Goal: Task Accomplishment & Management: Use online tool/utility

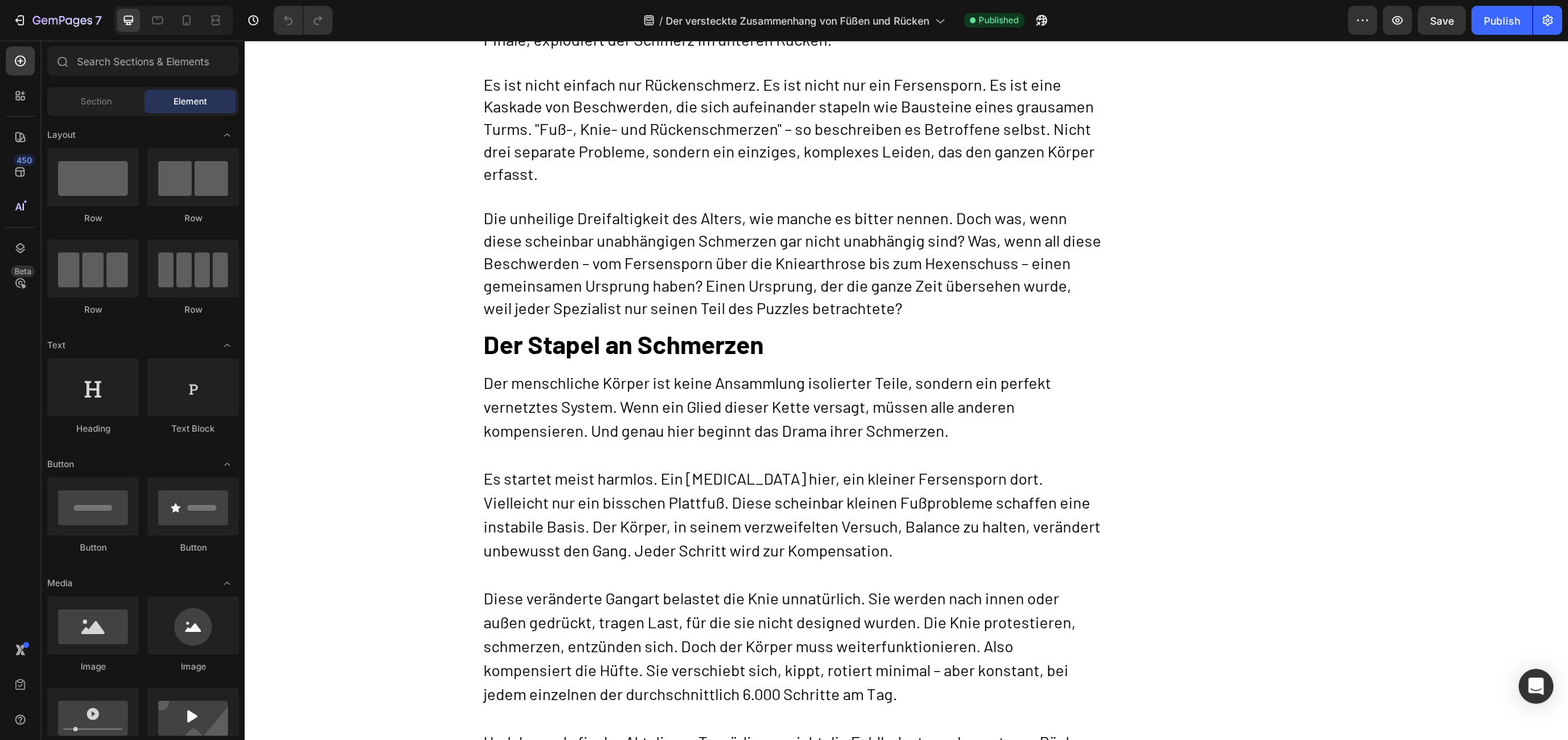
scroll to position [579, 0]
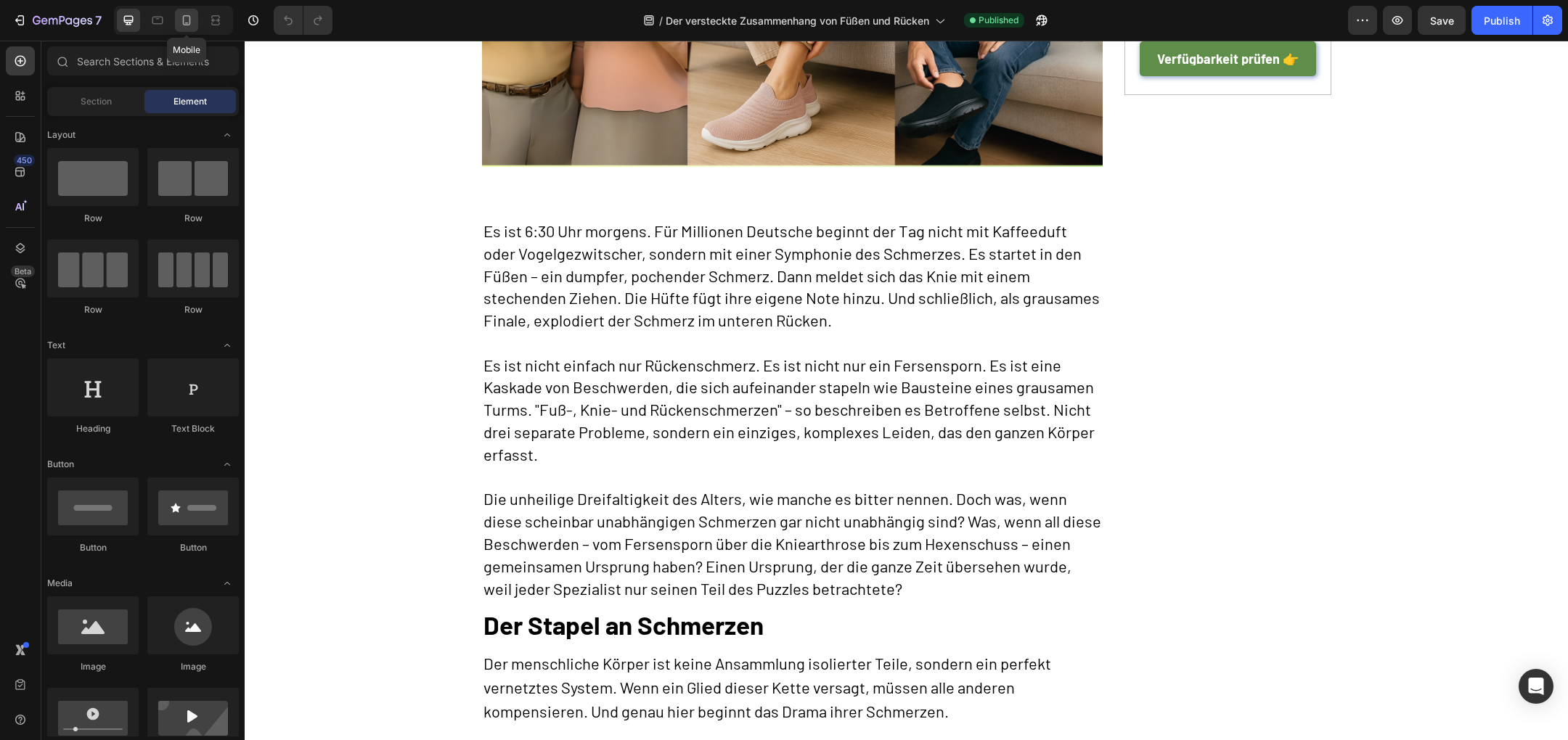
click at [190, 25] on icon at bounding box center [186, 20] width 14 height 14
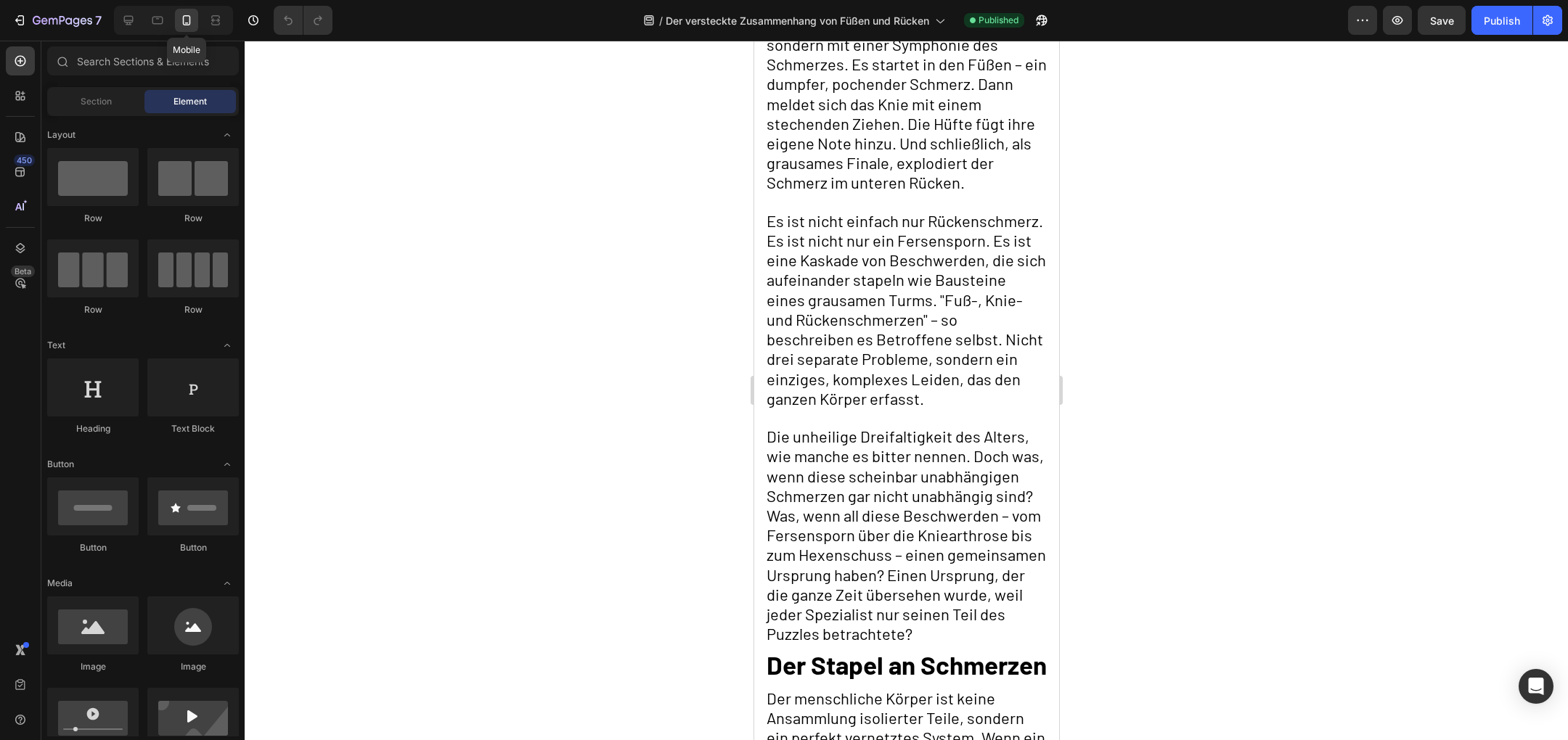
scroll to position [604, 0]
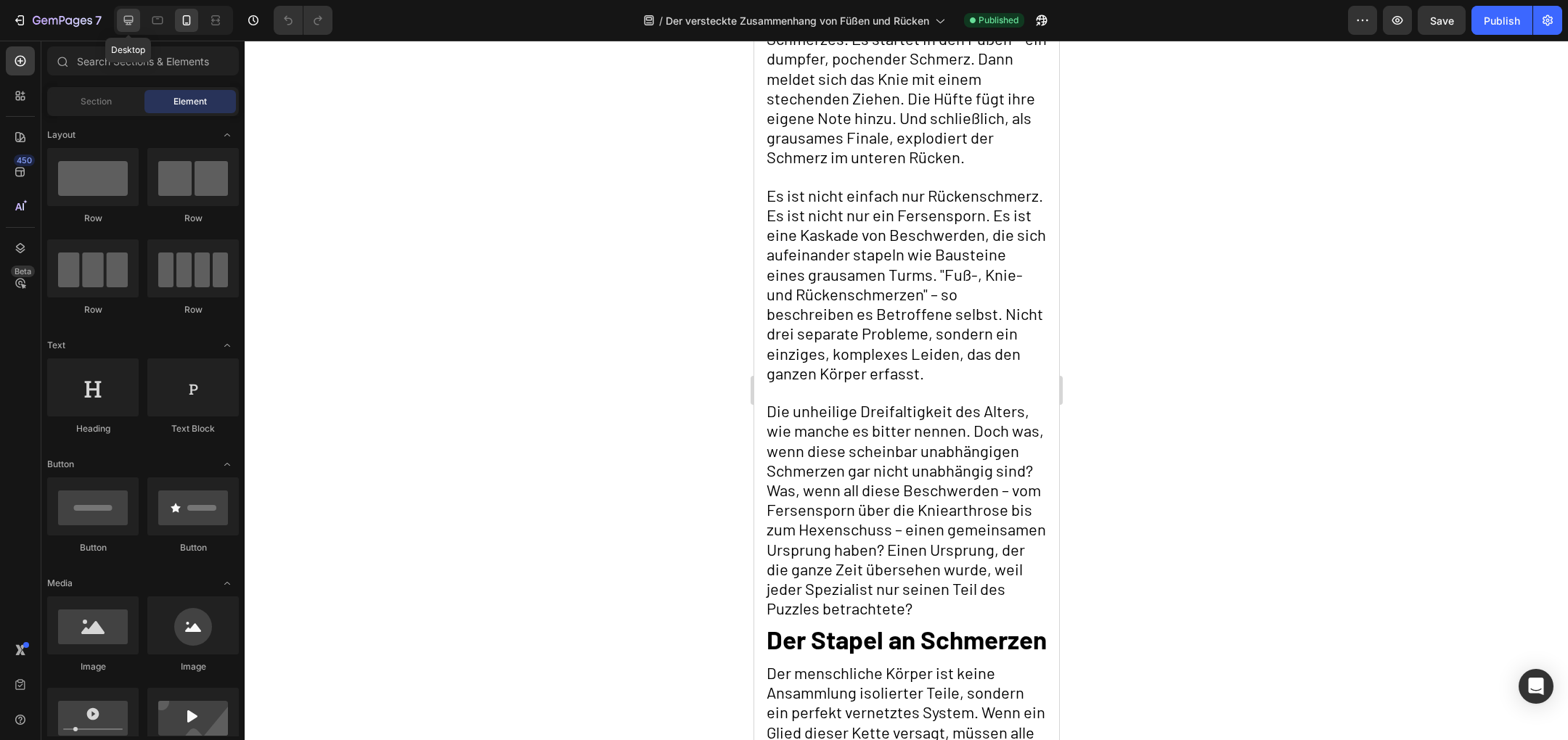
click at [127, 23] on icon at bounding box center [129, 21] width 10 height 10
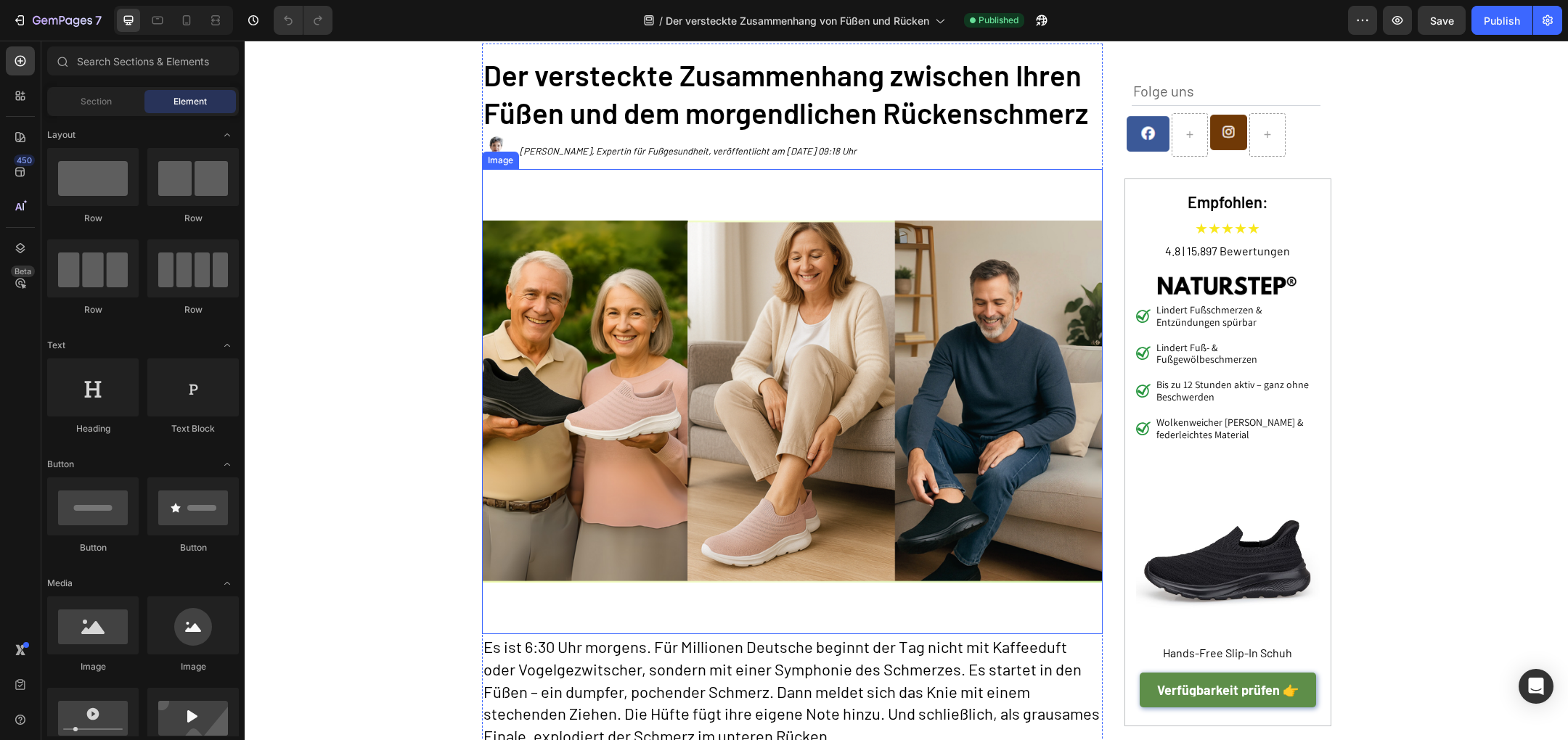
scroll to position [166, 0]
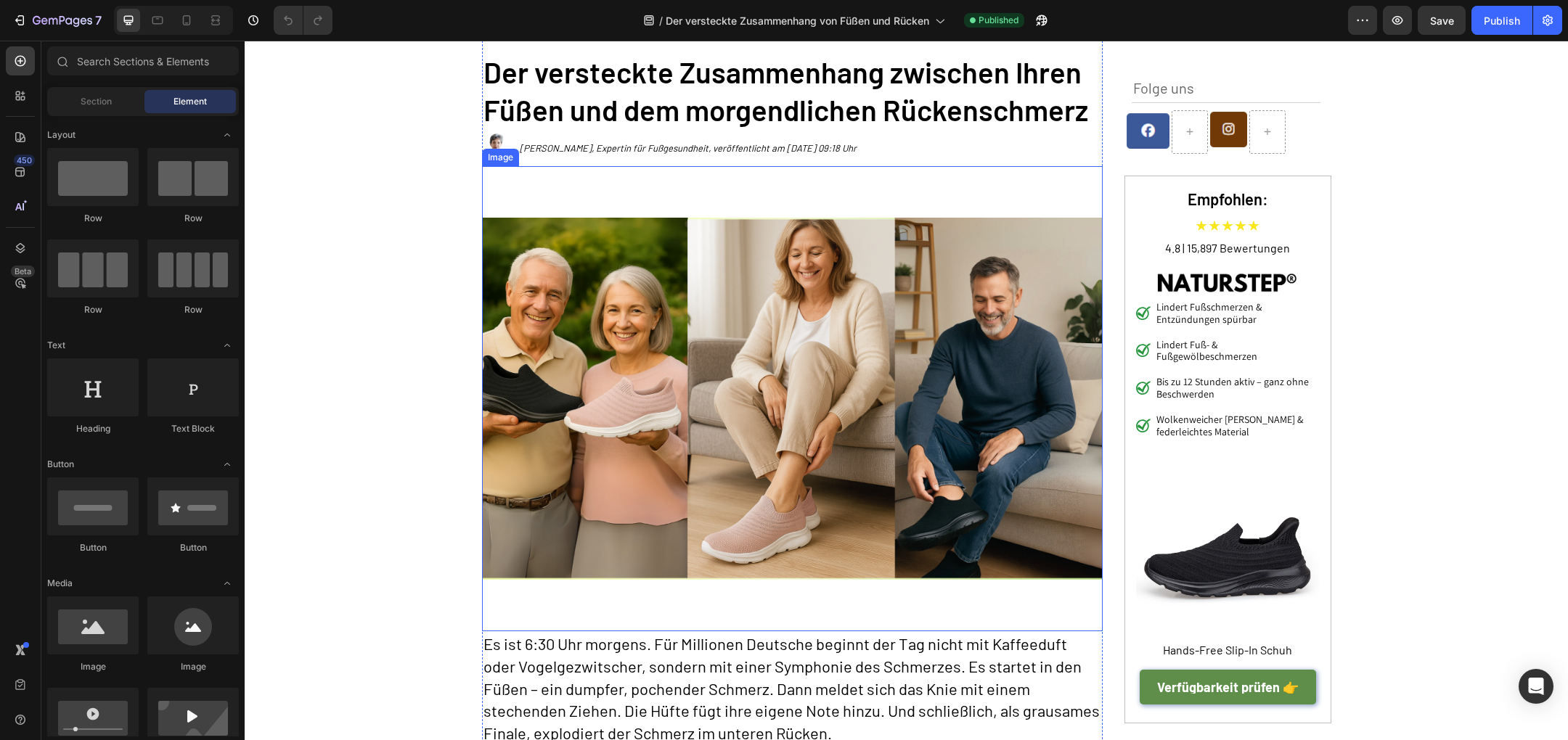
click at [834, 440] on img at bounding box center [792, 398] width 621 height 465
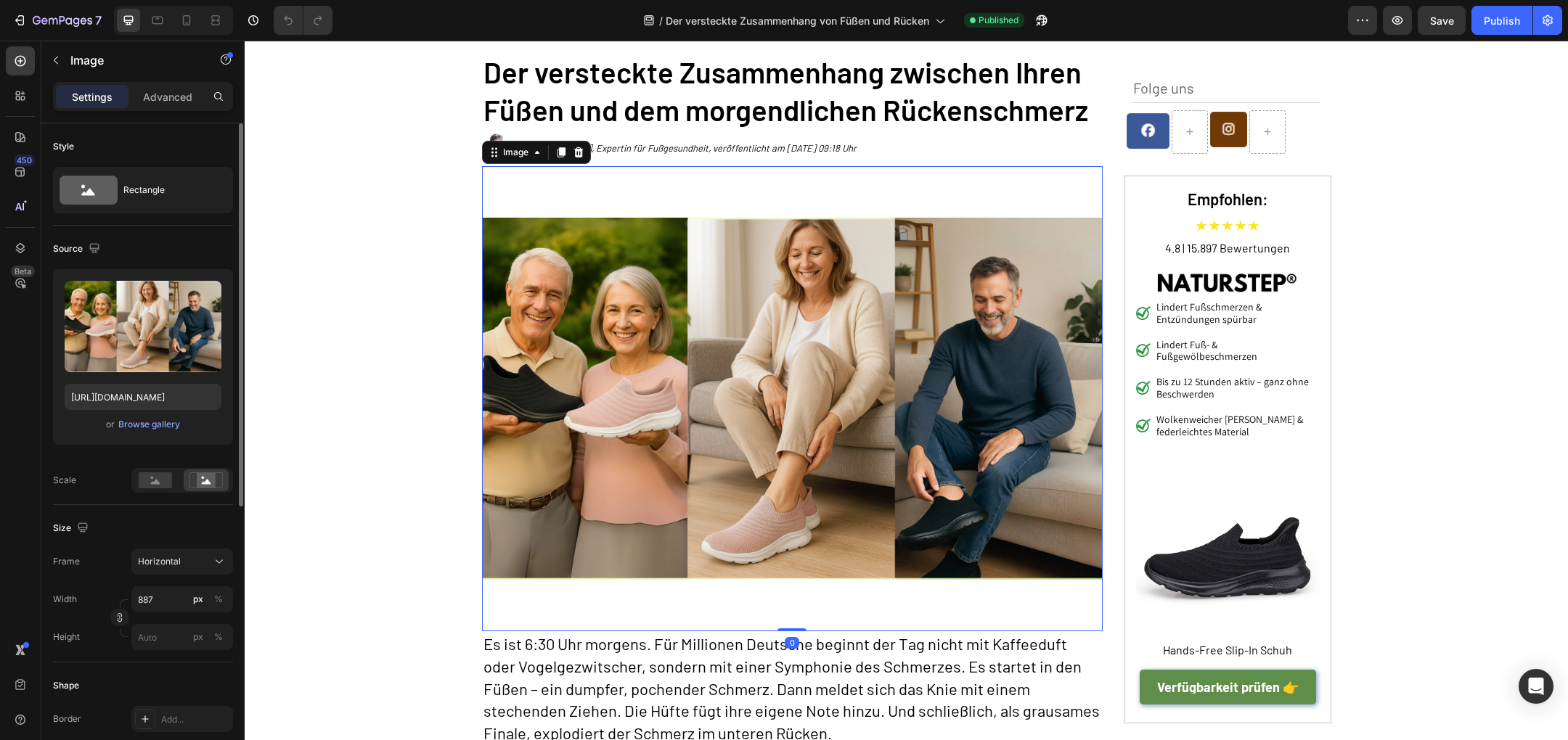
click at [163, 431] on div "or Browse gallery" at bounding box center [143, 425] width 157 height 17
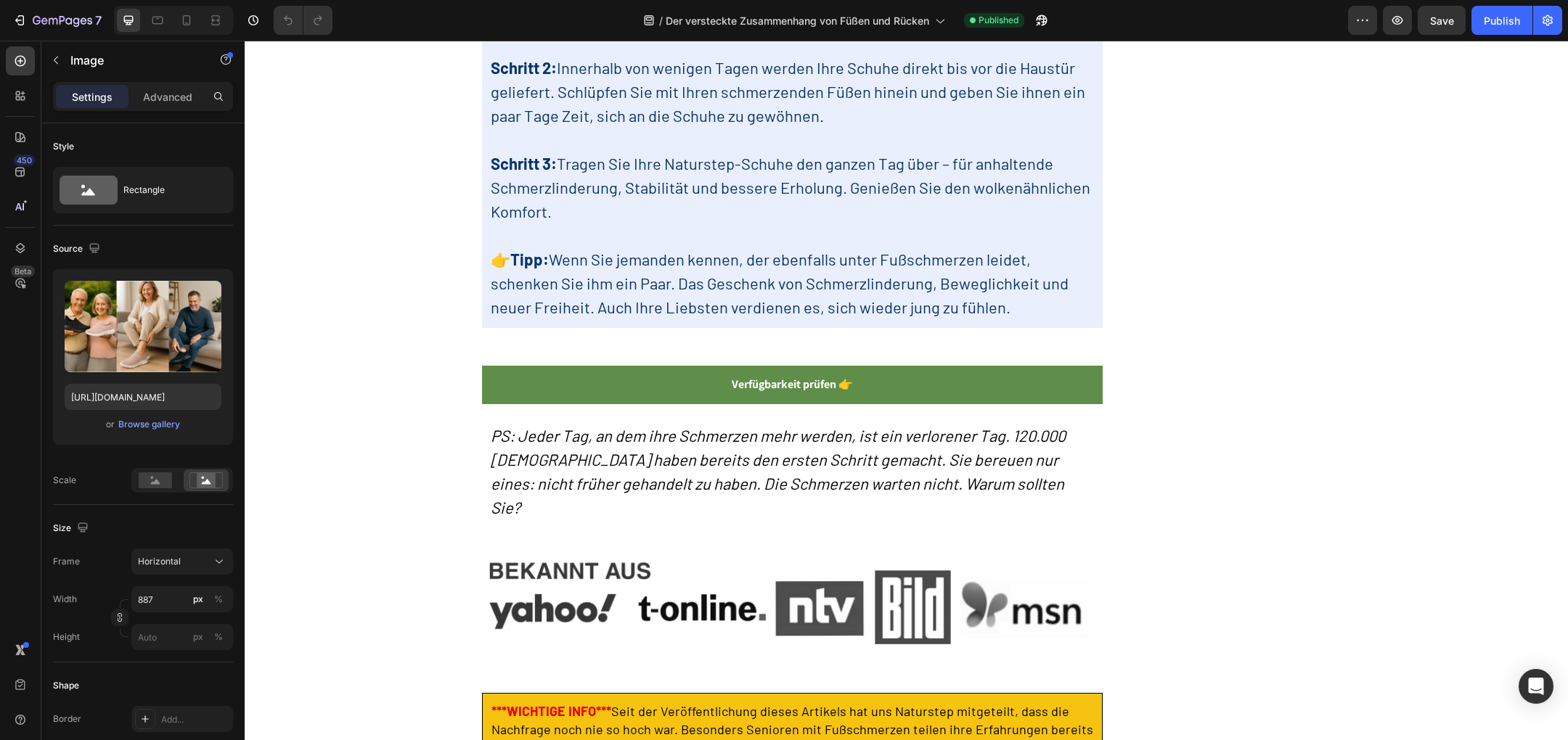
scroll to position [6406, 0]
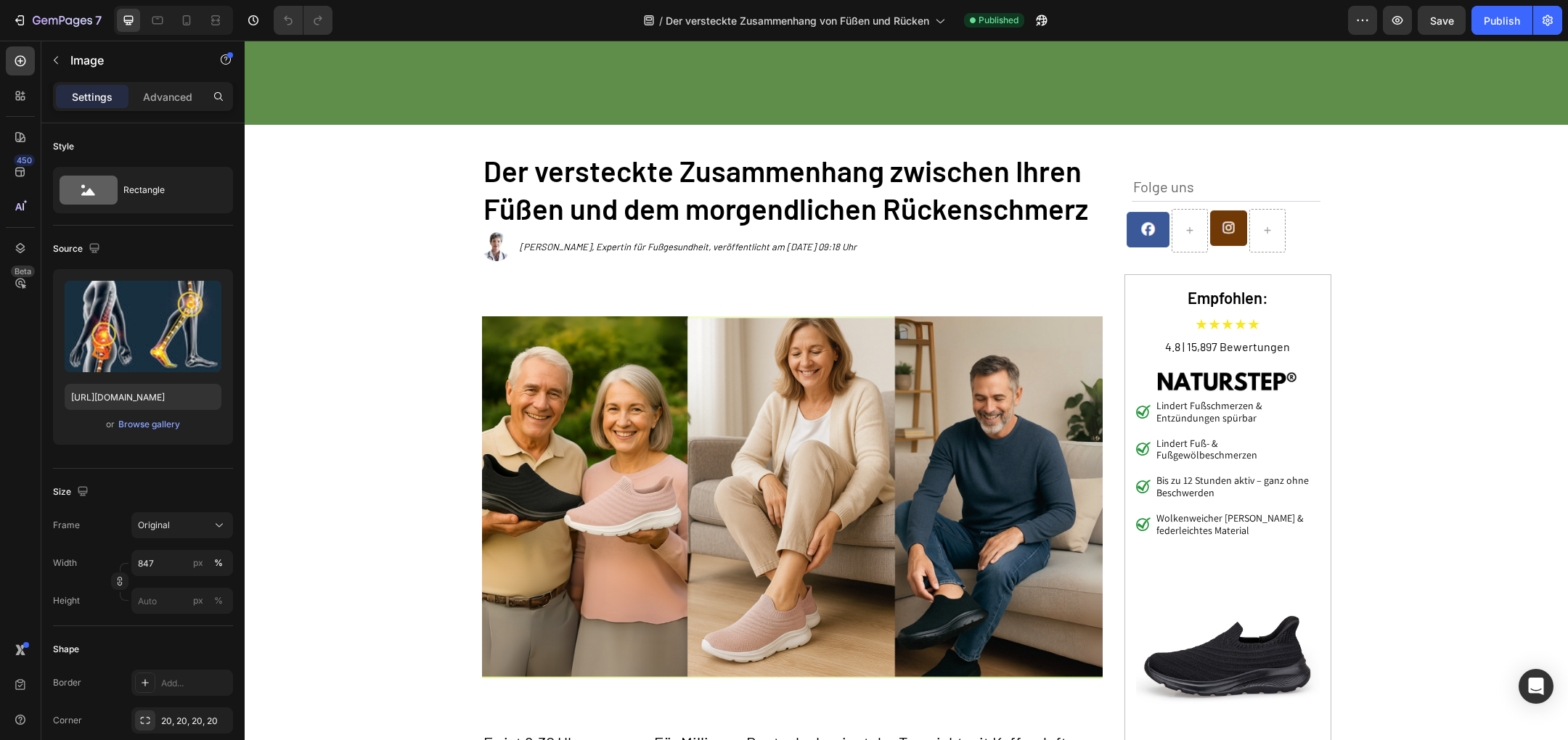
scroll to position [0, 0]
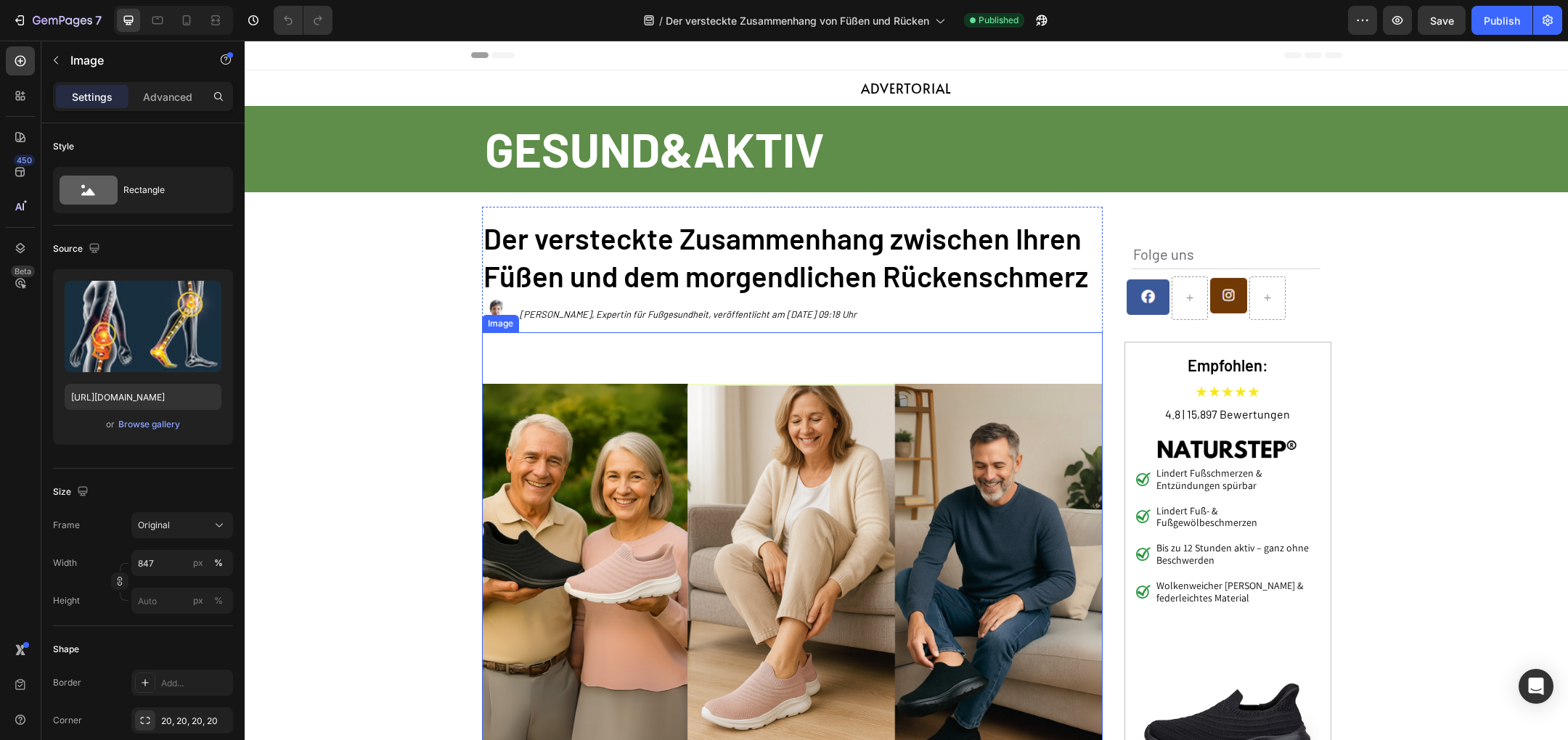
click at [775, 515] on img at bounding box center [792, 565] width 621 height 465
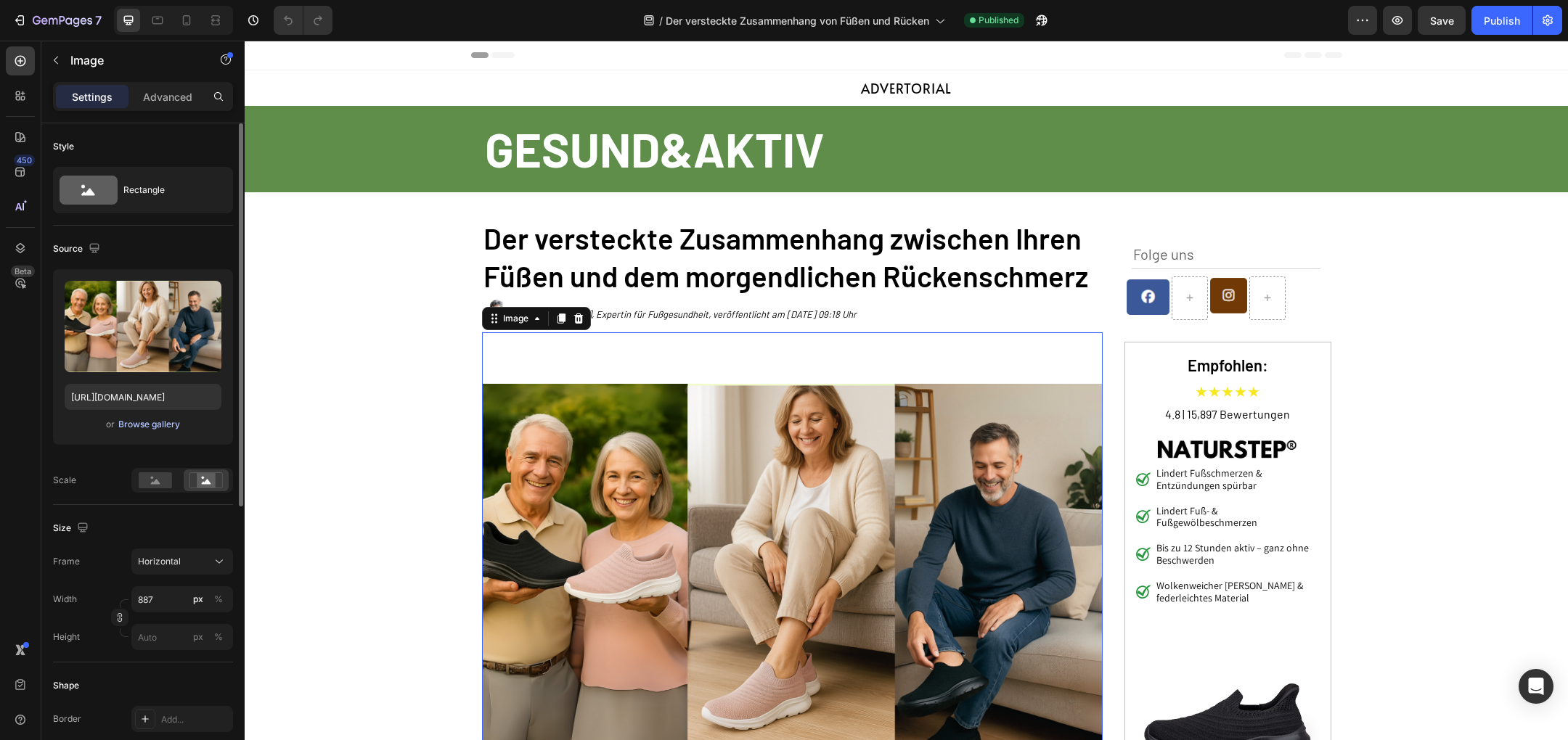
click at [154, 429] on div "Browse gallery" at bounding box center [149, 425] width 62 height 13
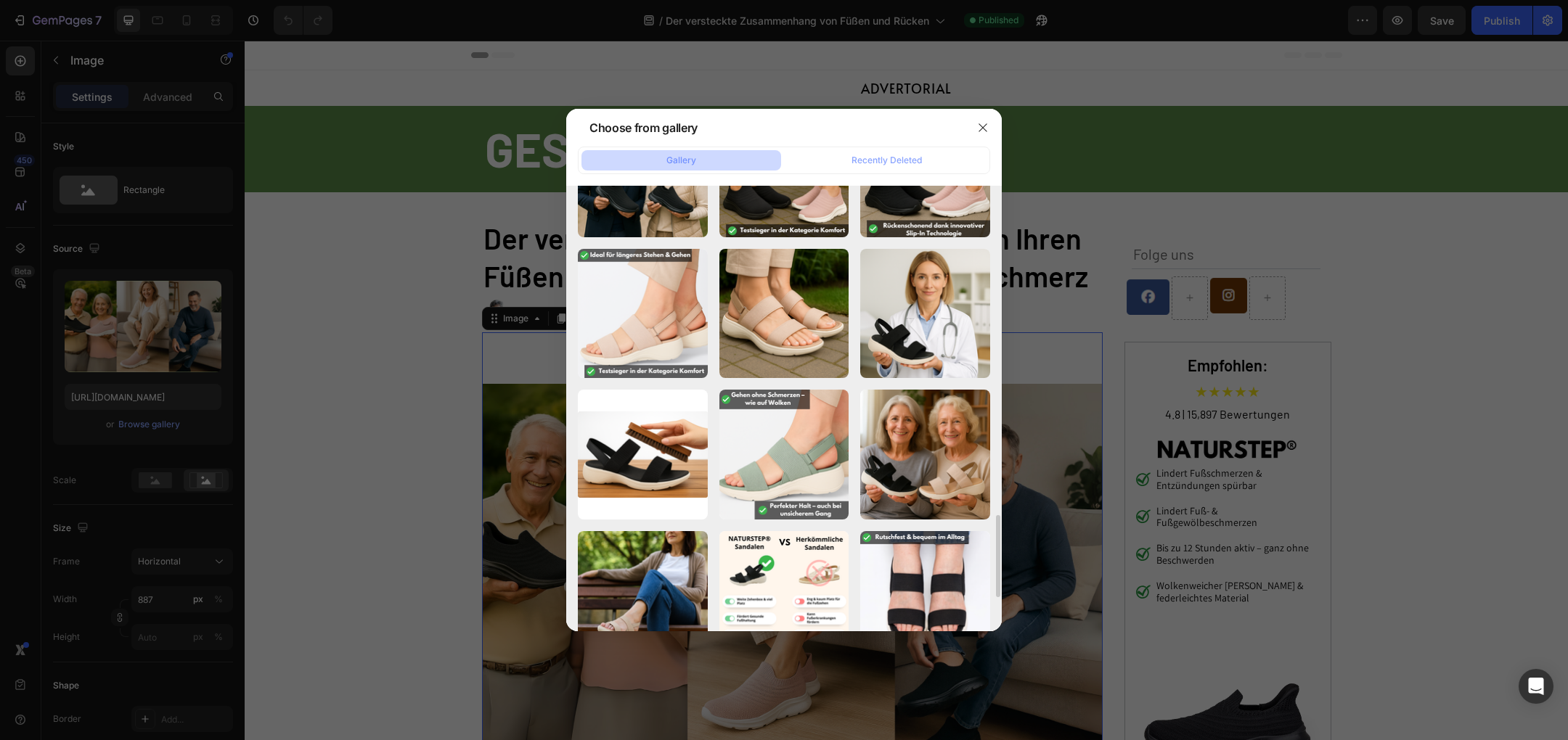
scroll to position [1968, 0]
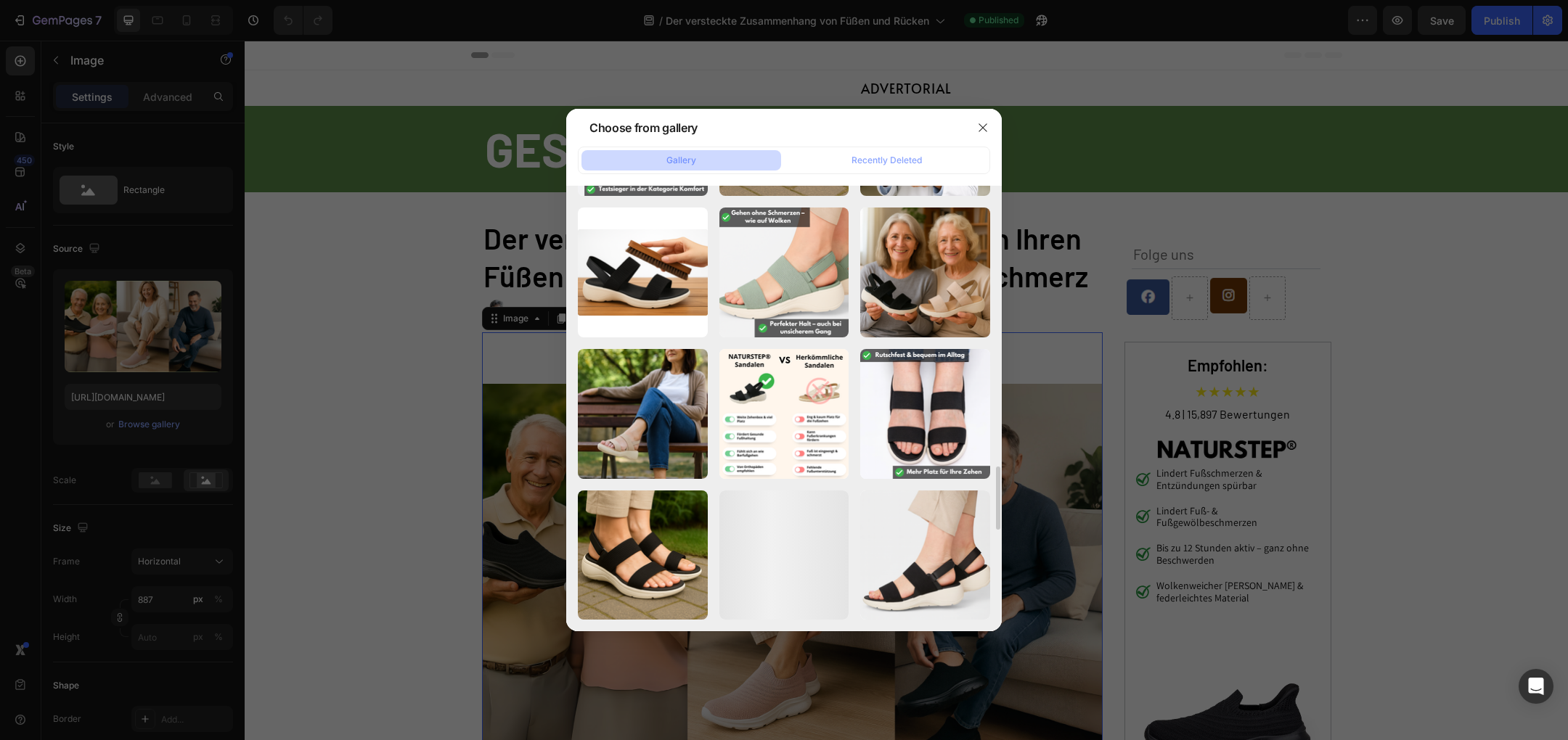
click at [402, 480] on div at bounding box center [784, 370] width 1568 height 740
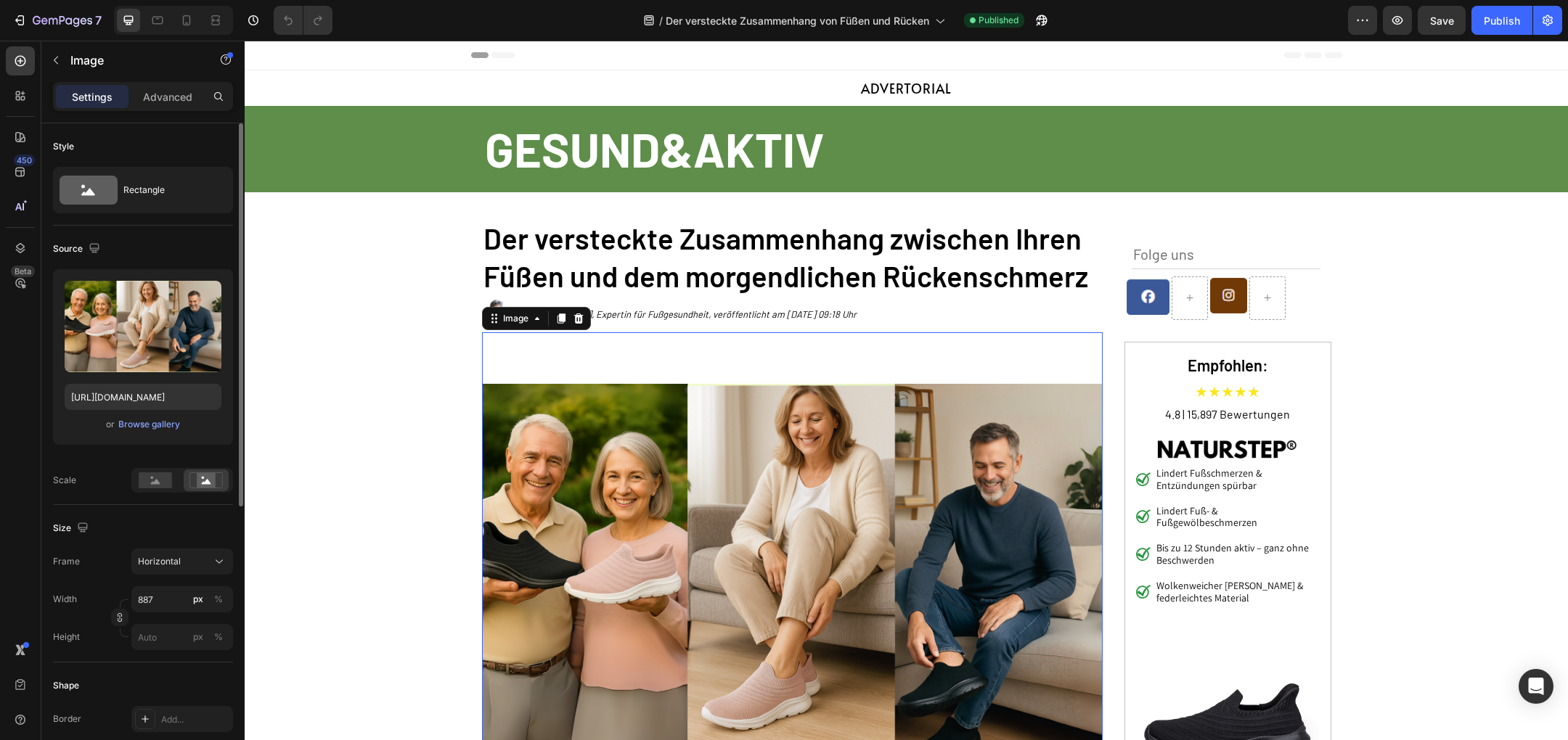
click at [134, 416] on div "or Browse gallery" at bounding box center [143, 425] width 157 height 17
click at [137, 422] on div "Browse gallery" at bounding box center [149, 425] width 62 height 13
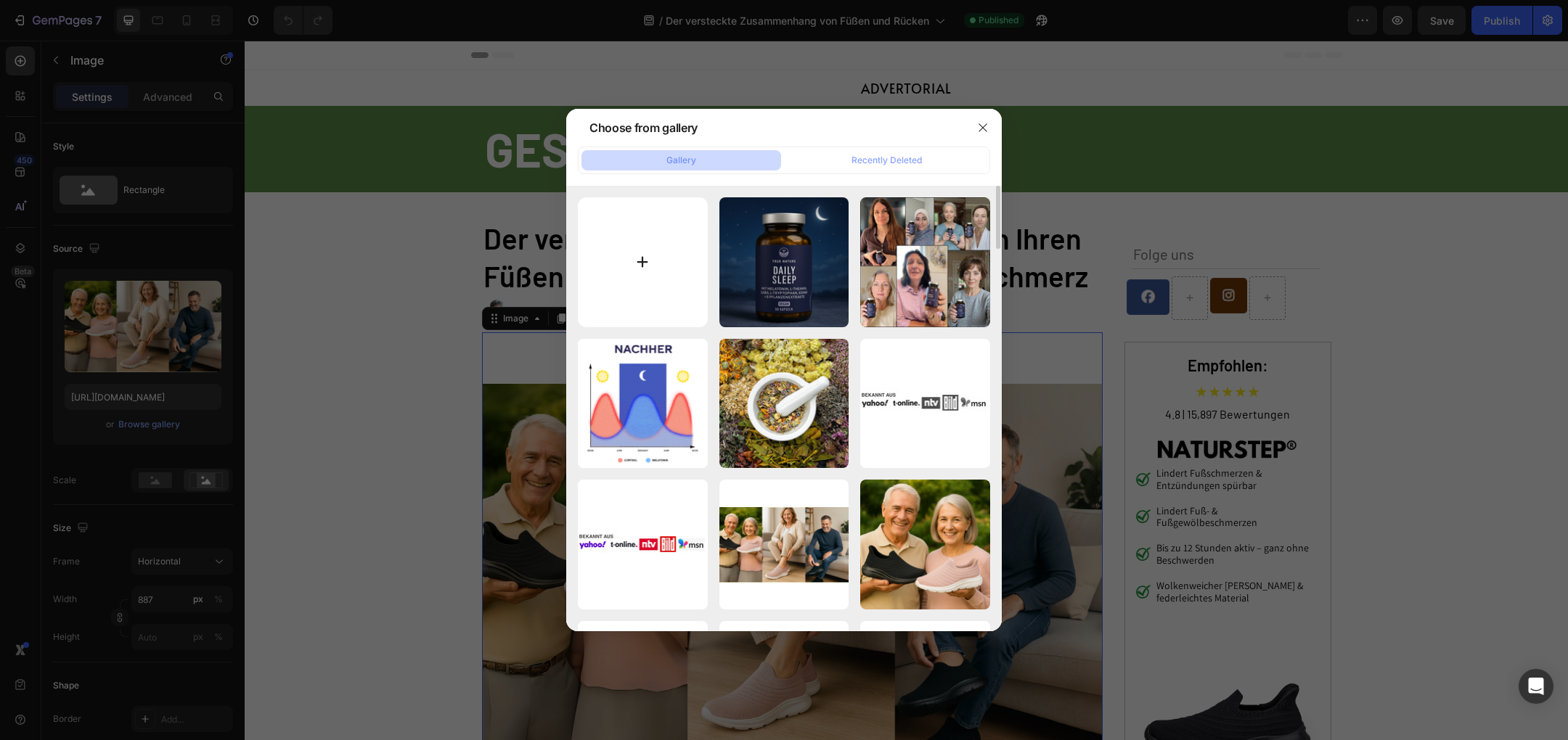
click at [668, 260] on input "file" at bounding box center [643, 262] width 130 height 130
type input "C:\fakepath\comfortwear_feet_back_pain_shoes-1660939524275.webp"
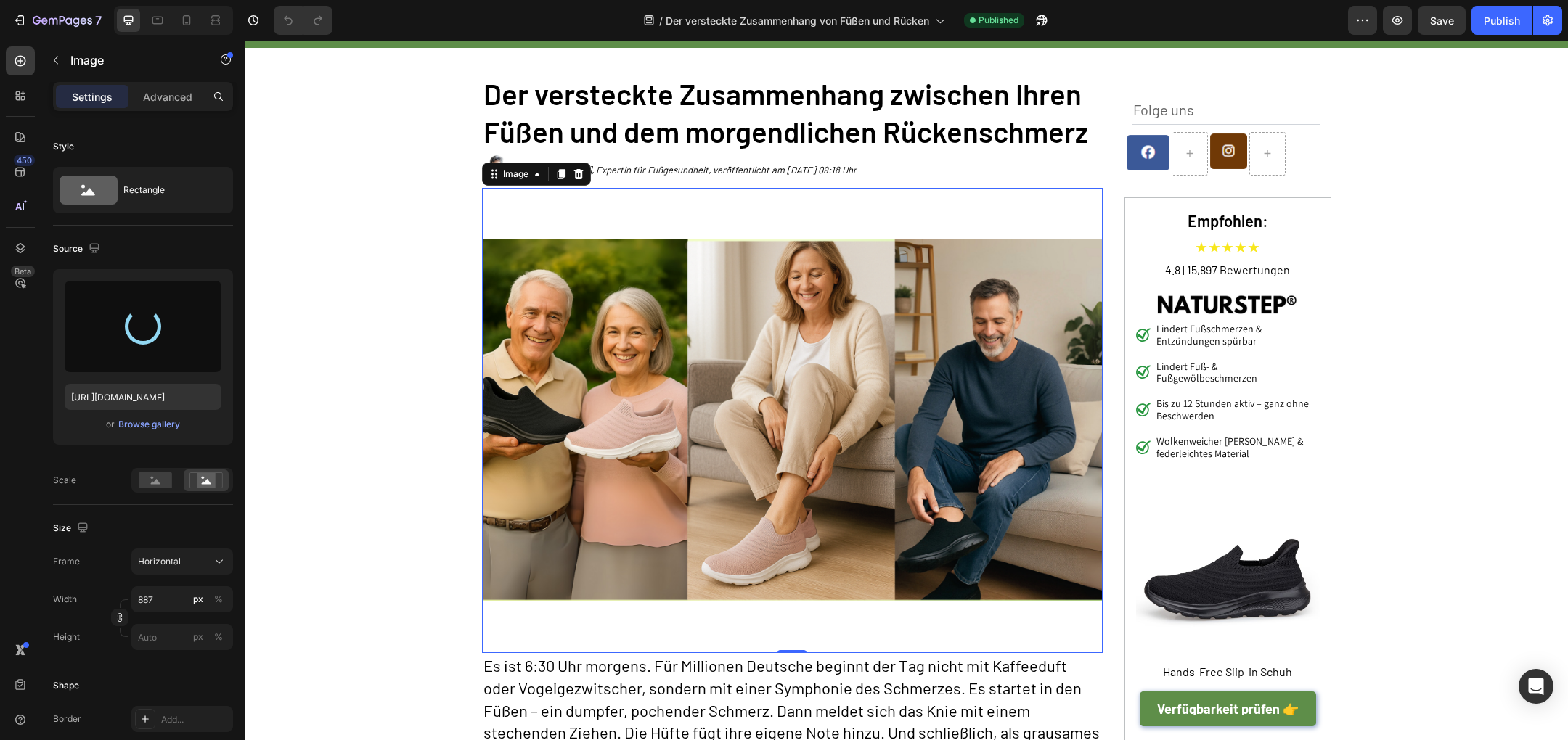
scroll to position [161, 0]
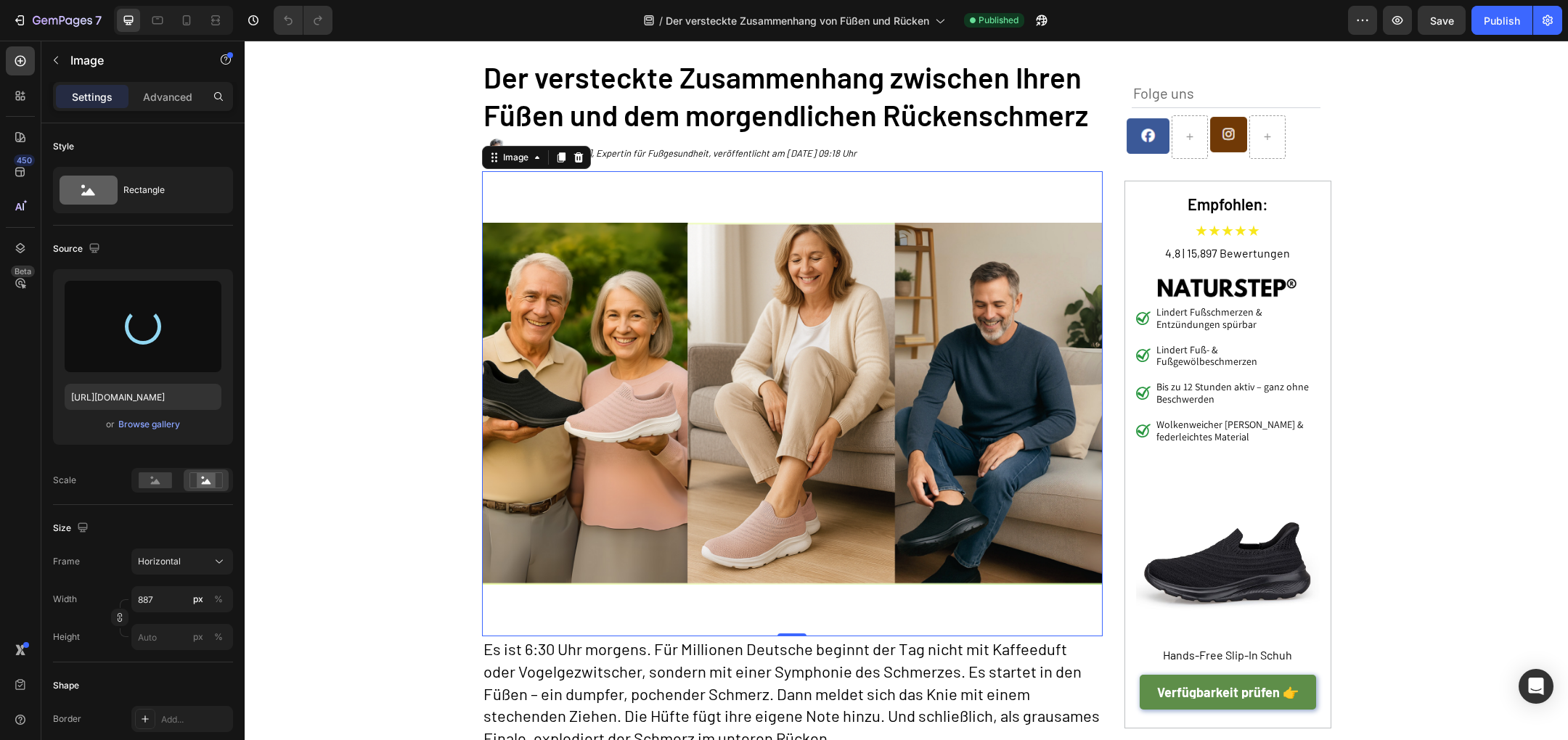
type input "[URL][DOMAIN_NAME]"
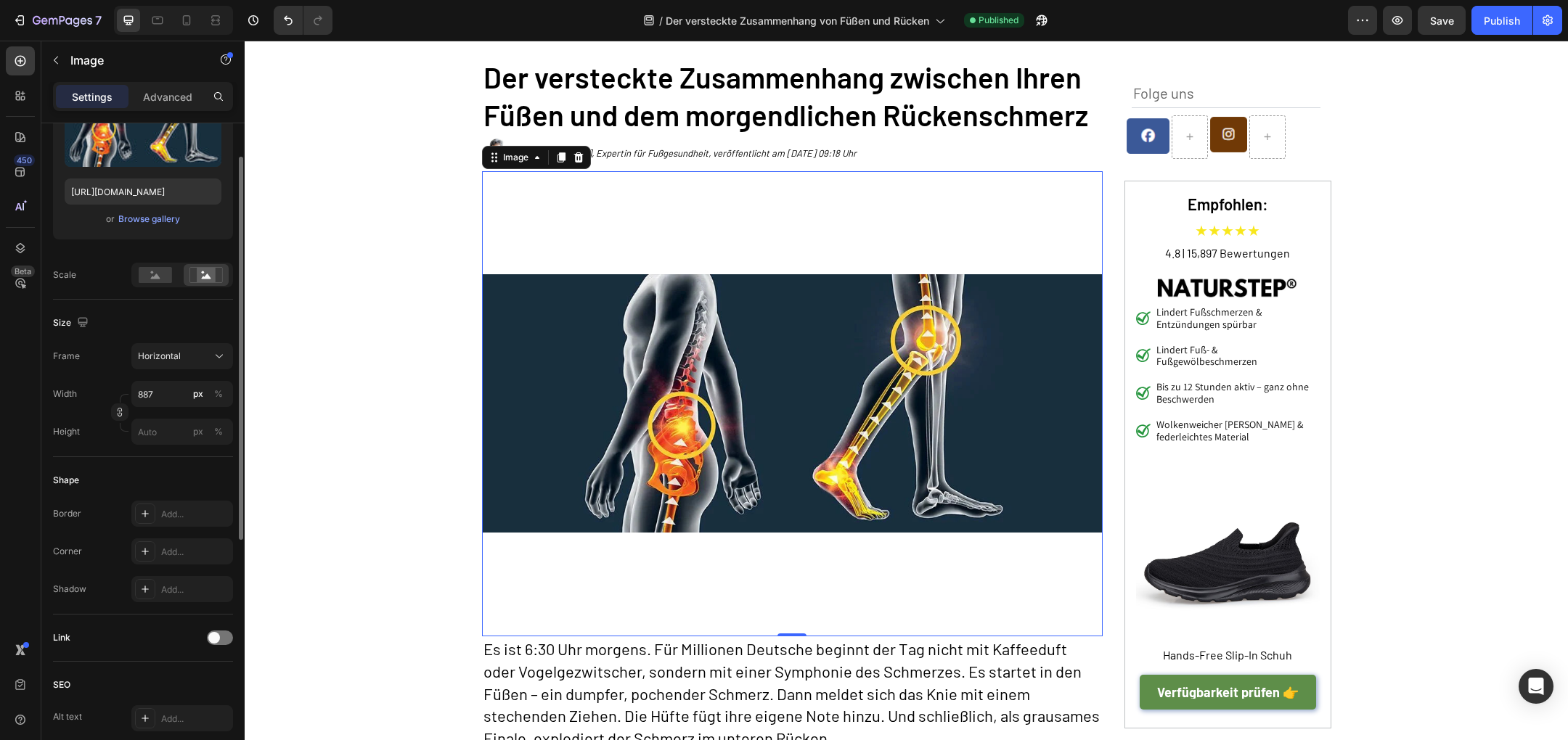
scroll to position [207, 0]
click at [190, 364] on button "Horizontal" at bounding box center [181, 355] width 101 height 26
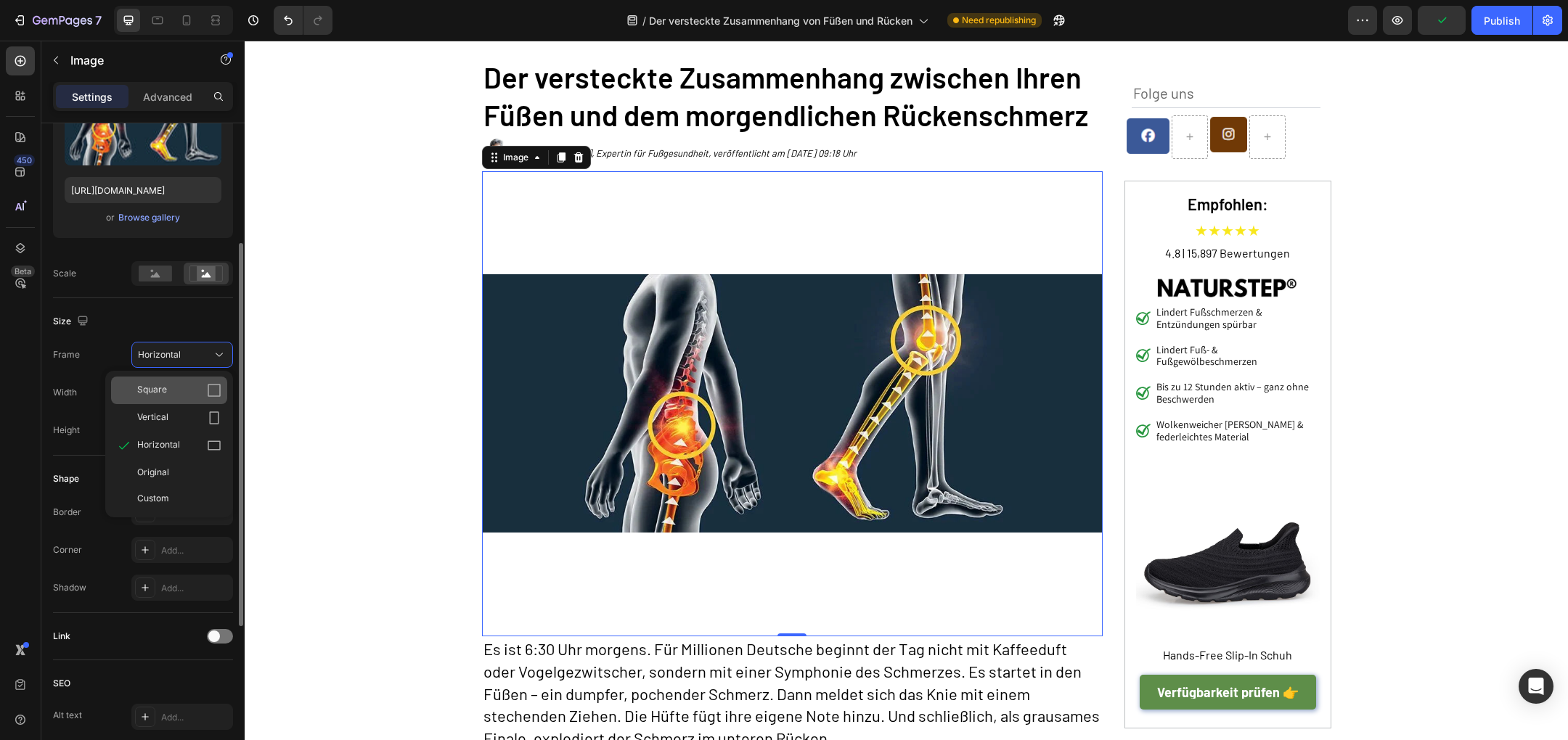
click at [184, 397] on div "Square" at bounding box center [169, 390] width 117 height 28
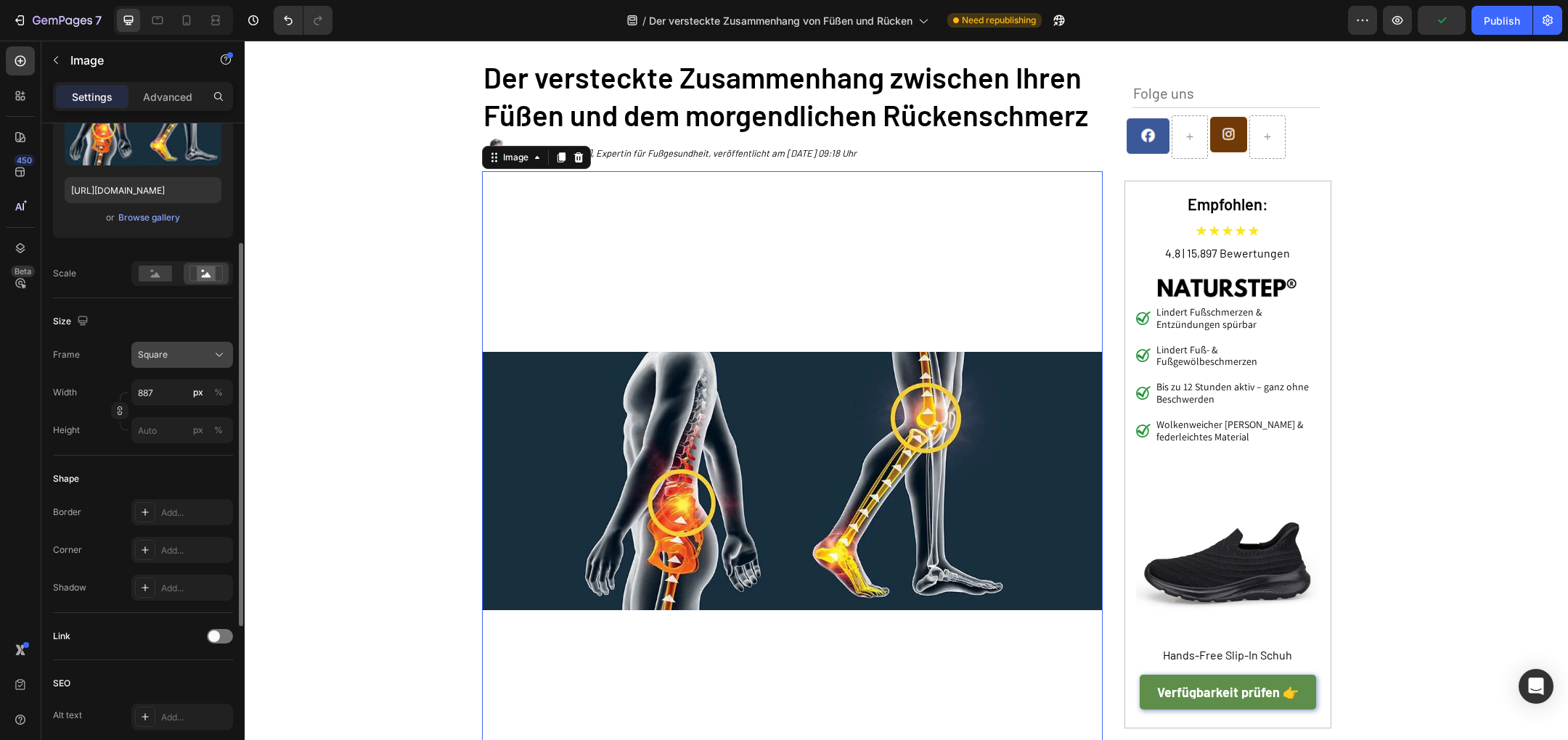
click at [215, 356] on icon at bounding box center [219, 355] width 14 height 14
click at [184, 415] on div "Vertical" at bounding box center [178, 417] width 84 height 14
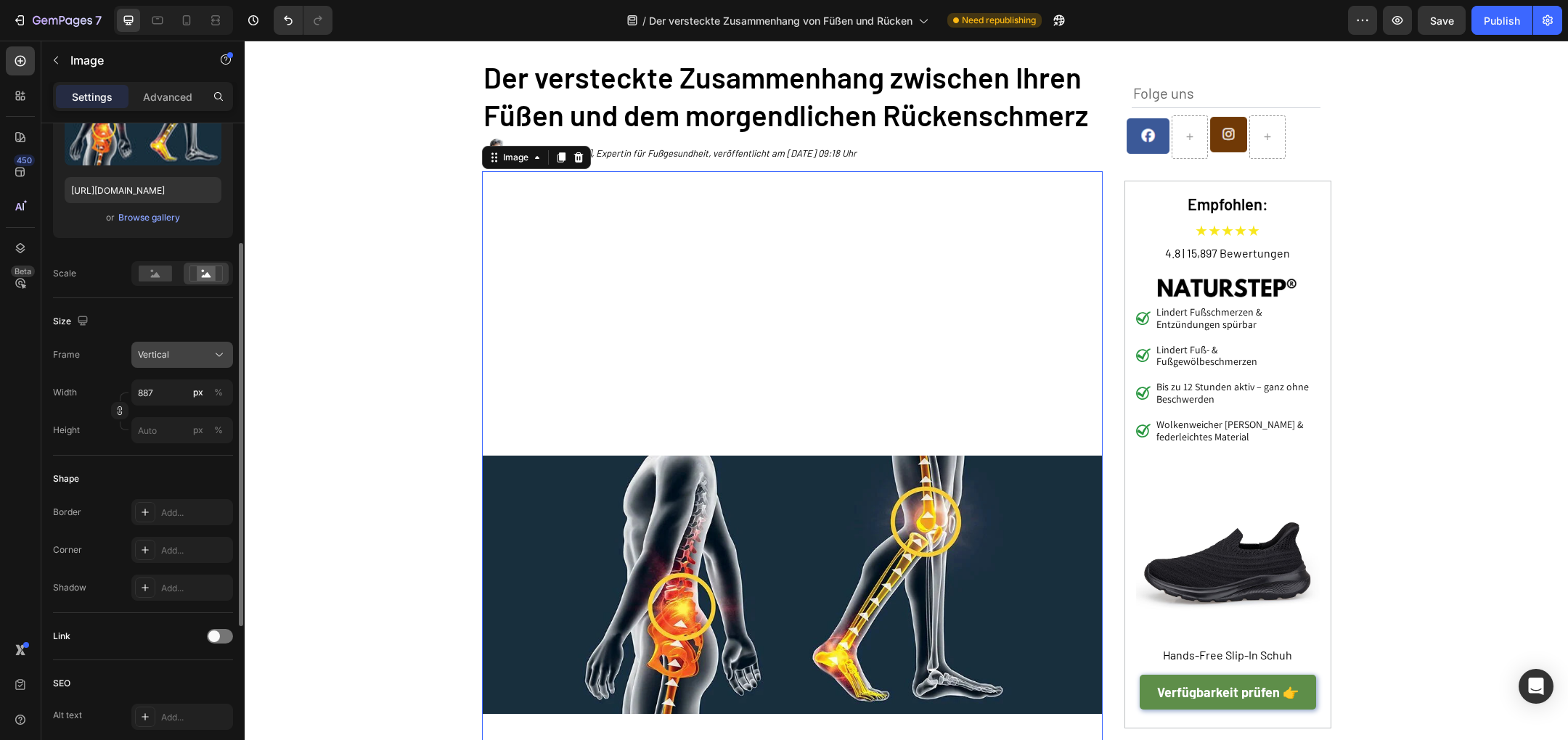
click at [216, 356] on icon at bounding box center [219, 355] width 14 height 14
click at [179, 439] on div "Horizontal" at bounding box center [178, 445] width 84 height 14
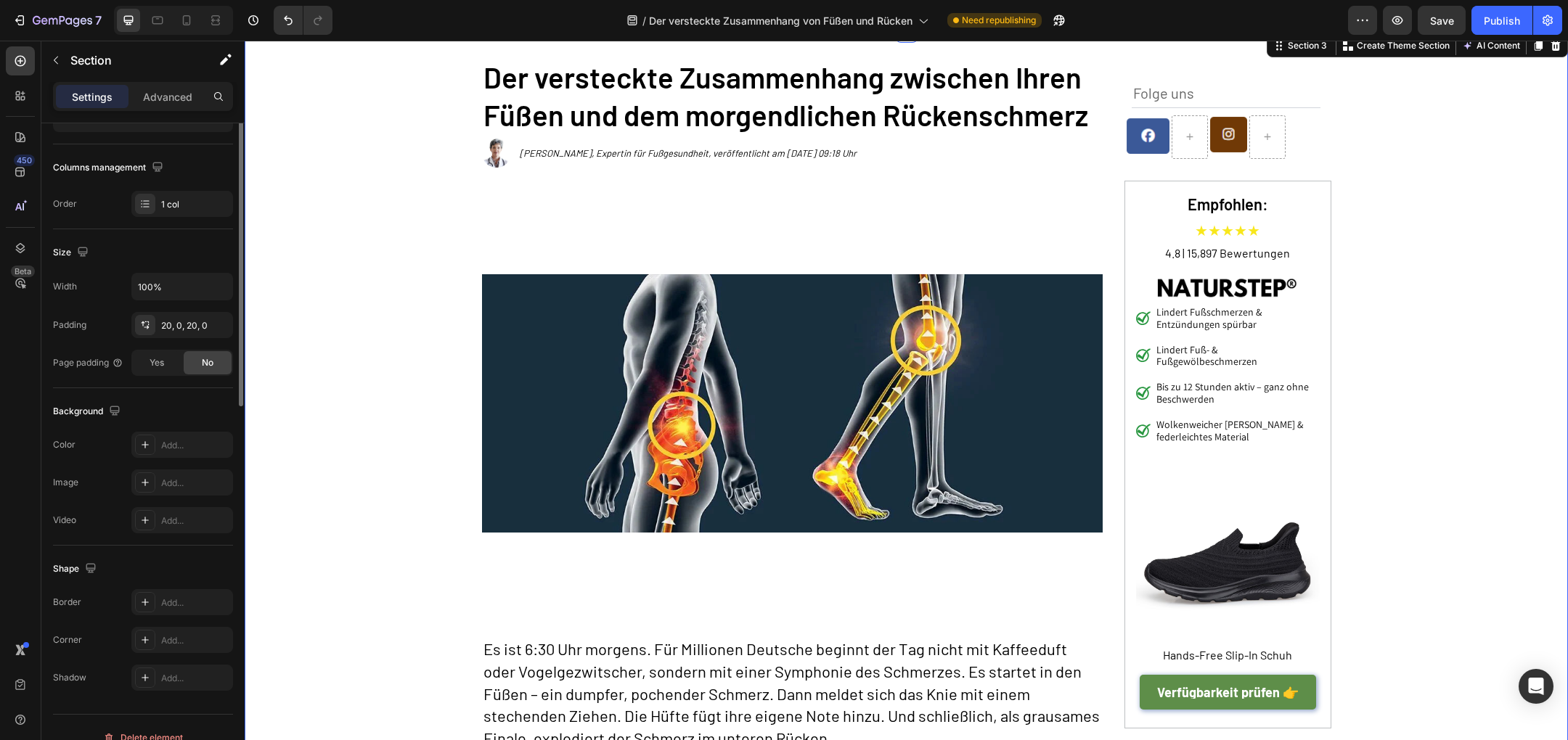
scroll to position [0, 0]
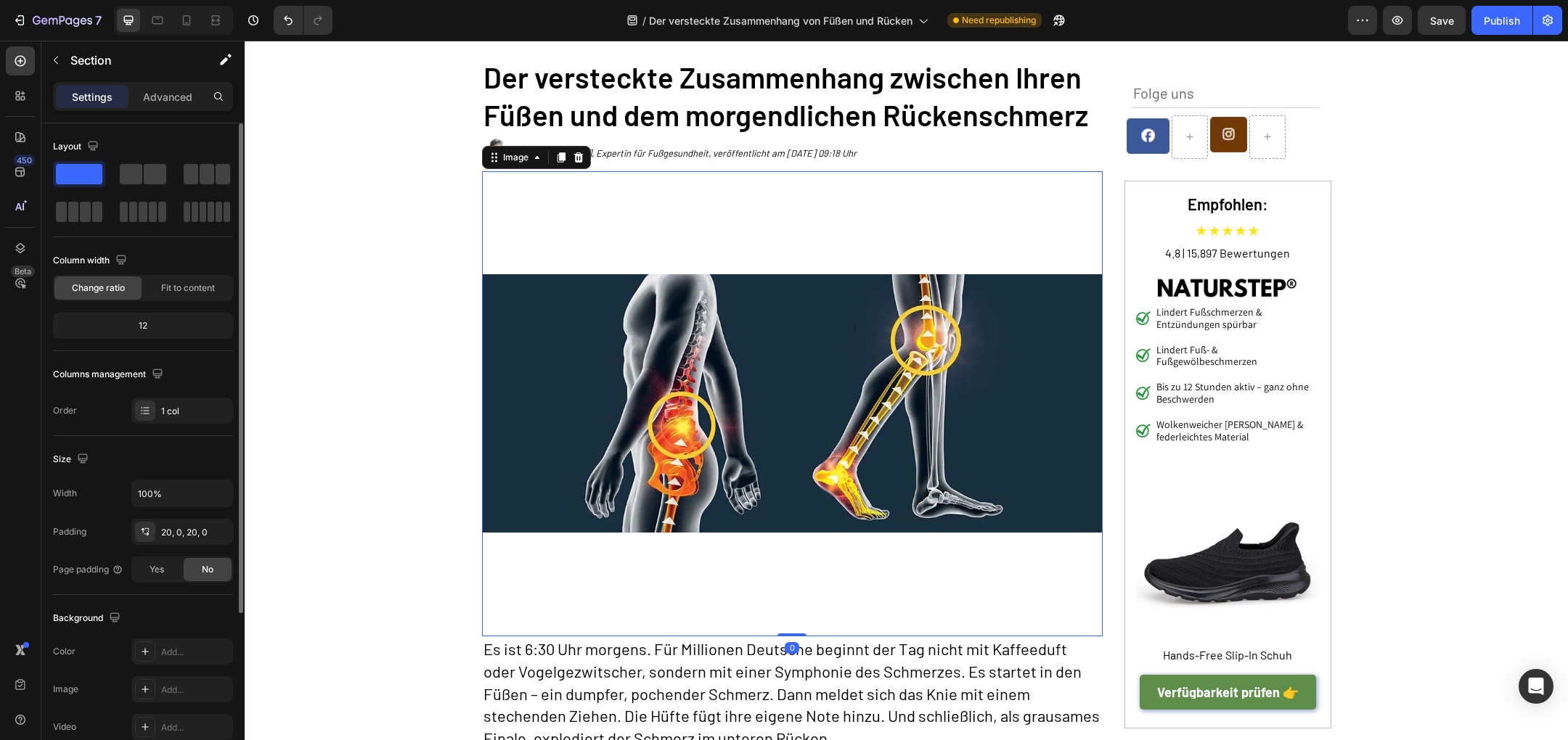
click at [736, 338] on img at bounding box center [792, 404] width 621 height 465
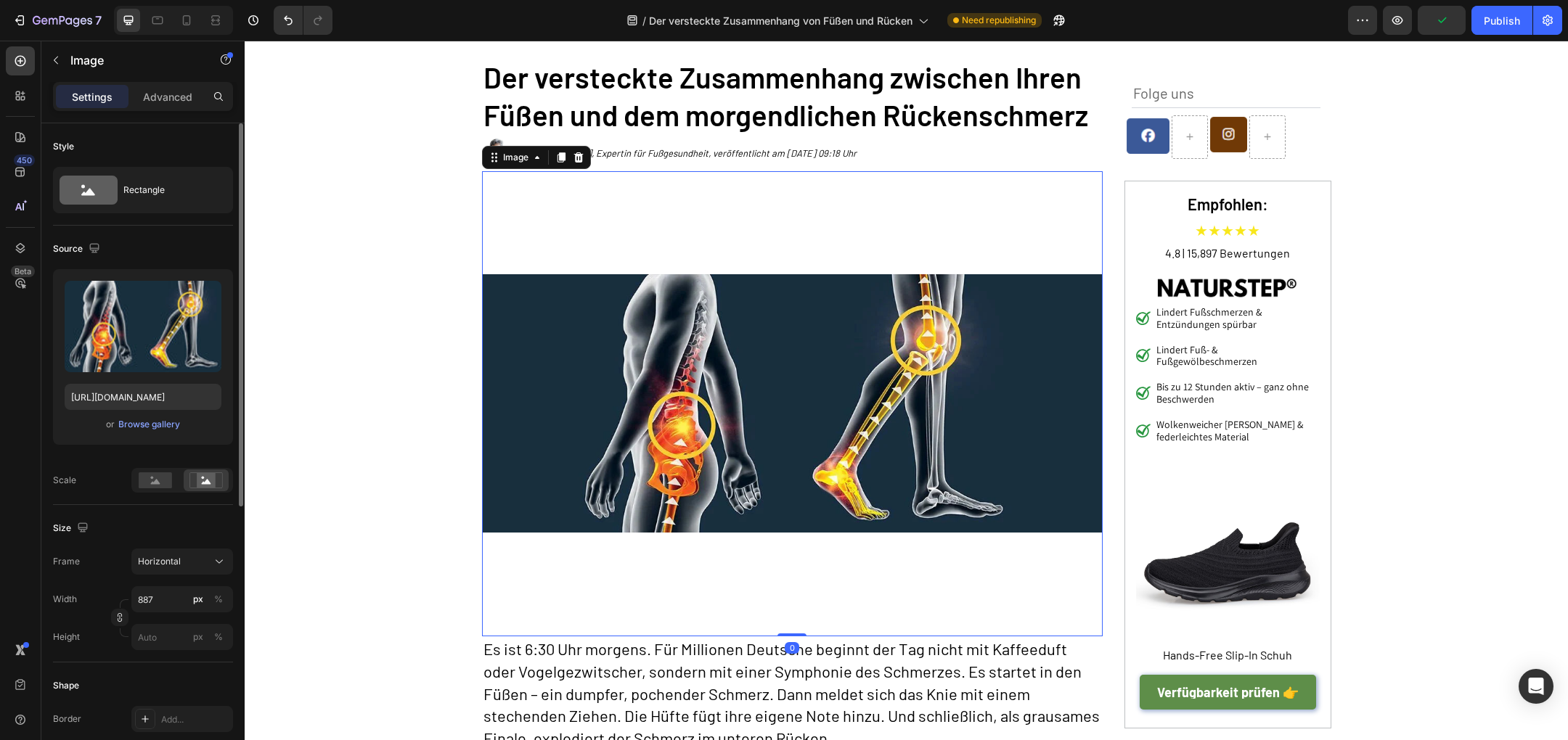
drag, startPoint x: 796, startPoint y: 633, endPoint x: 795, endPoint y: 532, distance: 101.0
click at [795, 532] on div "Image 0" at bounding box center [792, 404] width 621 height 465
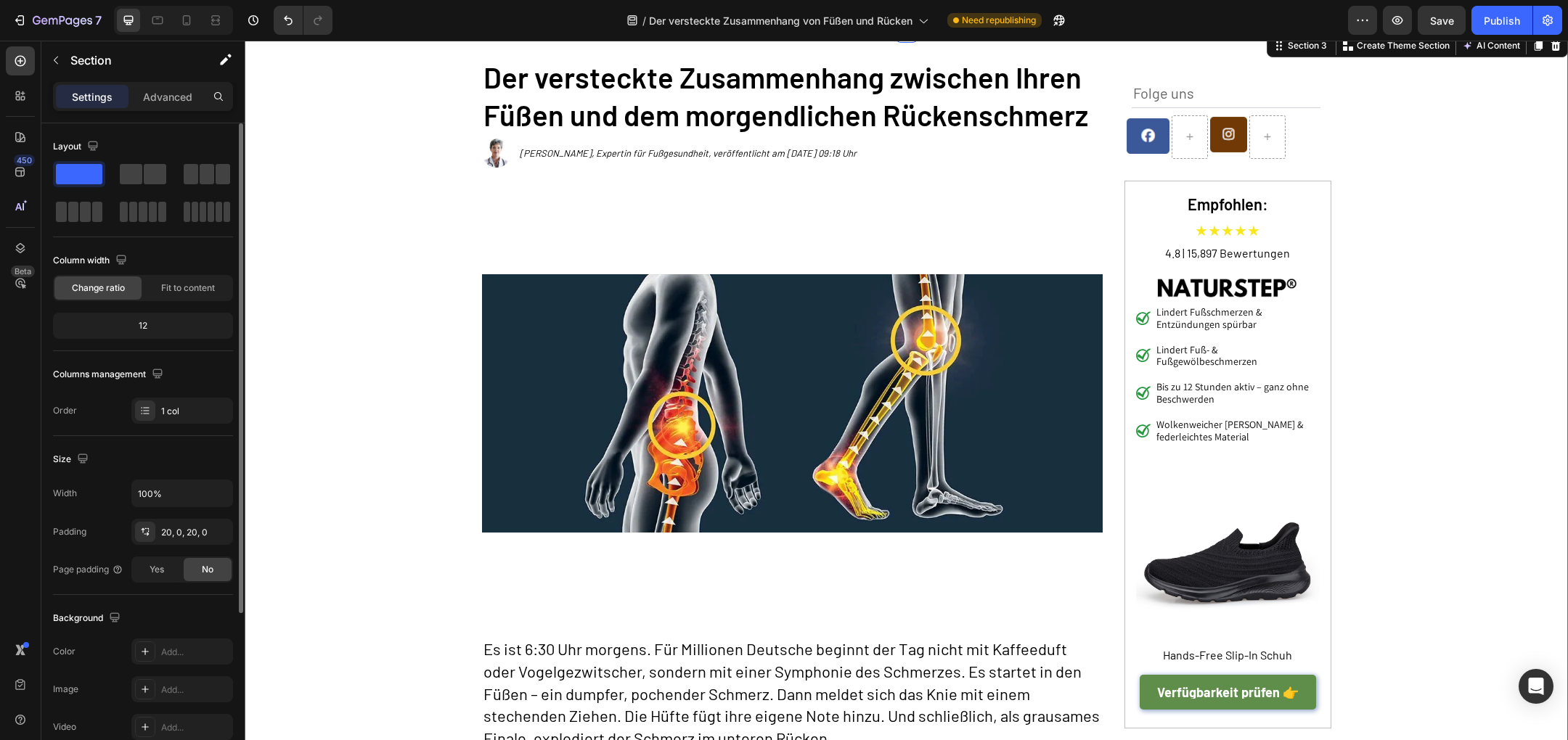
scroll to position [86, 0]
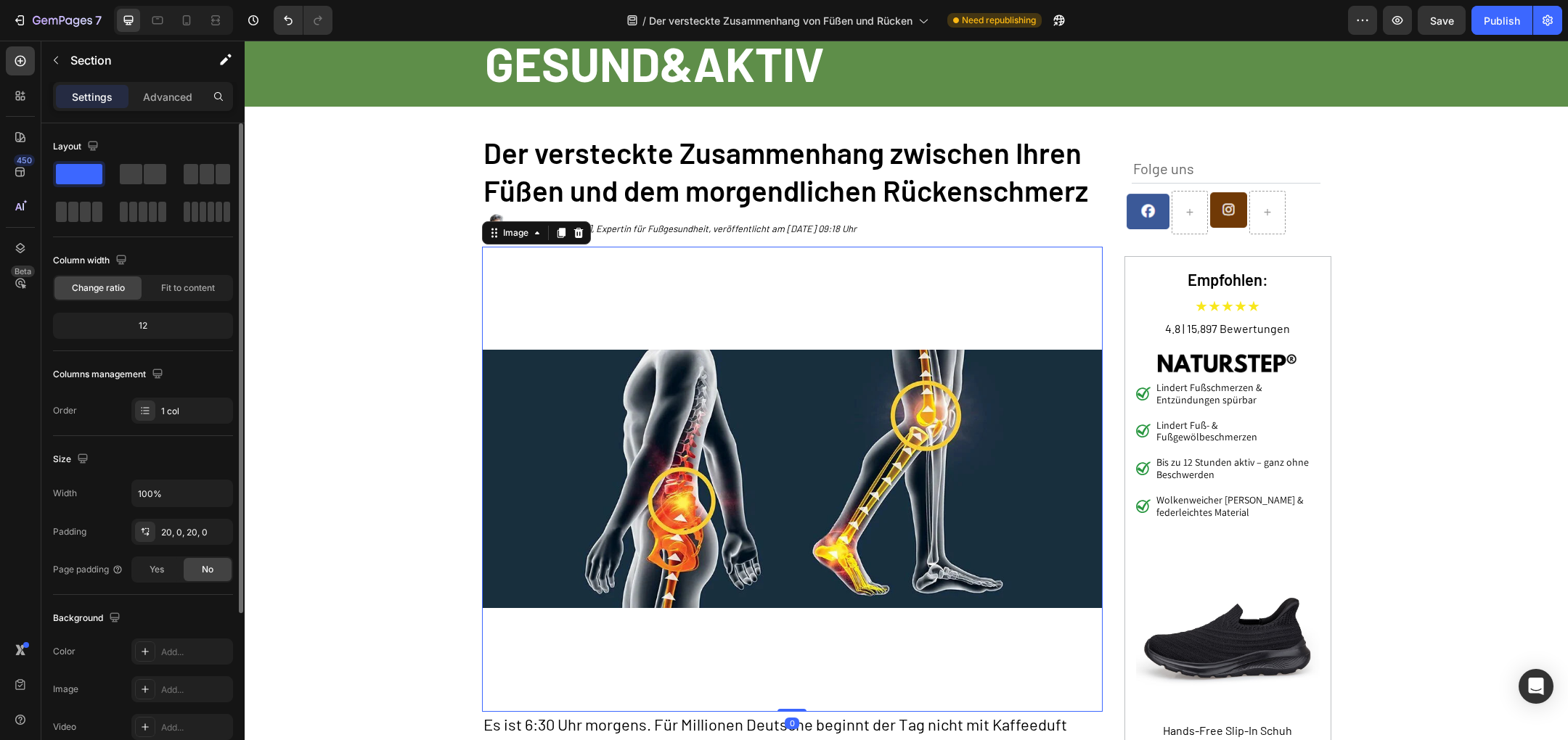
click at [715, 543] on img at bounding box center [792, 479] width 621 height 465
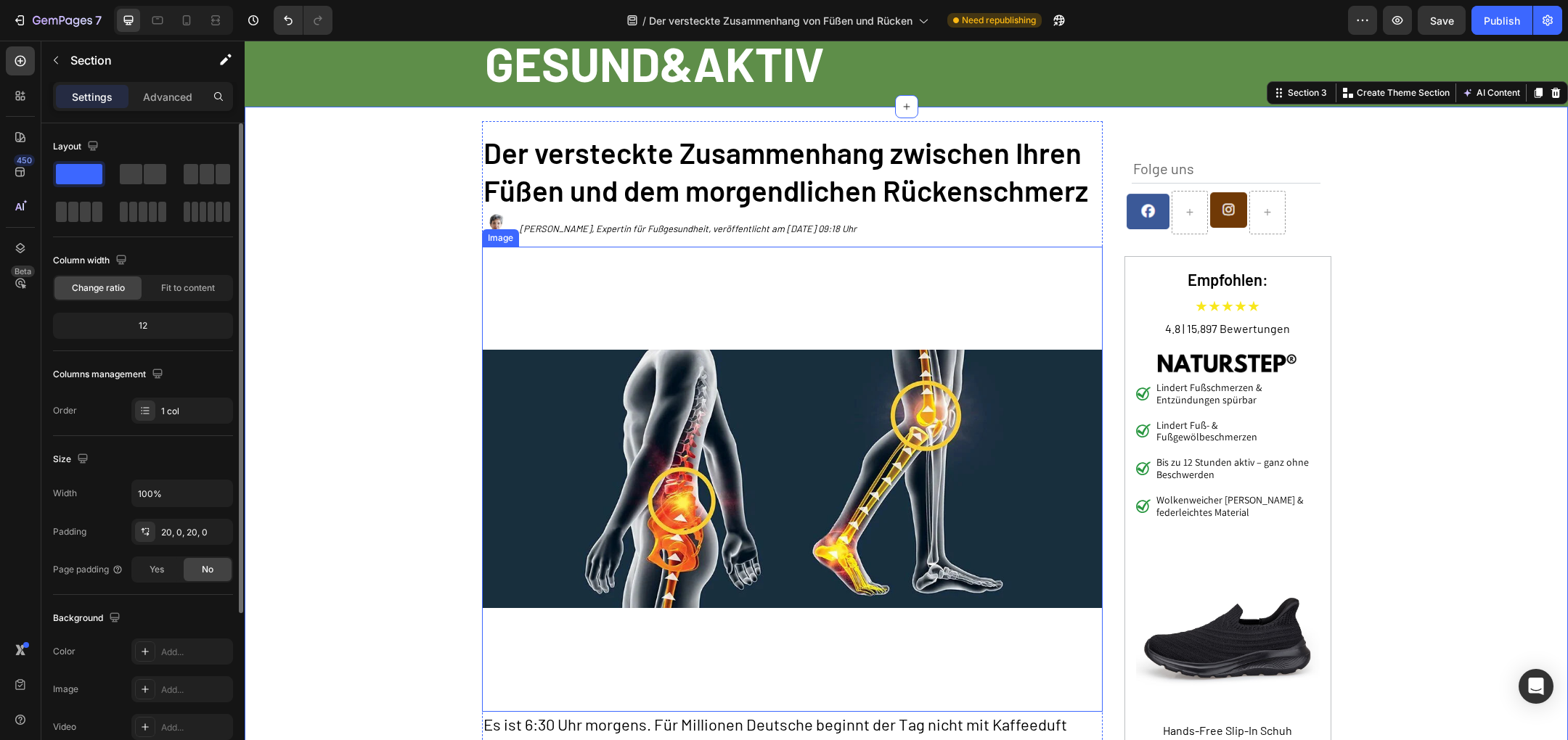
click at [675, 408] on img at bounding box center [792, 479] width 621 height 465
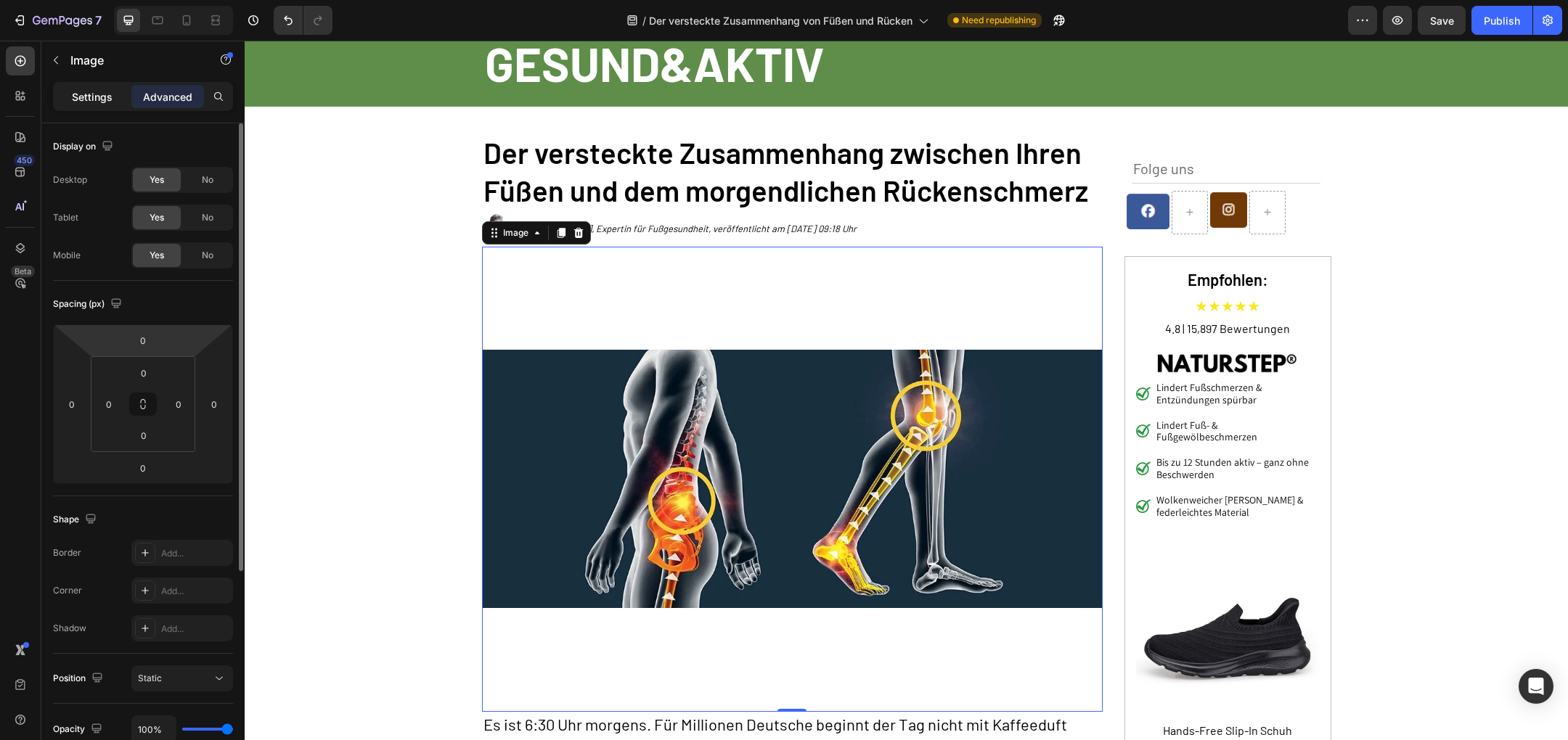
click at [101, 105] on div "Settings" at bounding box center [92, 96] width 72 height 23
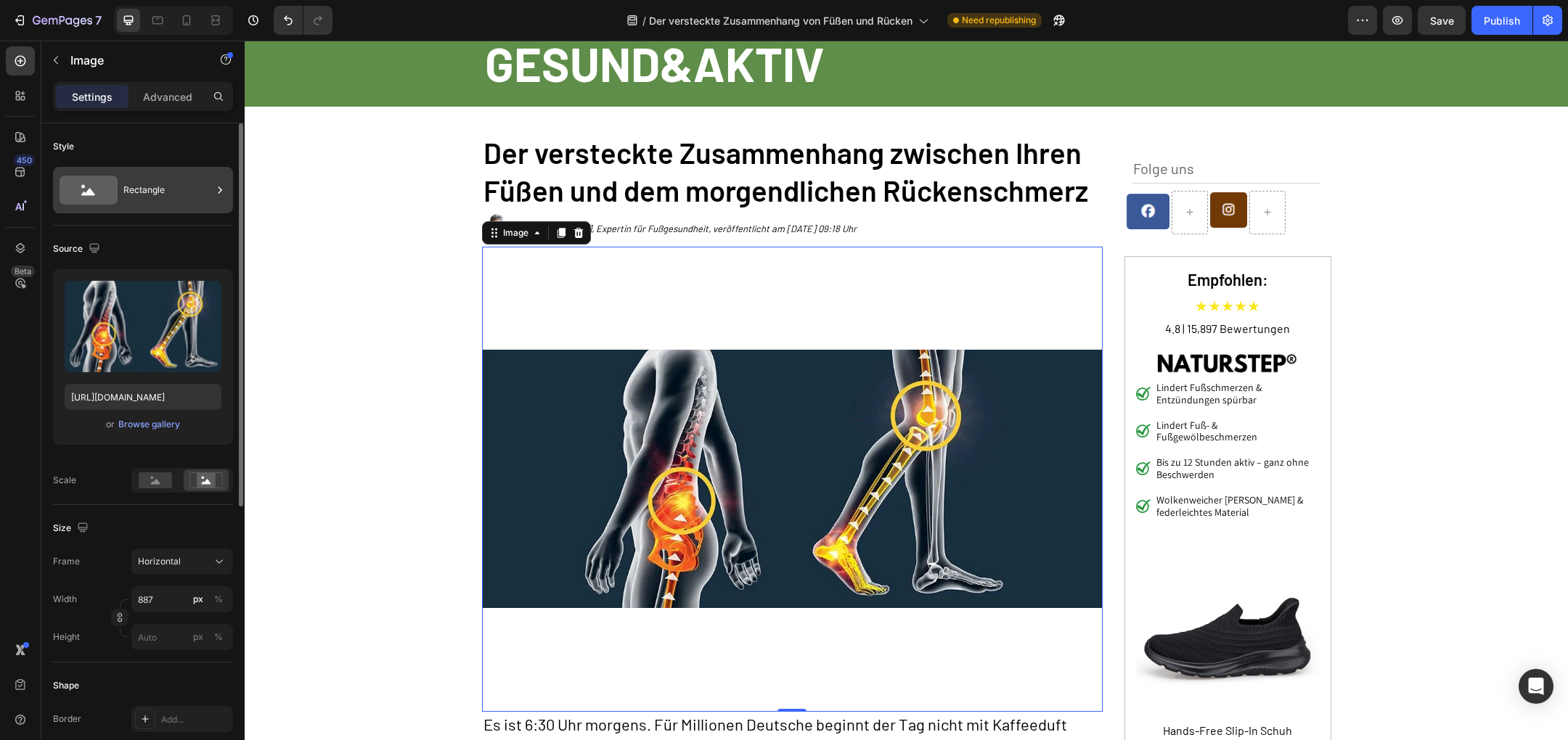
click at [156, 188] on div "Rectangle" at bounding box center [168, 190] width 89 height 34
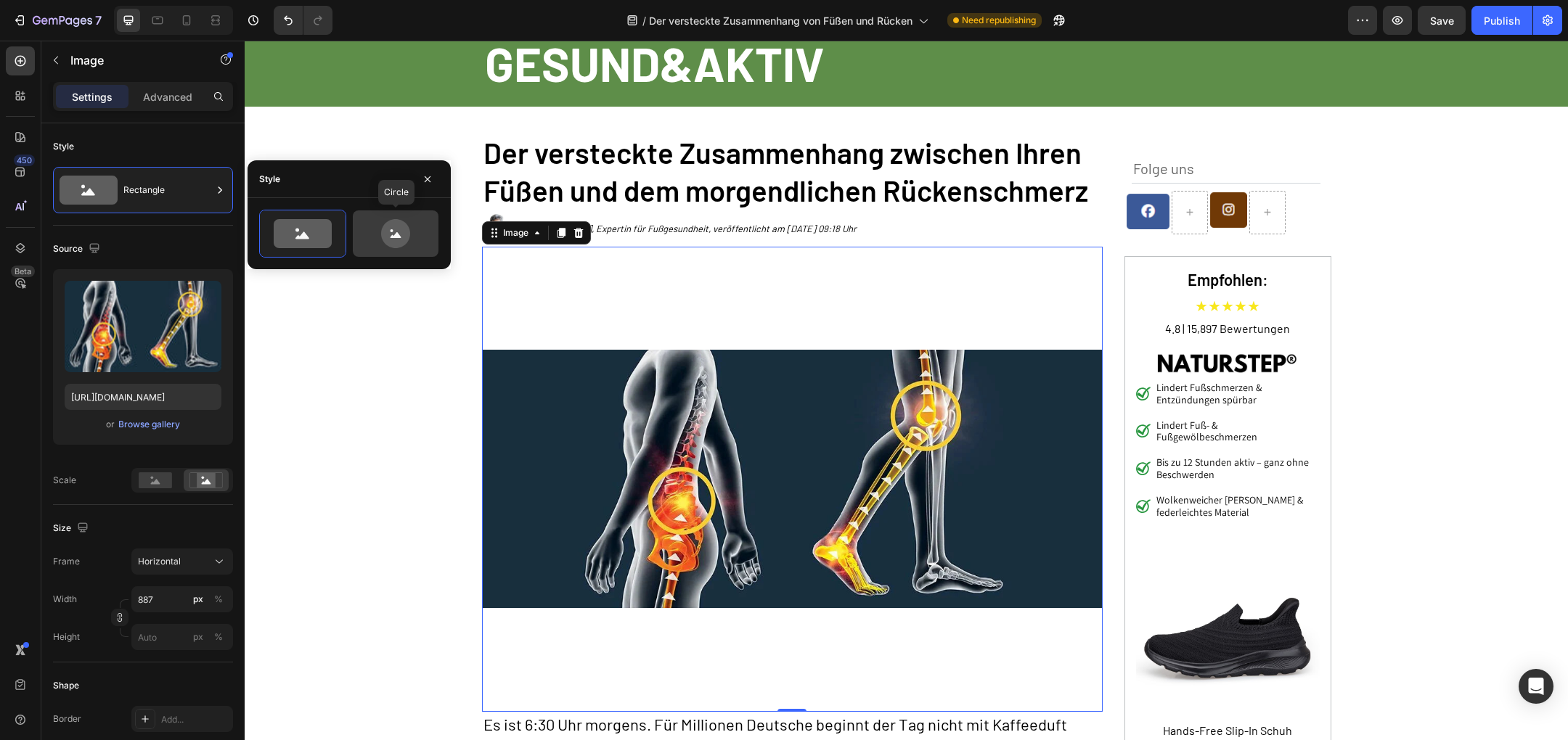
click at [402, 230] on icon at bounding box center [395, 233] width 29 height 29
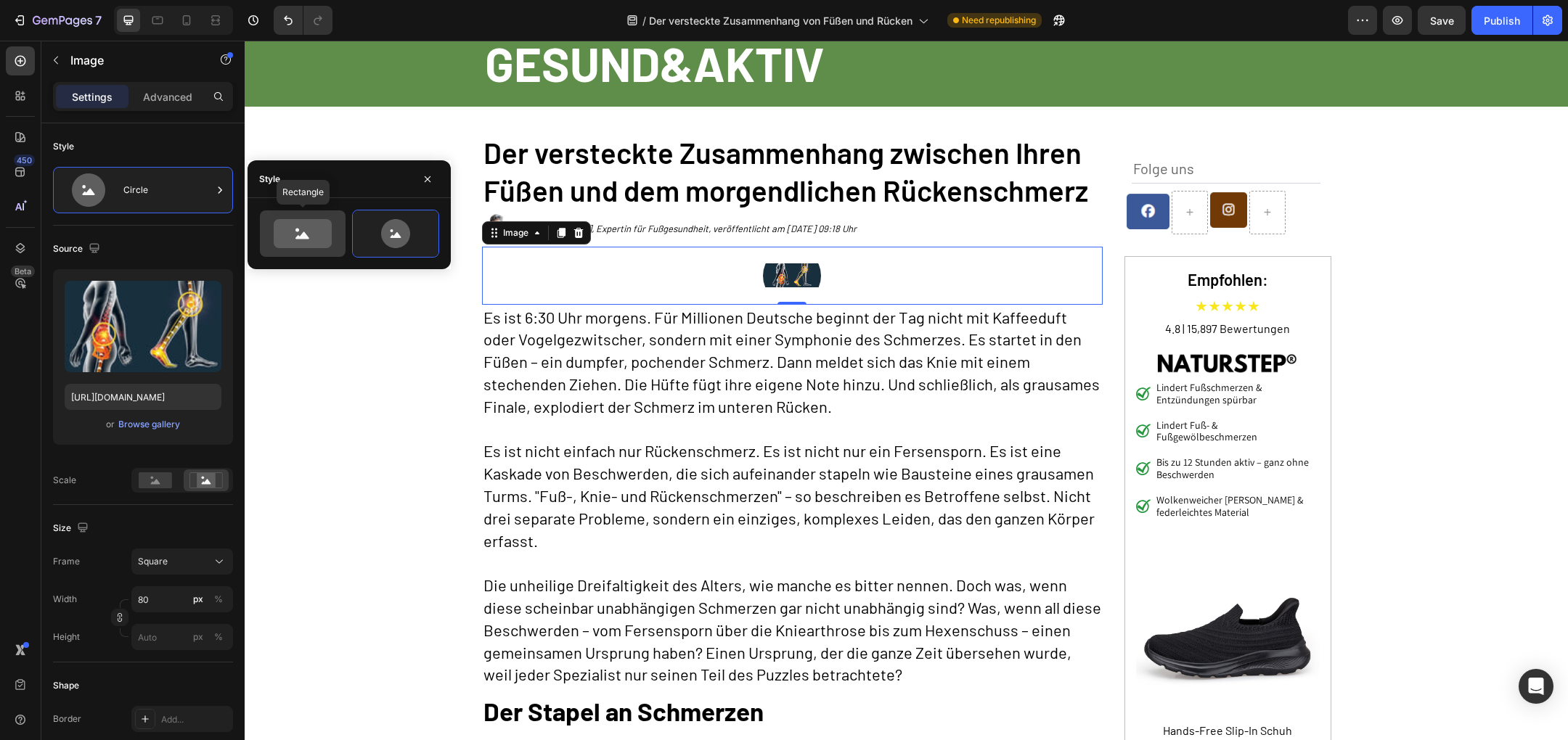
click at [310, 240] on icon at bounding box center [303, 233] width 58 height 29
type input "100"
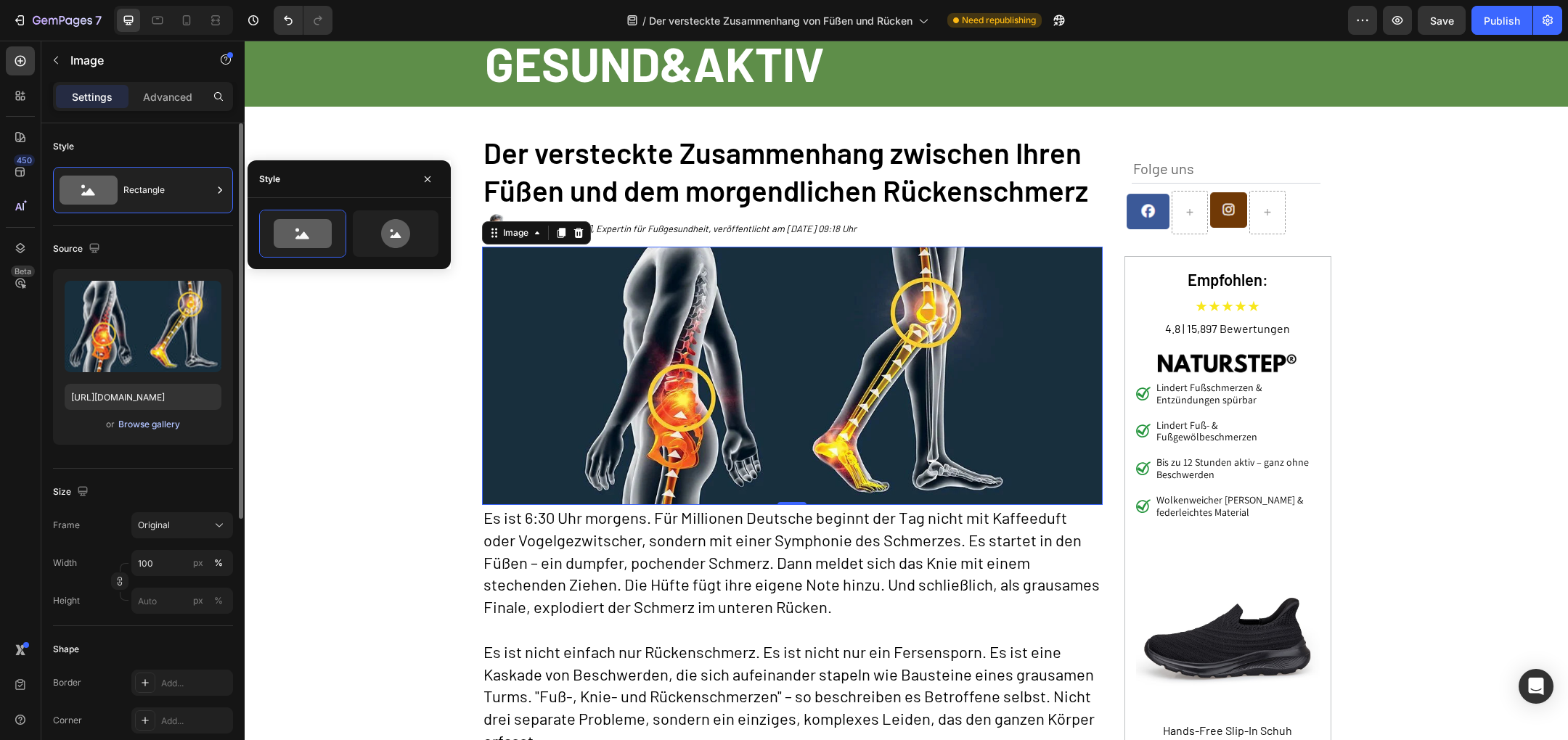
click at [160, 427] on div "Browse gallery" at bounding box center [149, 425] width 62 height 13
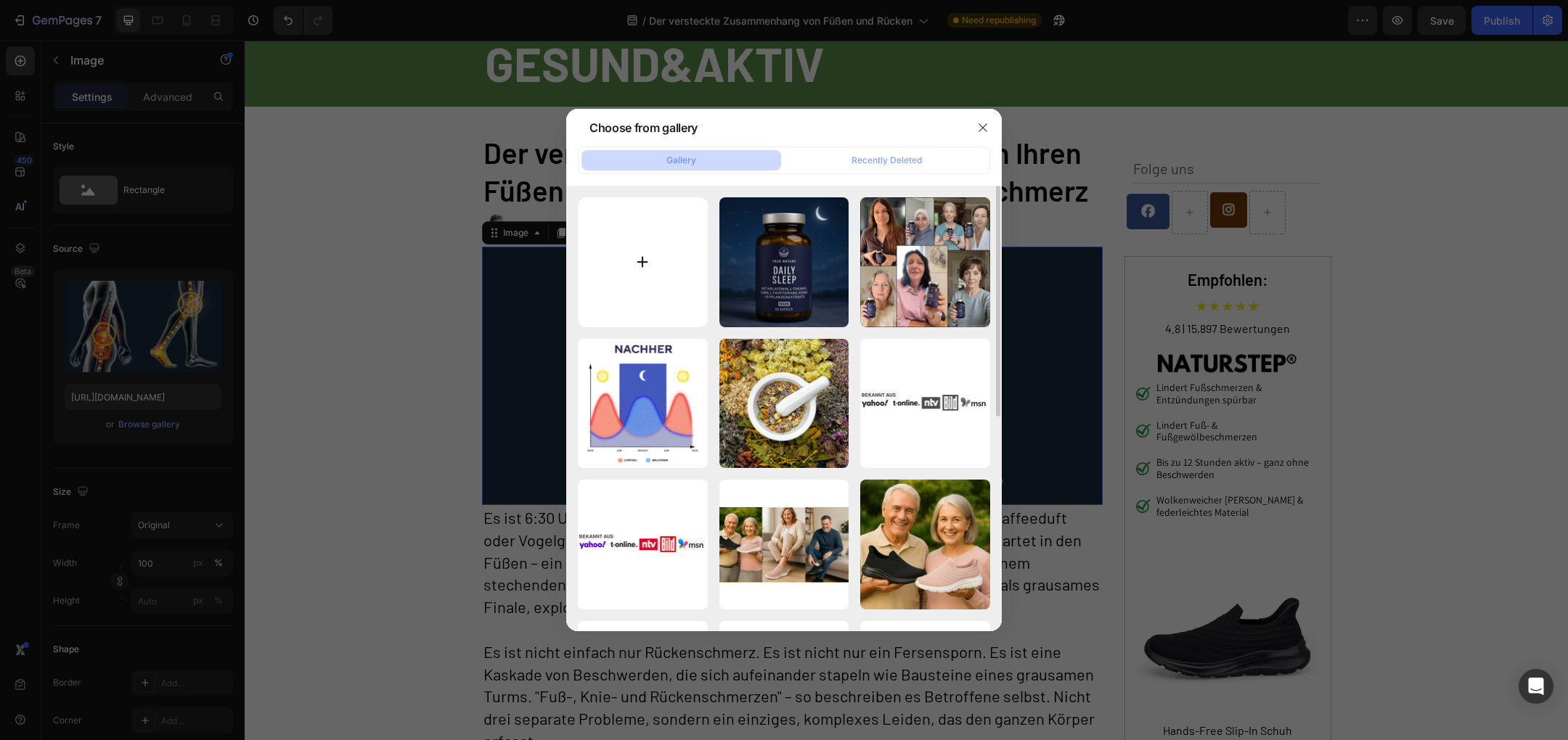
click at [690, 233] on input "file" at bounding box center [643, 262] width 130 height 130
type input "C:\fakepath\comfortwear_feet_back_pain_shoes-1660939524275.webp"
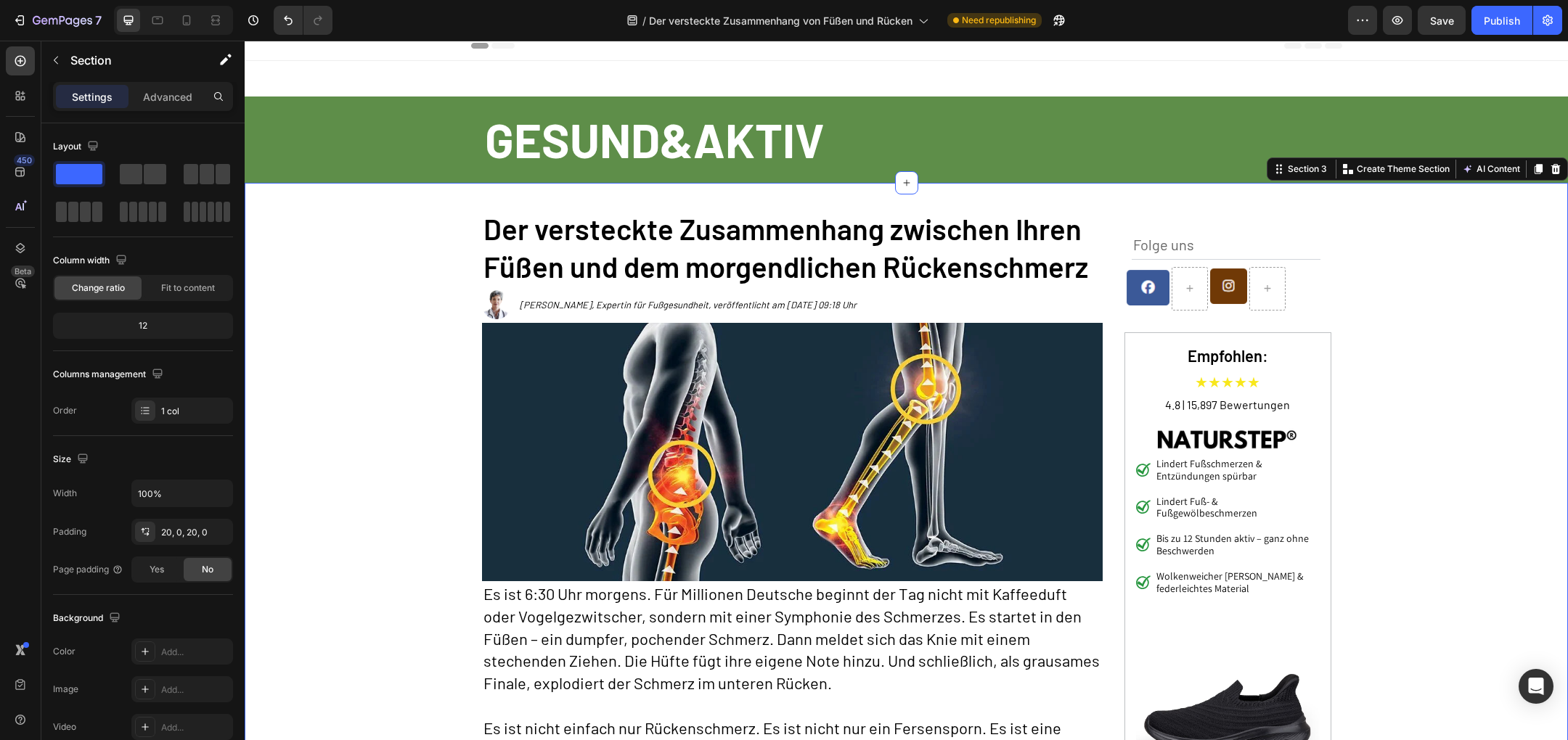
scroll to position [0, 0]
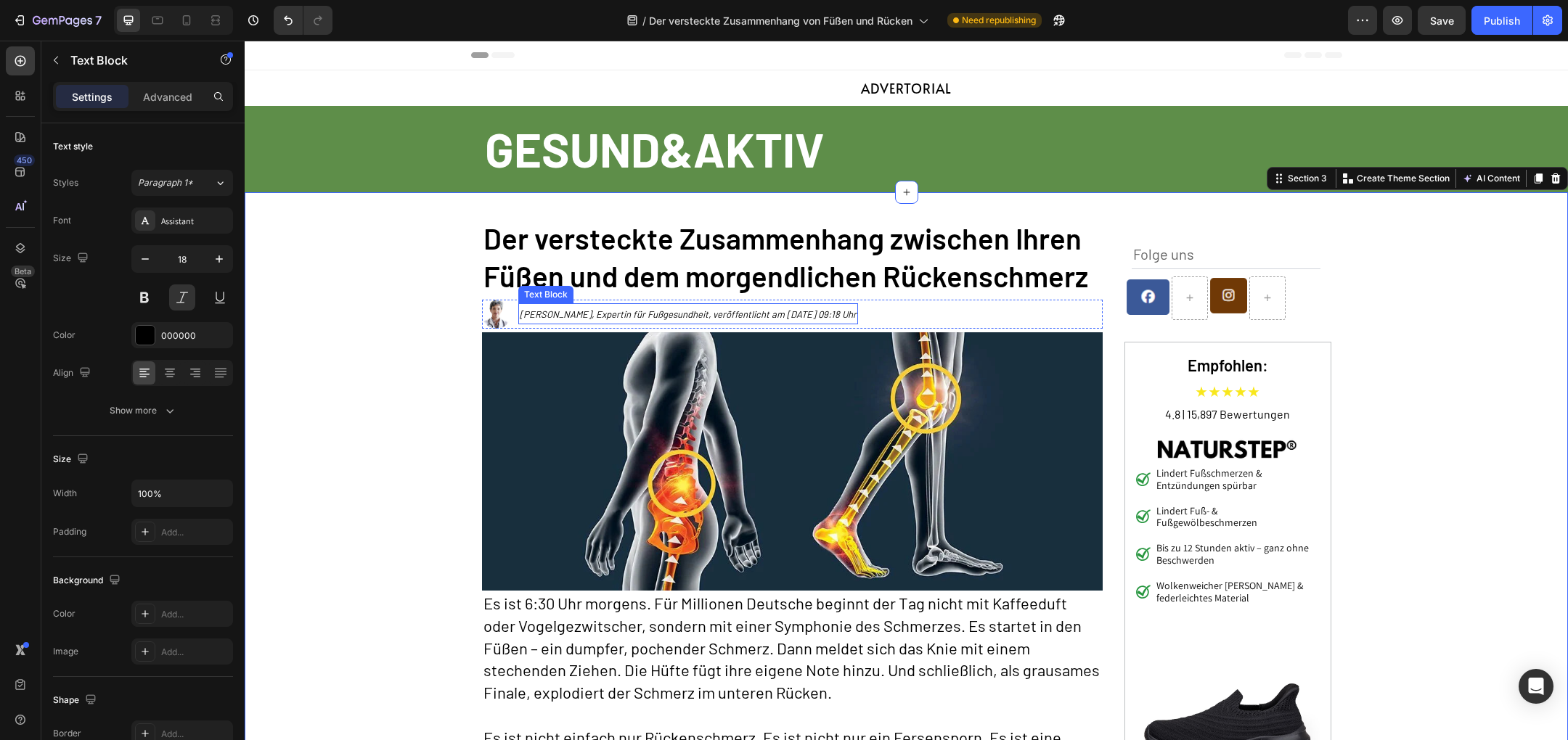
click at [590, 310] on span "[PERSON_NAME], Expertin für Fußgesundheit, veröffentlicht am [DATE] 09:18 Uhr" at bounding box center [687, 314] width 336 height 12
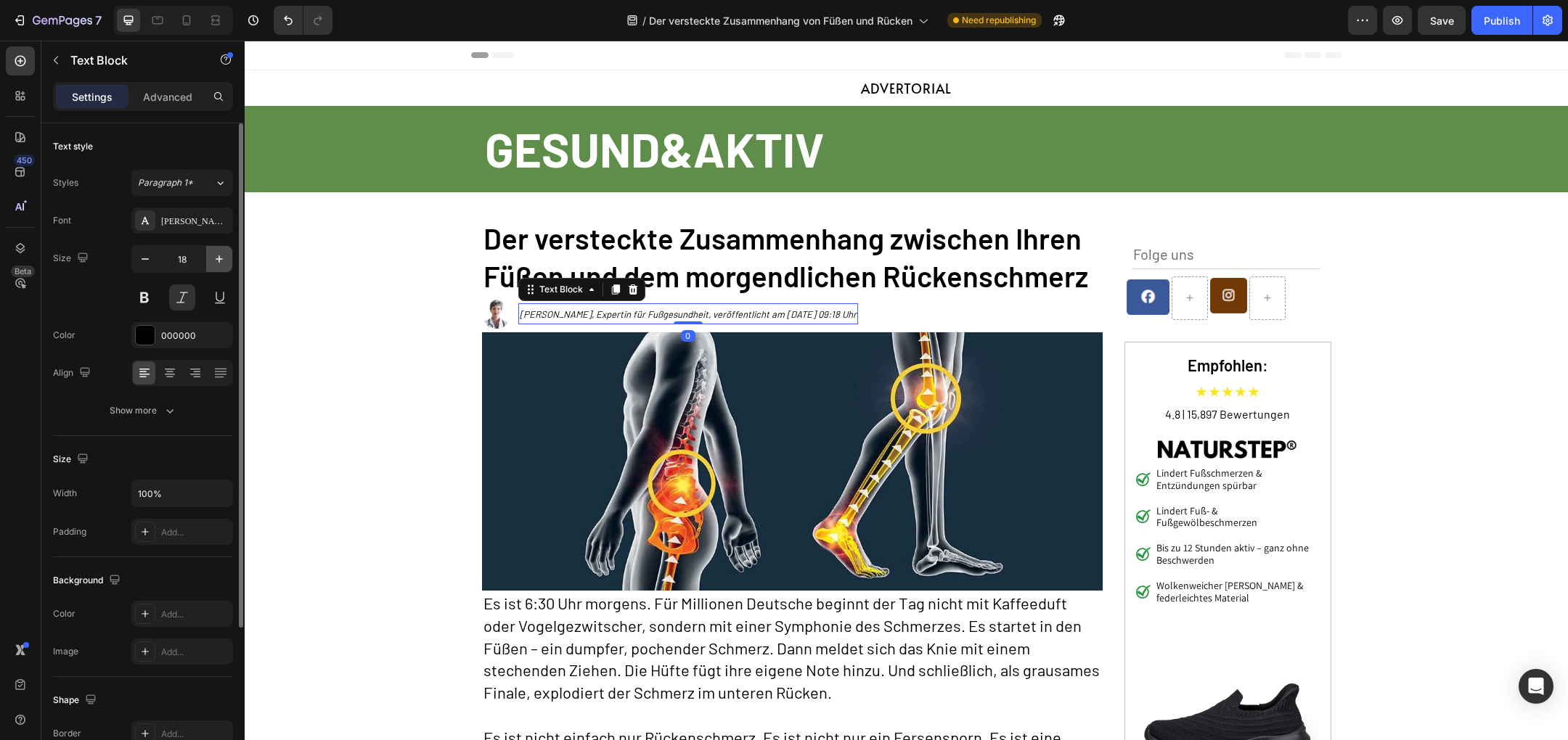
click at [213, 252] on icon "button" at bounding box center [219, 258] width 14 height 14
type input "20"
click at [571, 320] on p "[PERSON_NAME], Expertin für Fußgesundheit, veröffentlicht am [DATE] 09:18 Uhr" at bounding box center [687, 314] width 336 height 21
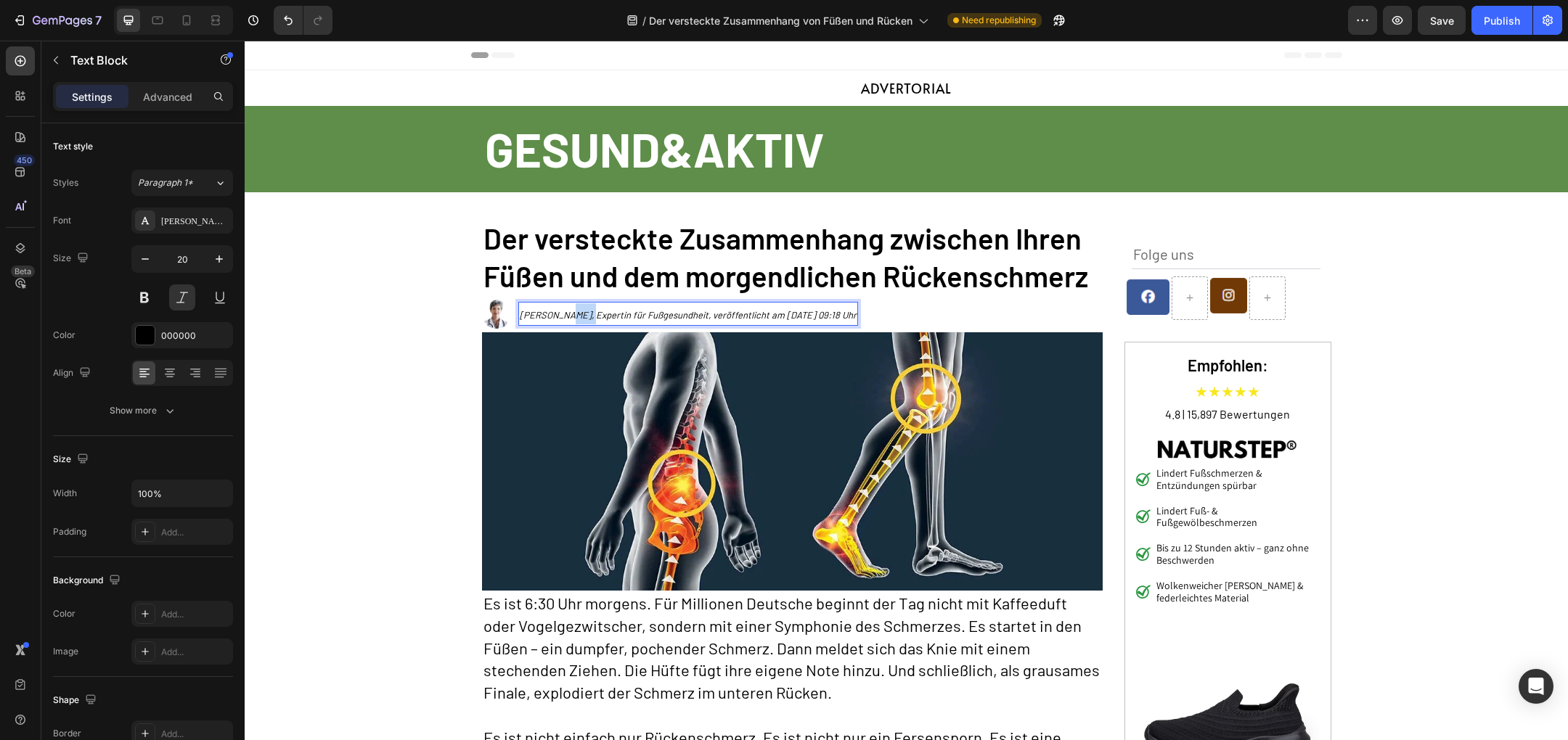
click at [571, 320] on p "[PERSON_NAME], Expertin für Fußgesundheit, veröffentlicht am [DATE] 09:18 Uhr" at bounding box center [687, 314] width 336 height 21
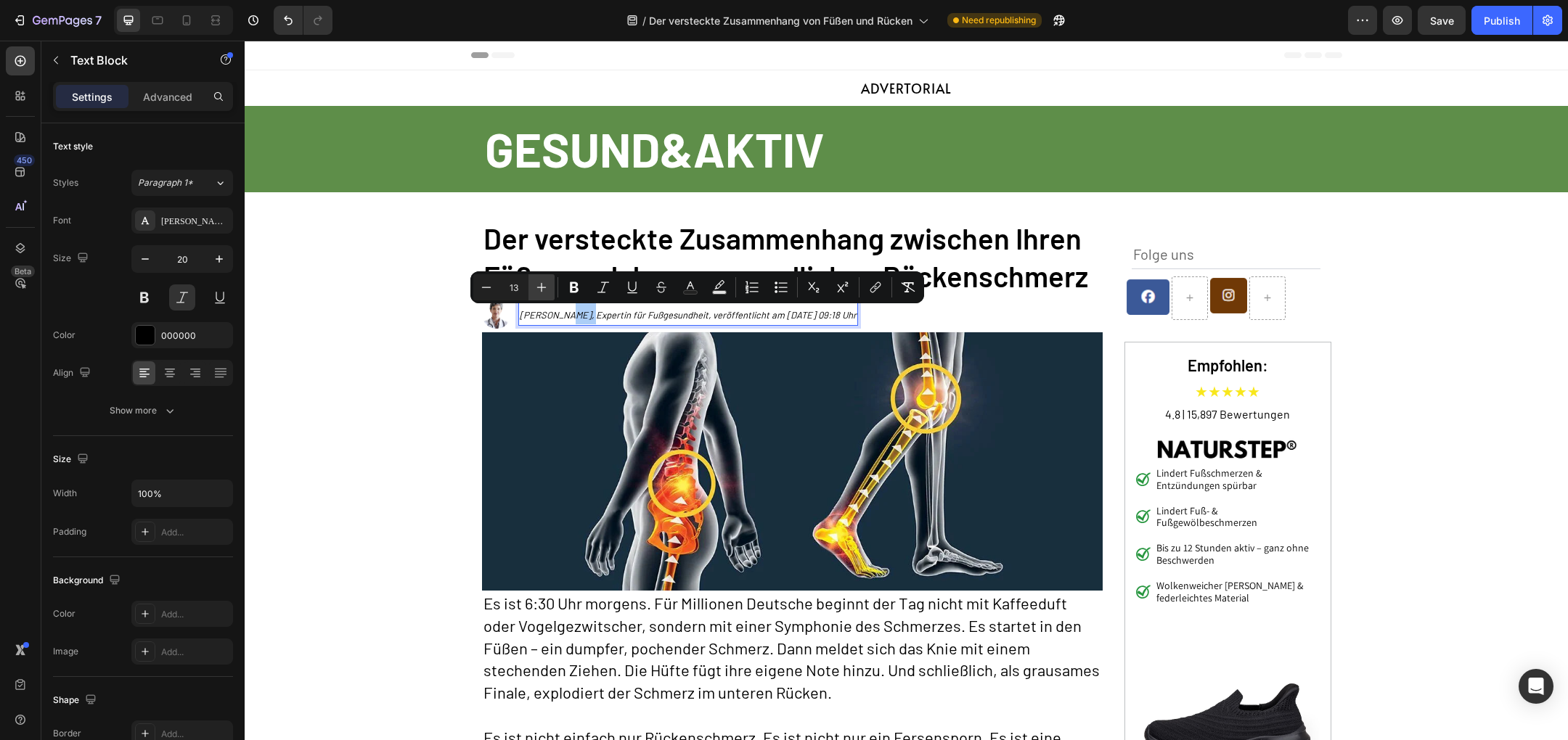
click at [544, 290] on icon "Editor contextual toolbar" at bounding box center [541, 287] width 14 height 14
click at [544, 289] on icon "Editor contextual toolbar" at bounding box center [541, 287] width 14 height 14
type input "15"
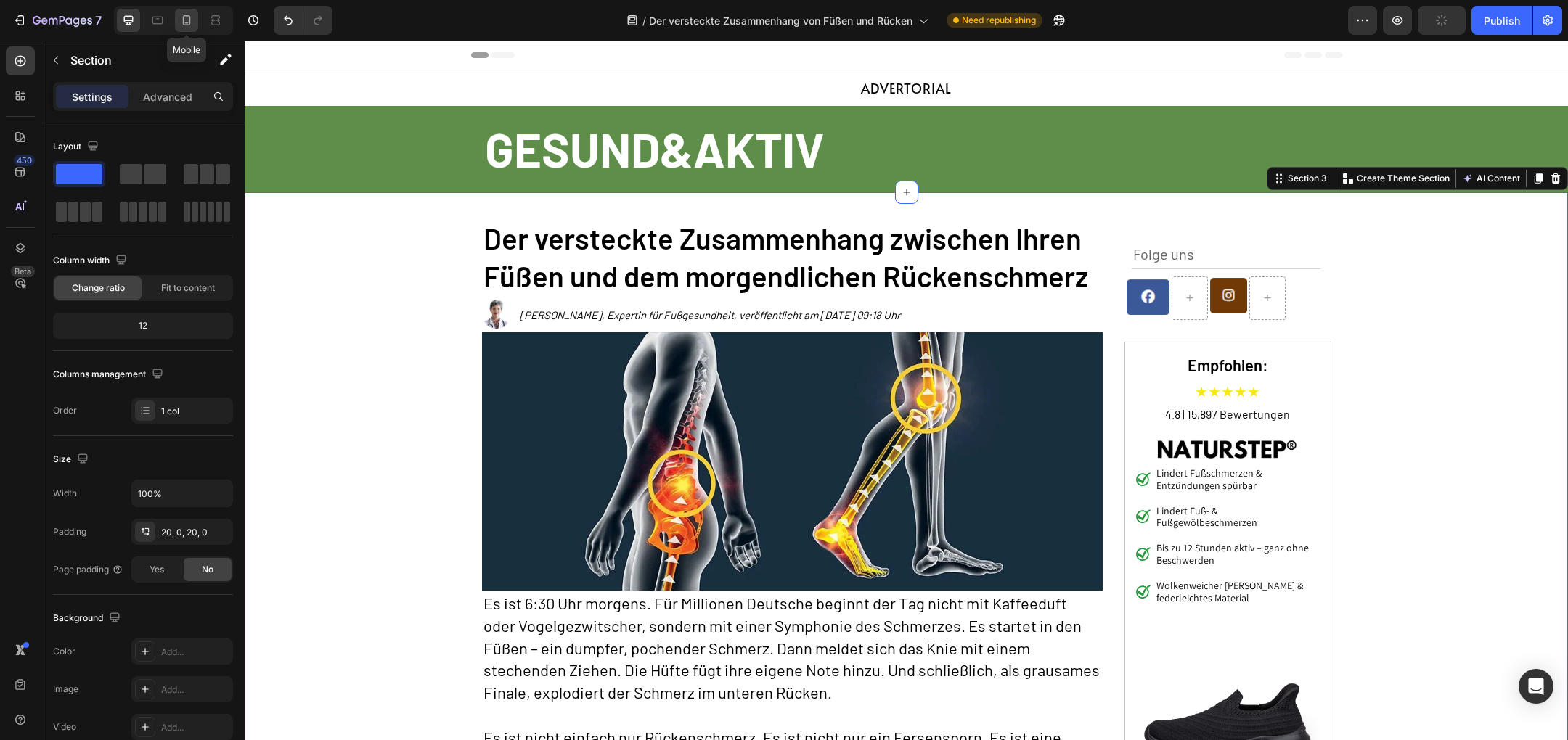
click at [183, 16] on icon at bounding box center [187, 20] width 8 height 11
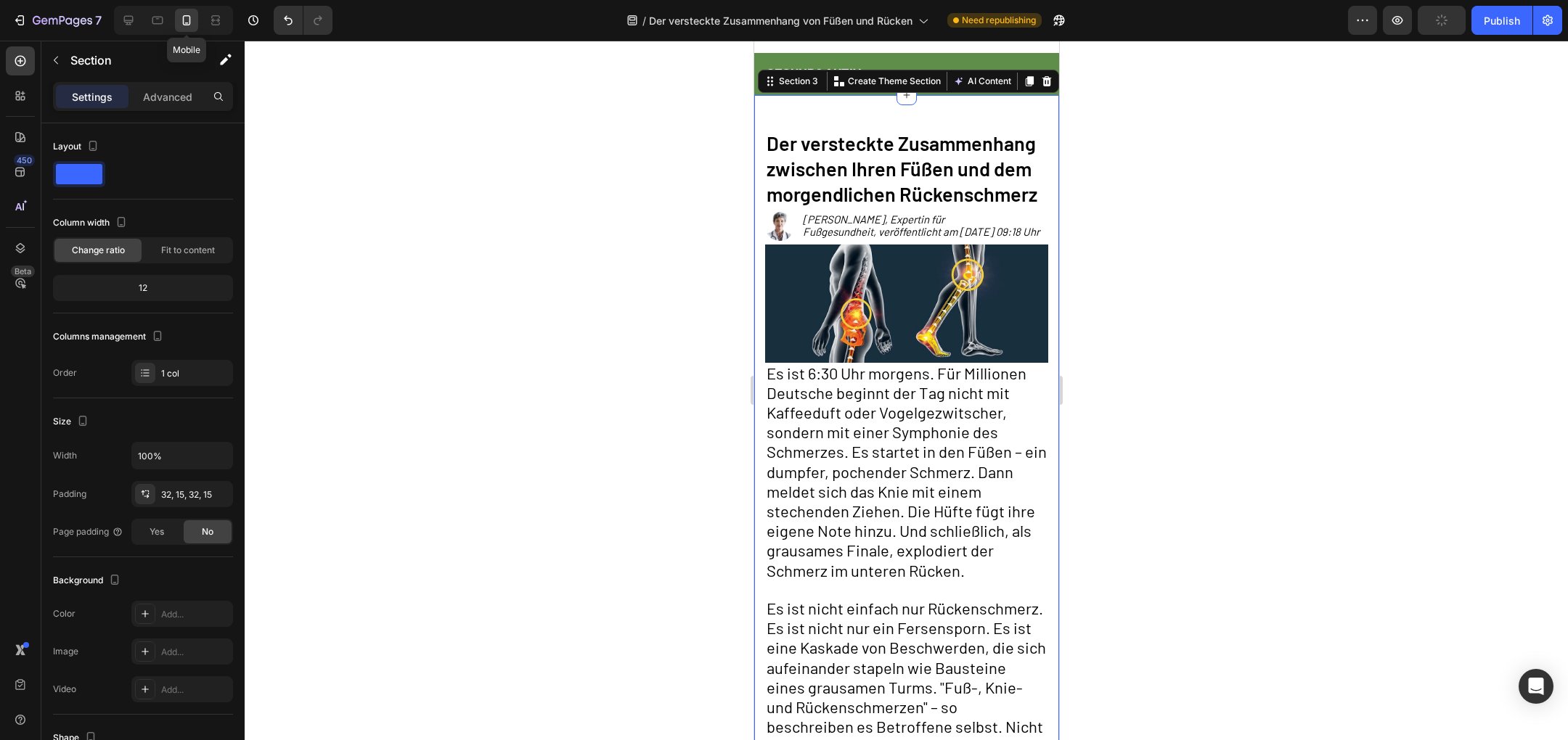
scroll to position [51, 0]
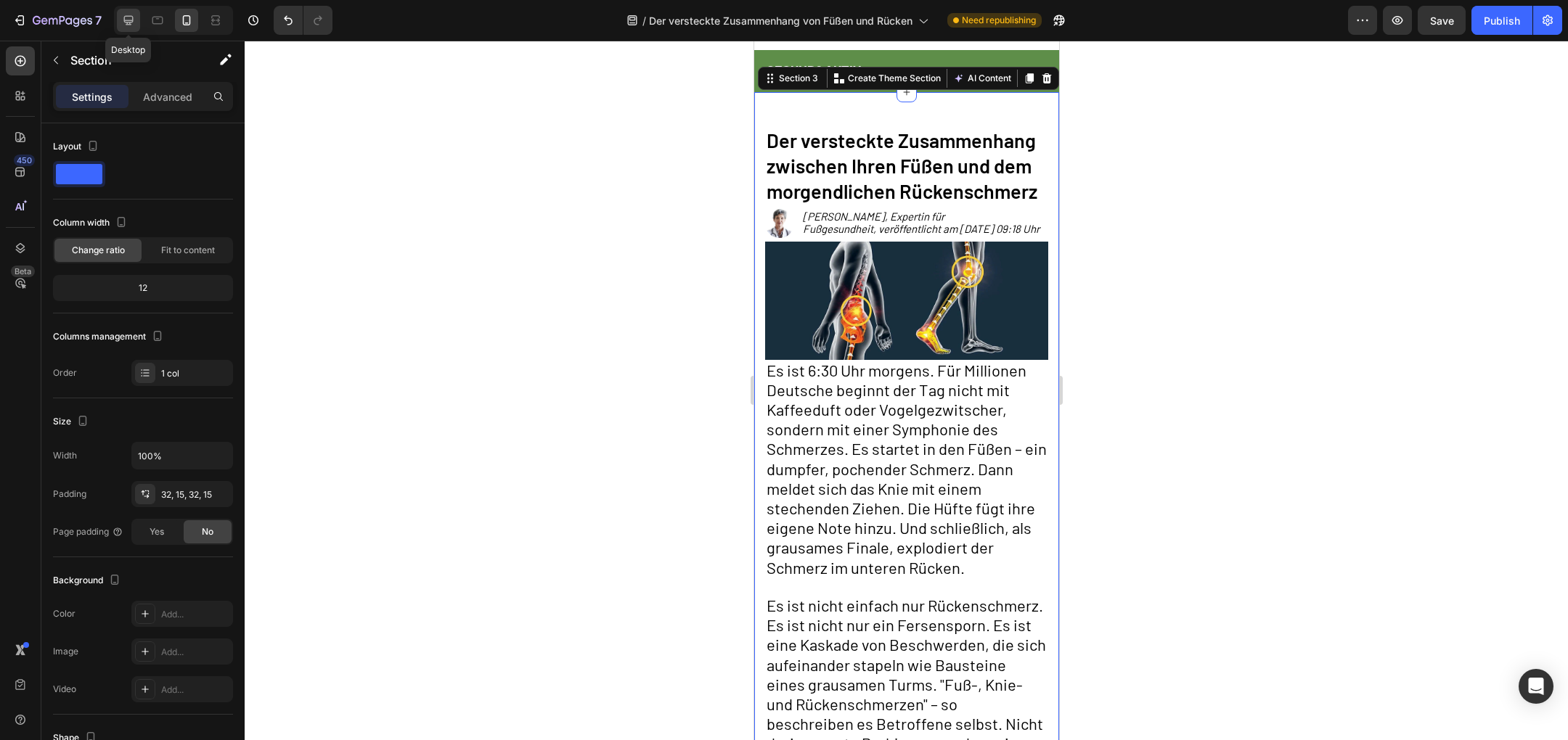
click at [122, 22] on icon at bounding box center [128, 20] width 14 height 14
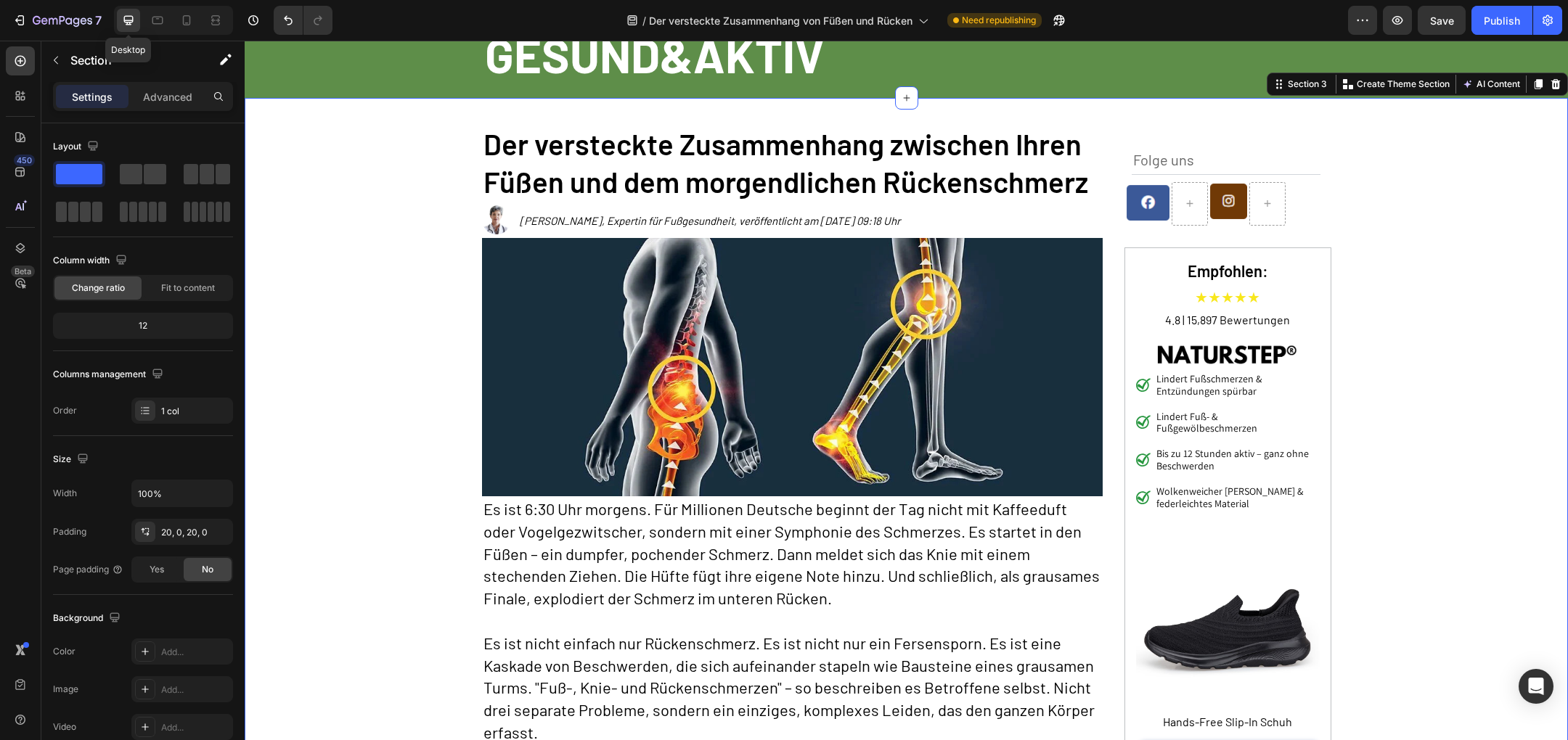
scroll to position [100, 0]
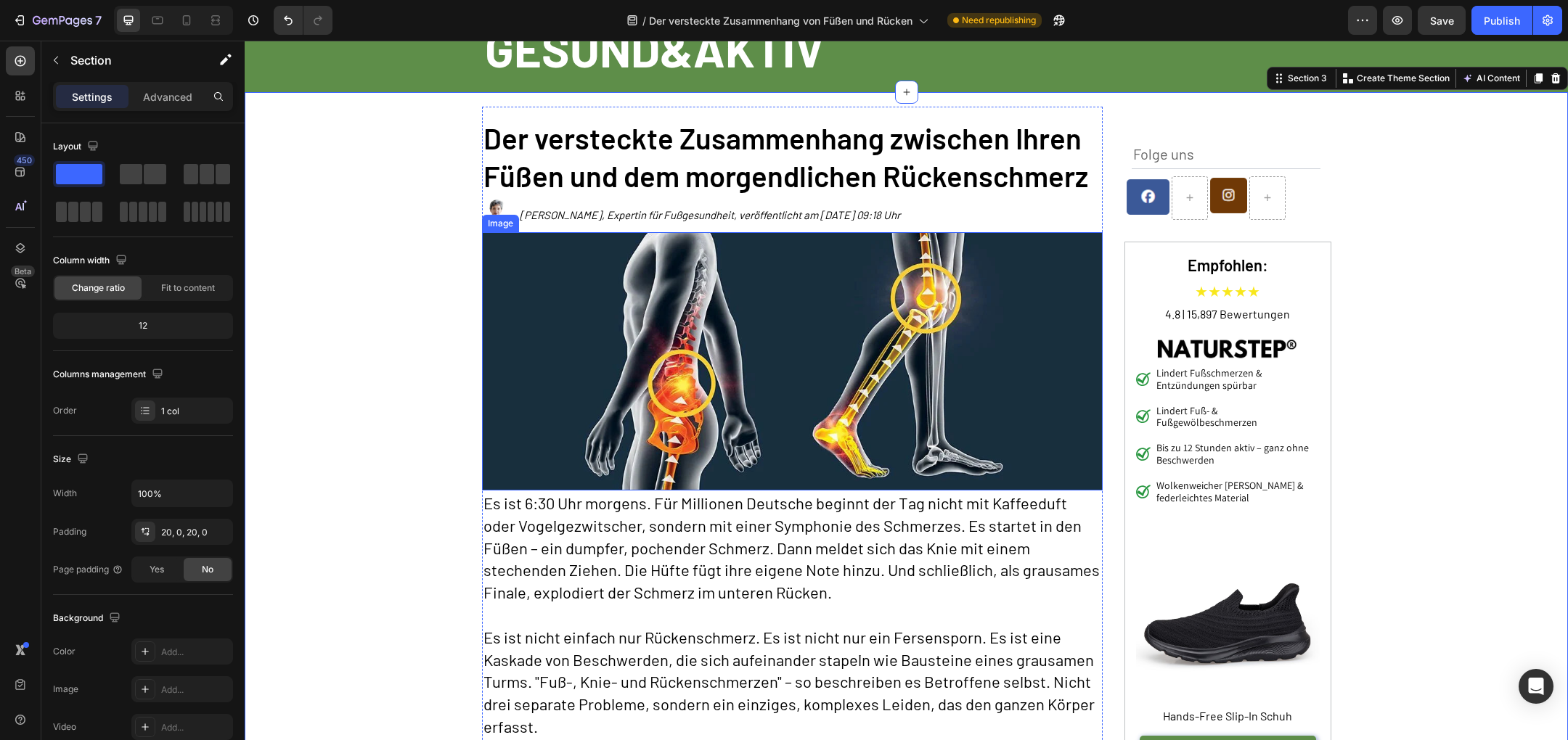
click at [614, 363] on img at bounding box center [792, 361] width 621 height 258
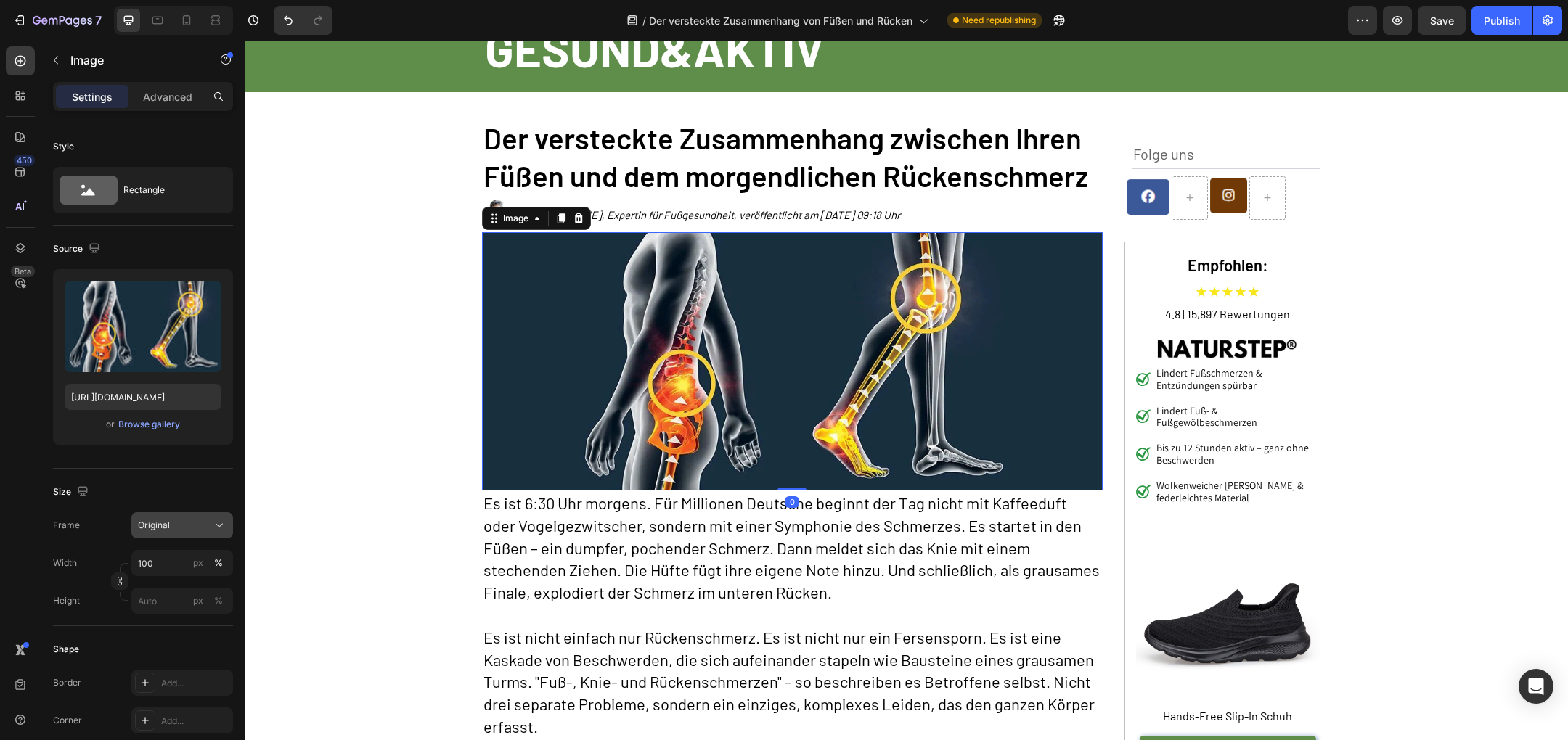
click at [187, 531] on div "Original" at bounding box center [182, 525] width 89 height 14
click at [182, 619] on div "Horizontal" at bounding box center [178, 616] width 84 height 14
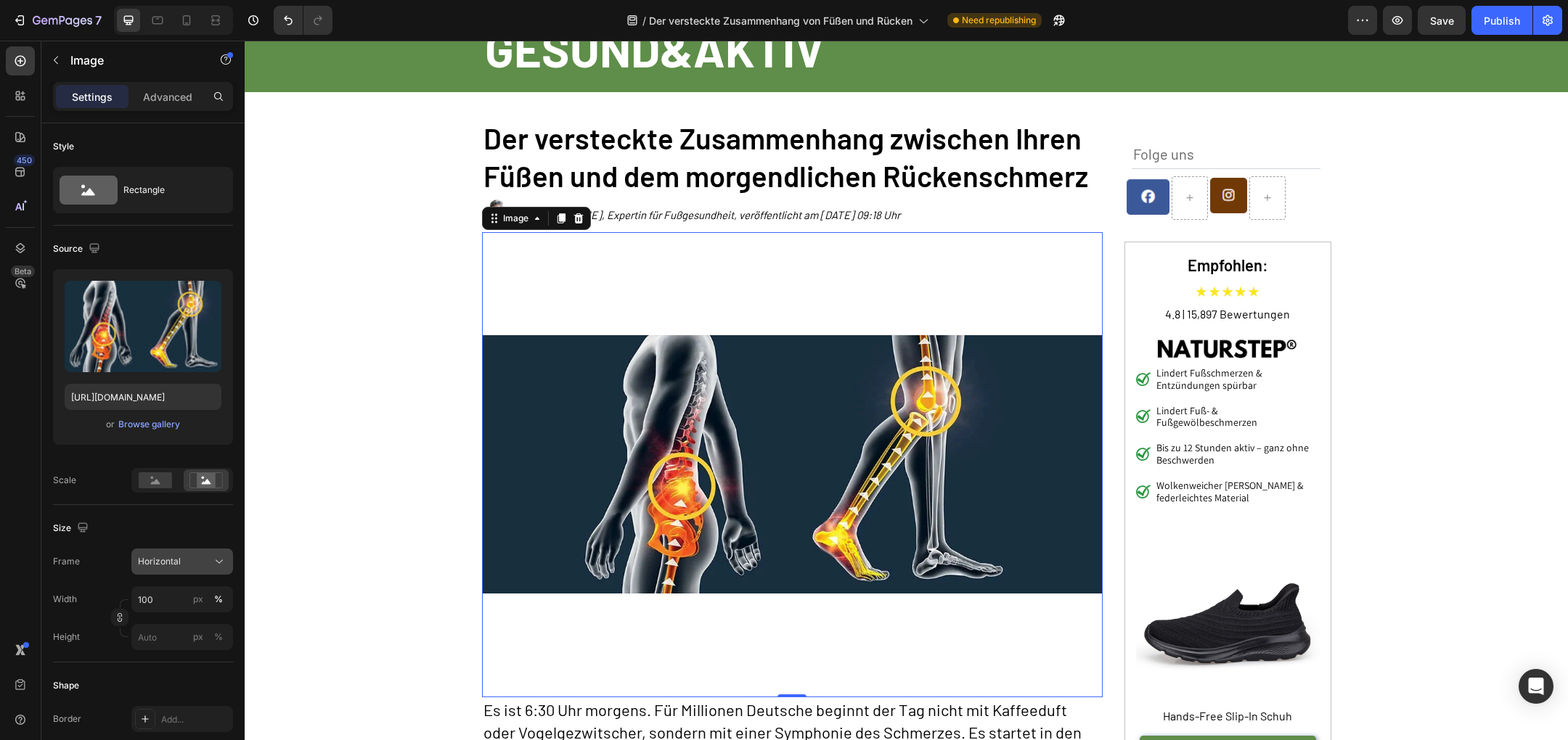
click at [193, 571] on button "Horizontal" at bounding box center [181, 561] width 101 height 26
click at [172, 683] on div "Original" at bounding box center [178, 679] width 84 height 13
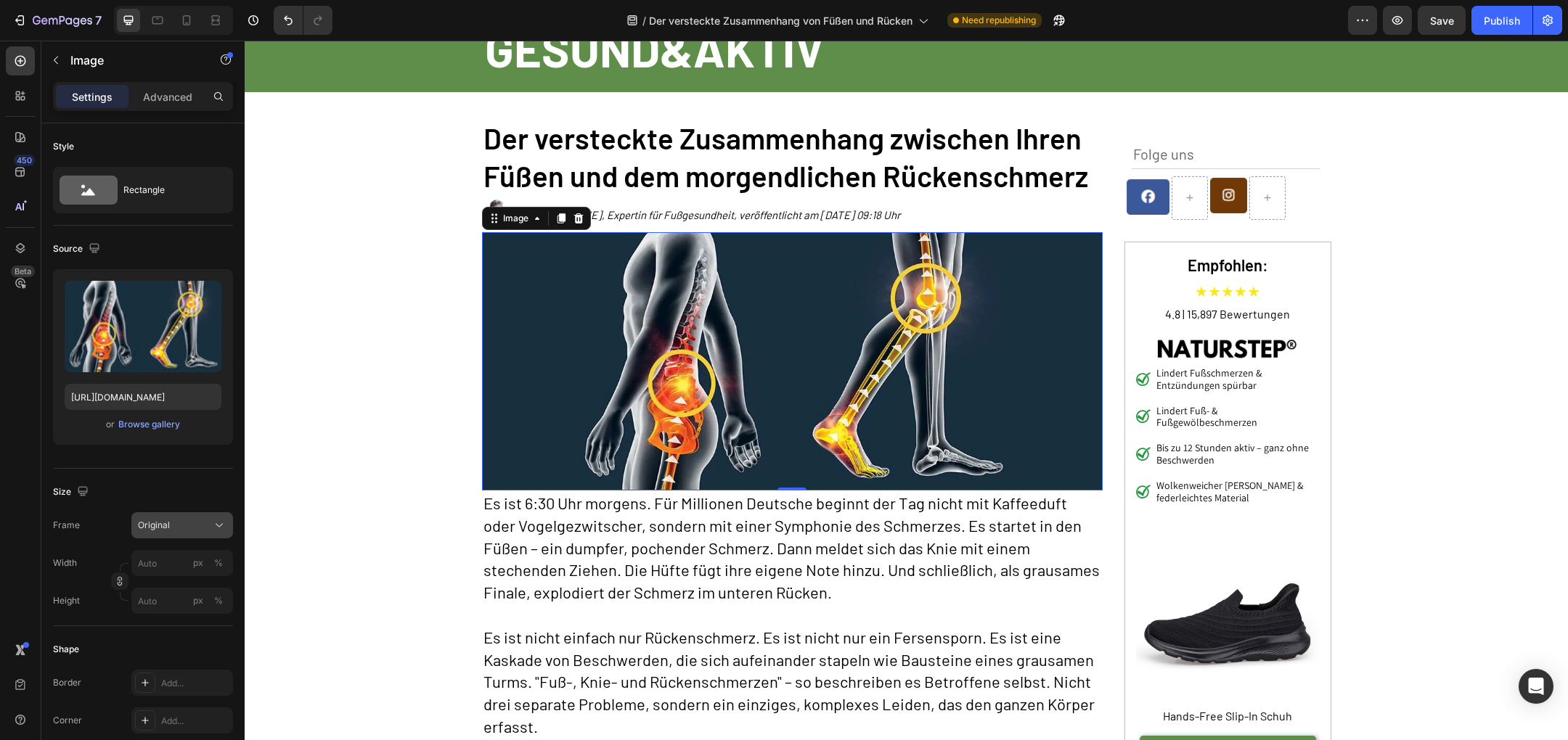
click at [191, 523] on div "Original" at bounding box center [173, 526] width 71 height 13
click at [175, 671] on div "Custom" at bounding box center [178, 670] width 84 height 13
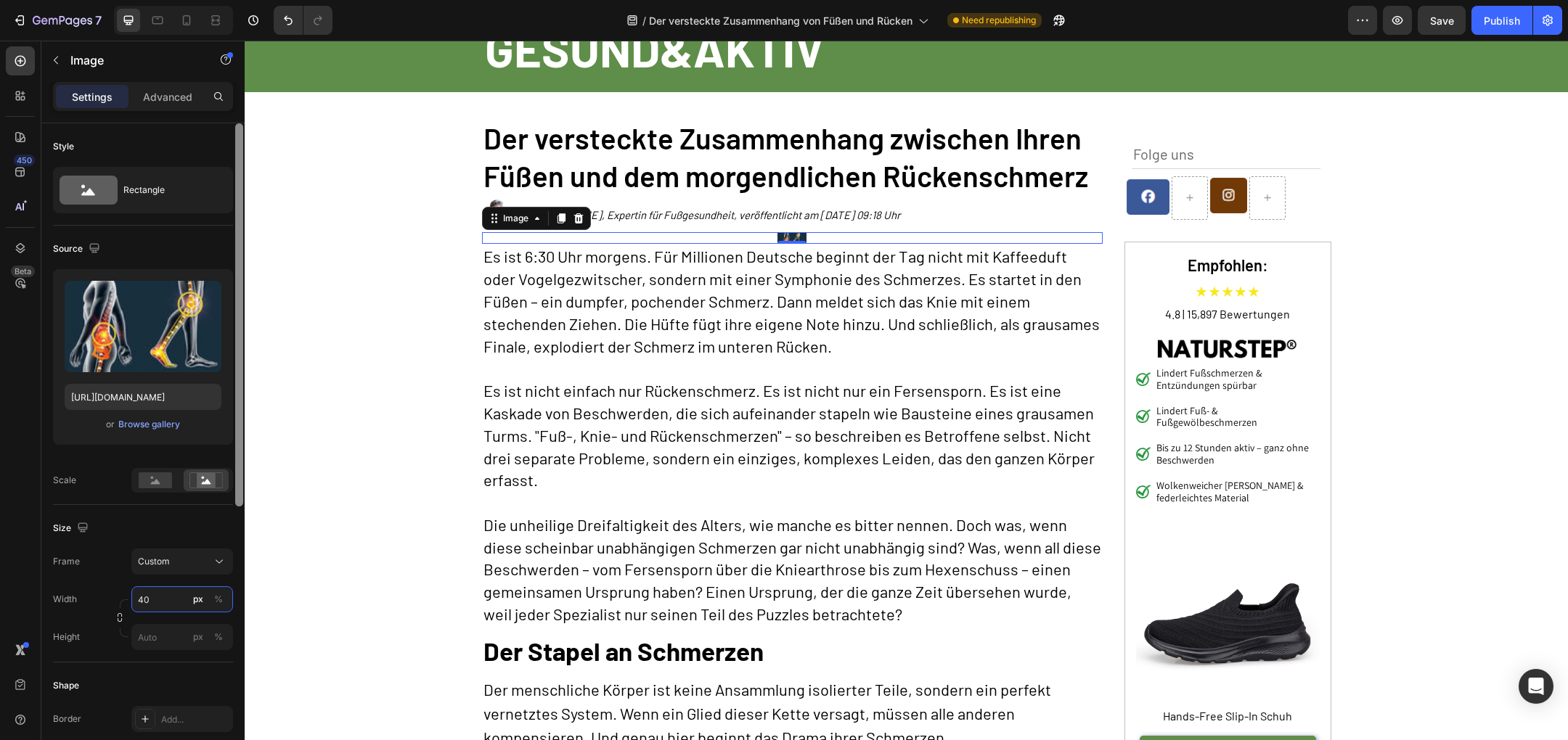
type input "4"
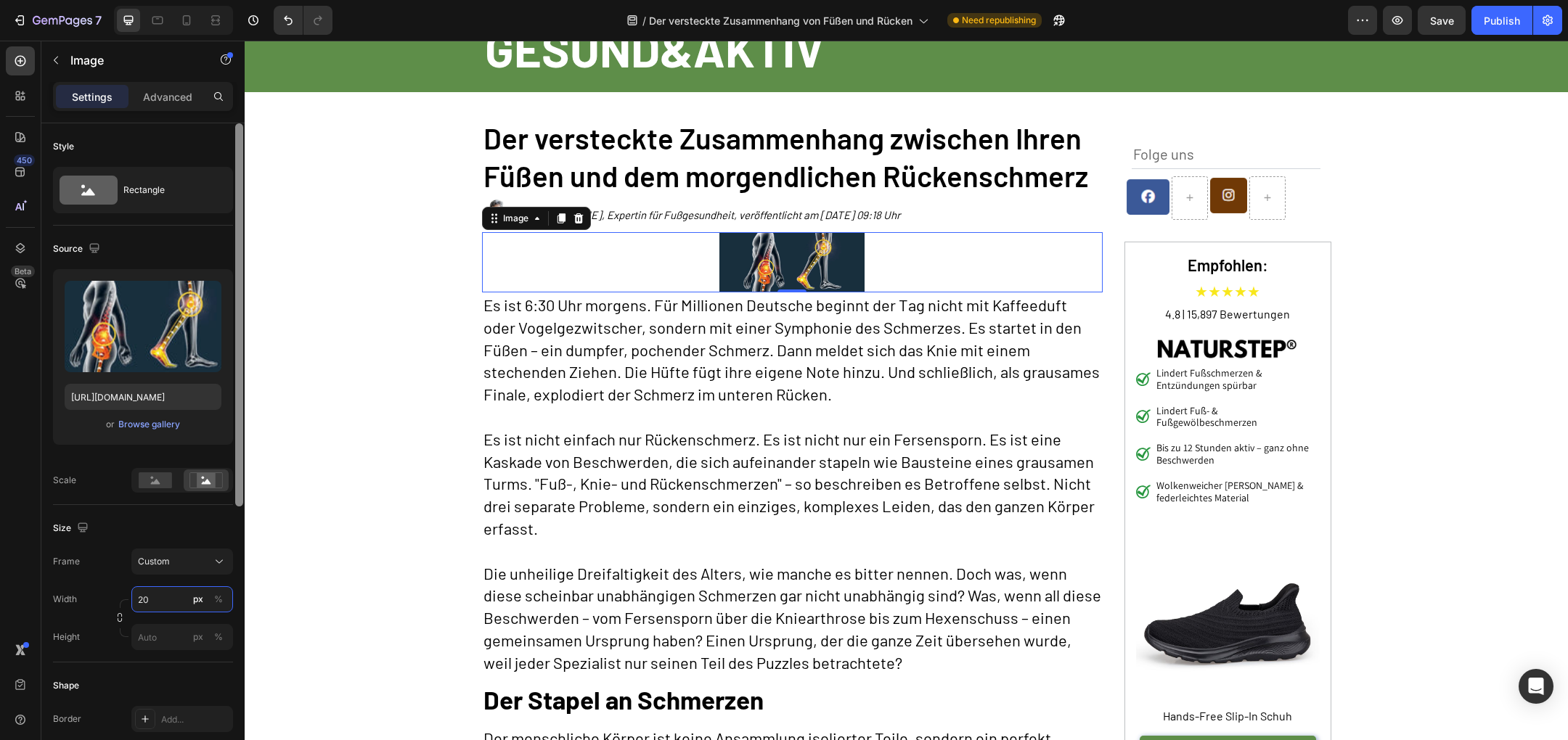
type input "2"
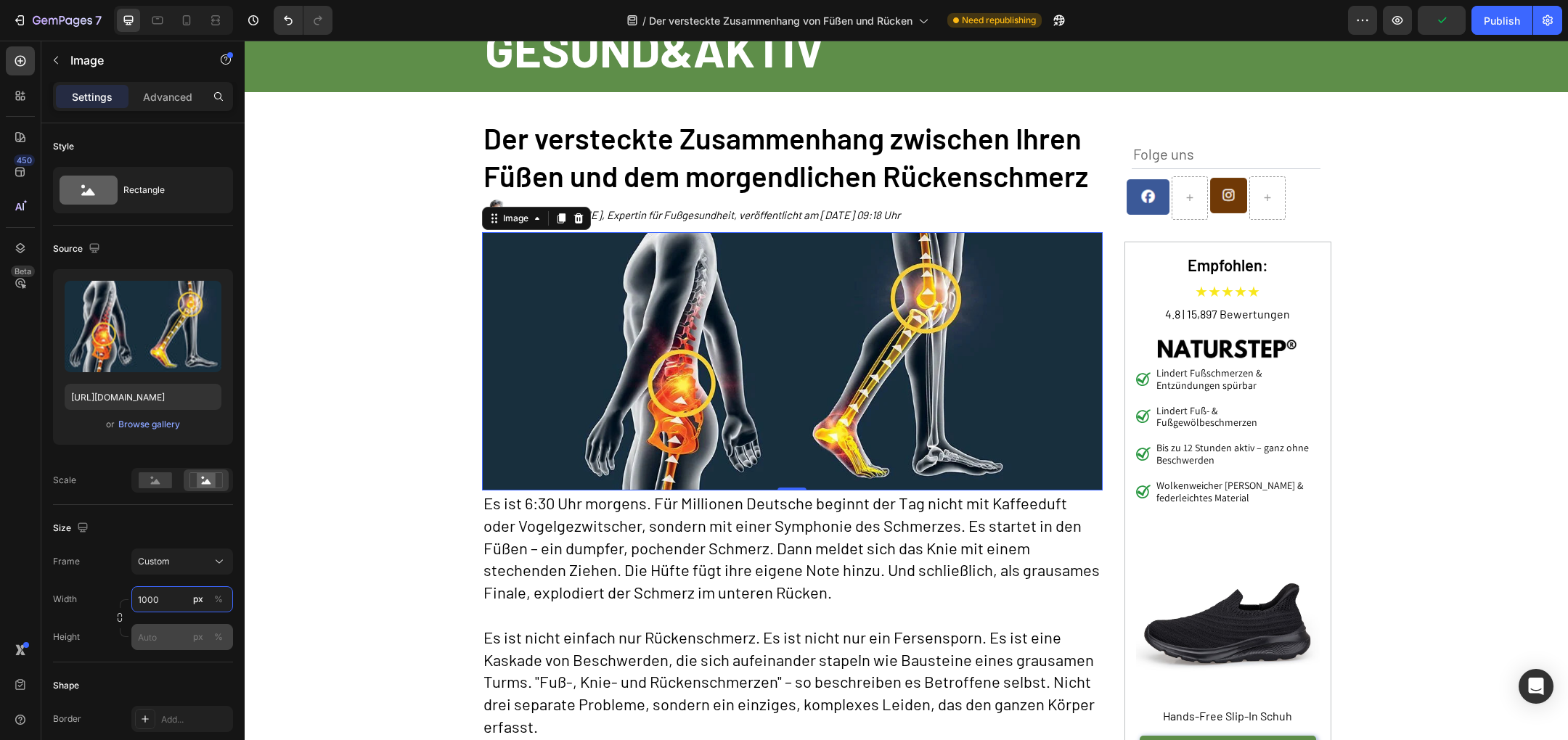
type input "1000"
click at [157, 636] on input "px %" at bounding box center [181, 637] width 101 height 26
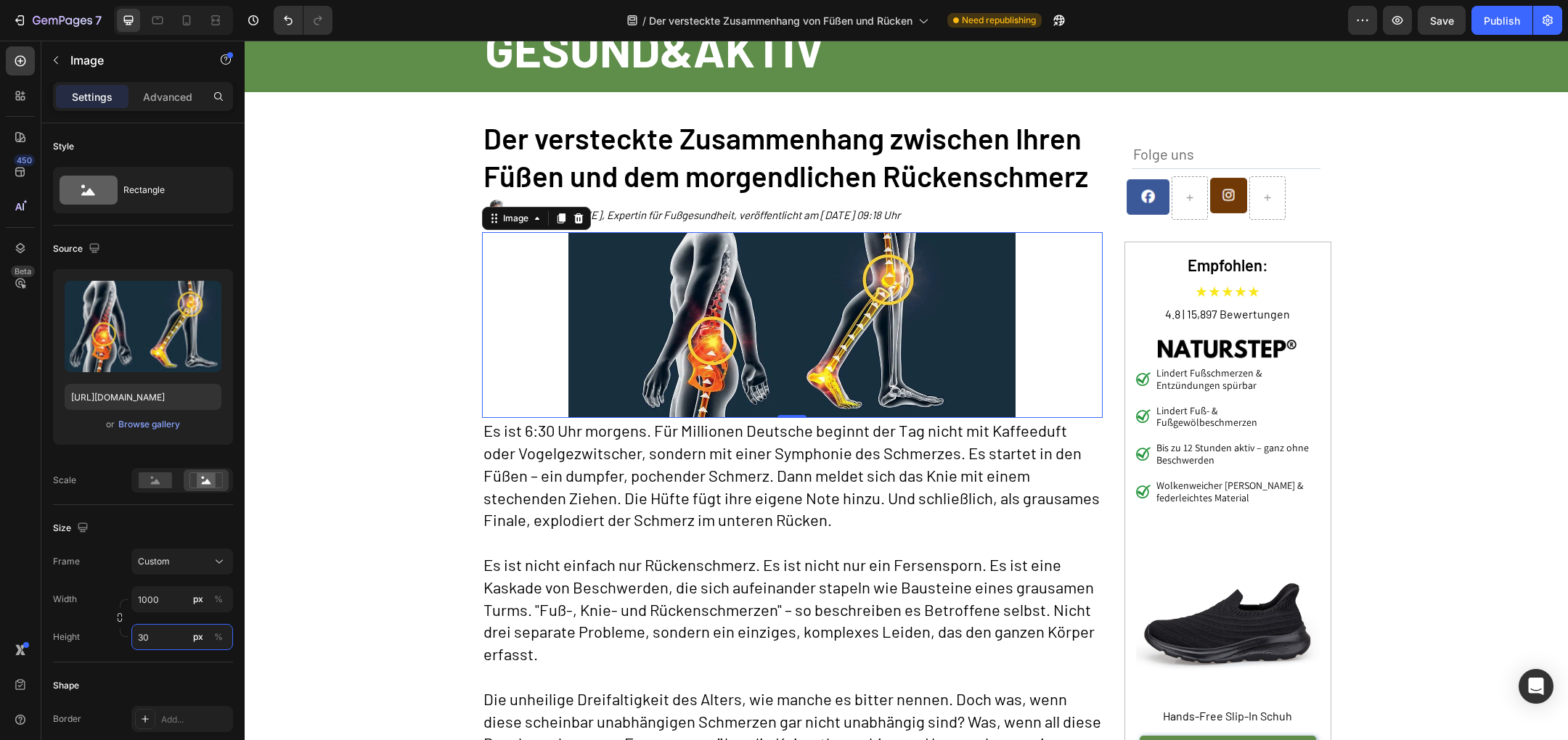
type input "3"
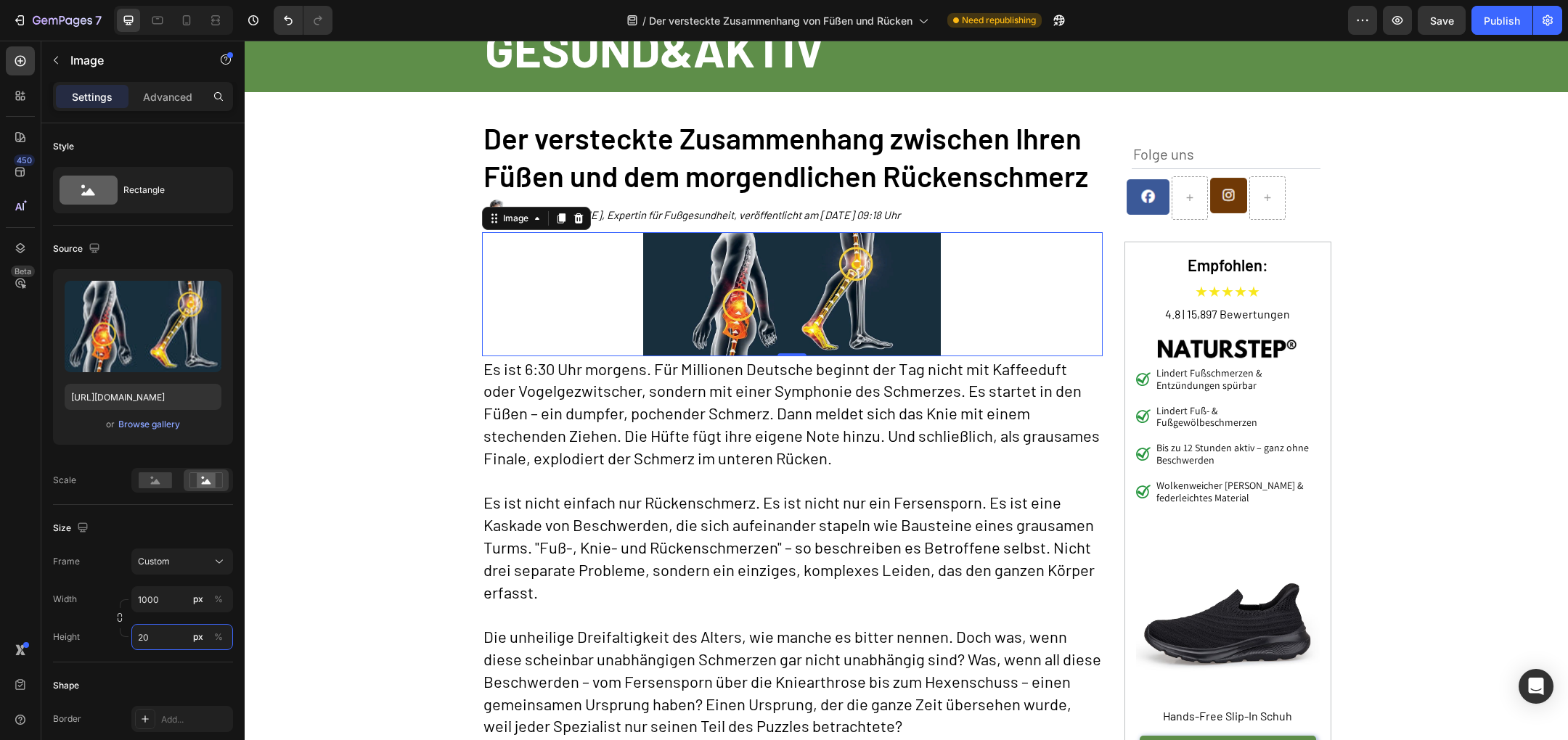
type input "2"
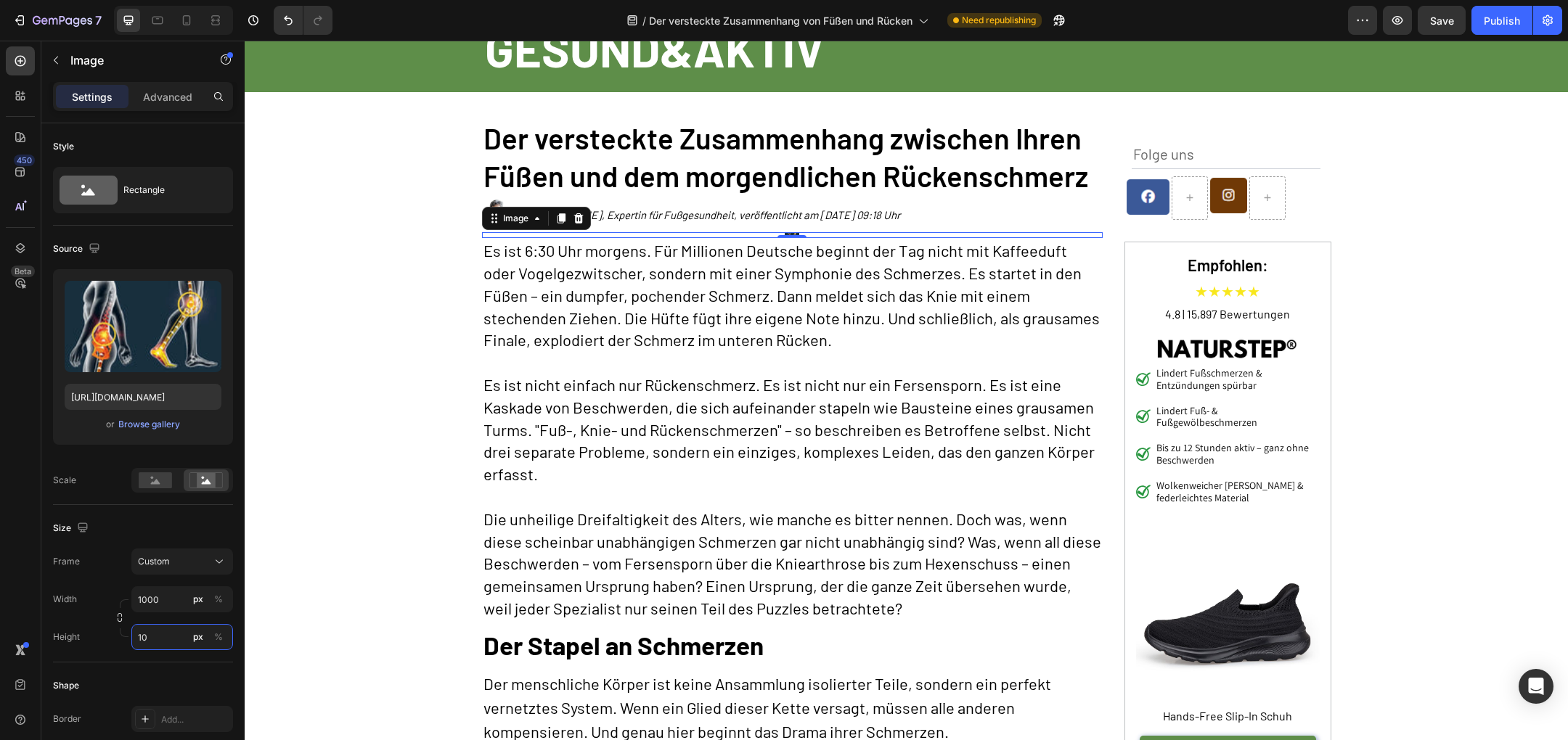
type input "1"
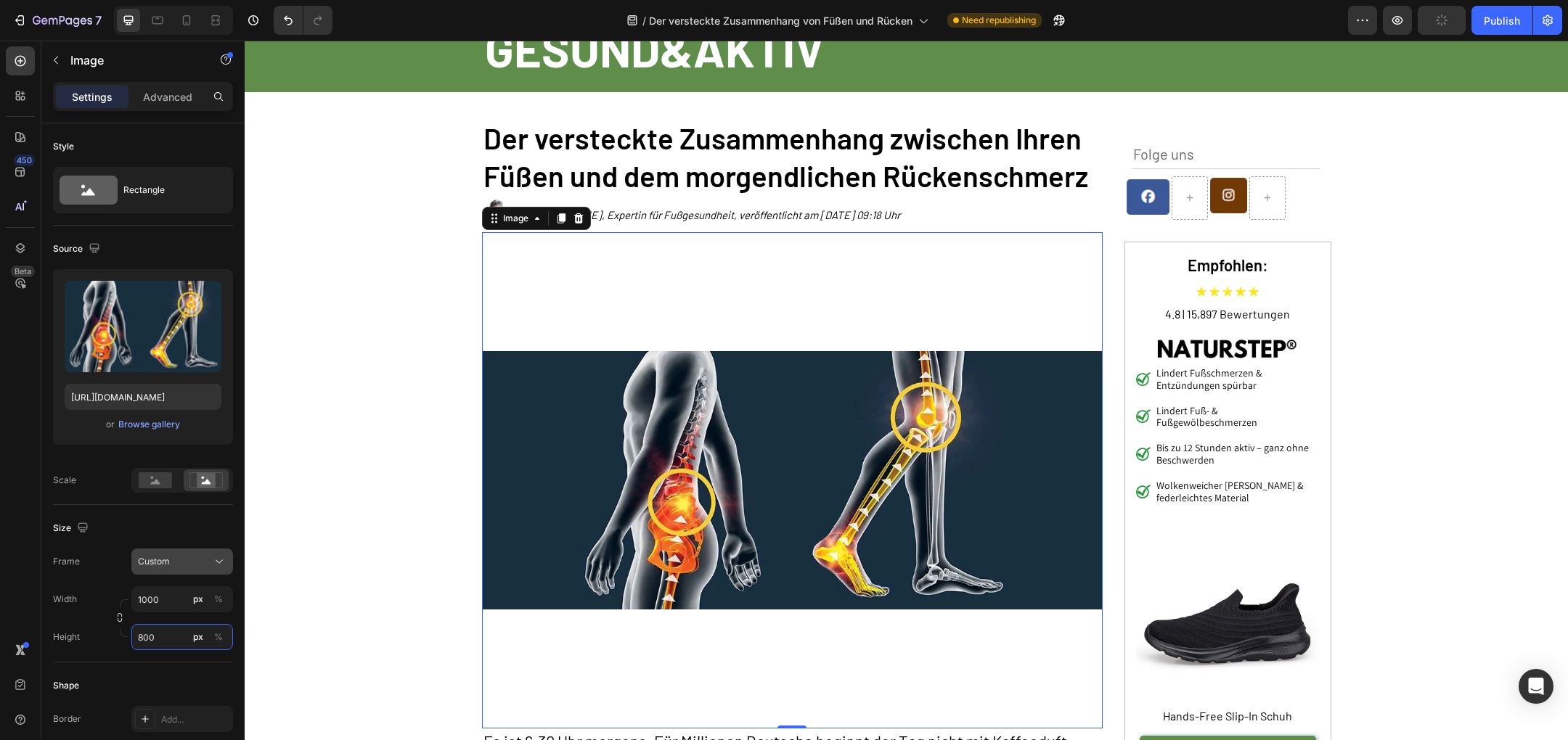
type input "800"
click at [216, 568] on icon at bounding box center [219, 561] width 14 height 14
click at [173, 675] on div "Original" at bounding box center [178, 679] width 84 height 13
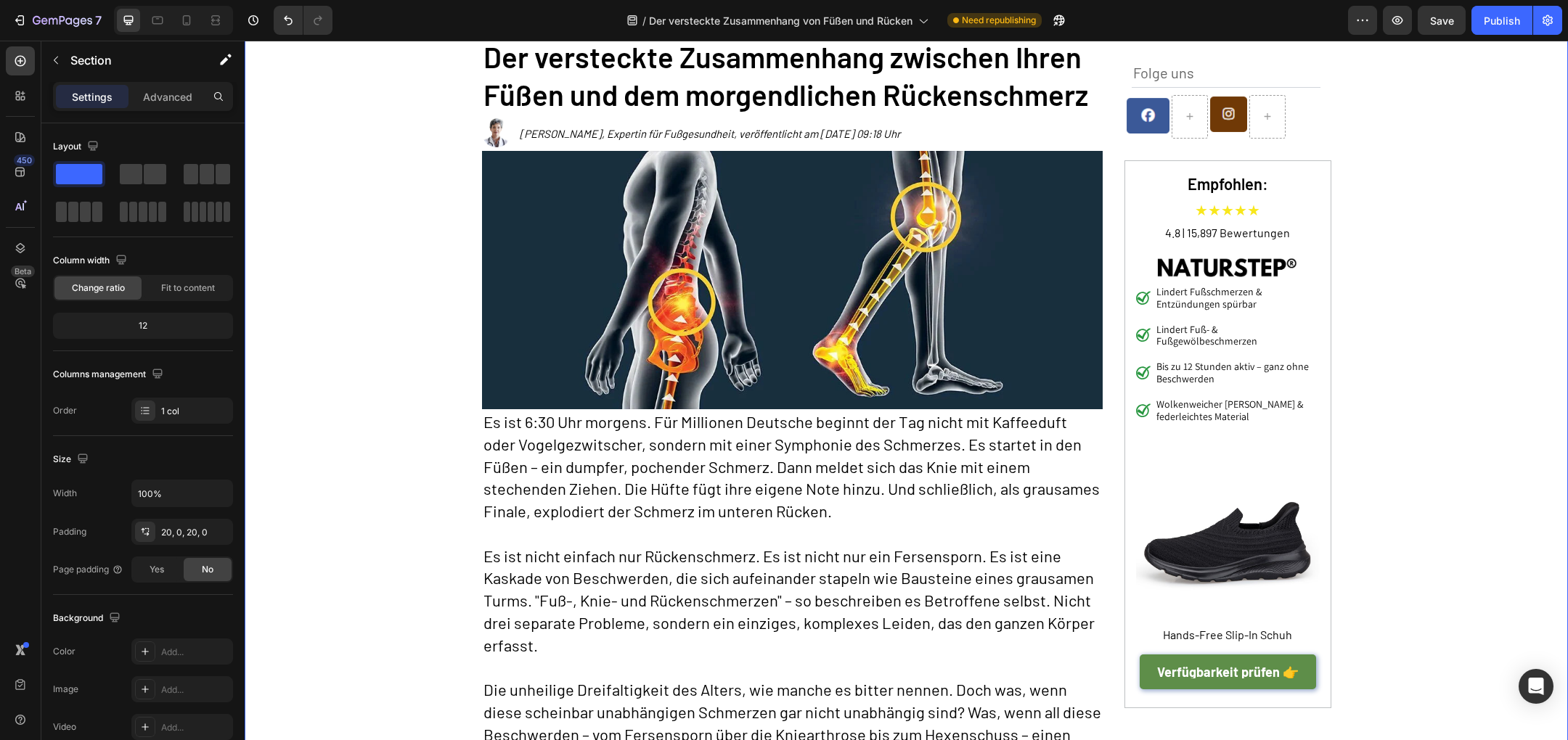
scroll to position [183, 0]
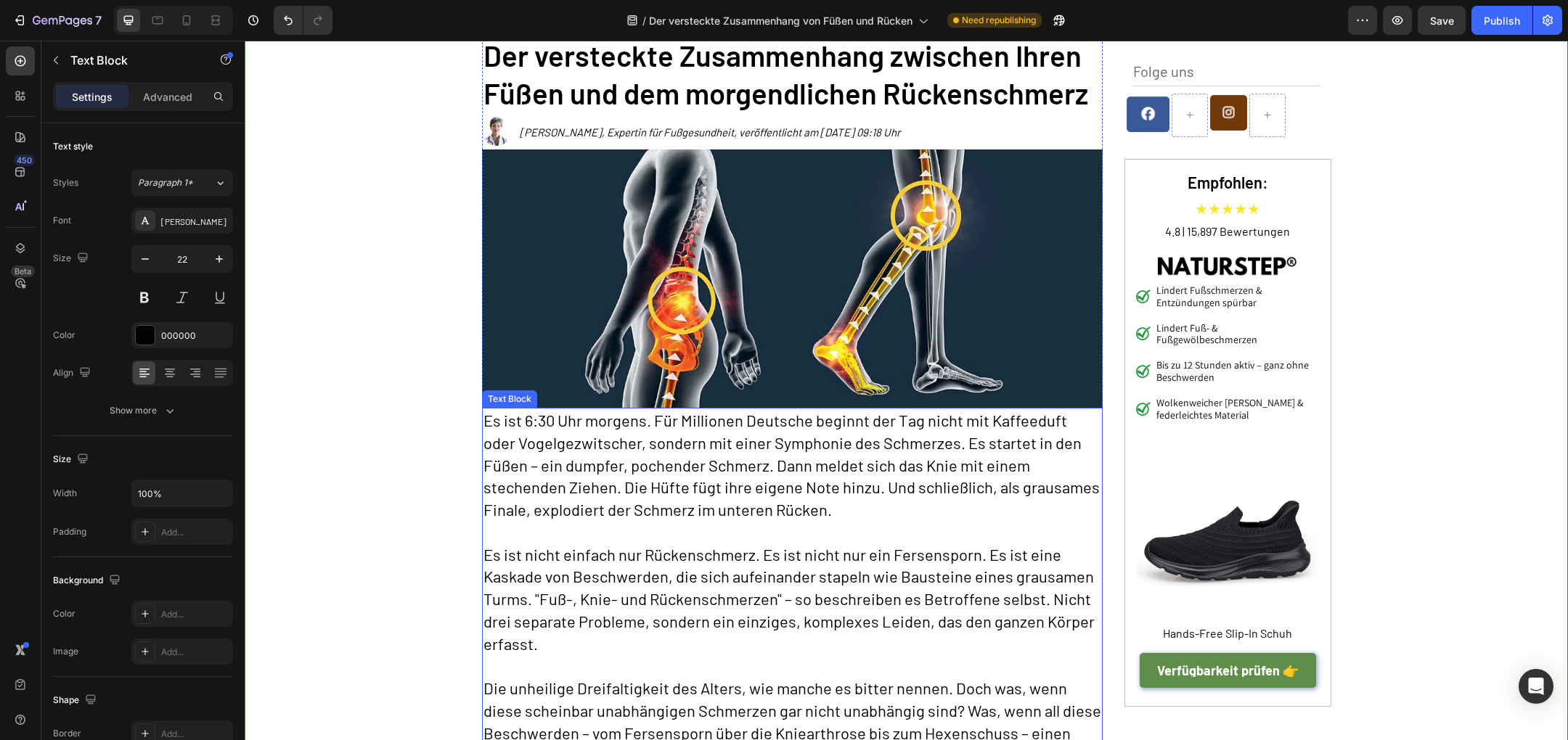
click at [543, 519] on p "Es ist 6:30 Uhr morgens. Für Millionen Deutsche beginnt der Tag nicht mit Kaffe…" at bounding box center [792, 465] width 618 height 112
click at [792, 375] on img at bounding box center [792, 278] width 621 height 258
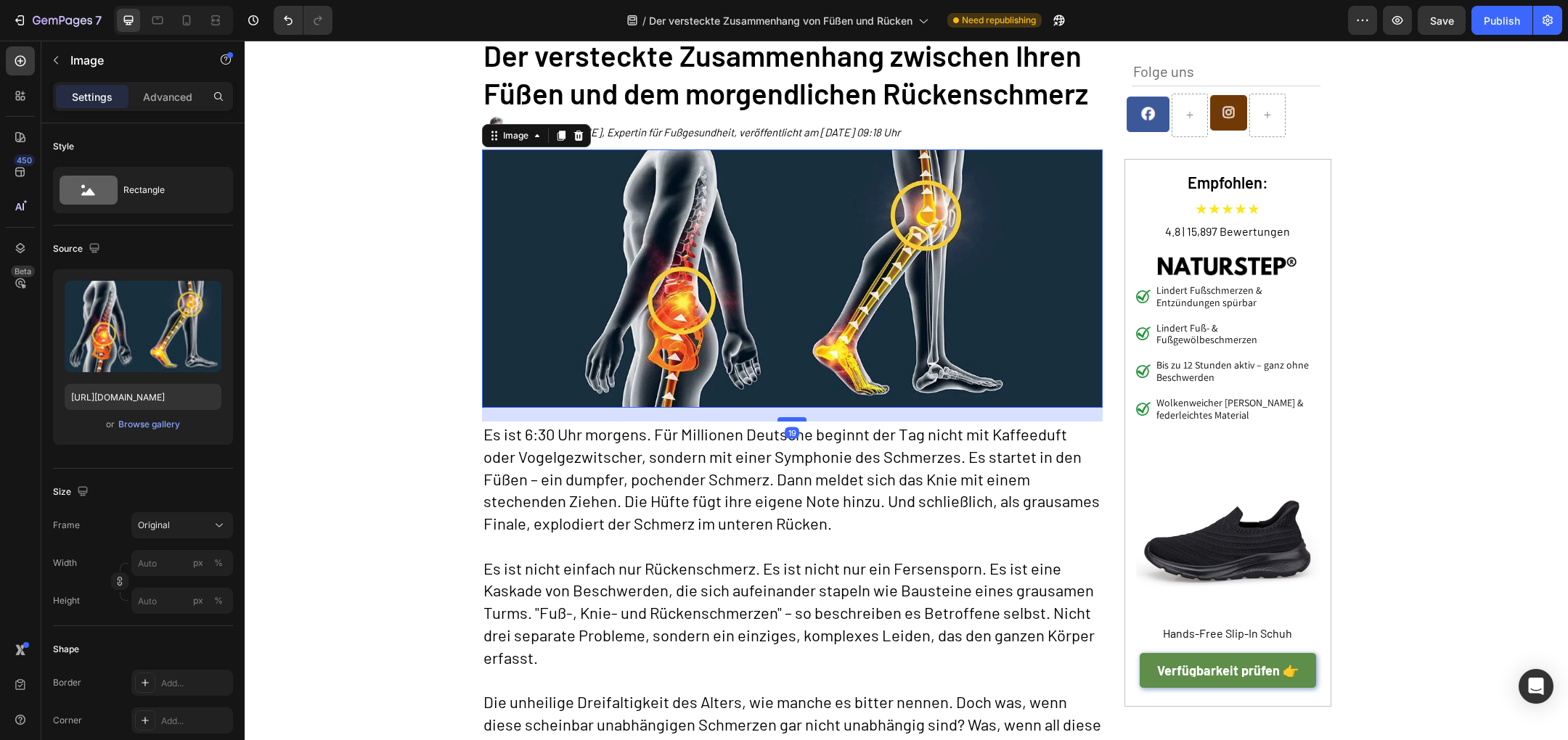
drag, startPoint x: 795, startPoint y: 405, endPoint x: 795, endPoint y: 419, distance: 14.0
click at [795, 419] on div at bounding box center [792, 419] width 29 height 5
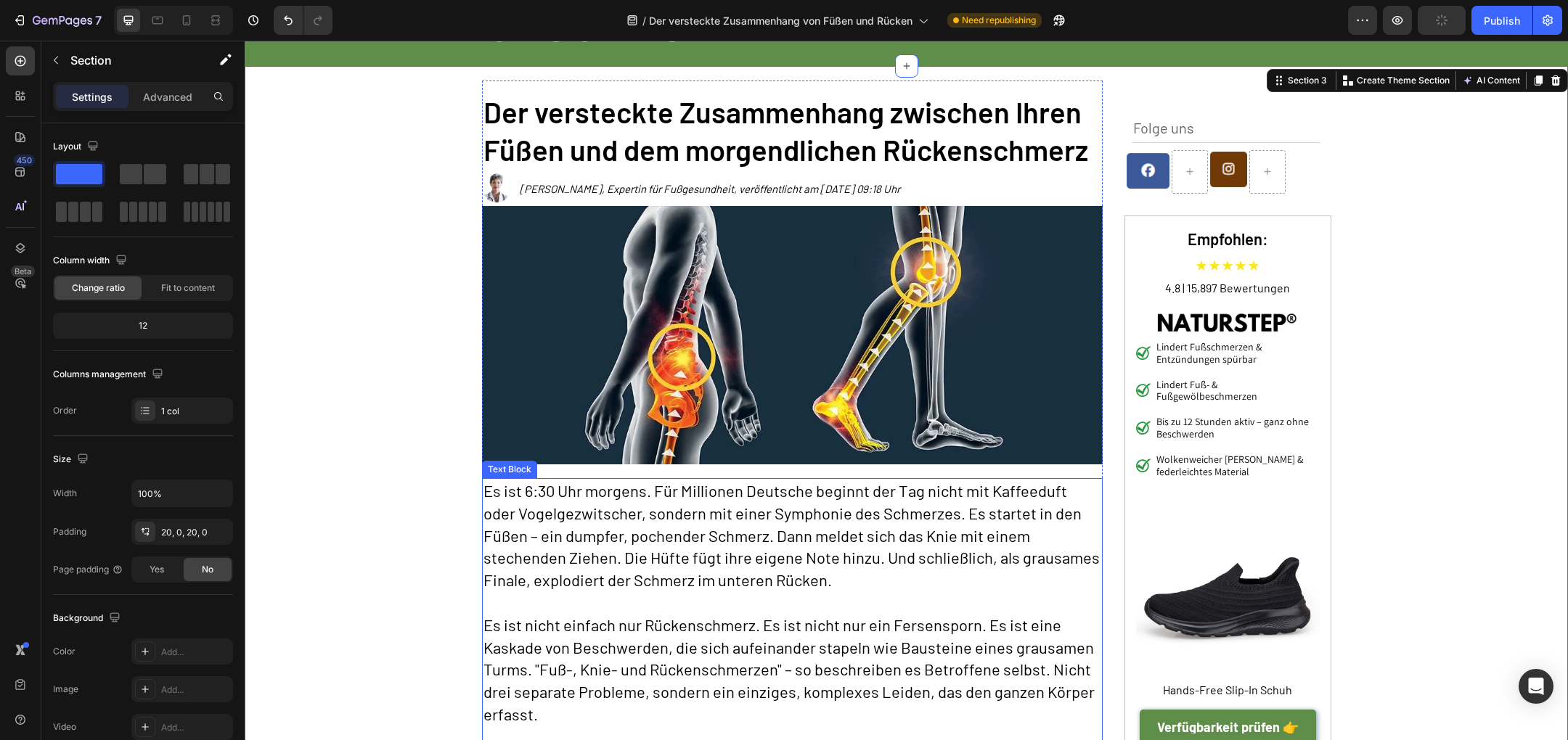
scroll to position [125, 0]
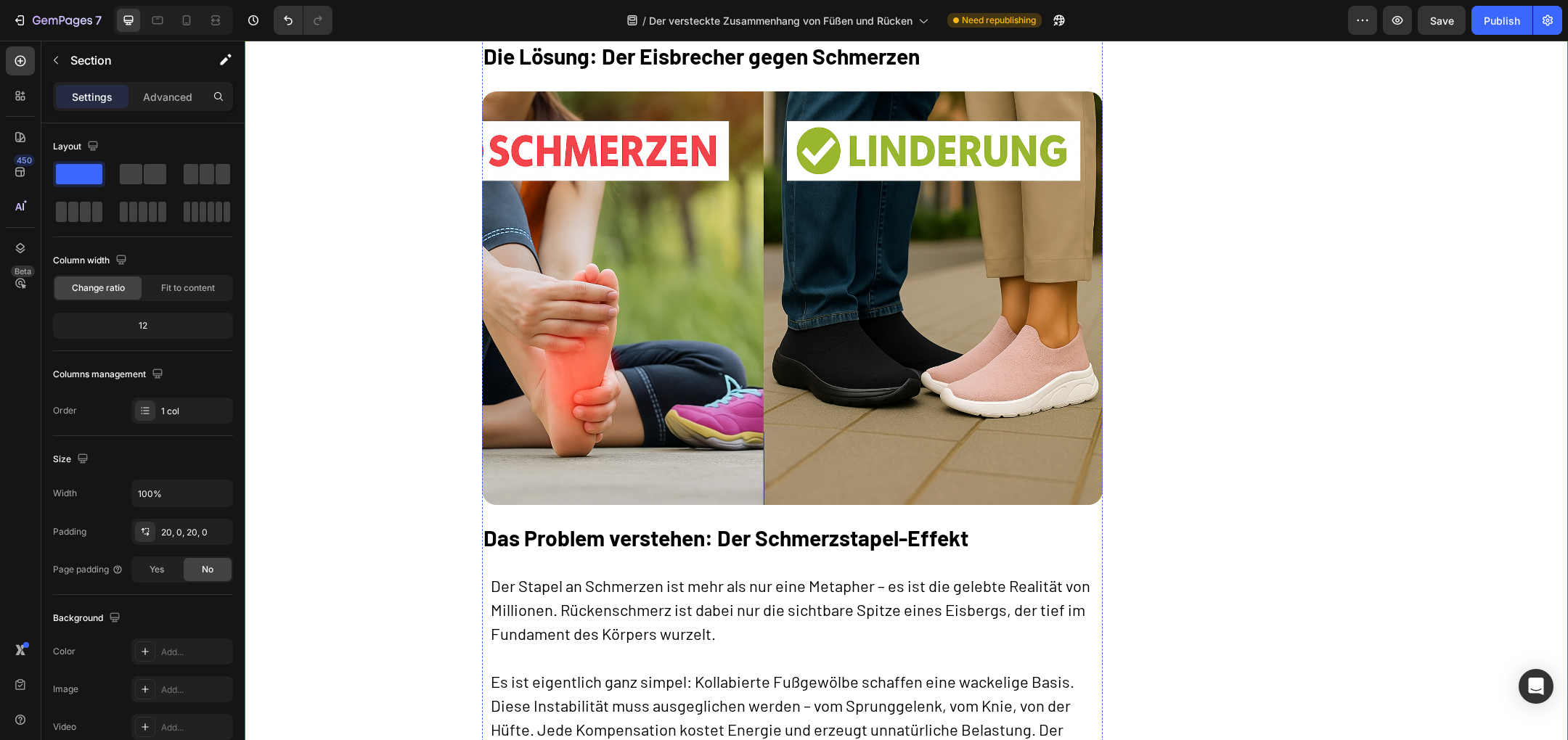
scroll to position [2660, 0]
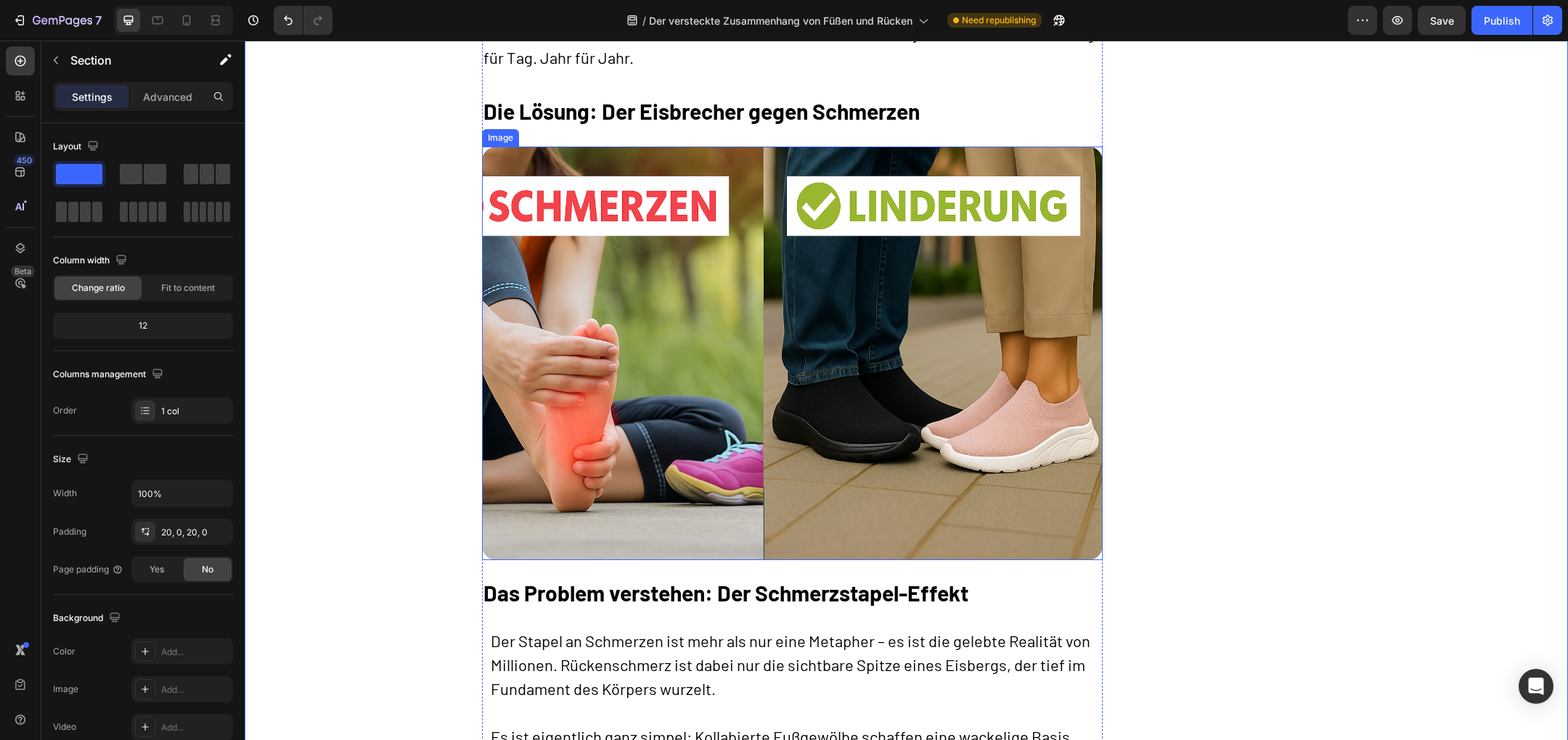
click at [745, 424] on img at bounding box center [792, 353] width 621 height 413
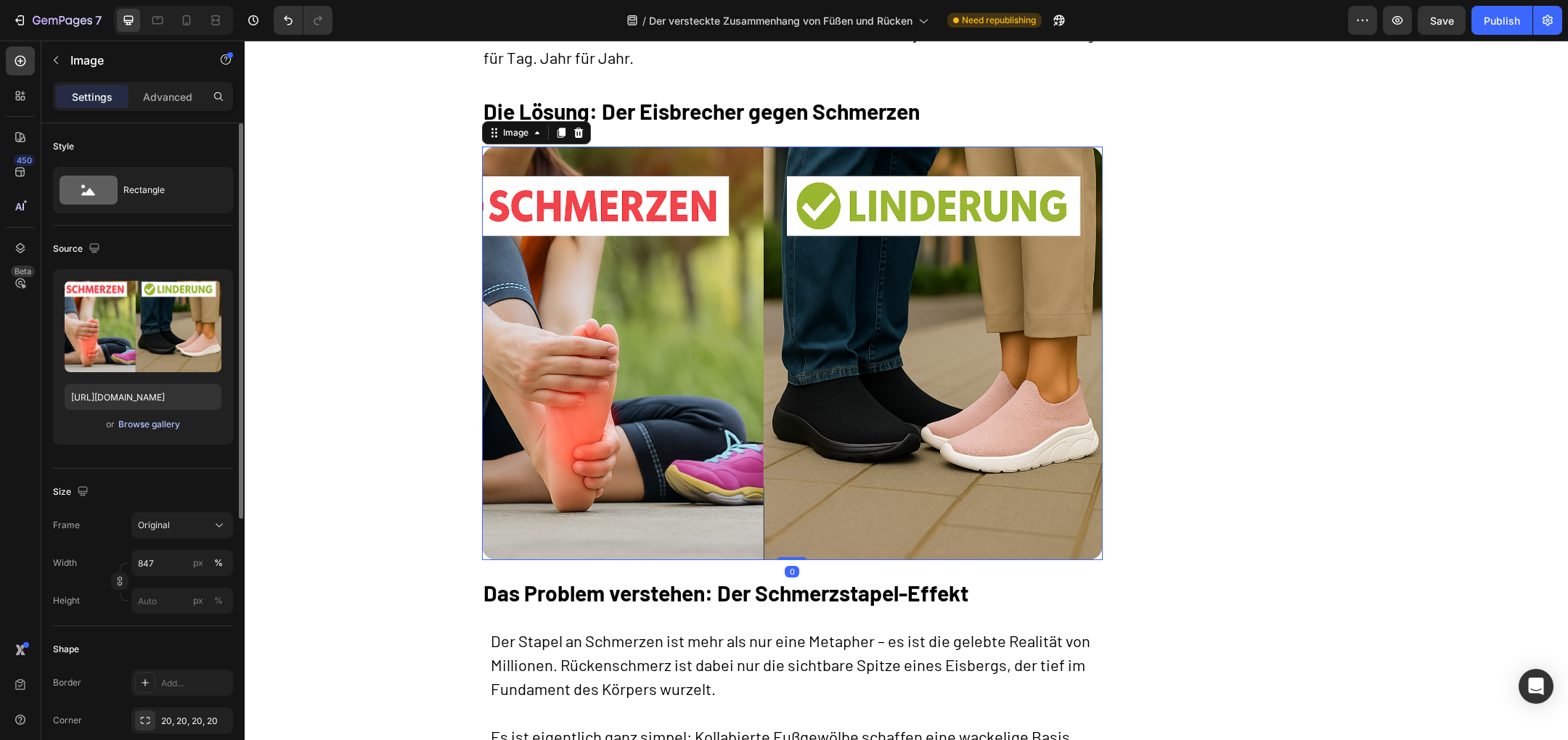
click at [167, 425] on div "Browse gallery" at bounding box center [149, 425] width 62 height 13
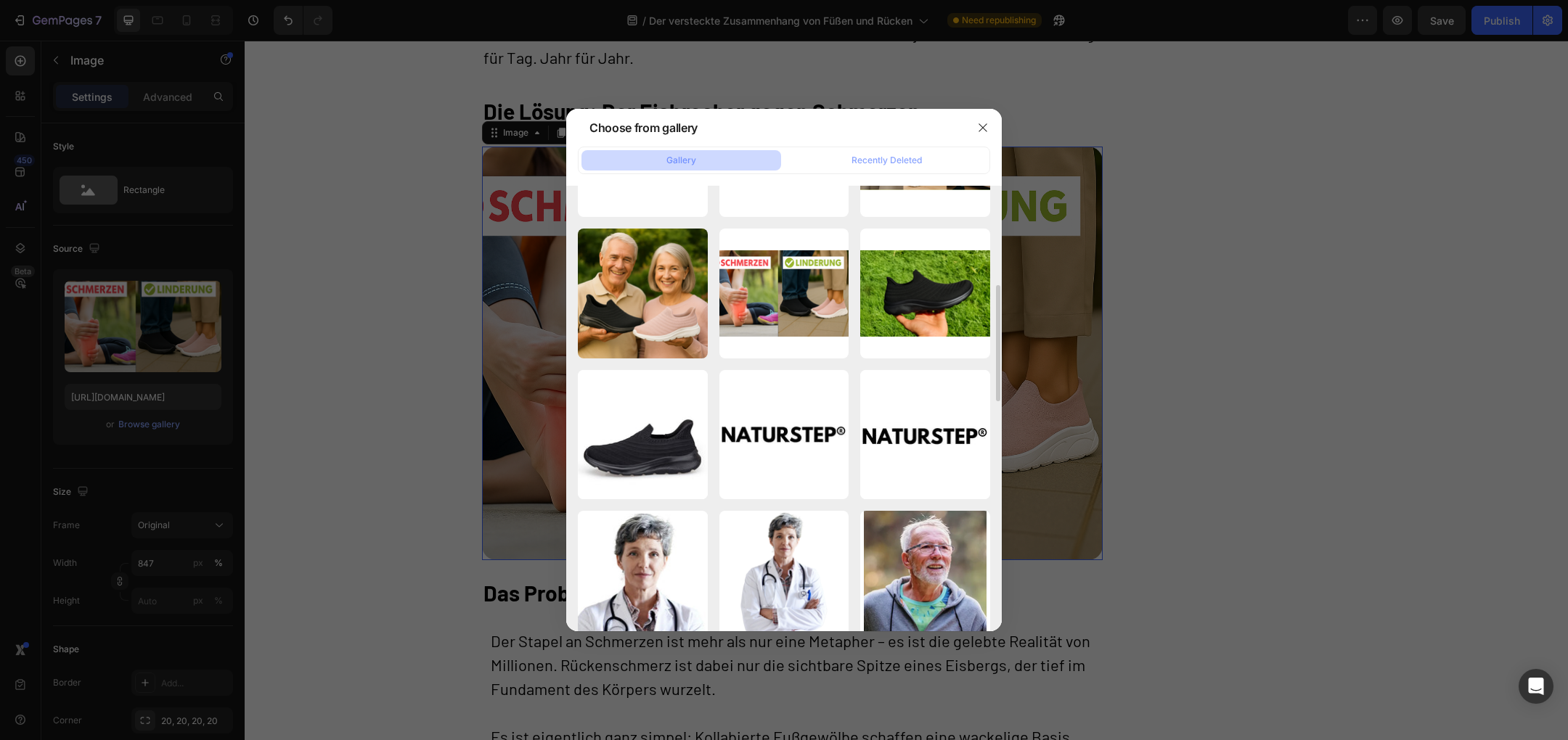
scroll to position [398, 0]
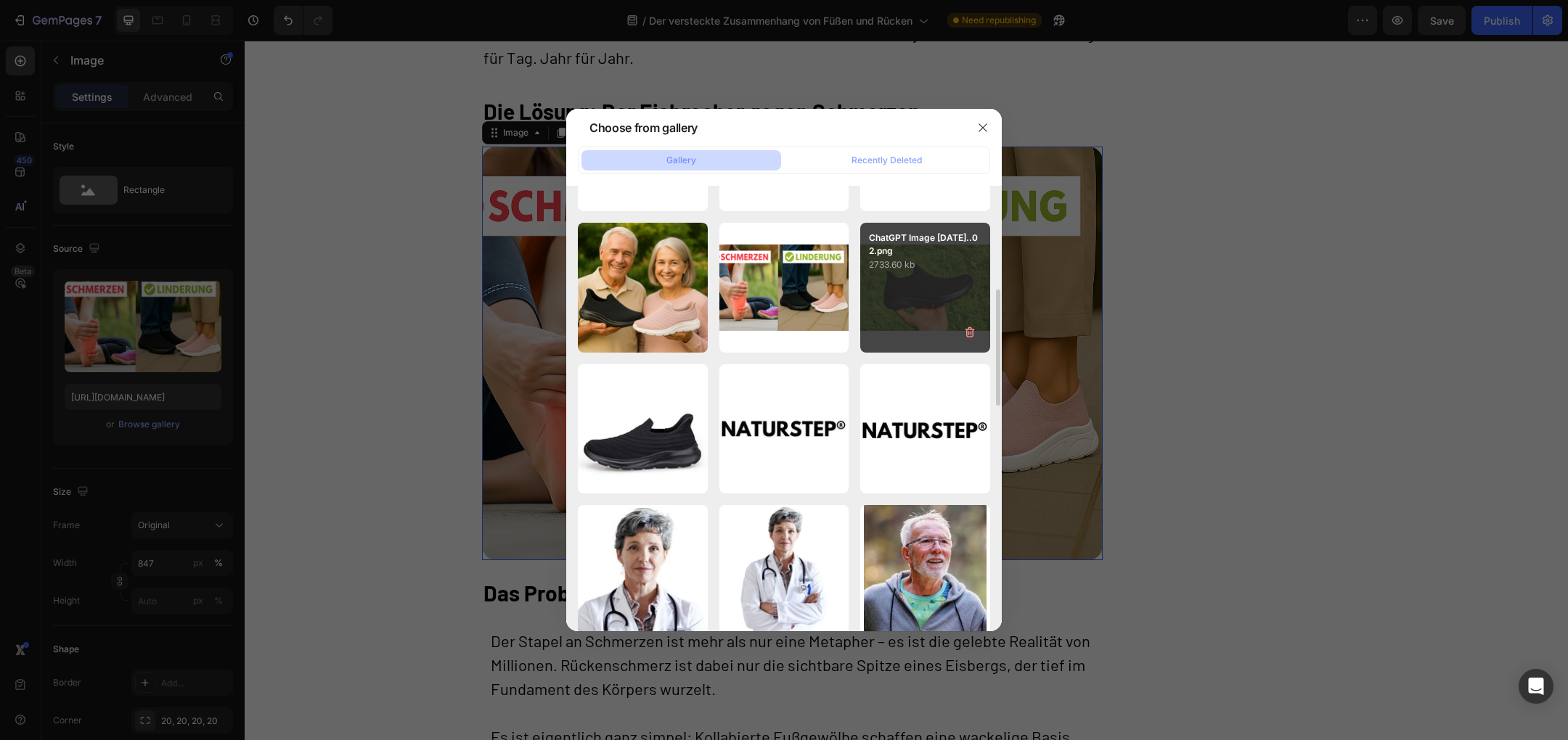
click at [942, 267] on p "2733.60 kb" at bounding box center [925, 264] width 113 height 14
type input "[URL][DOMAIN_NAME]"
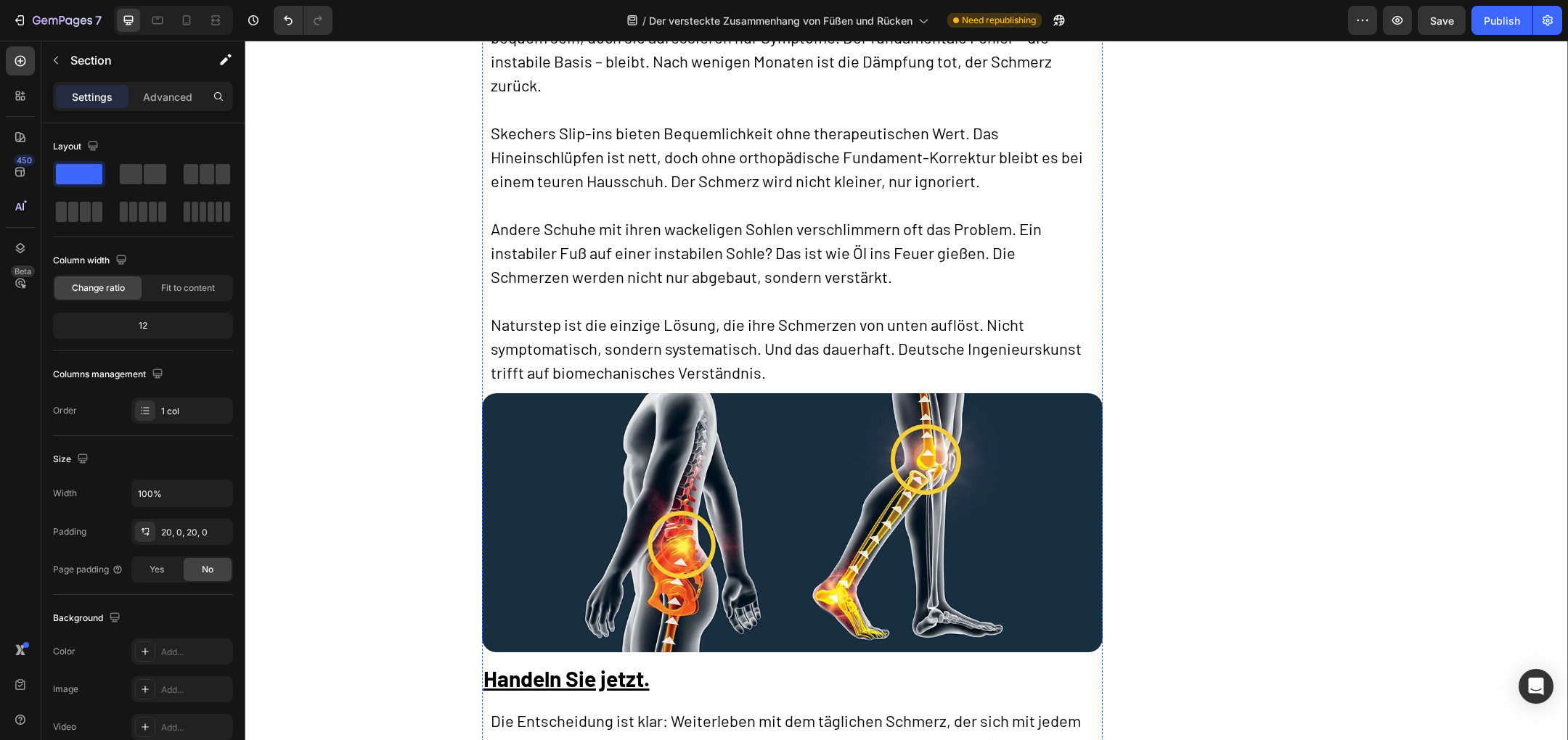
scroll to position [5299, 0]
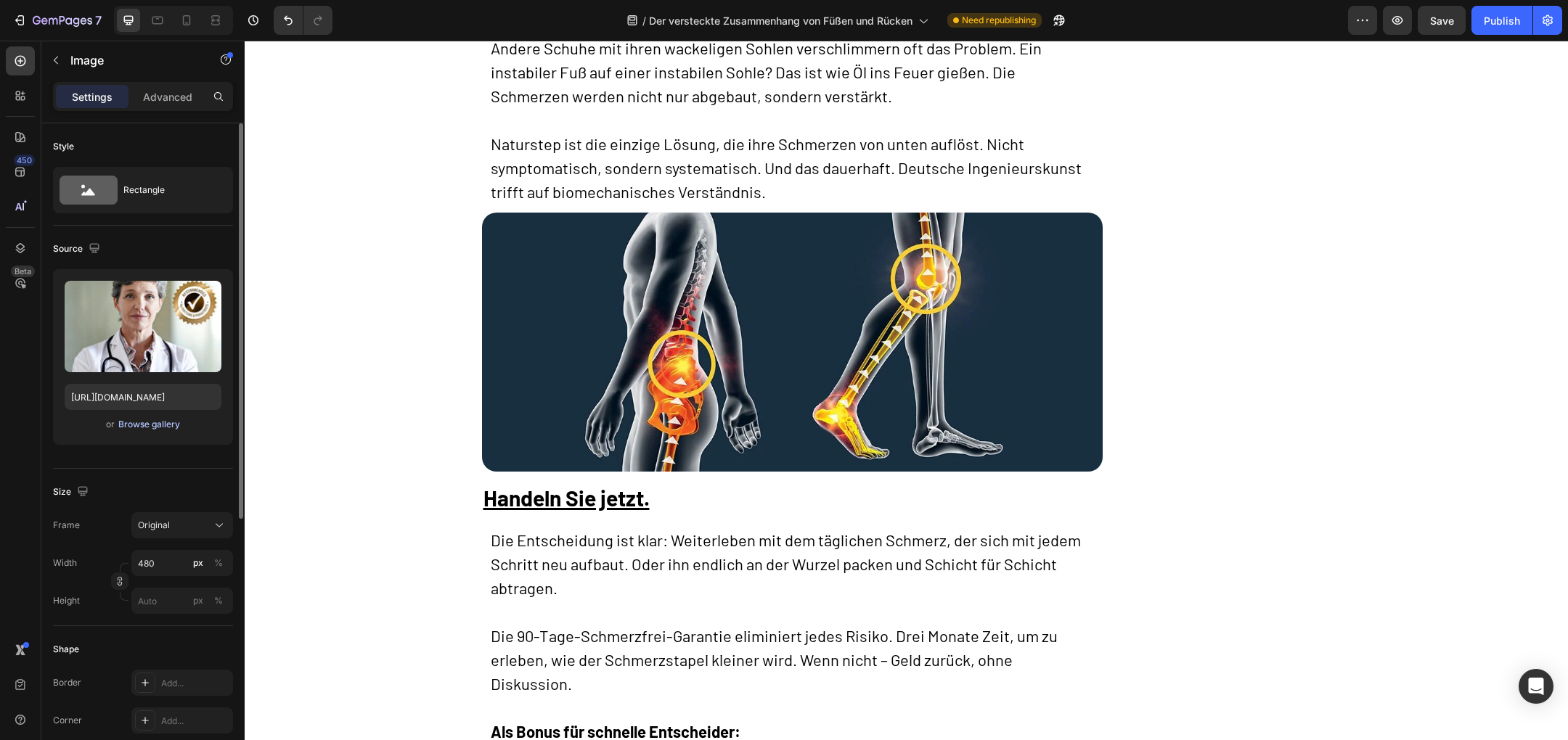
click at [144, 422] on div "Browse gallery" at bounding box center [149, 425] width 62 height 13
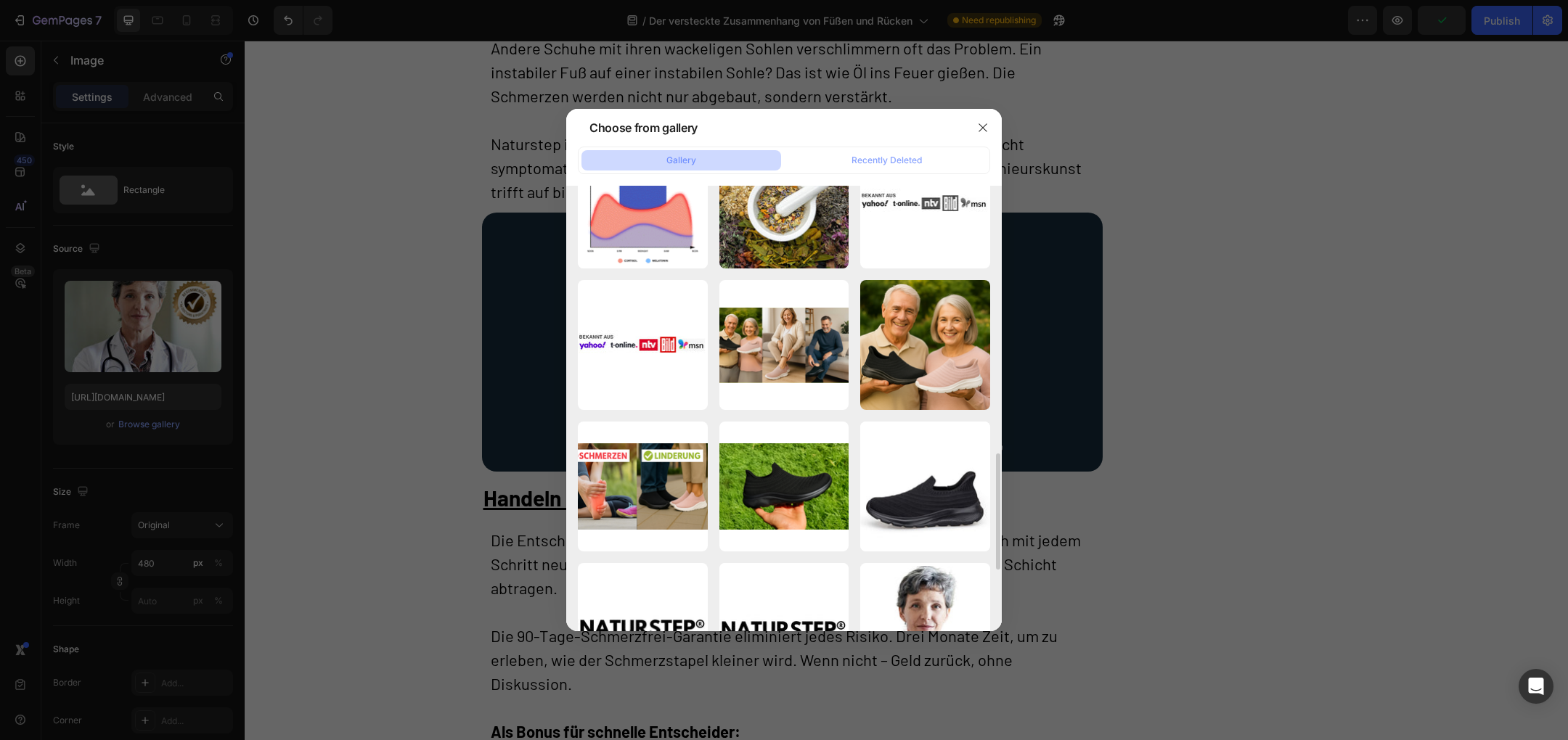
scroll to position [1052, 0]
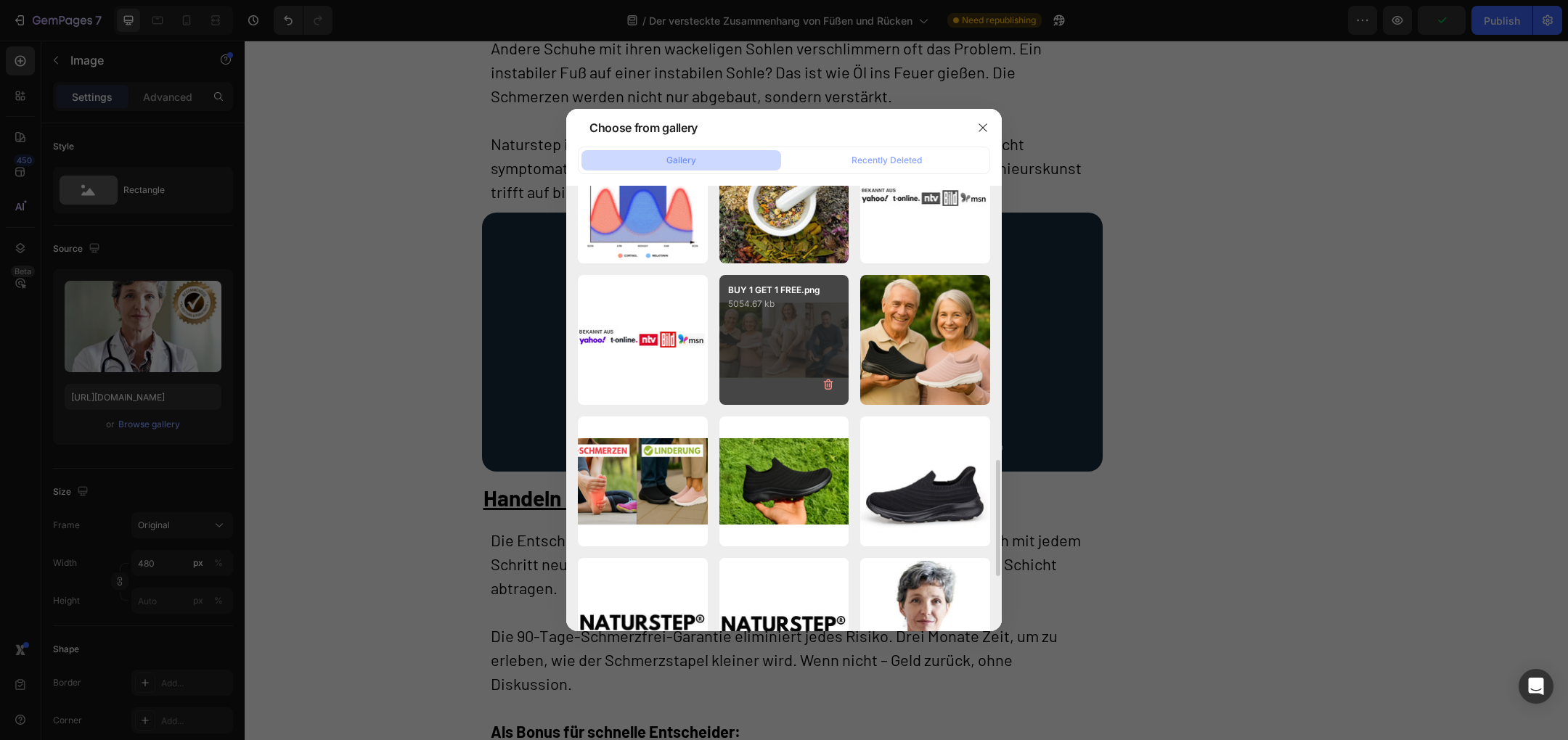
click at [776, 360] on div "BUY 1 GET 1 FREE.png 5054.67 kb" at bounding box center [784, 339] width 130 height 130
type input "[URL][DOMAIN_NAME]"
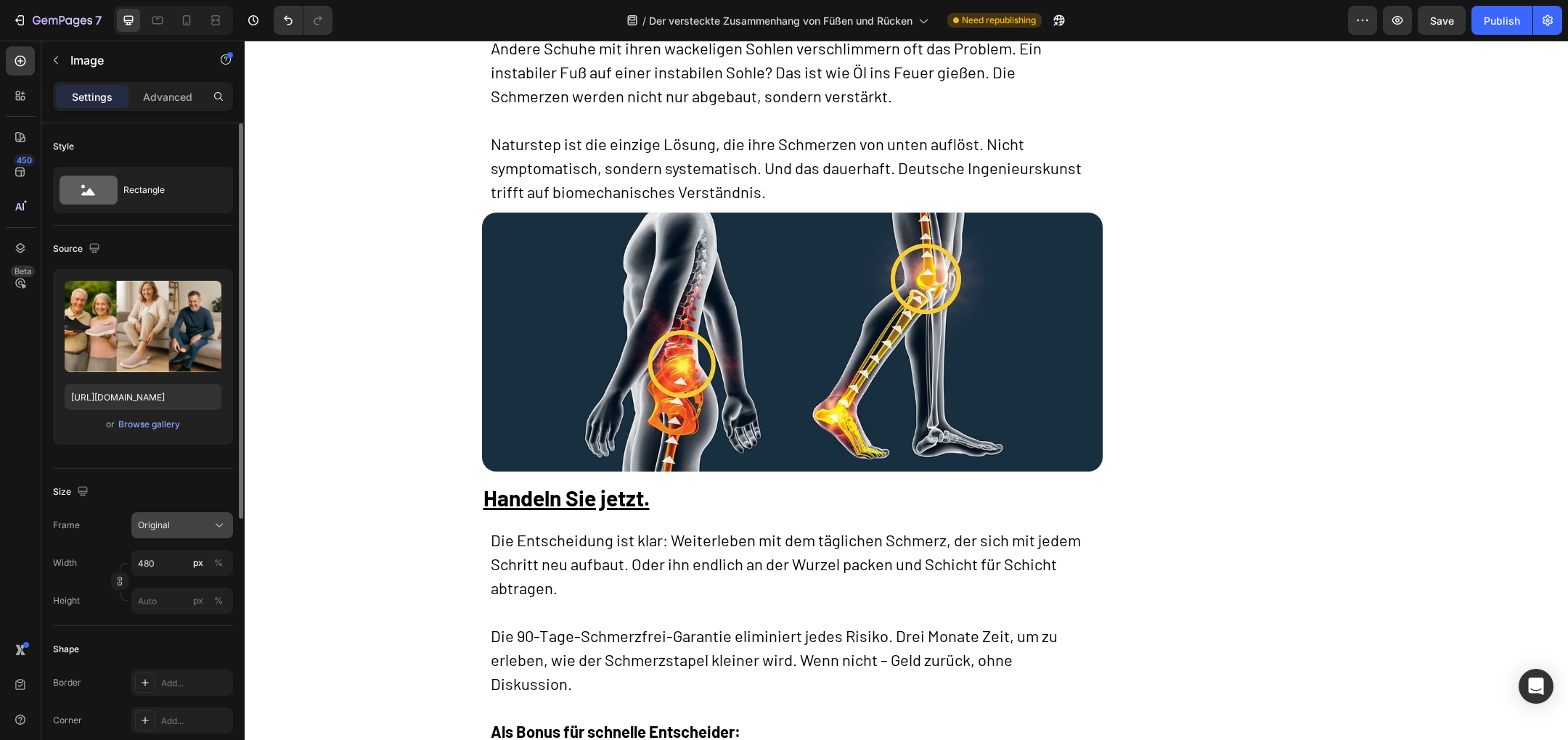
click at [169, 526] on span "Original" at bounding box center [153, 526] width 32 height 13
click at [184, 610] on div "Horizontal" at bounding box center [178, 616] width 84 height 14
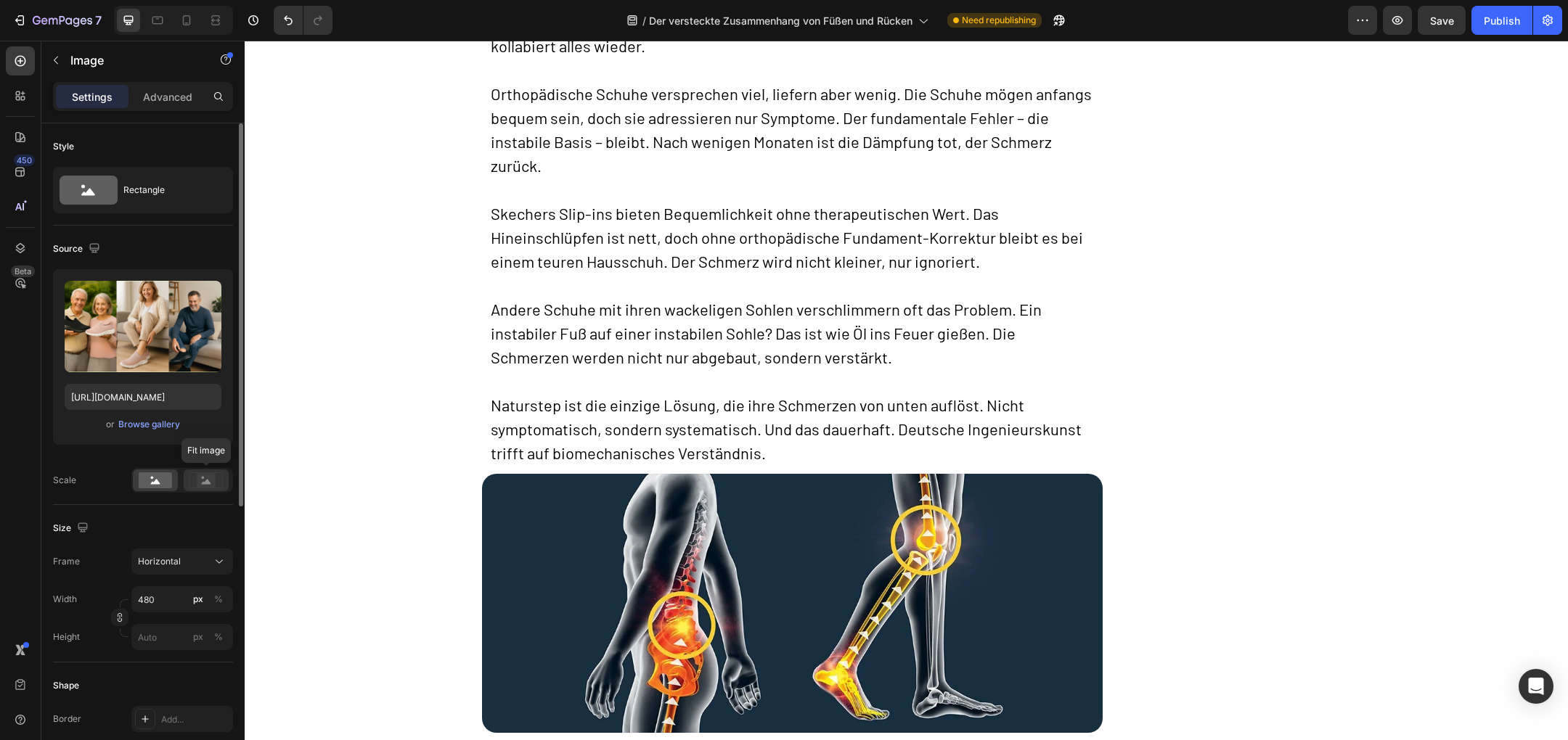
click at [212, 481] on rect at bounding box center [206, 480] width 19 height 14
click at [153, 489] on div at bounding box center [155, 480] width 45 height 22
click at [176, 558] on span "Horizontal" at bounding box center [159, 562] width 42 height 13
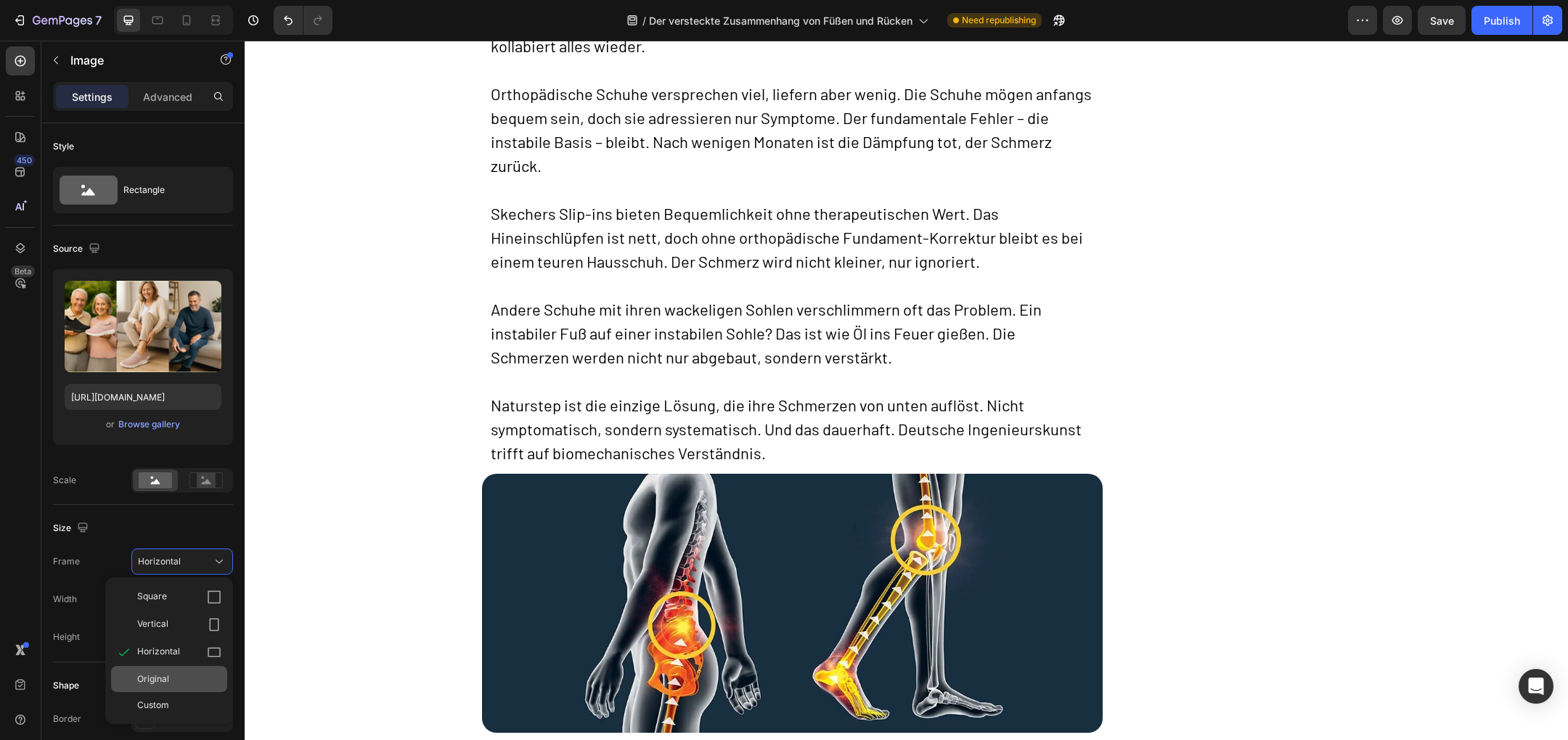
click at [168, 675] on span "Original" at bounding box center [152, 679] width 32 height 13
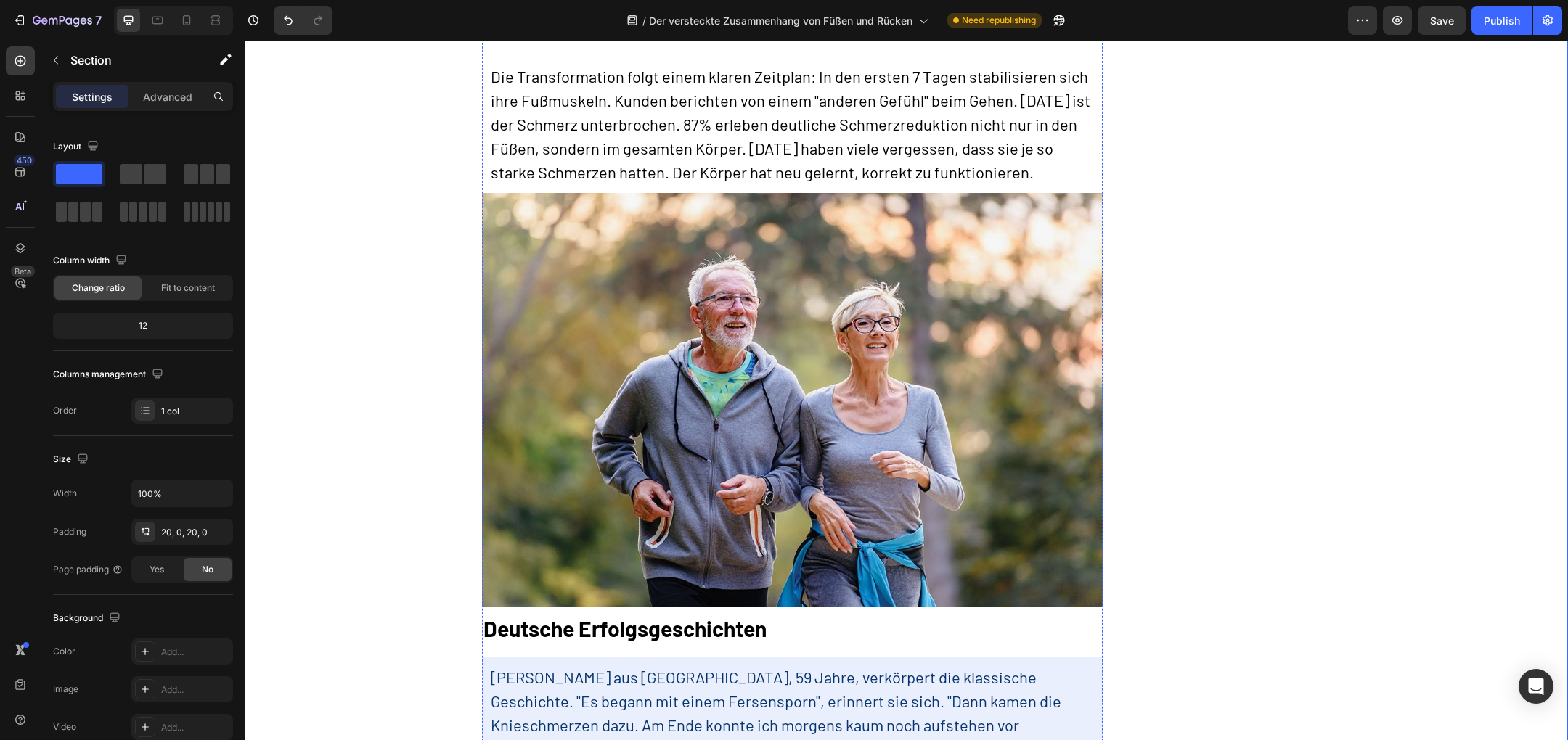
scroll to position [4285, 0]
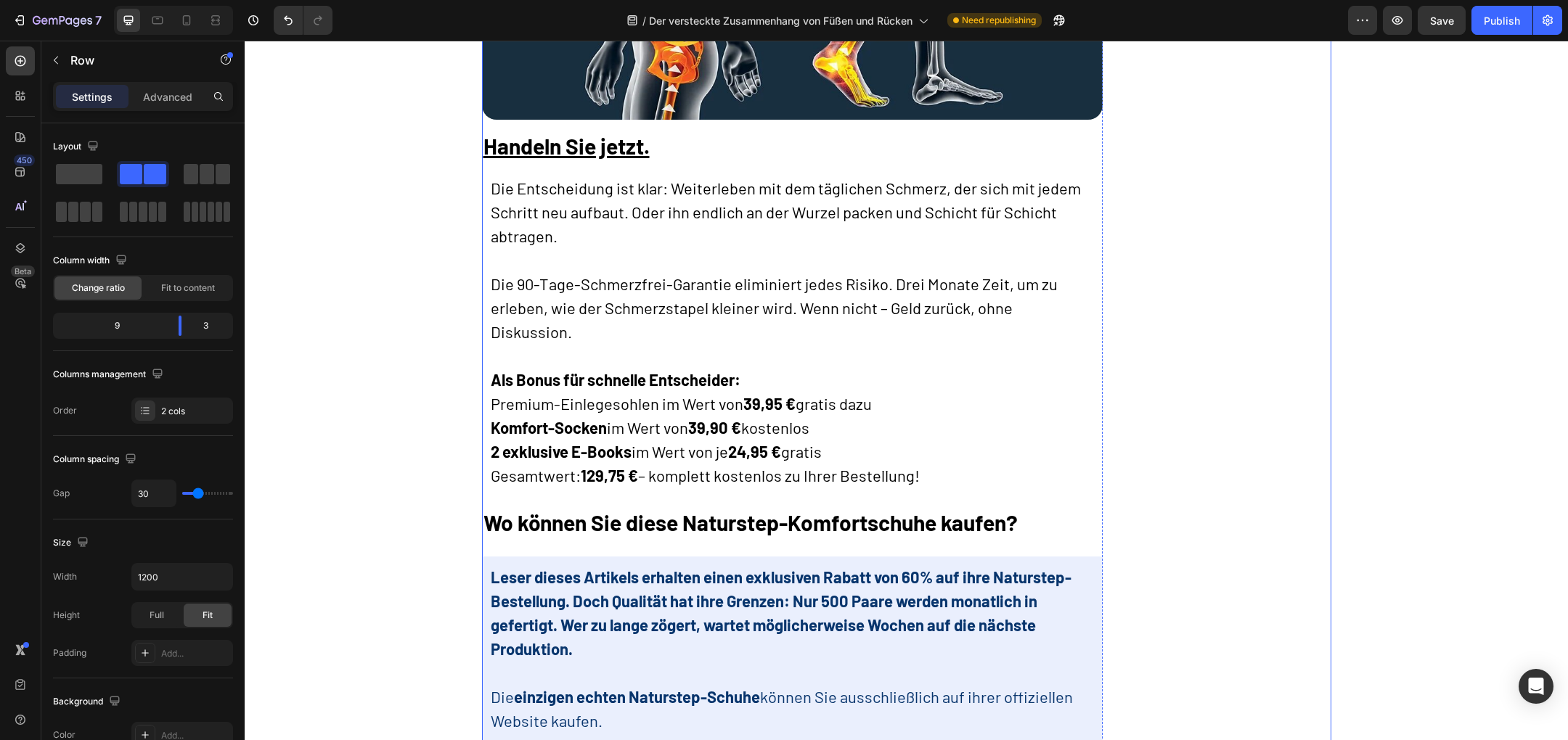
scroll to position [6081, 0]
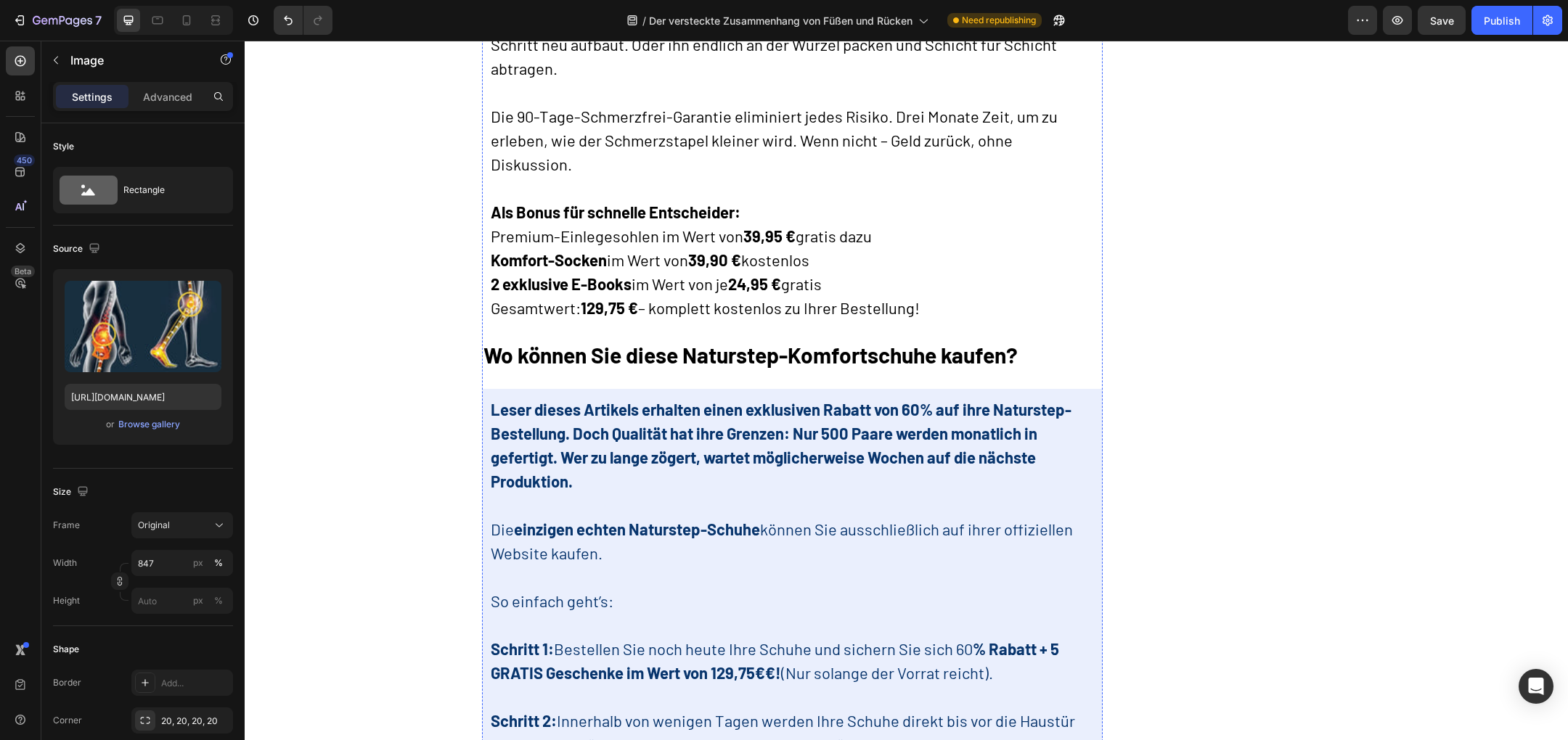
scroll to position [6033, 0]
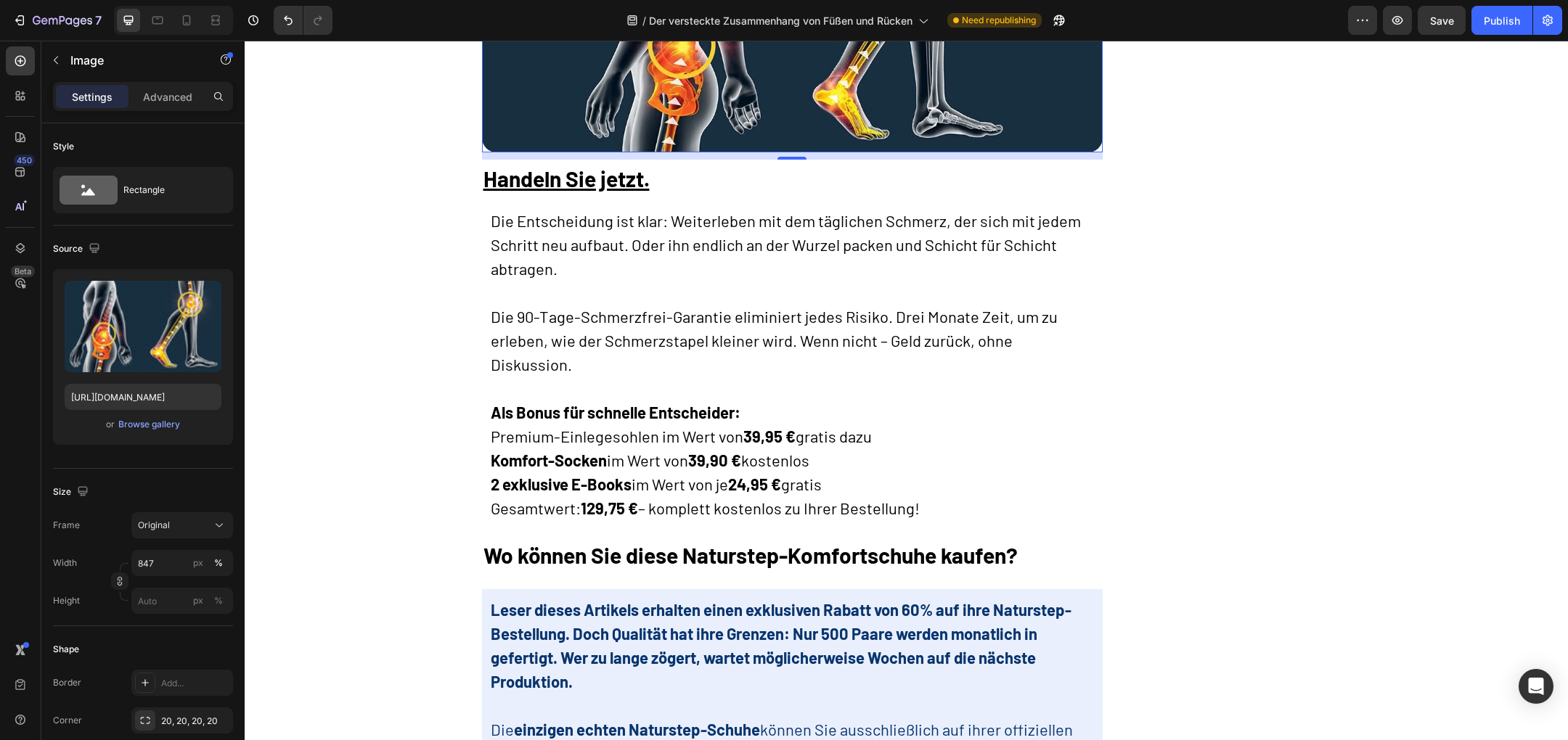
click at [644, 151] on img at bounding box center [792, 22] width 621 height 258
click at [181, 430] on div "or Browse gallery" at bounding box center [143, 425] width 157 height 17
click at [170, 430] on div "Browse gallery" at bounding box center [149, 425] width 62 height 13
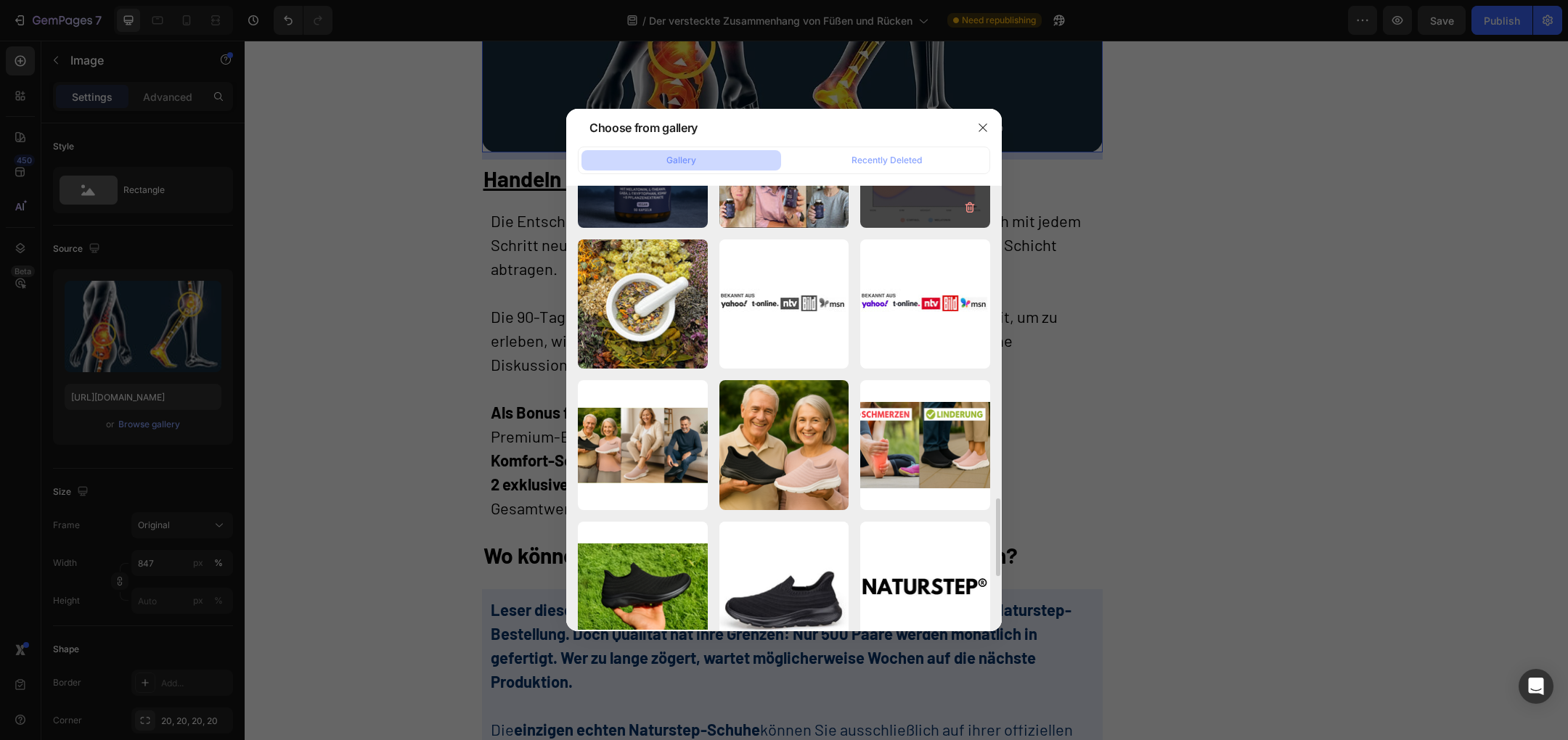
scroll to position [1798, 0]
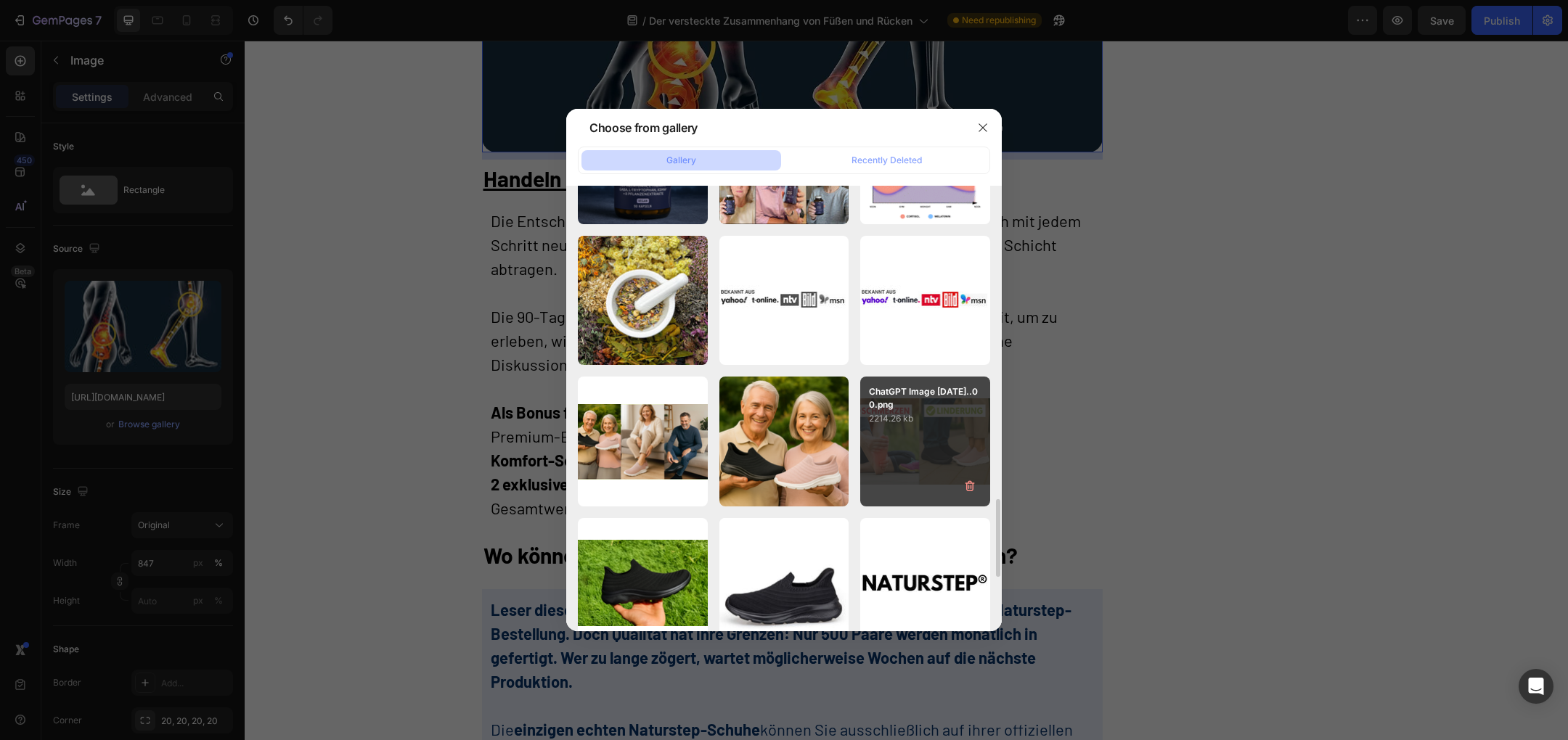
click at [934, 410] on p "ChatGPT Image [DATE]..00.png" at bounding box center [925, 398] width 113 height 26
type input "[URL][DOMAIN_NAME]"
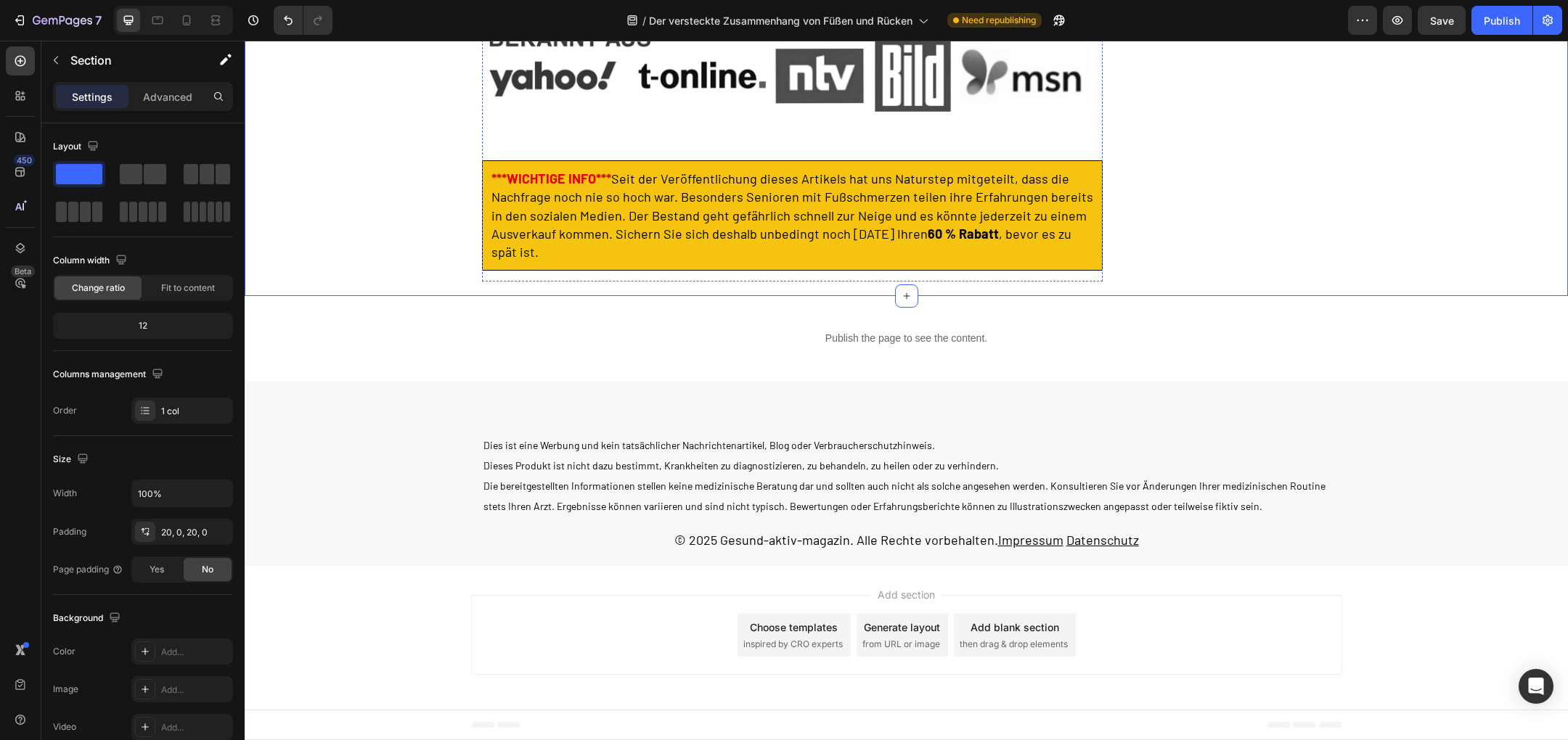
scroll to position [7854, 0]
click at [1444, 13] on div "Save" at bounding box center [1442, 21] width 24 height 15
click at [189, 22] on icon at bounding box center [186, 20] width 14 height 14
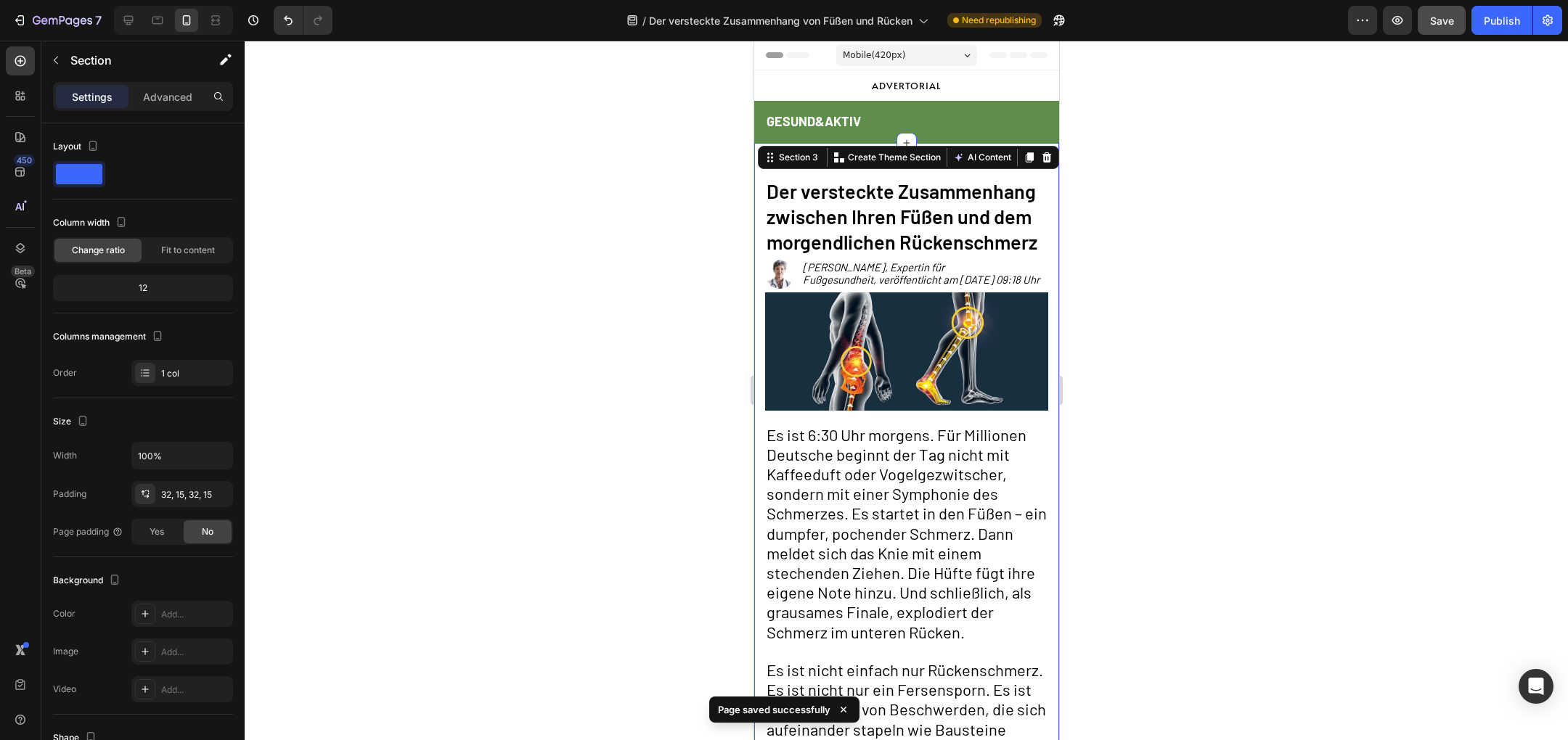
click at [1285, 273] on div at bounding box center [906, 390] width 1323 height 700
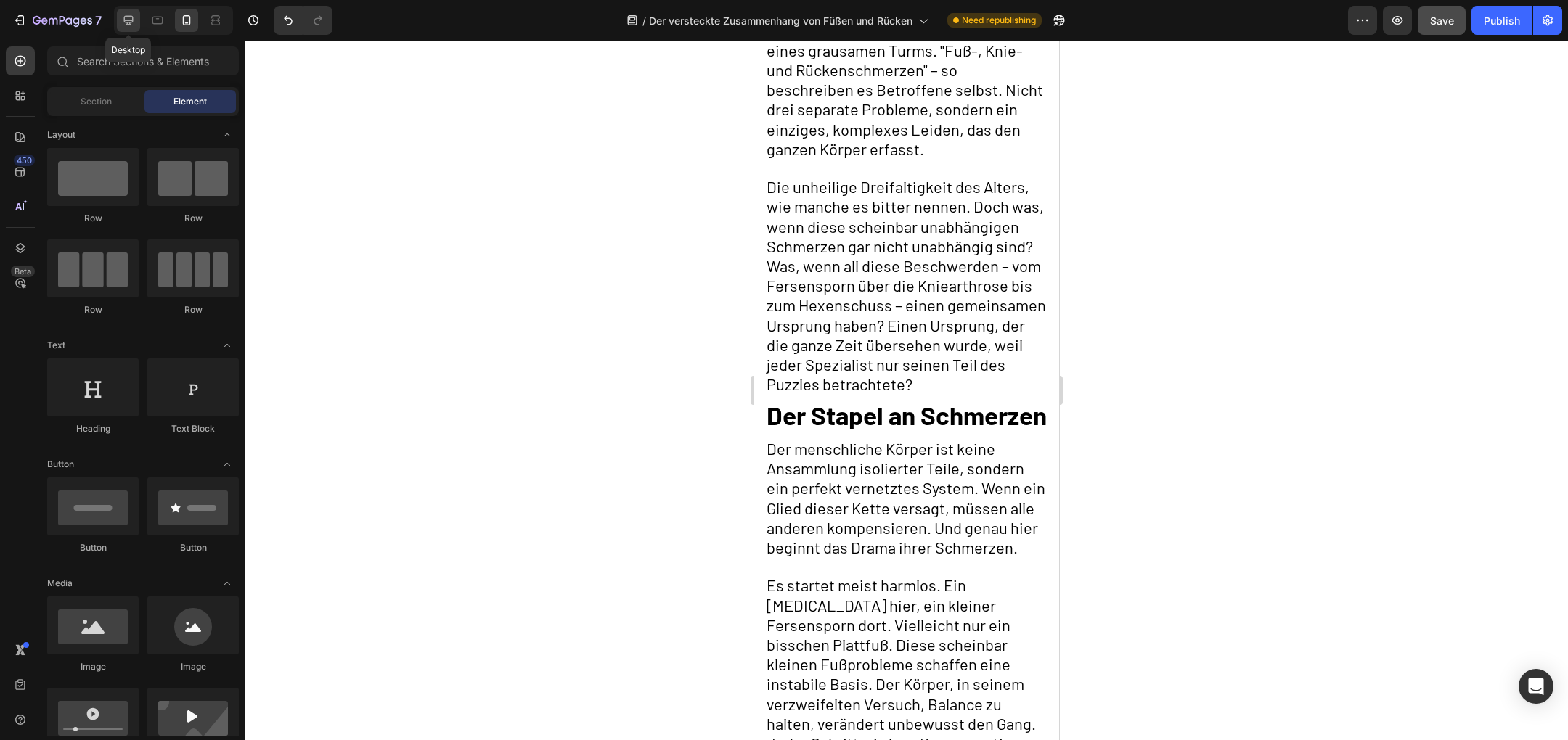
click at [124, 13] on icon at bounding box center [128, 20] width 14 height 14
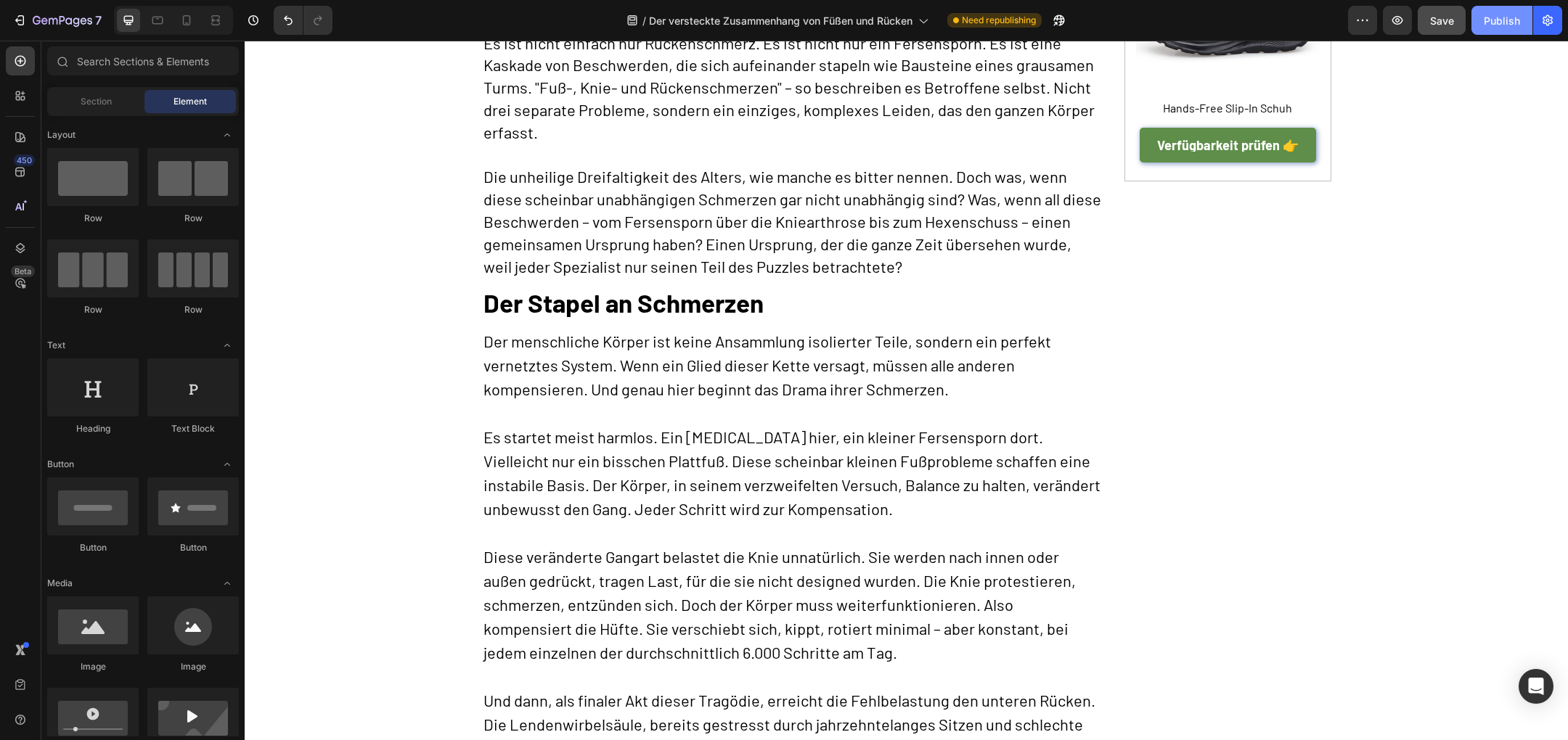
click at [1513, 22] on div "Publish" at bounding box center [1502, 21] width 37 height 15
click at [1169, 137] on link "Verfügbarkeit prüfen 👉" at bounding box center [1227, 145] width 176 height 35
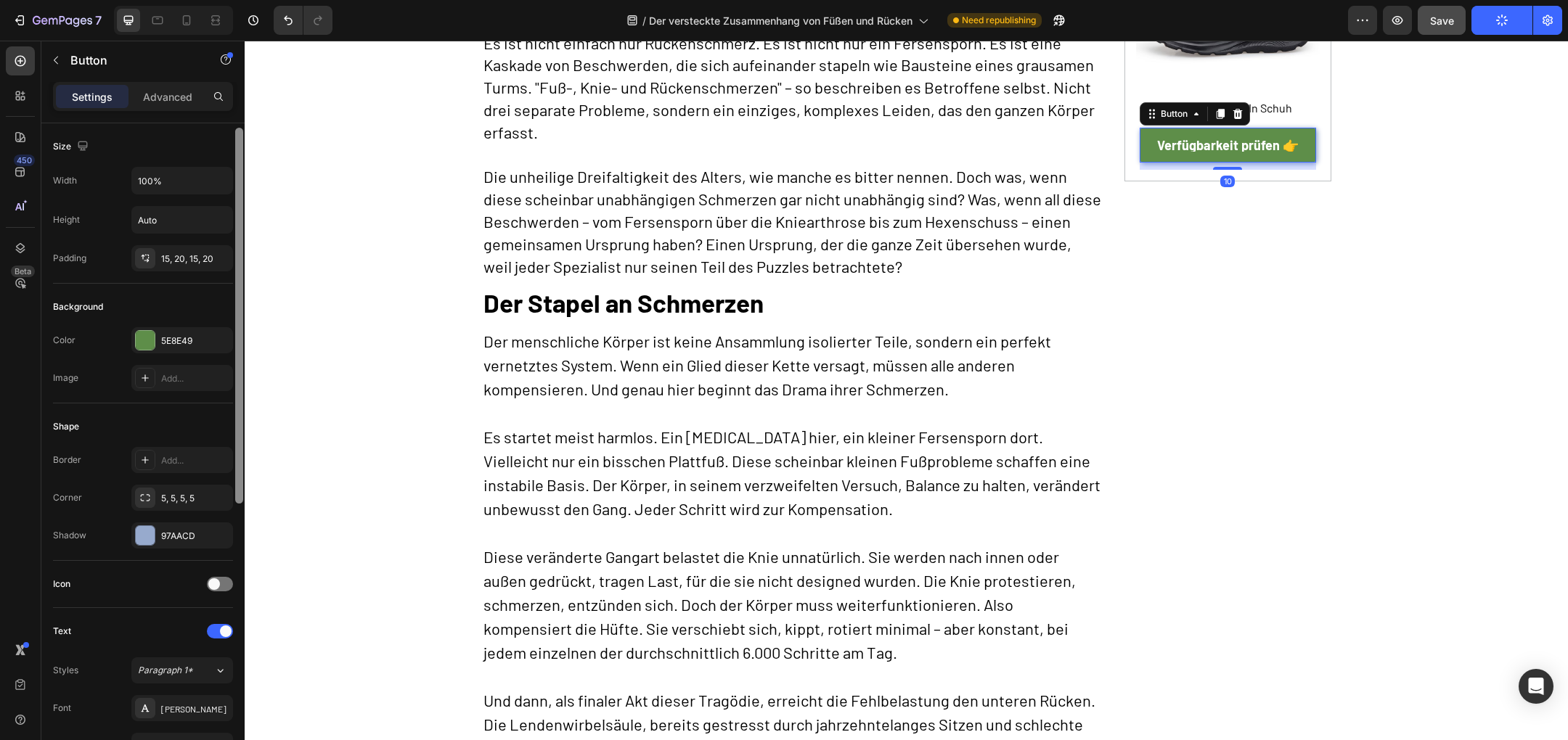
scroll to position [492, 0]
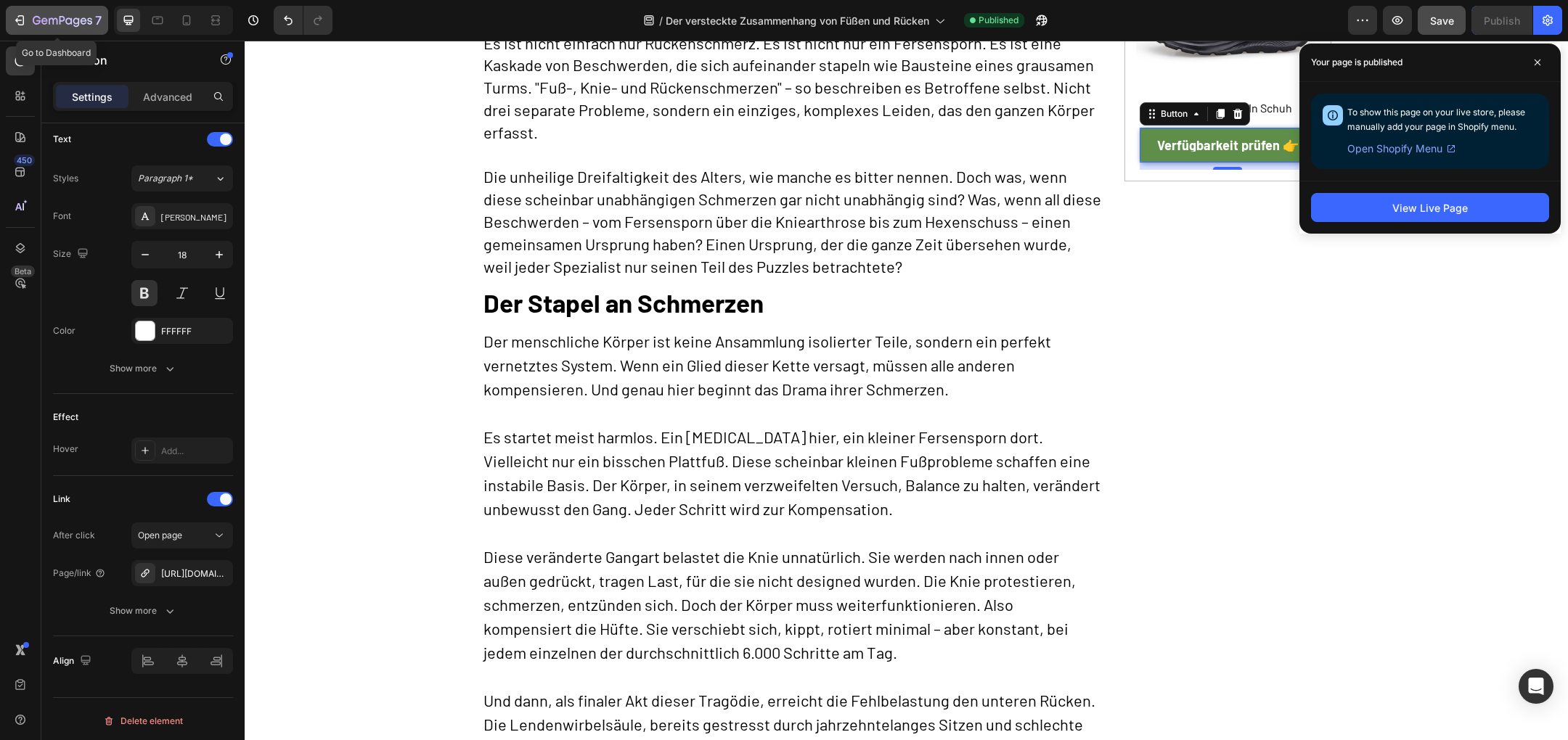
click at [27, 19] on div "7" at bounding box center [57, 20] width 90 height 17
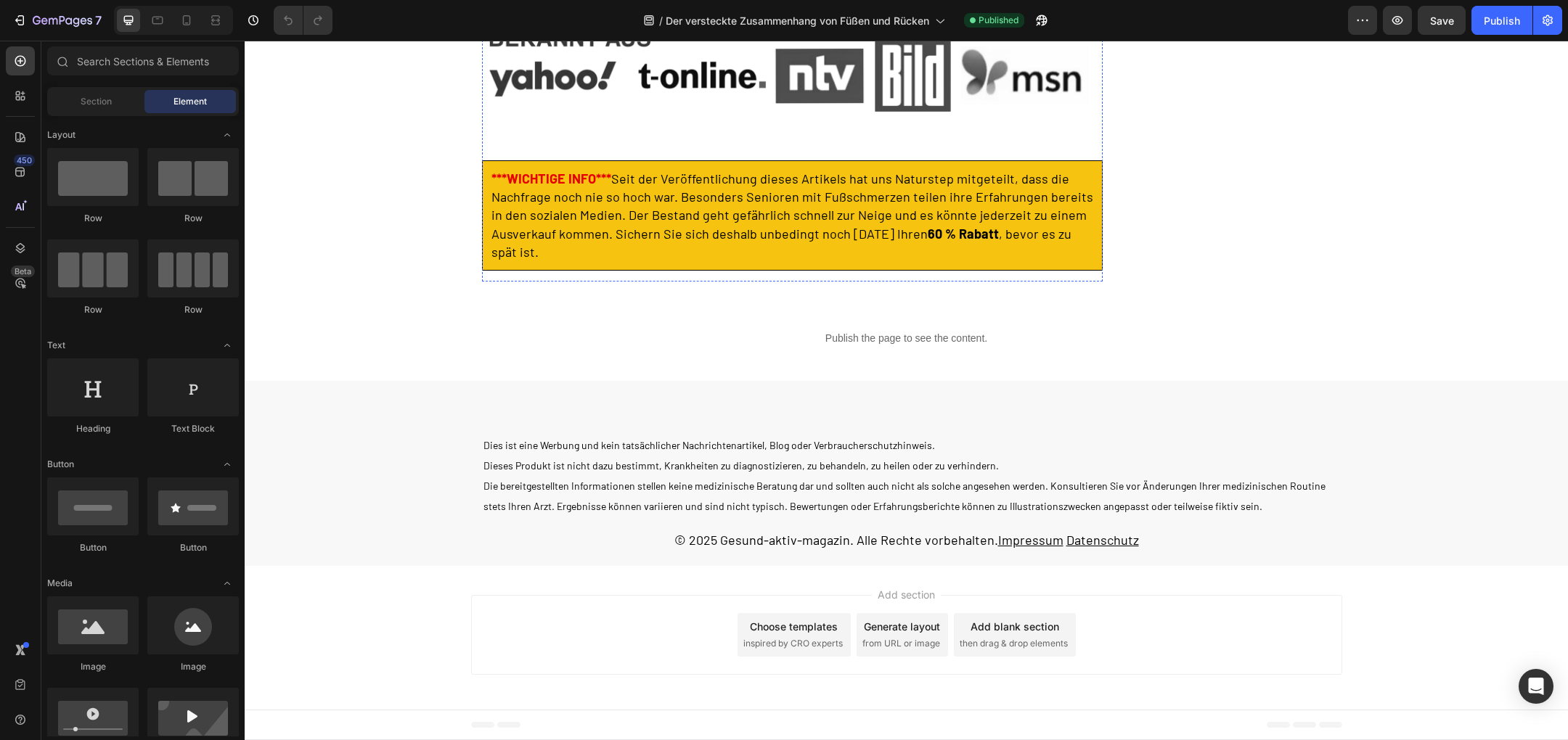
scroll to position [7889, 0]
click at [782, 331] on p "Publish the page to see the content." at bounding box center [906, 338] width 1323 height 15
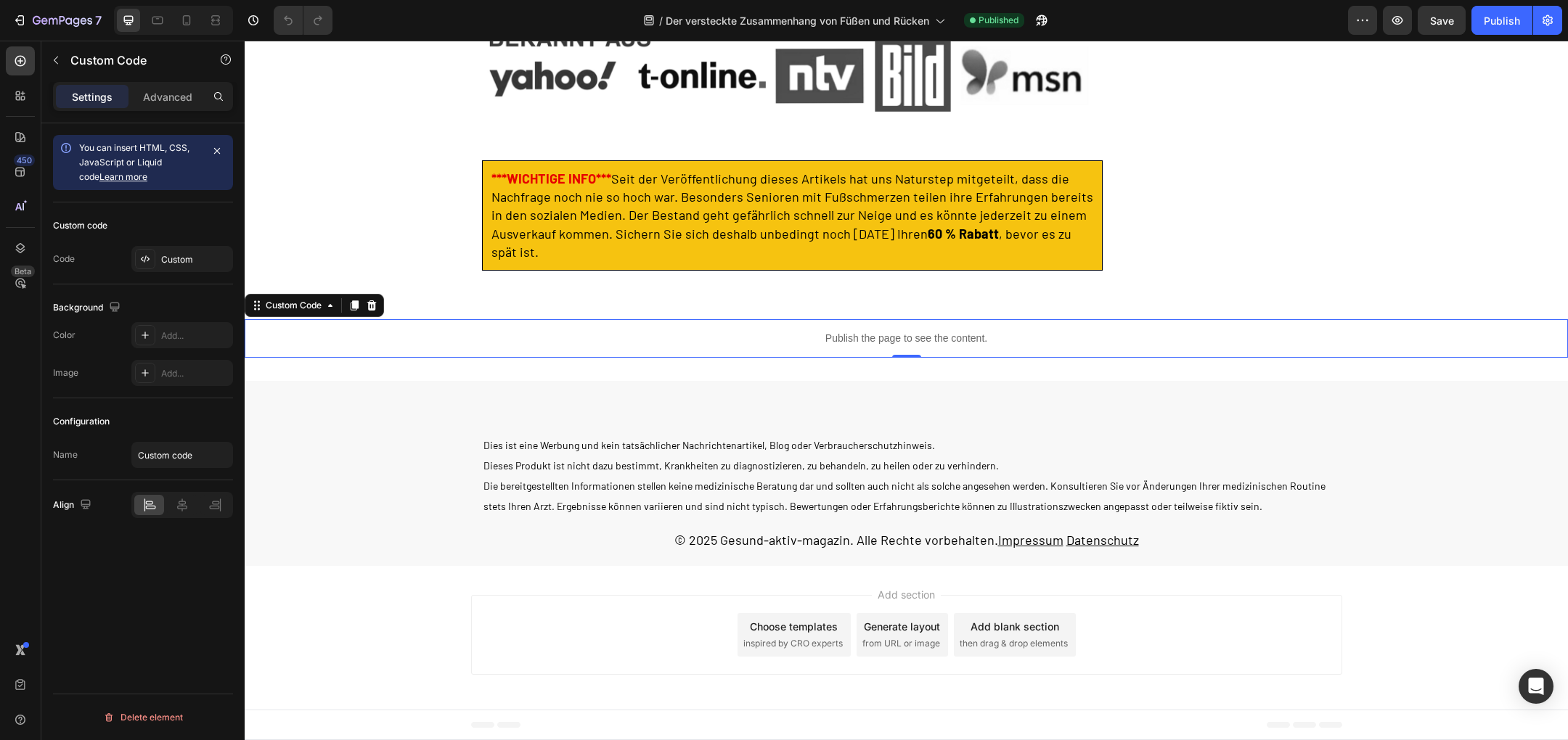
click at [782, 331] on p "Publish the page to see the content." at bounding box center [906, 338] width 1323 height 15
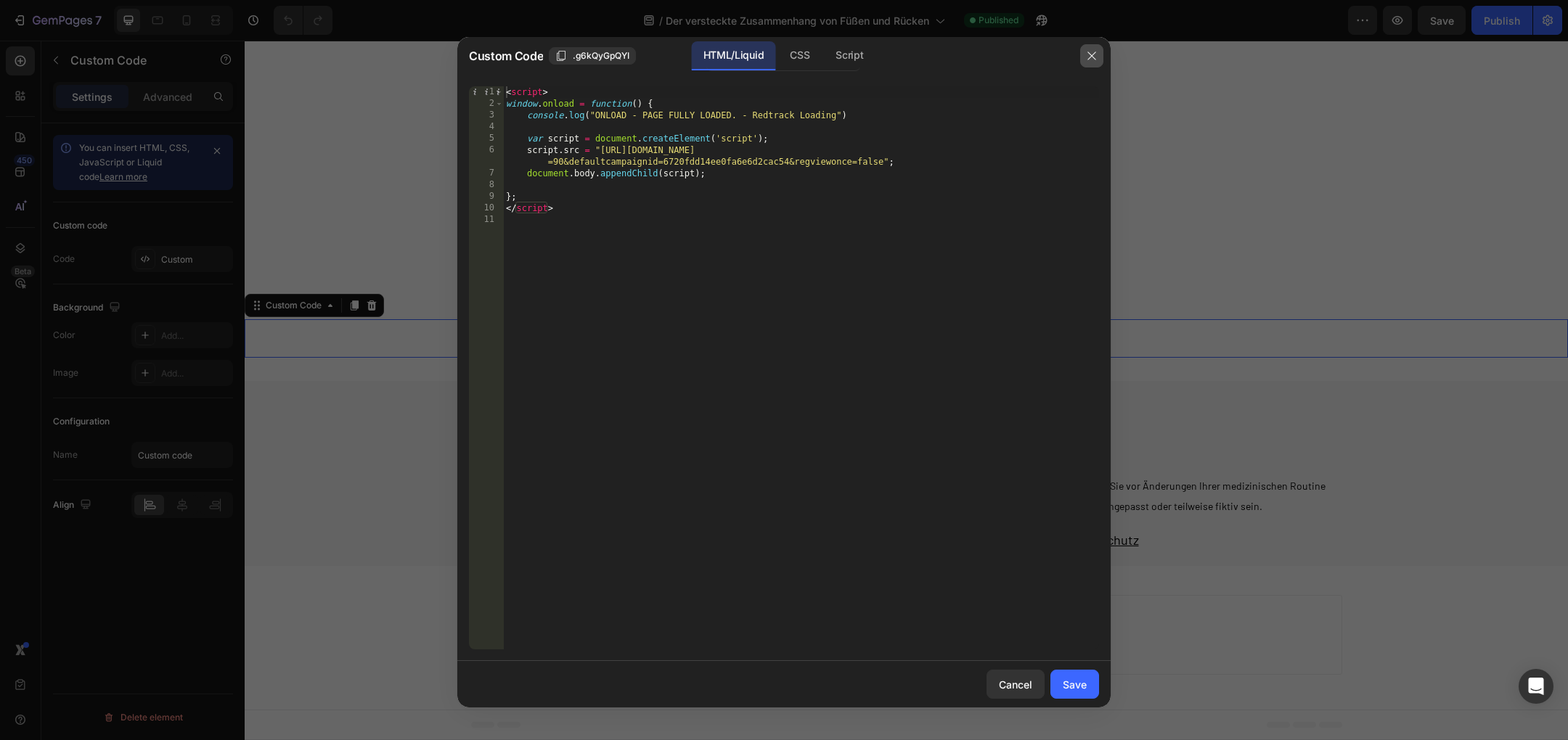
click at [1093, 62] on button "button" at bounding box center [1092, 56] width 23 height 23
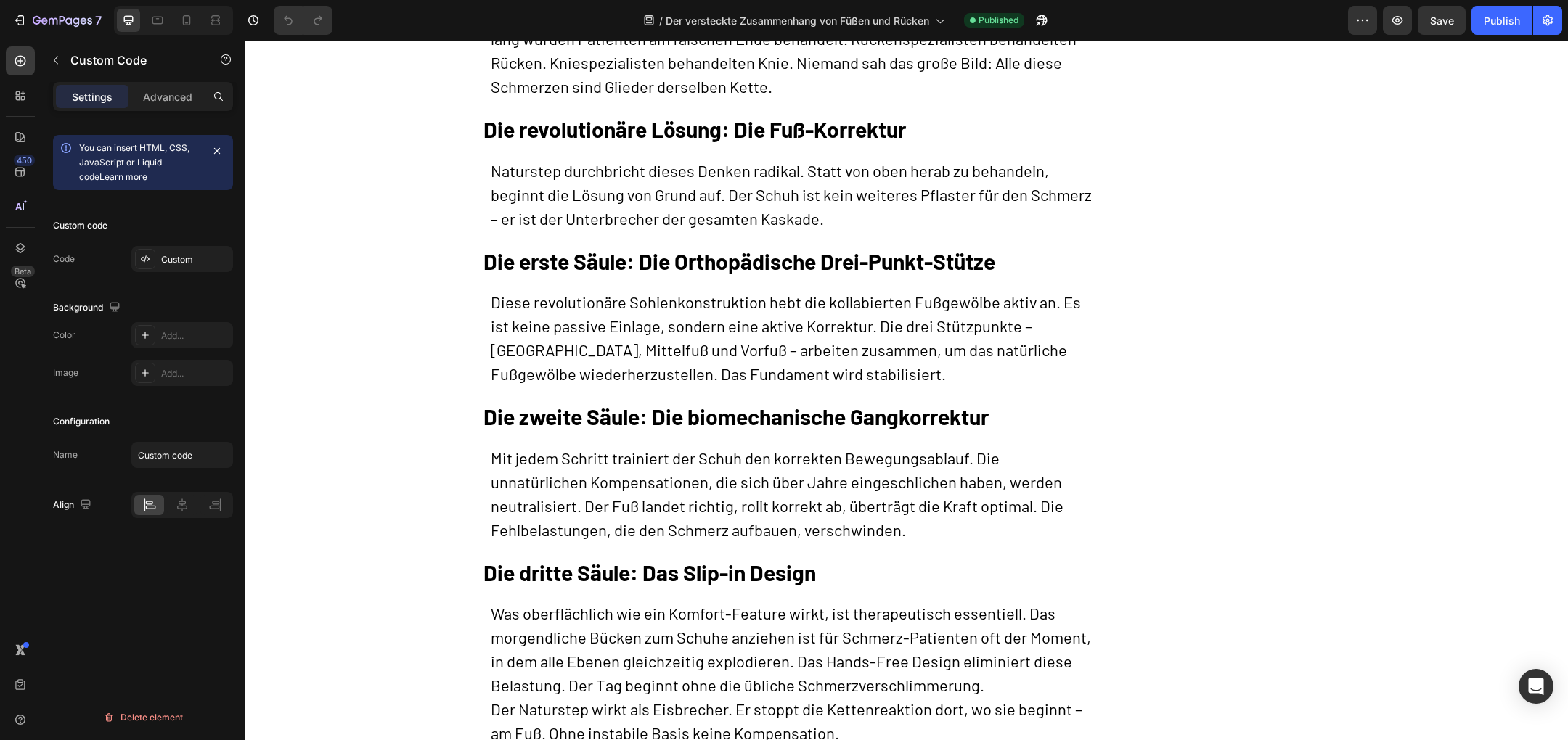
scroll to position [2356, 0]
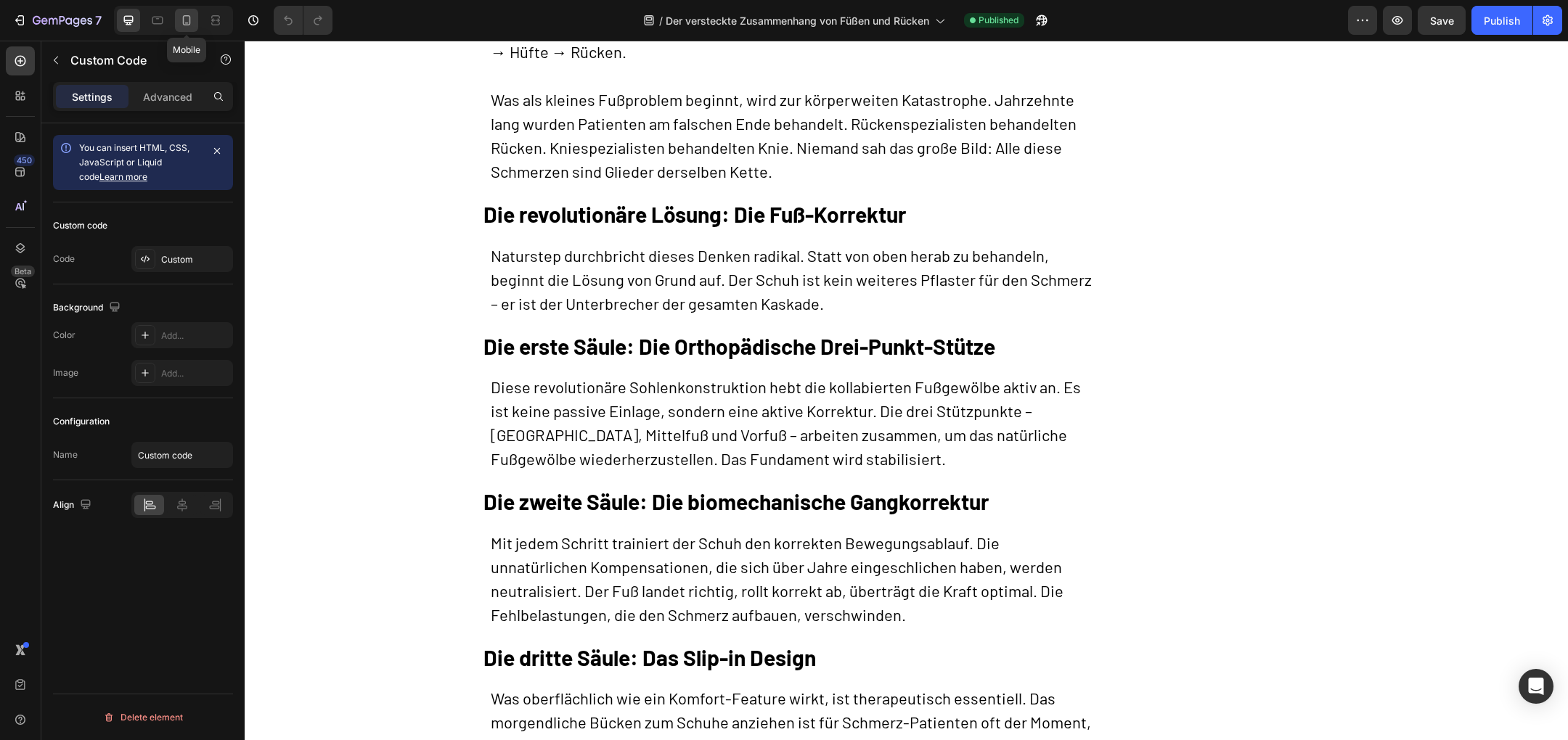
click at [196, 17] on div at bounding box center [187, 20] width 23 height 23
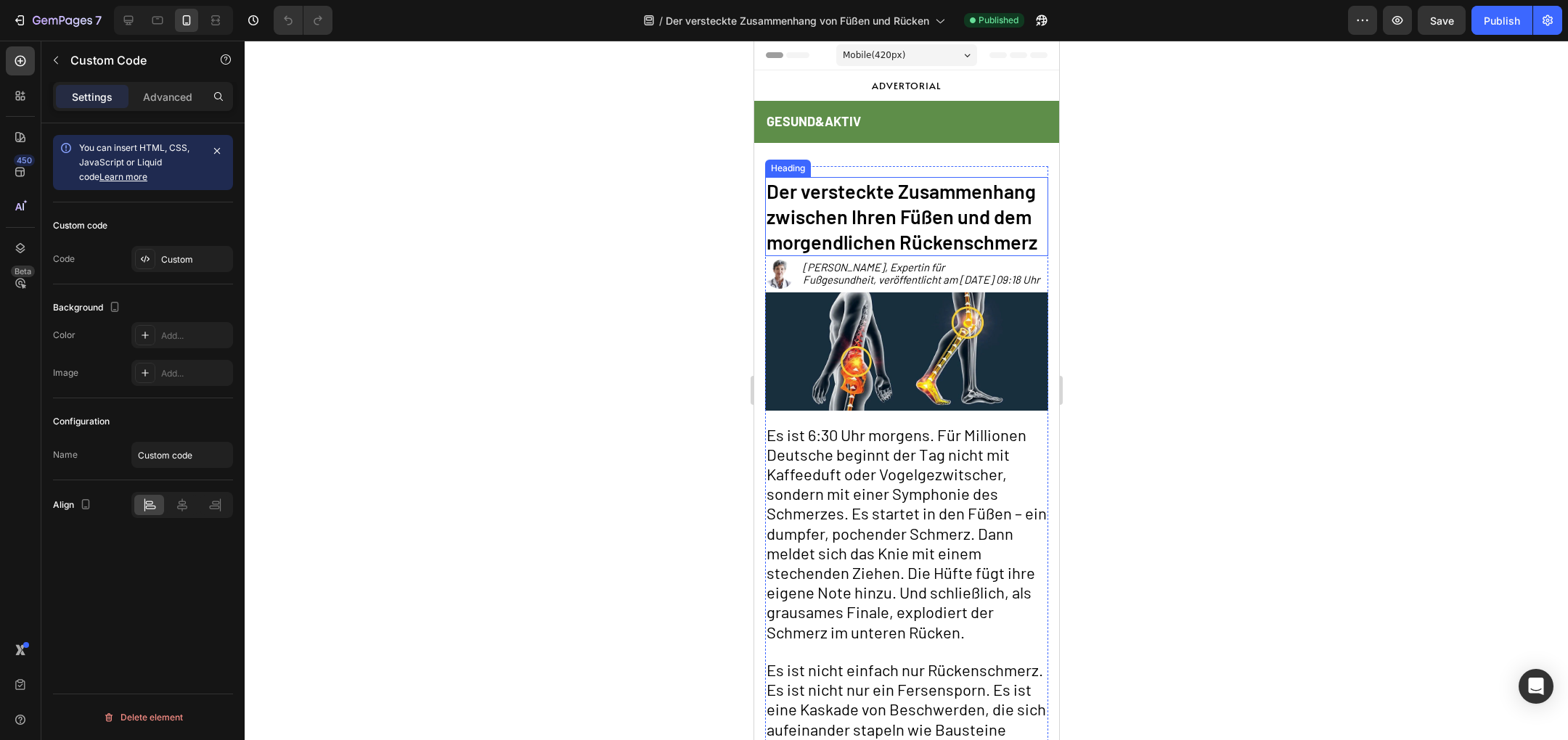
click at [891, 221] on h2 "Der versteckte Zusammenhang zwischen Ihren Füßen und dem morgendlichen Rückensc…" at bounding box center [906, 217] width 283 height 79
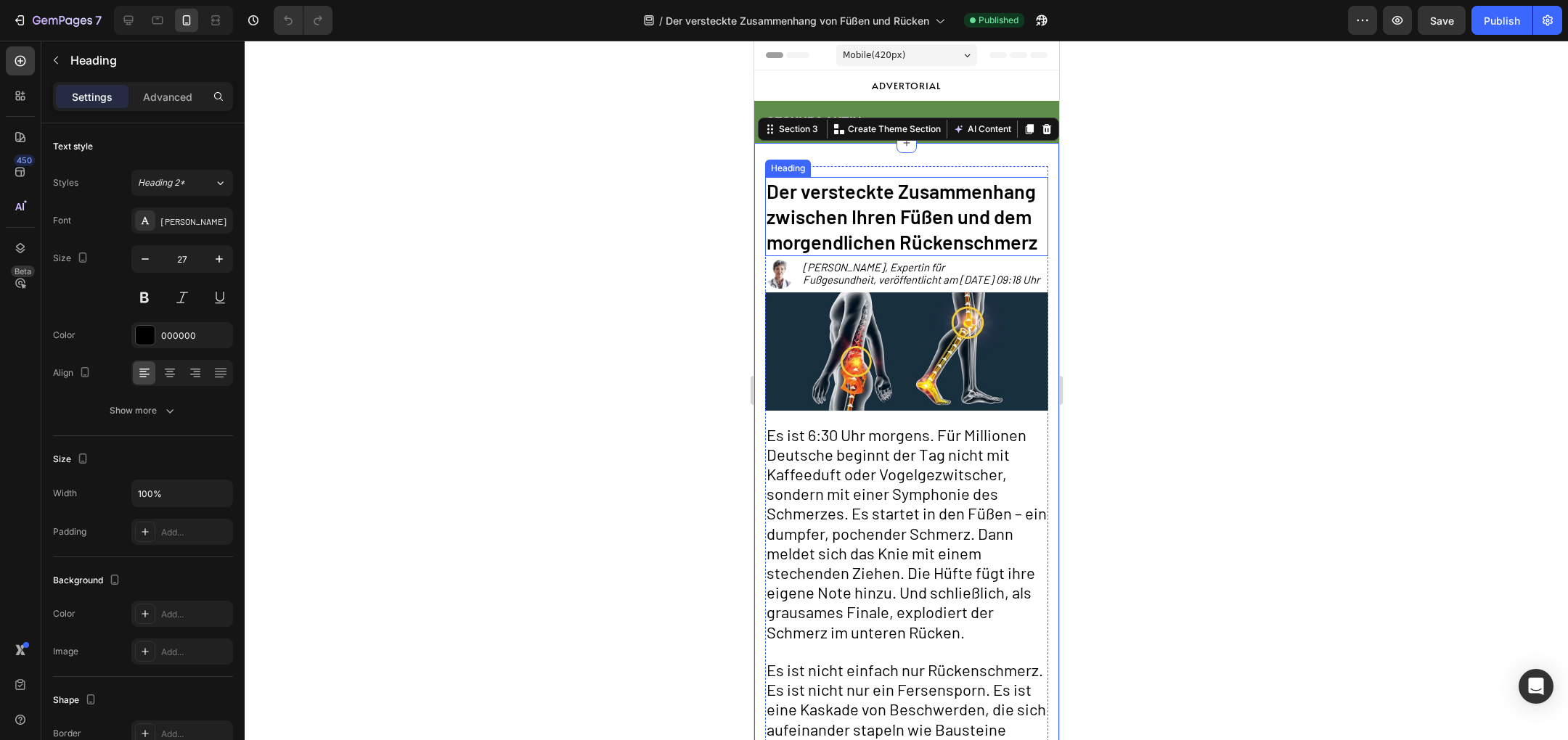
click at [896, 191] on h2 "Der versteckte Zusammenhang zwischen Ihren Füßen und dem morgendlichen Rückensc…" at bounding box center [906, 217] width 283 height 79
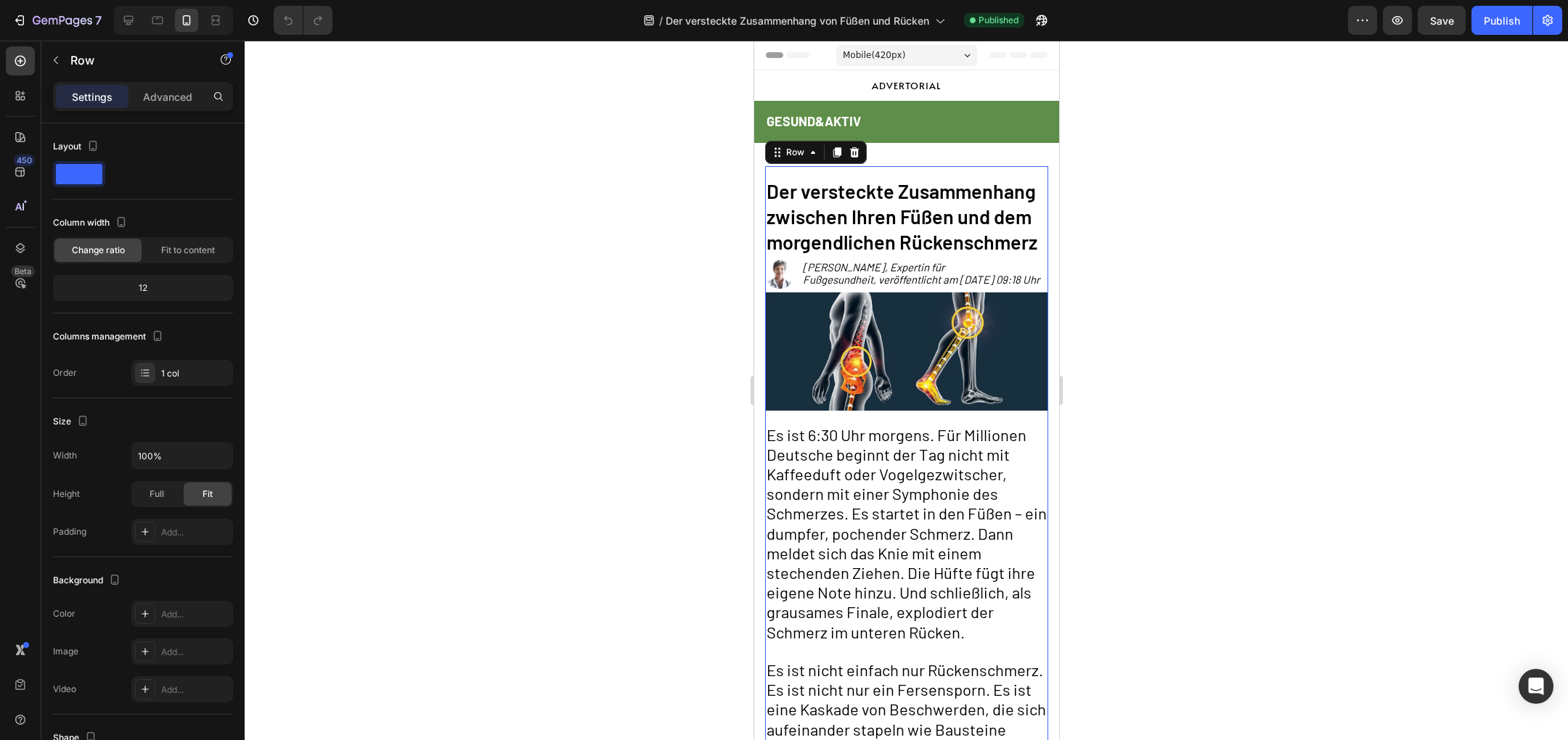
click at [1096, 209] on div at bounding box center [906, 390] width 1323 height 700
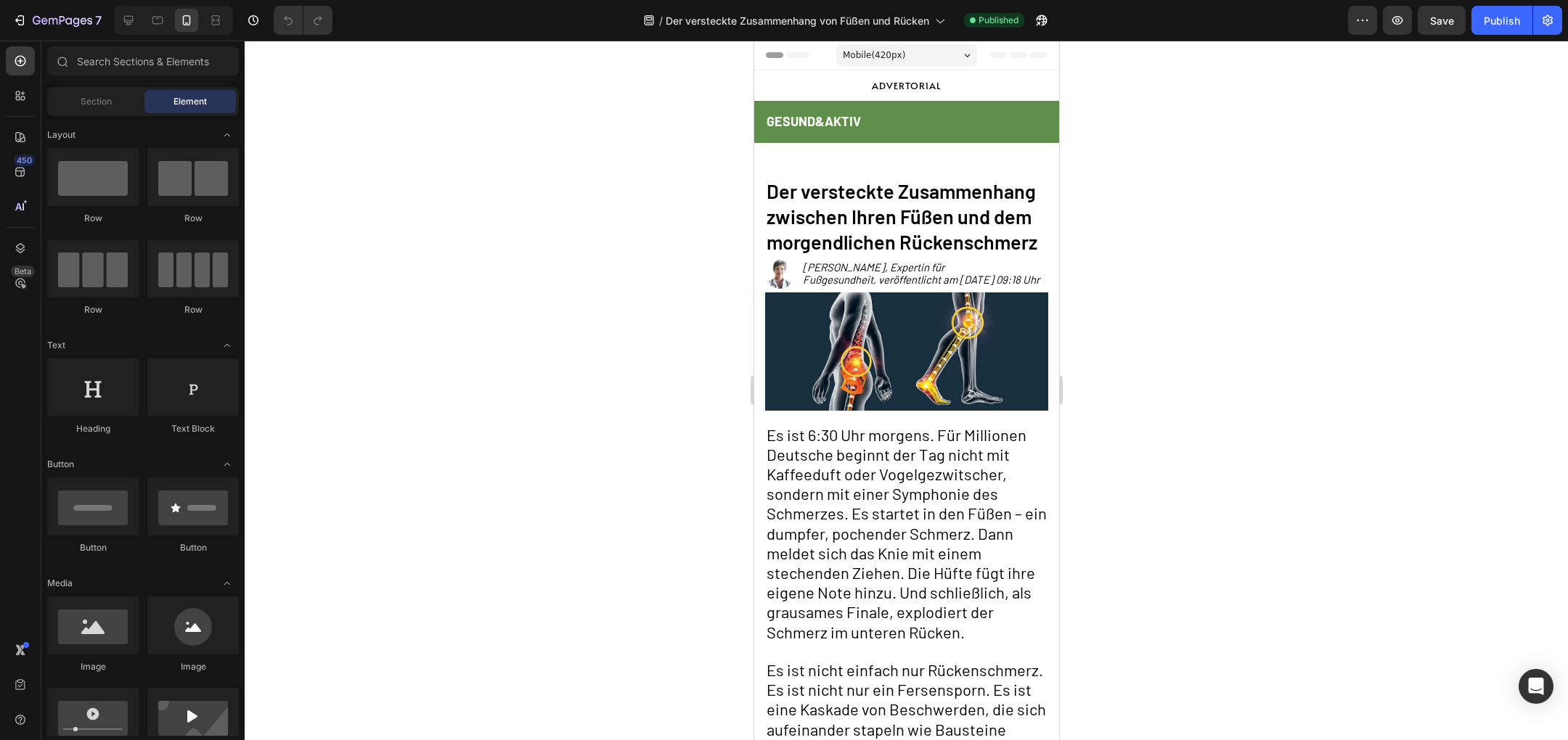
click at [928, 212] on h2 "Der versteckte Zusammenhang zwischen Ihren Füßen und dem morgendlichen Rückensc…" at bounding box center [906, 217] width 283 height 79
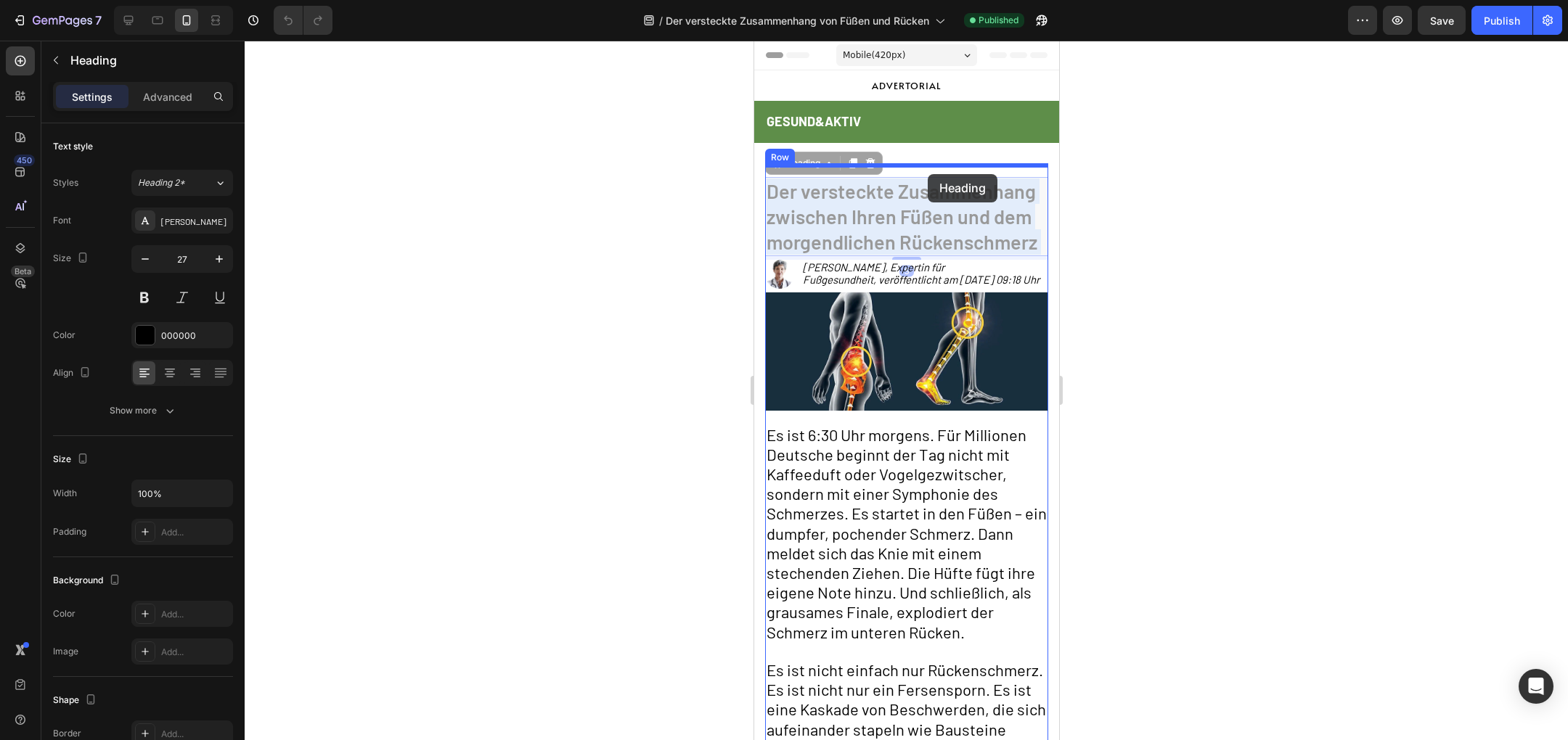
drag, startPoint x: 928, startPoint y: 212, endPoint x: 928, endPoint y: 175, distance: 37.0
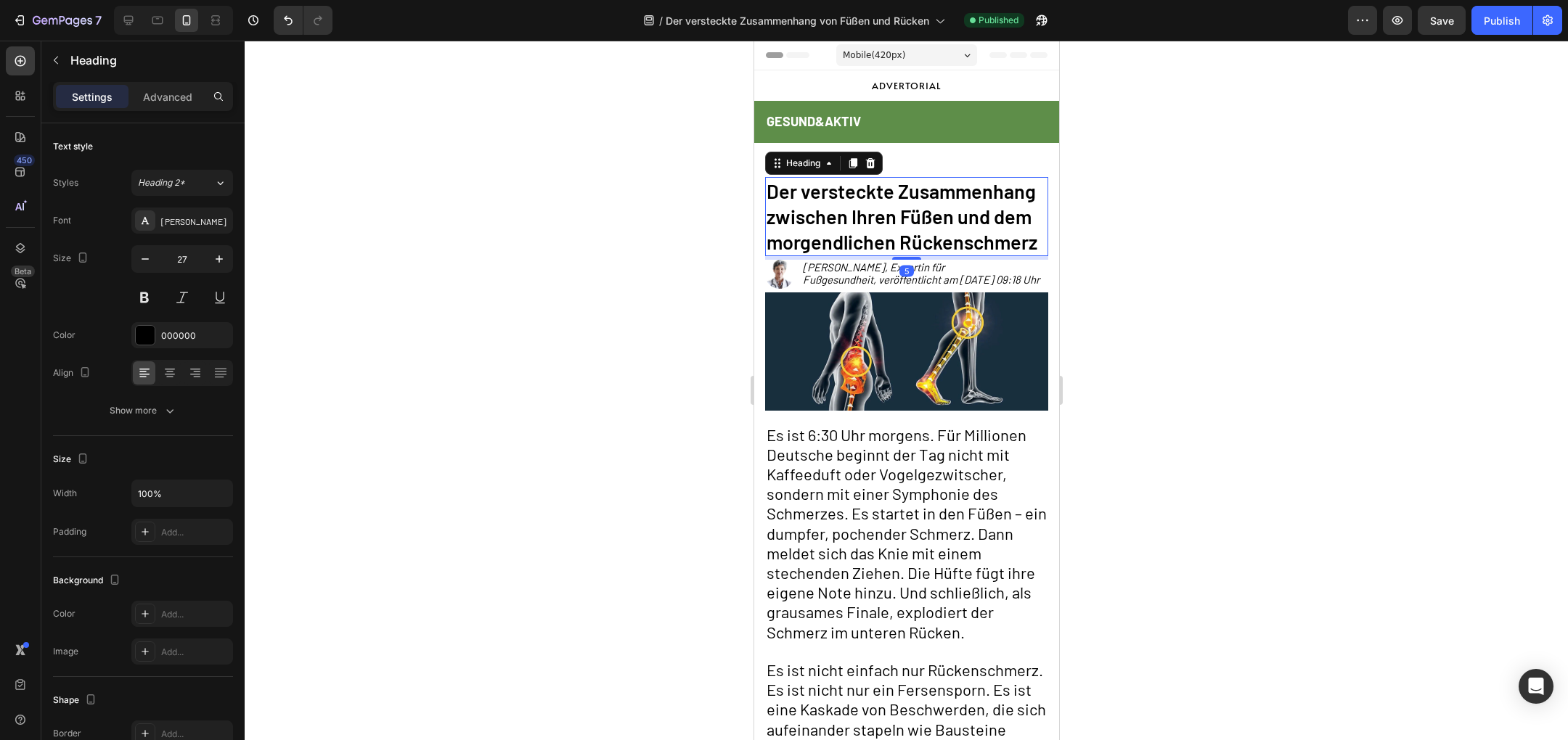
click at [1165, 219] on div at bounding box center [906, 390] width 1323 height 700
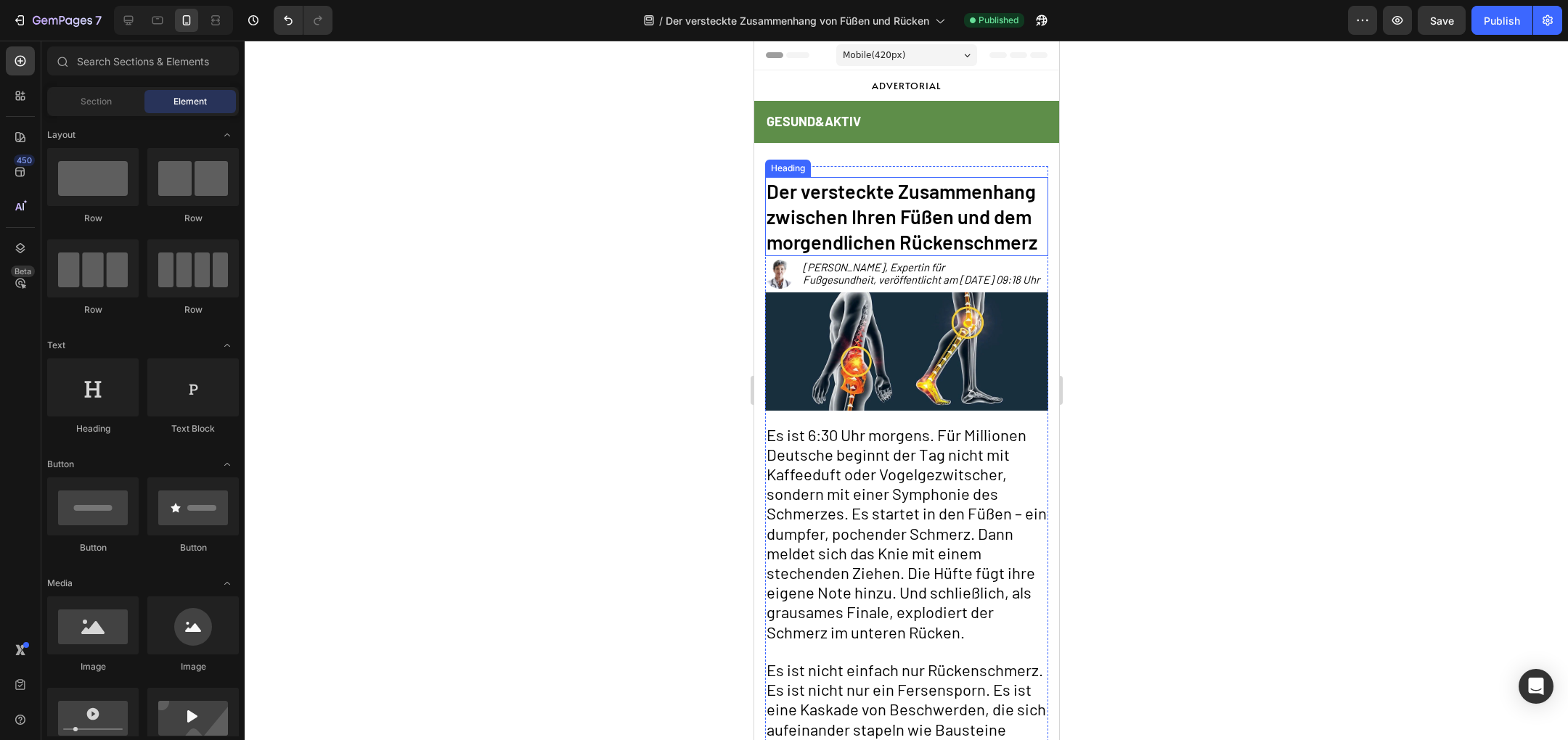
click at [819, 219] on h2 "Der versteckte Zusammenhang zwischen Ihren Füßen und dem morgendlichen Rückensc…" at bounding box center [906, 217] width 283 height 79
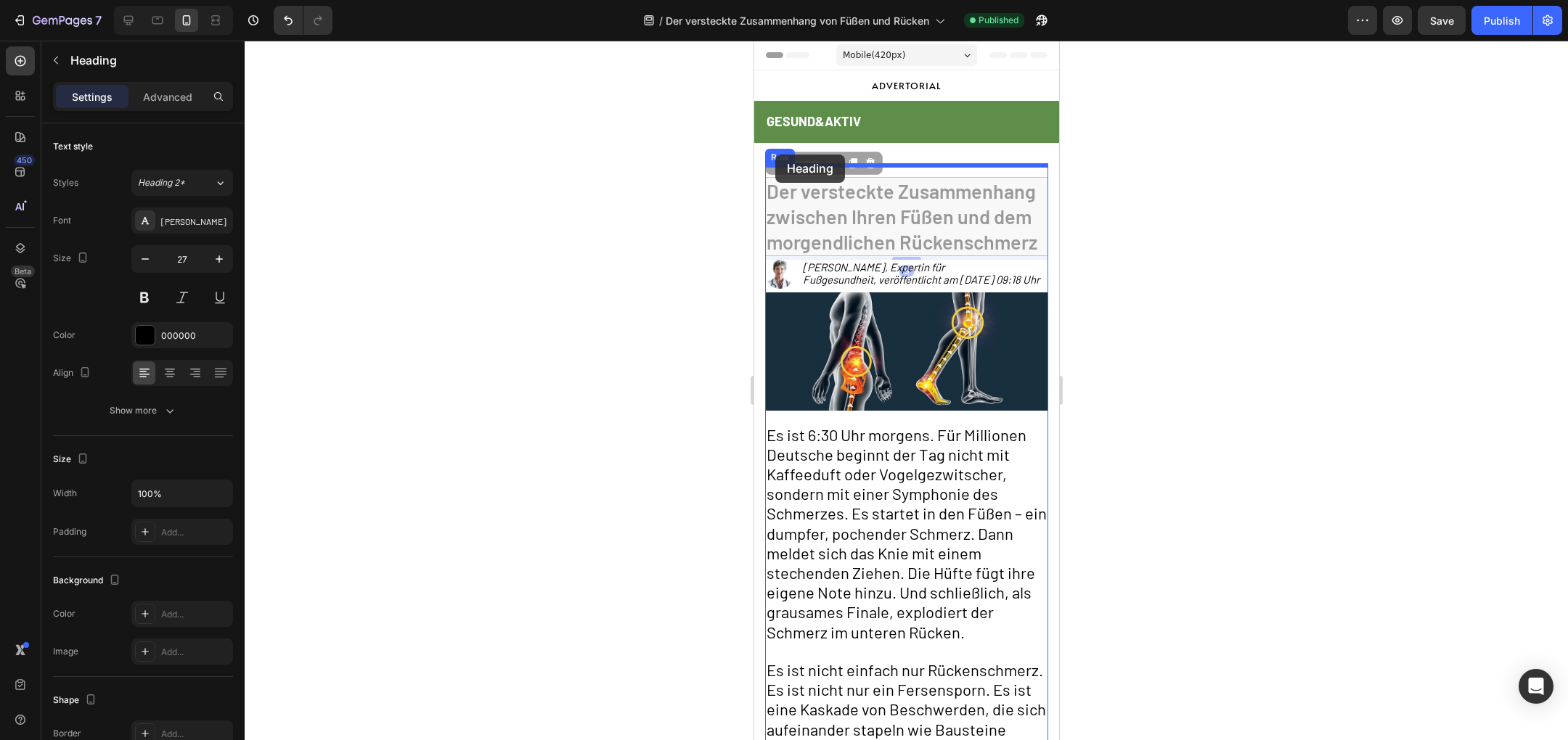
drag, startPoint x: 777, startPoint y: 169, endPoint x: 775, endPoint y: 153, distance: 16.1
drag, startPoint x: 775, startPoint y: 164, endPoint x: 775, endPoint y: 145, distance: 19.0
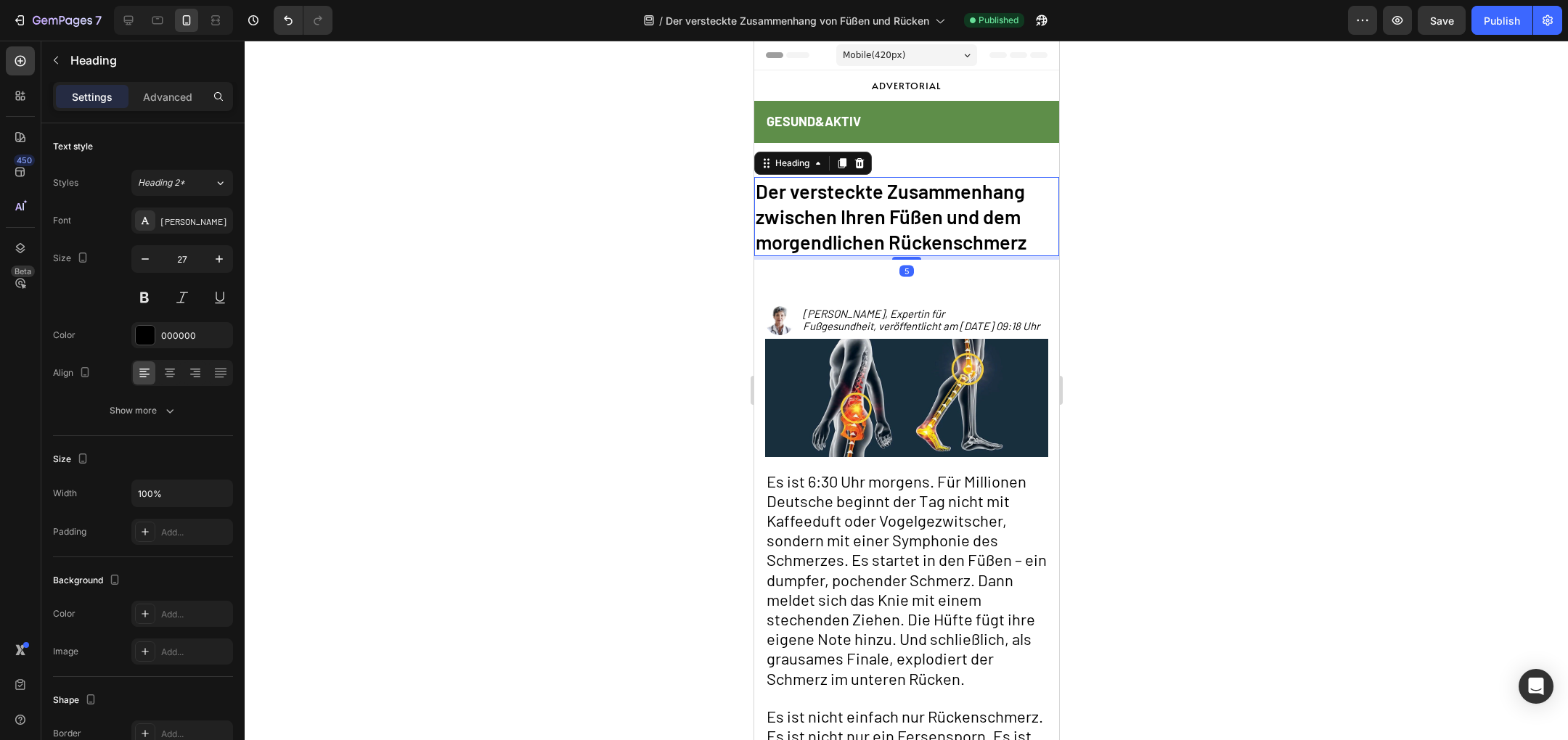
click at [632, 223] on div at bounding box center [906, 390] width 1323 height 700
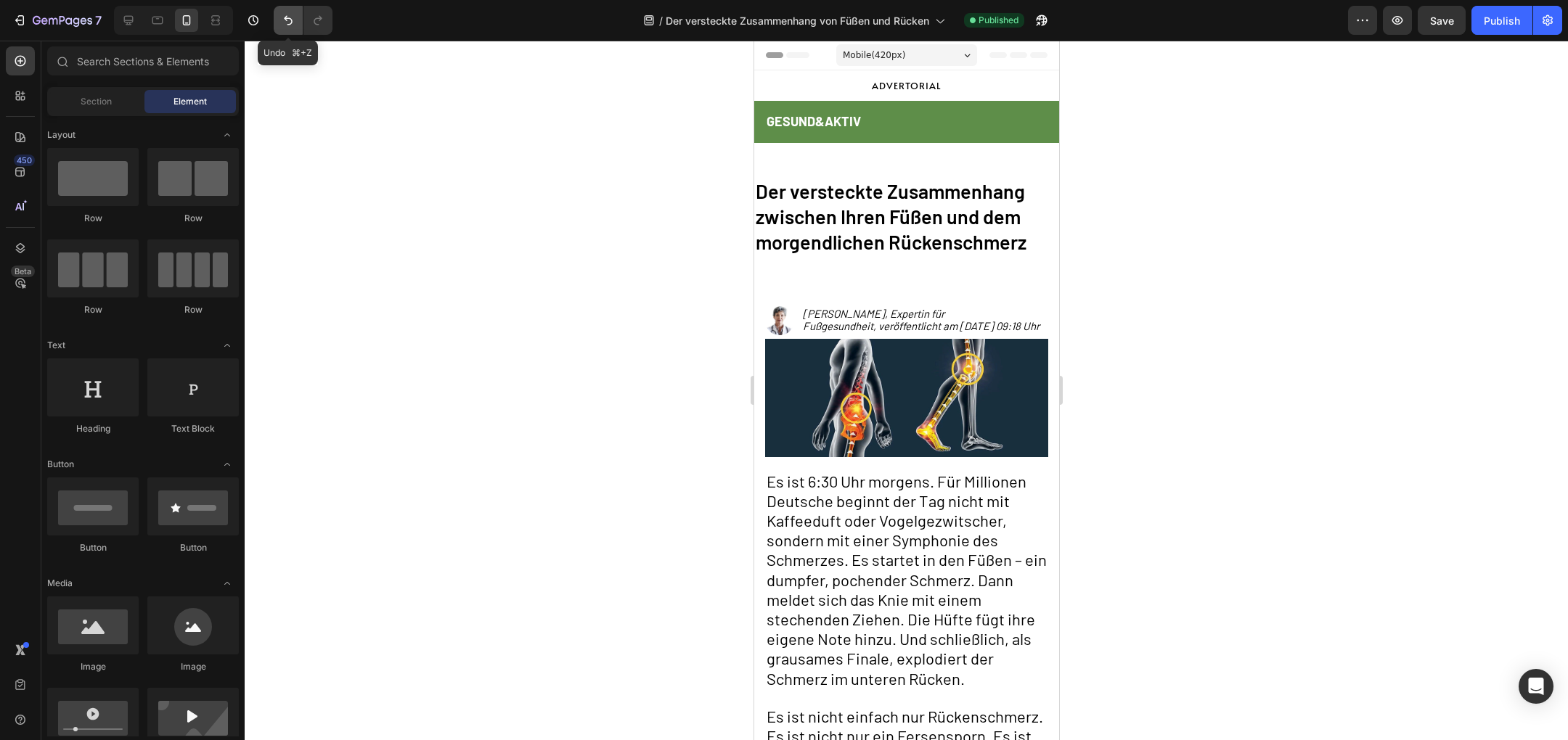
click at [290, 30] on button "Undo/Redo" at bounding box center [288, 20] width 29 height 29
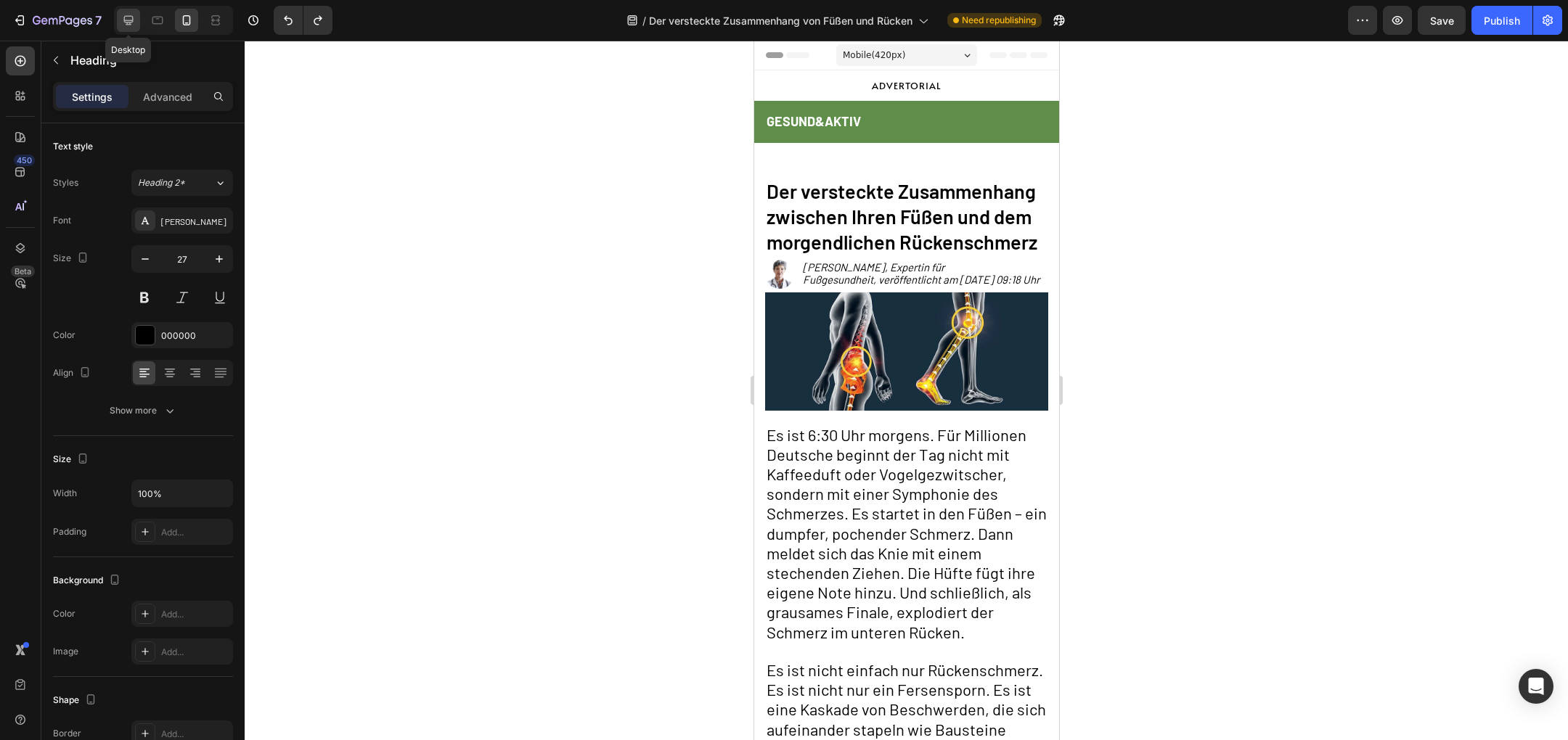
click at [124, 25] on icon at bounding box center [128, 20] width 14 height 14
type input "40"
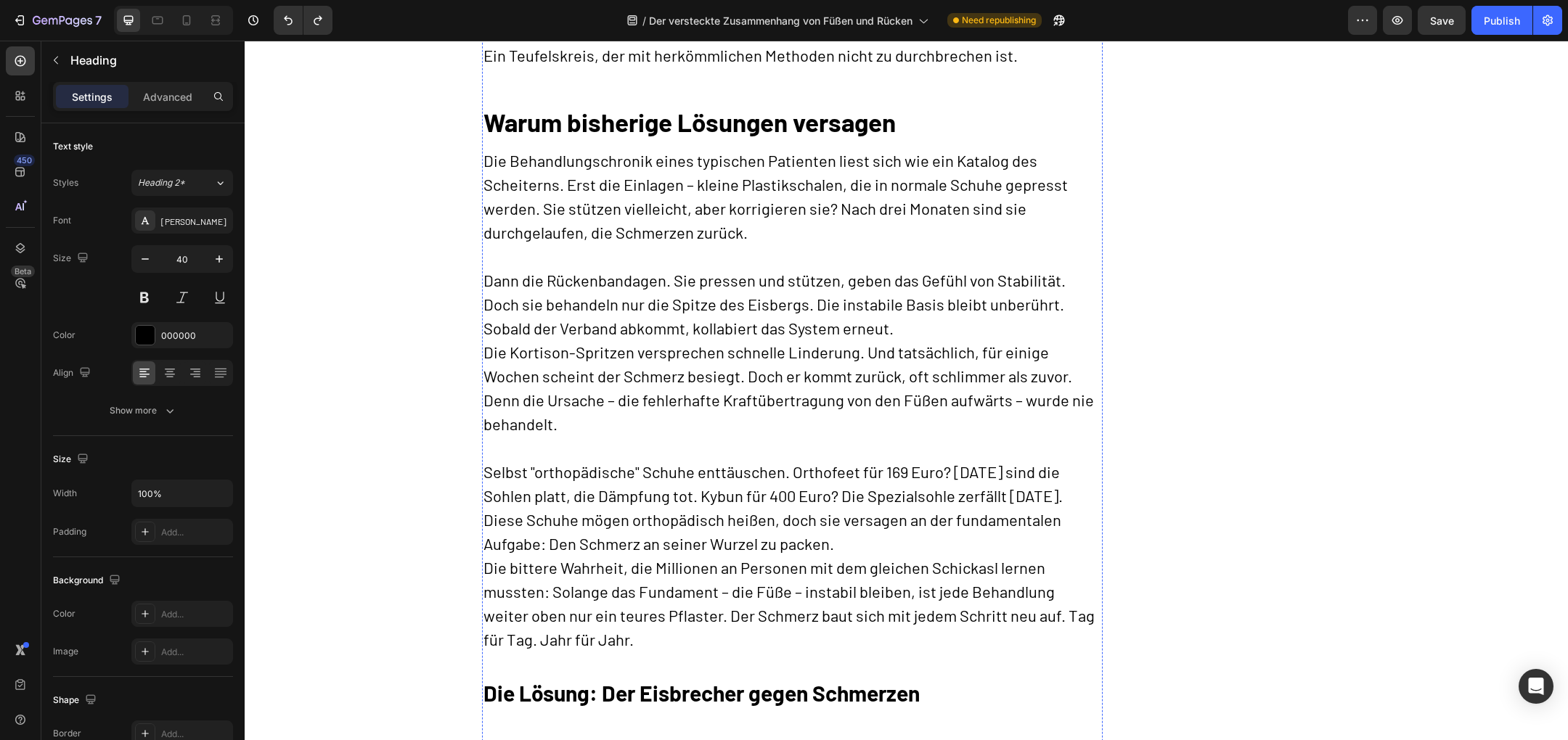
scroll to position [1654, 0]
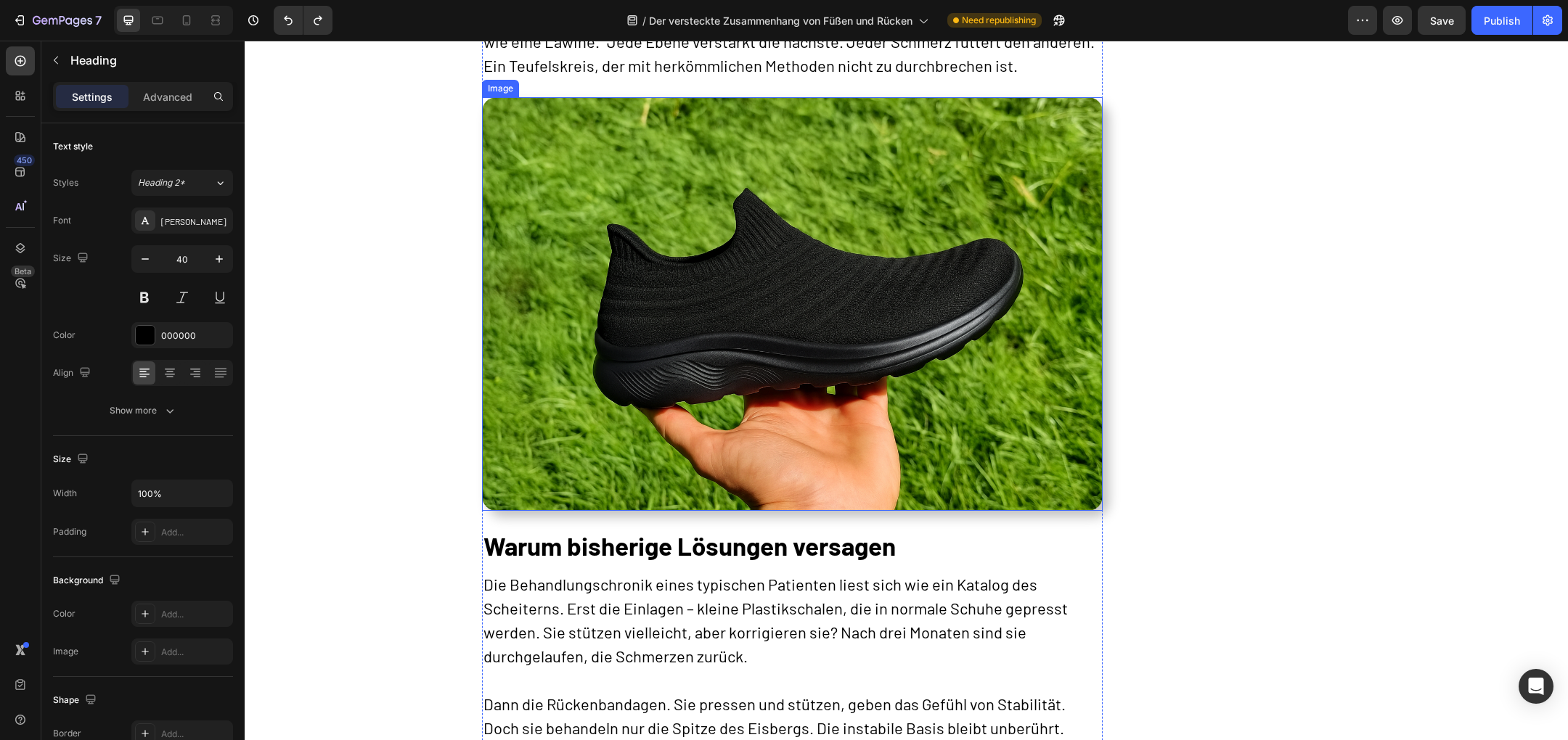
click at [758, 339] on img at bounding box center [792, 304] width 621 height 413
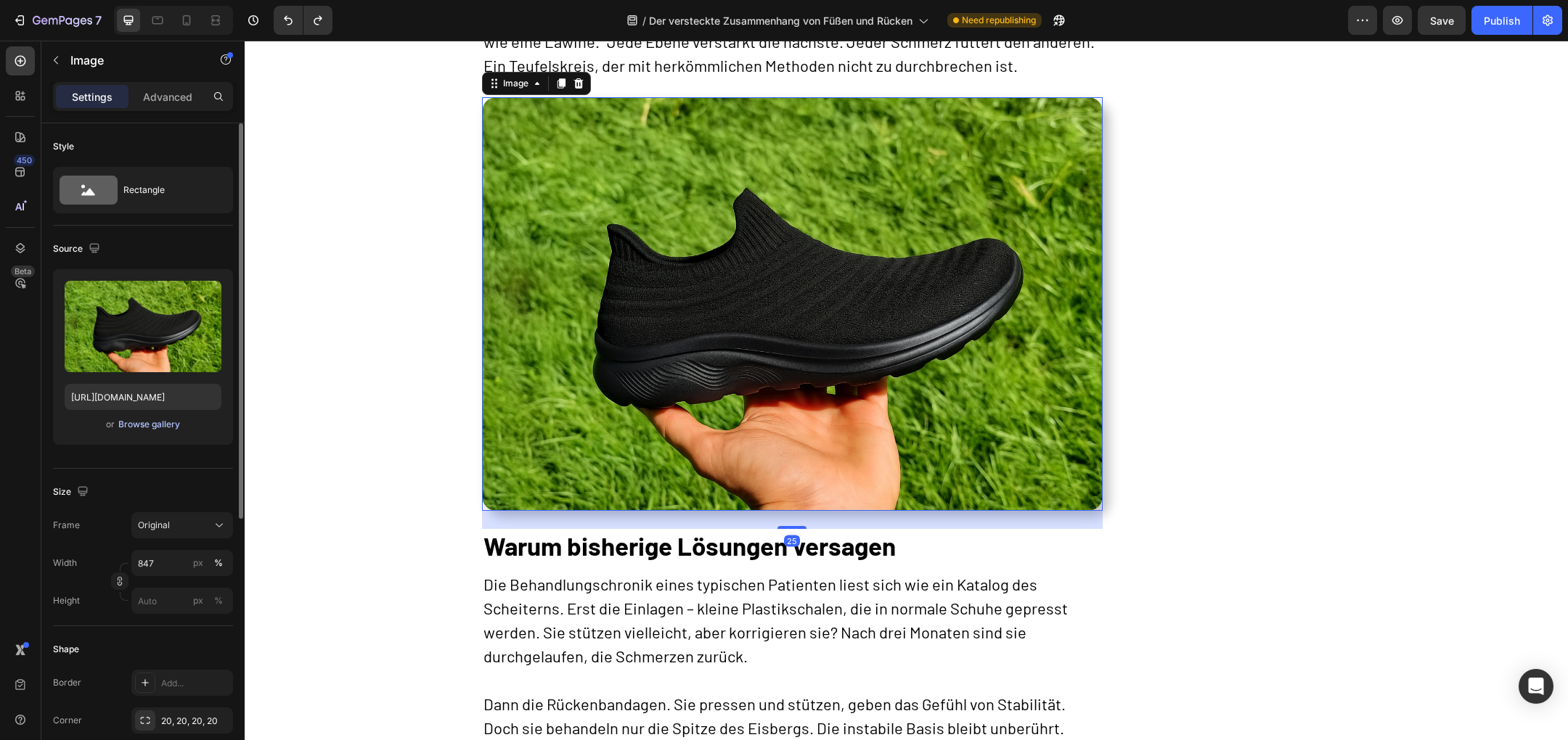
click at [157, 422] on div "Browse gallery" at bounding box center [149, 425] width 62 height 13
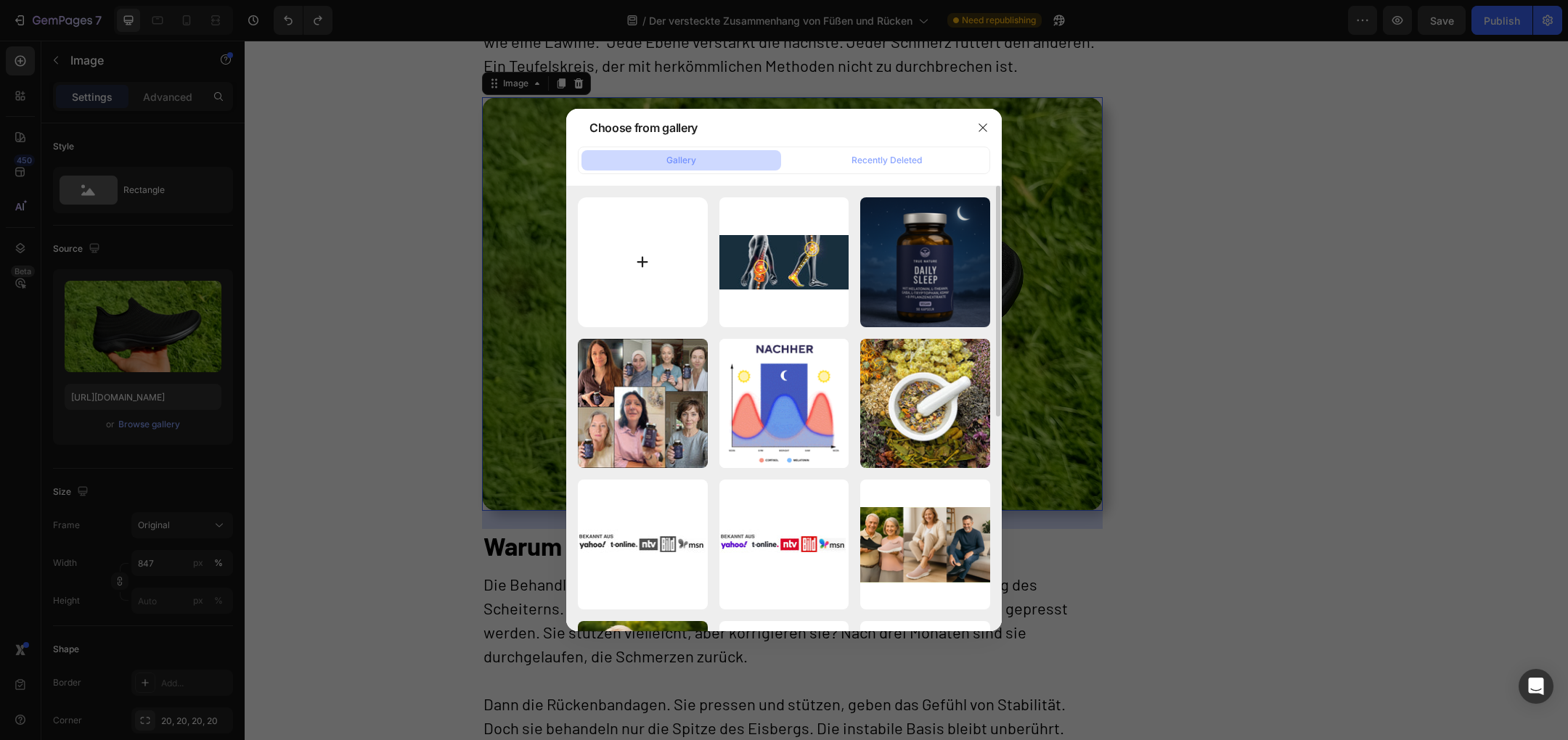
click at [613, 279] on input "file" at bounding box center [643, 262] width 130 height 130
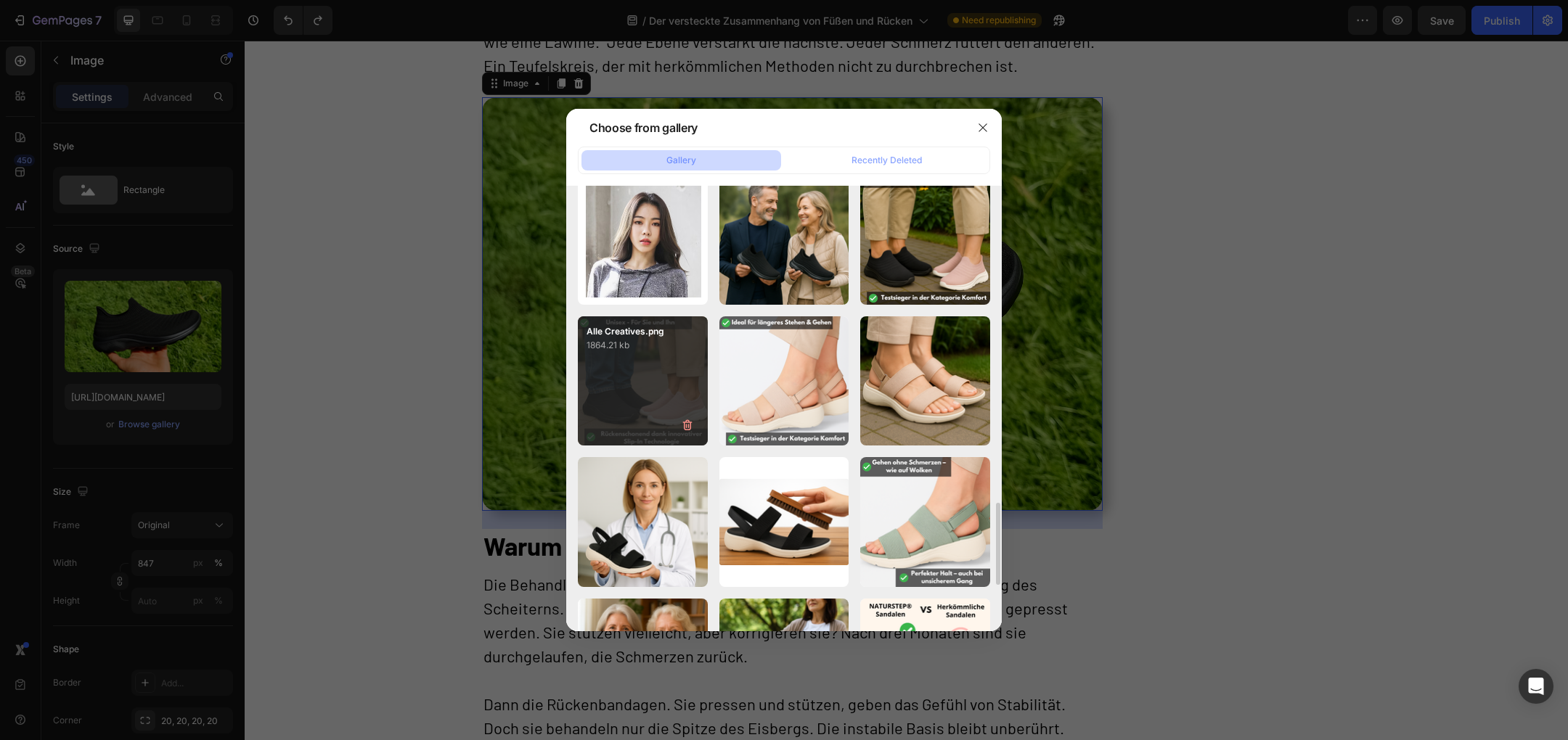
scroll to position [1968, 0]
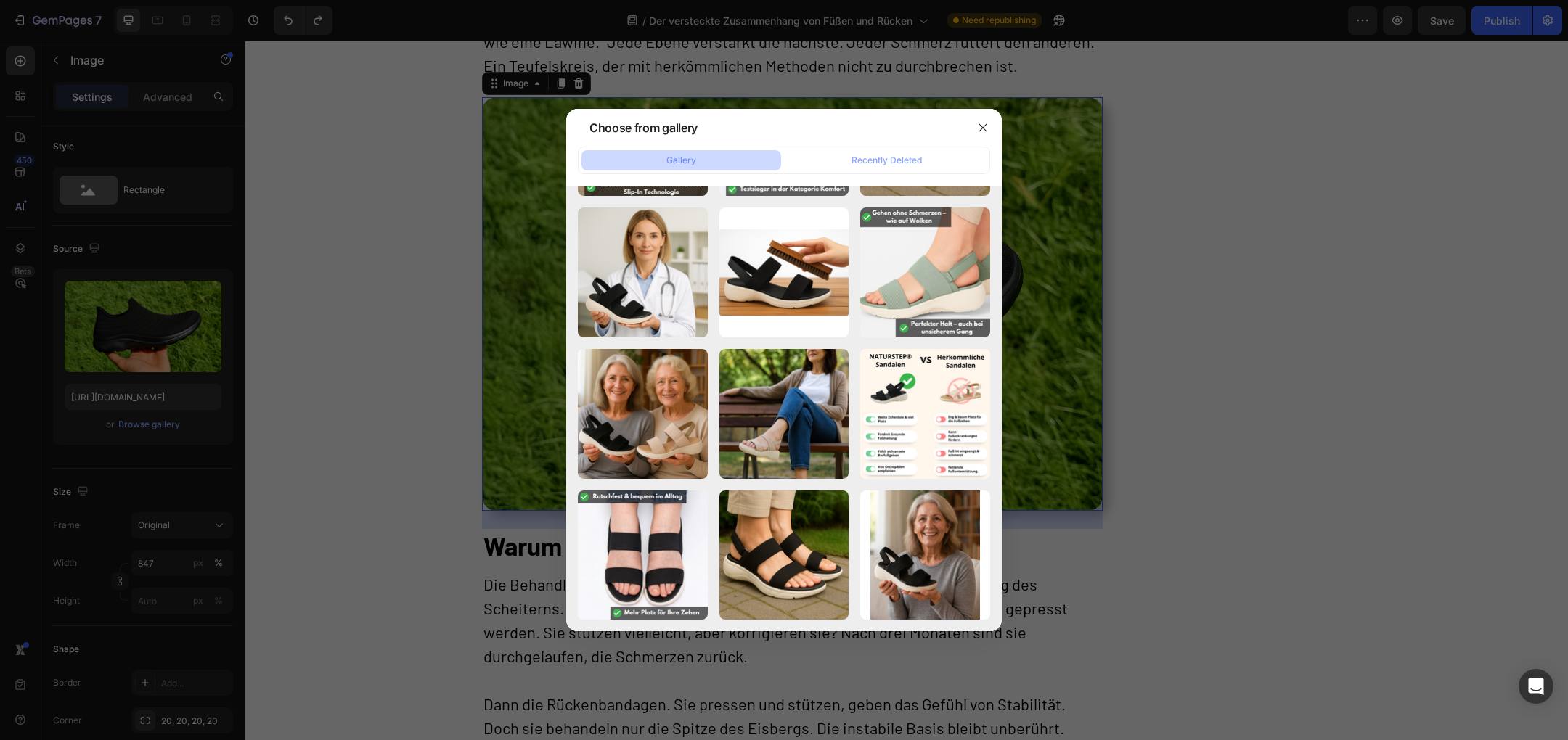
click at [351, 353] on div at bounding box center [784, 370] width 1568 height 740
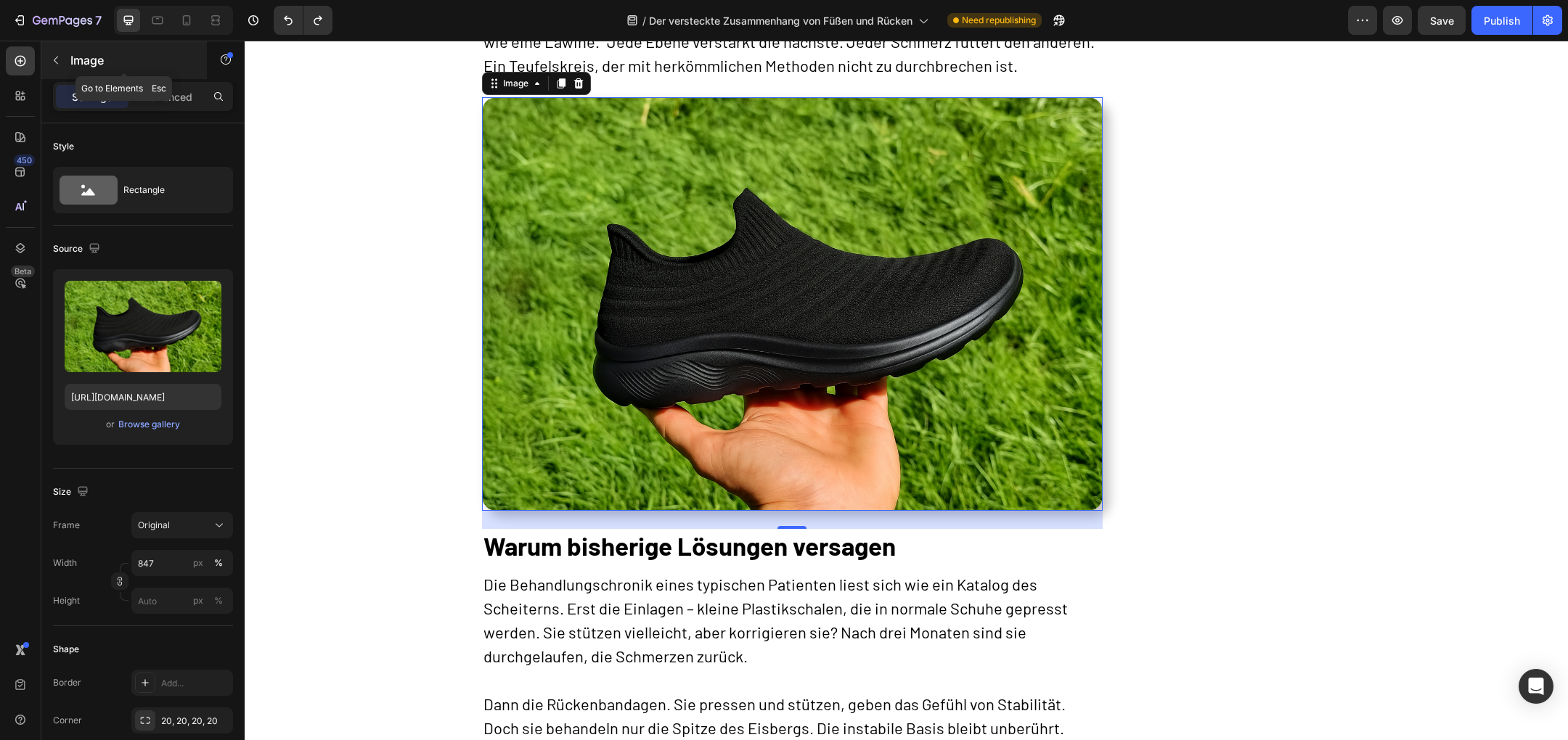
click at [61, 57] on icon "button" at bounding box center [56, 60] width 12 height 12
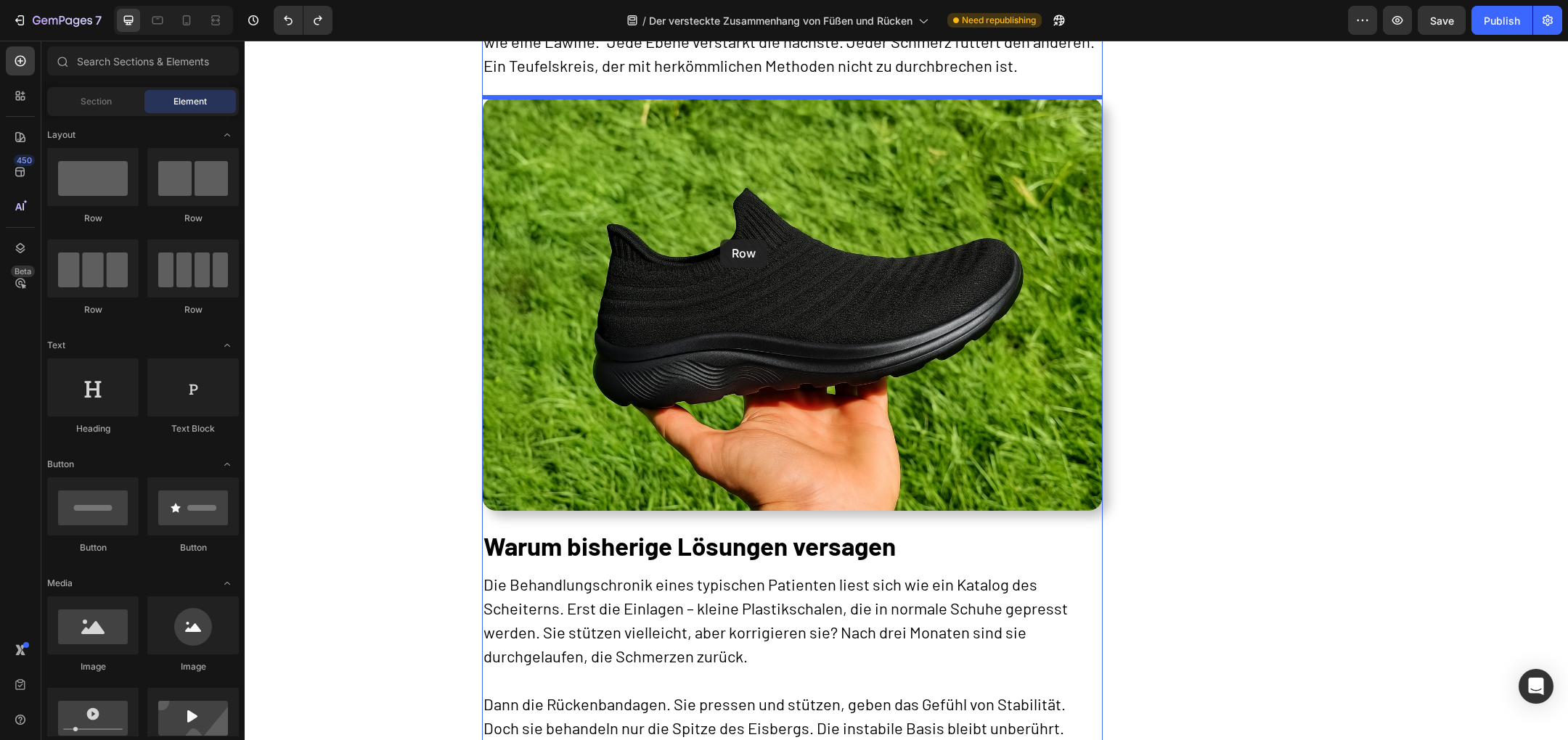
drag, startPoint x: 299, startPoint y: 174, endPoint x: 720, endPoint y: 239, distance: 426.0
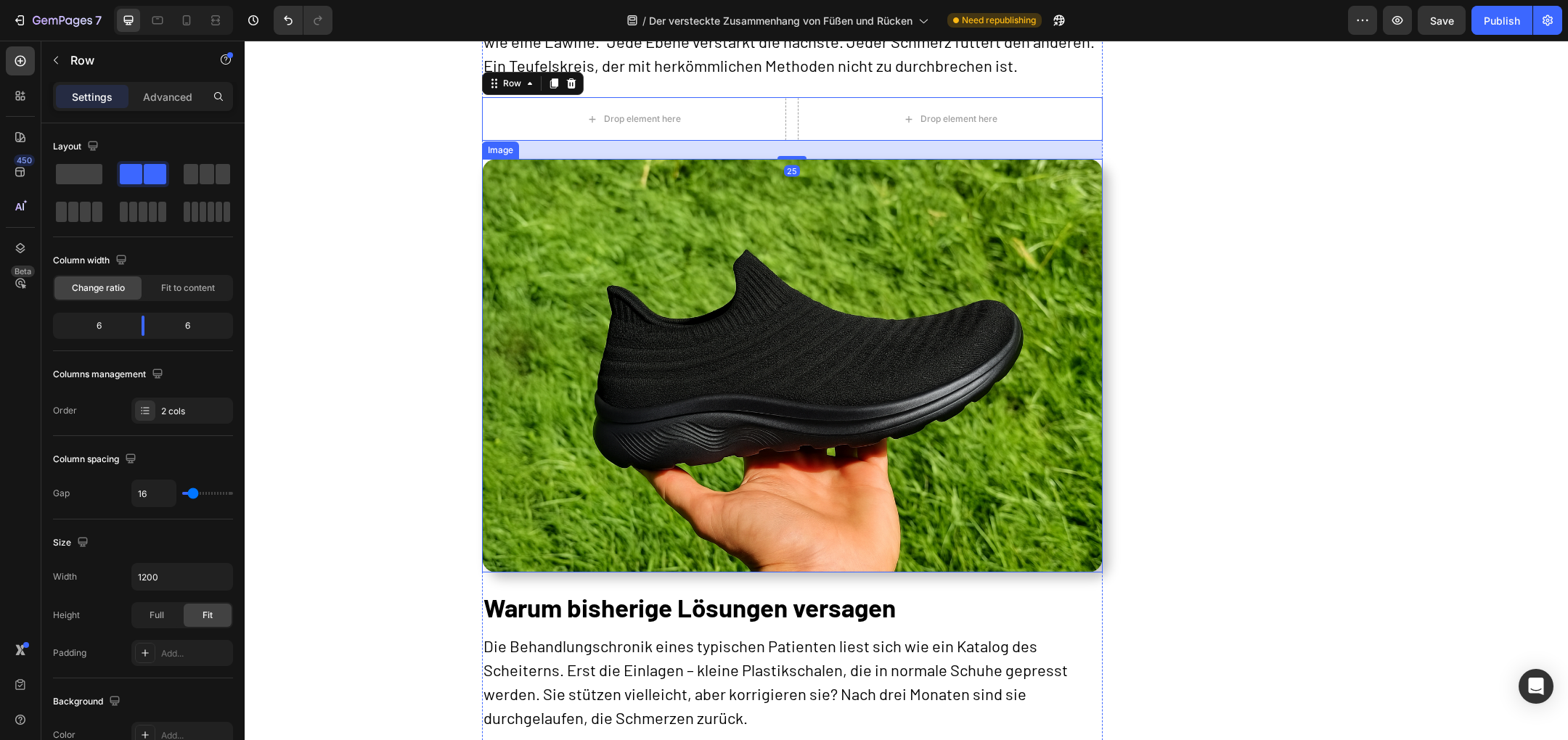
click at [733, 292] on img at bounding box center [792, 365] width 621 height 413
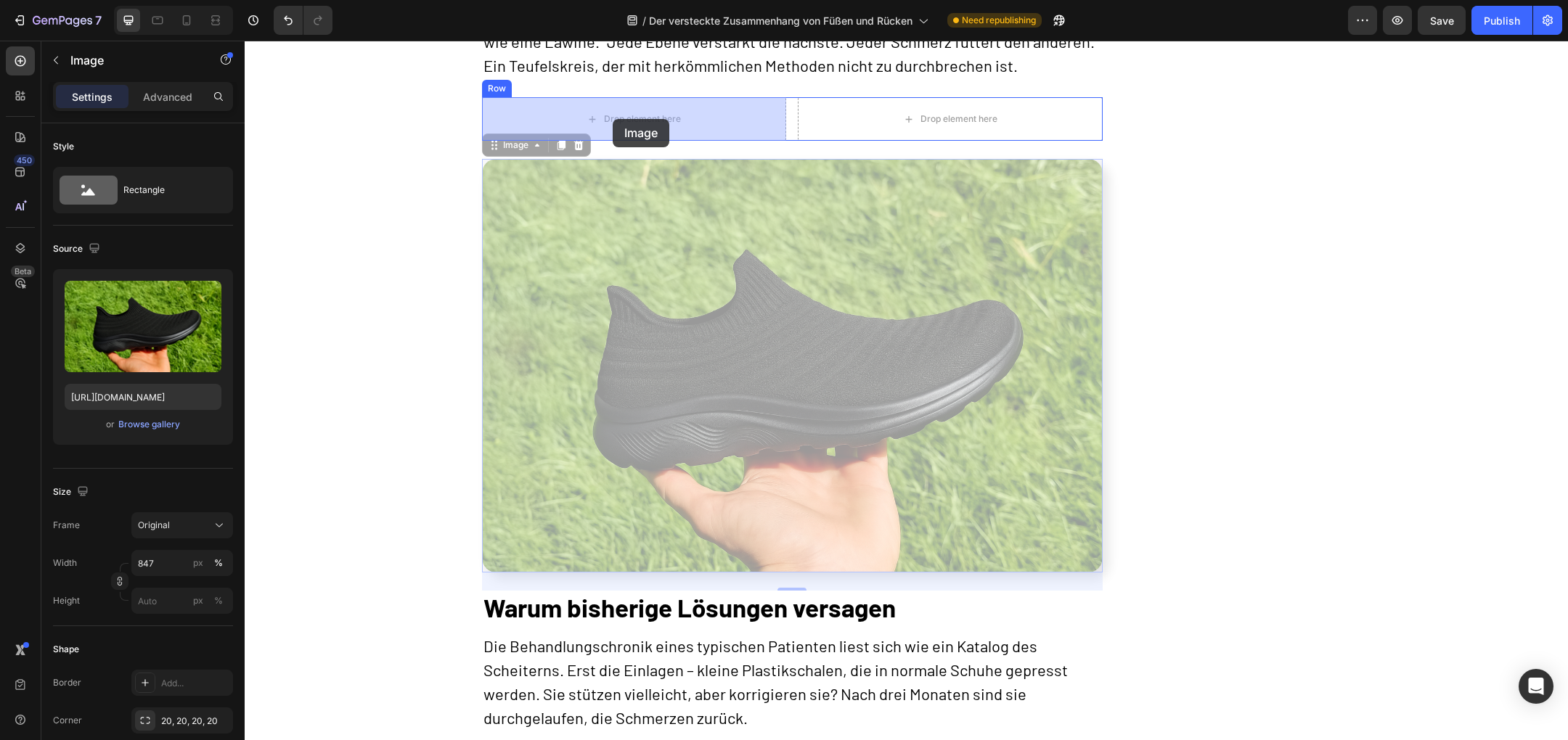
drag, startPoint x: 618, startPoint y: 239, endPoint x: 613, endPoint y: 119, distance: 120.1
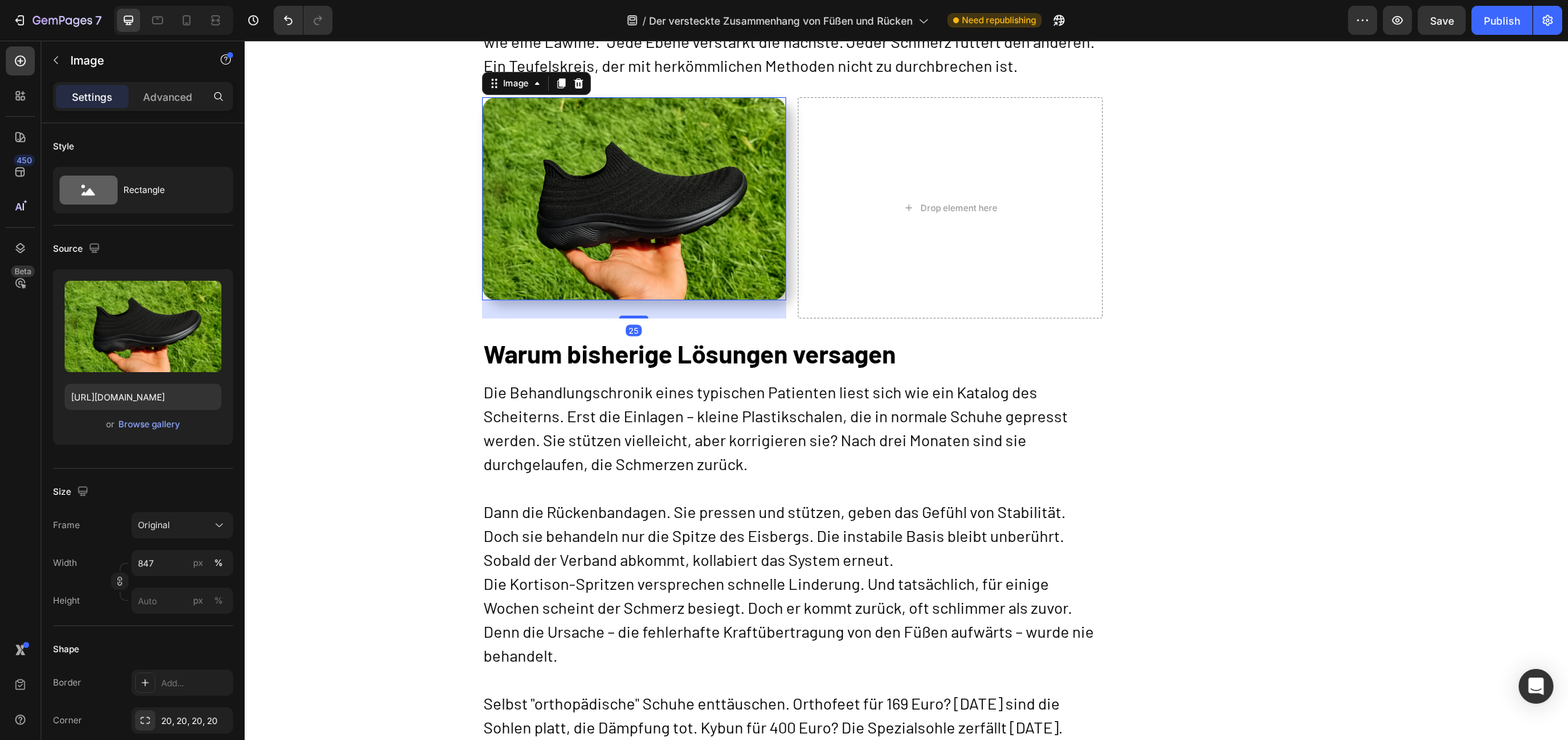
click at [697, 239] on img at bounding box center [634, 198] width 305 height 203
click at [558, 81] on icon at bounding box center [561, 84] width 12 height 12
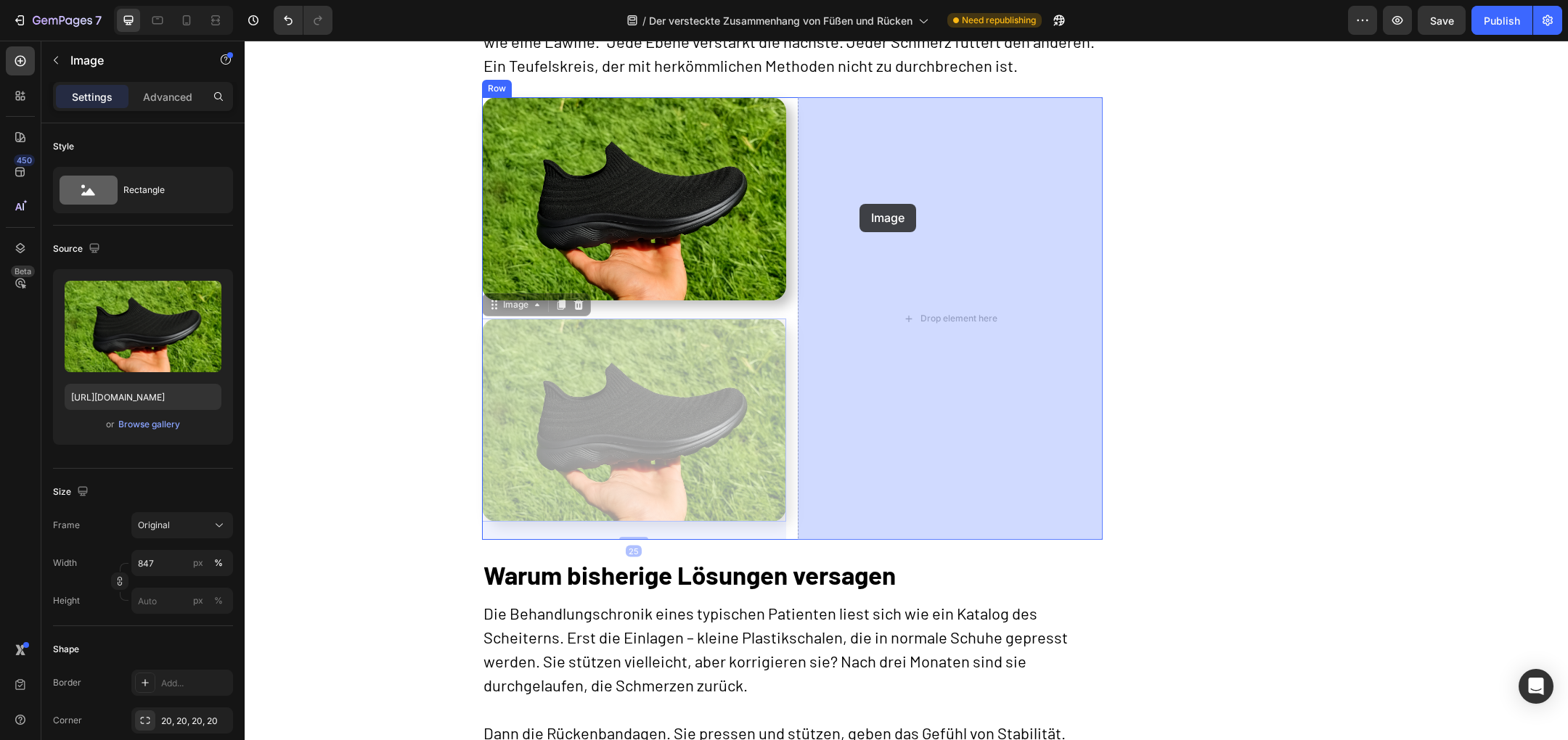
drag, startPoint x: 495, startPoint y: 314, endPoint x: 860, endPoint y: 204, distance: 381.2
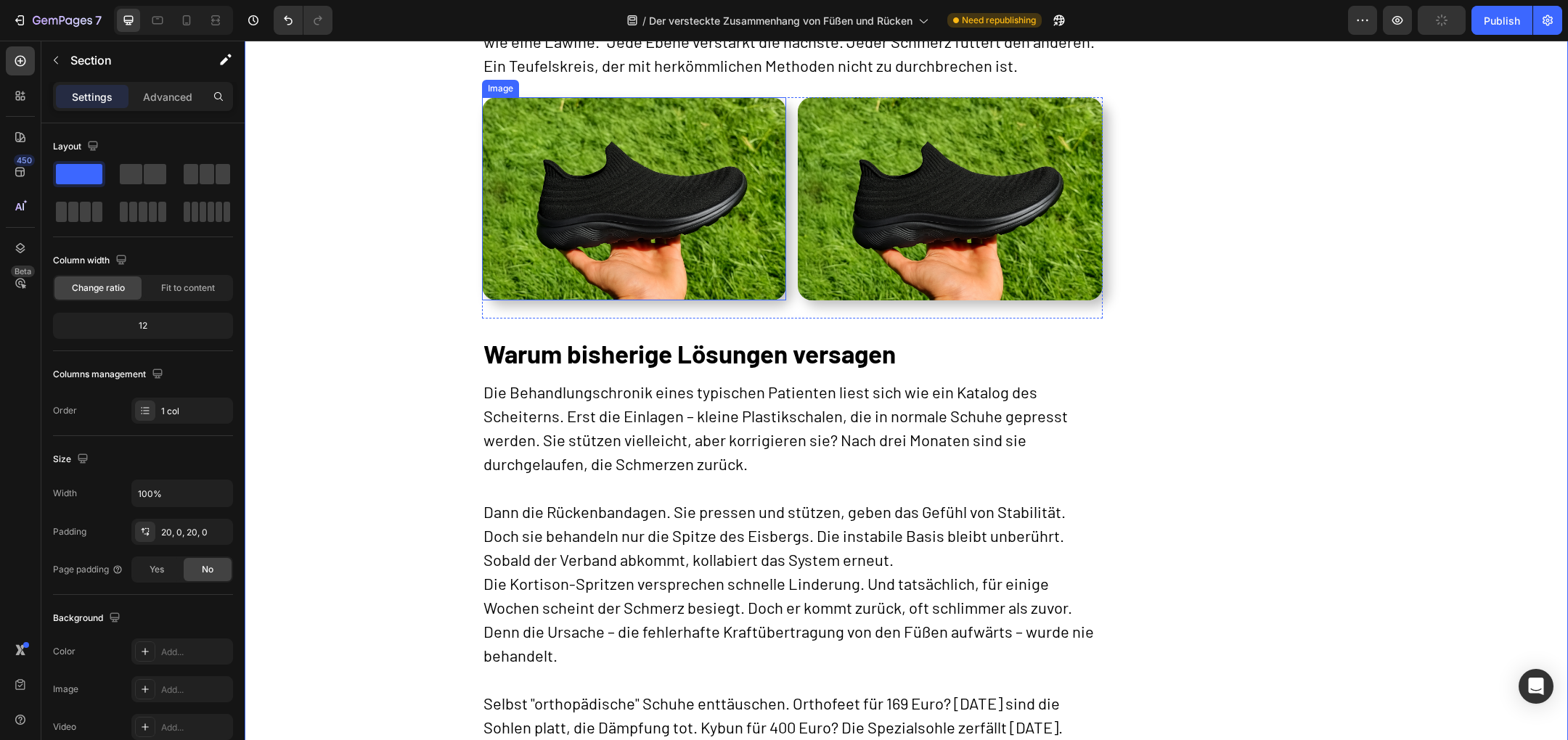
click at [585, 231] on img at bounding box center [634, 198] width 305 height 203
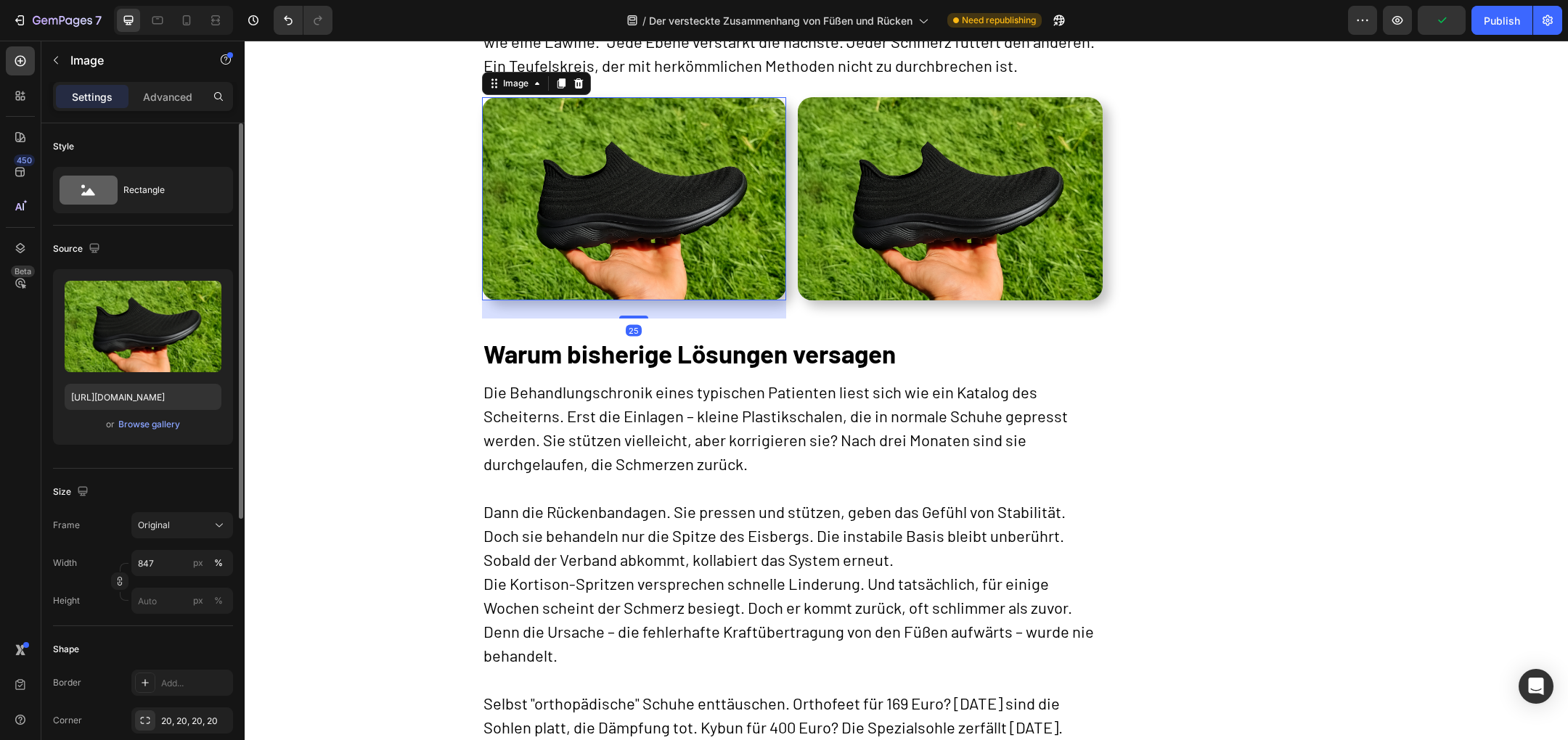
click at [179, 428] on div "or Browse gallery" at bounding box center [143, 425] width 157 height 17
click at [150, 424] on div "Browse gallery" at bounding box center [149, 425] width 62 height 13
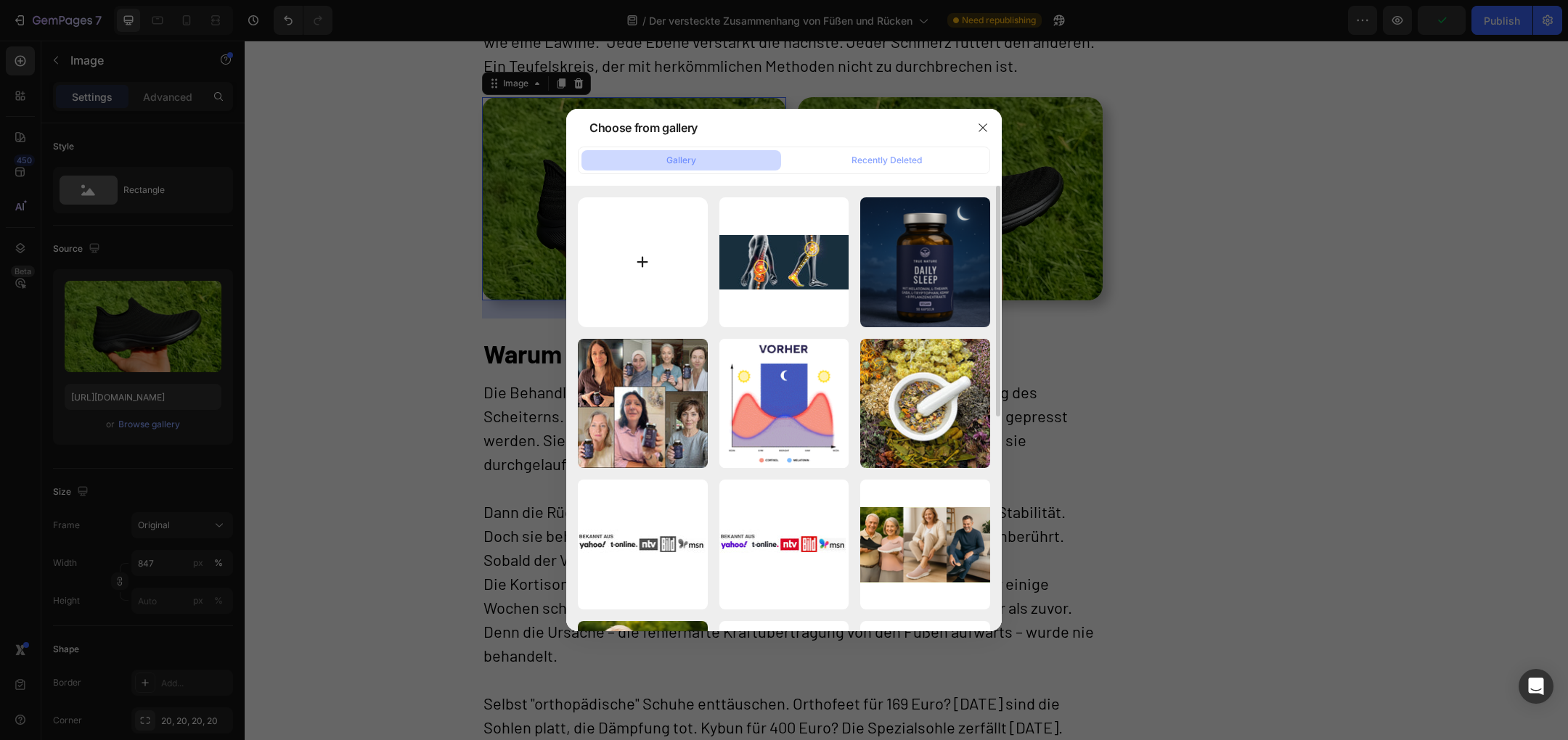
click at [683, 283] on input "file" at bounding box center [643, 262] width 130 height 130
type input "C:\fakepath\PHOTO-2025-07-17-20-28-43.jpg"
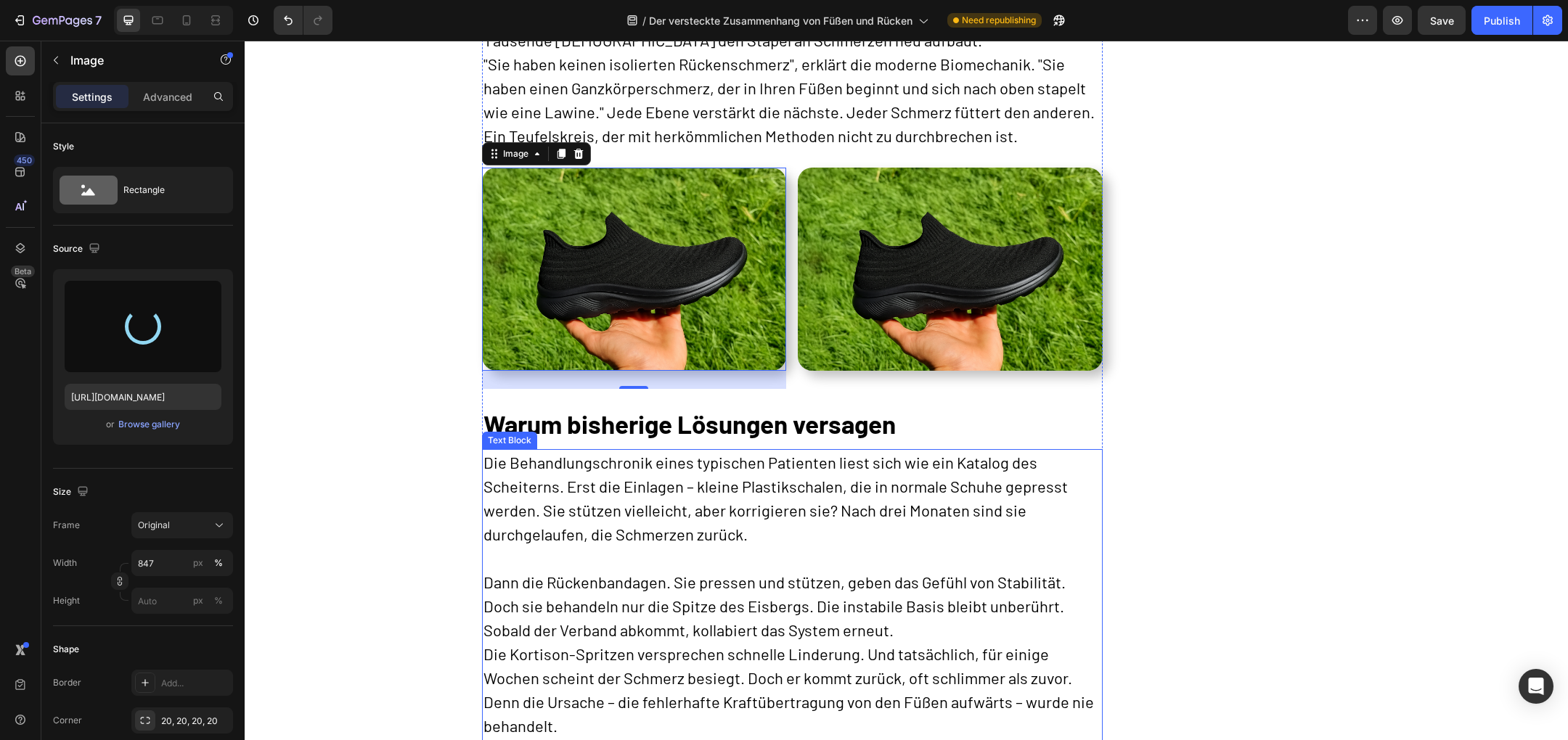
scroll to position [1580, 0]
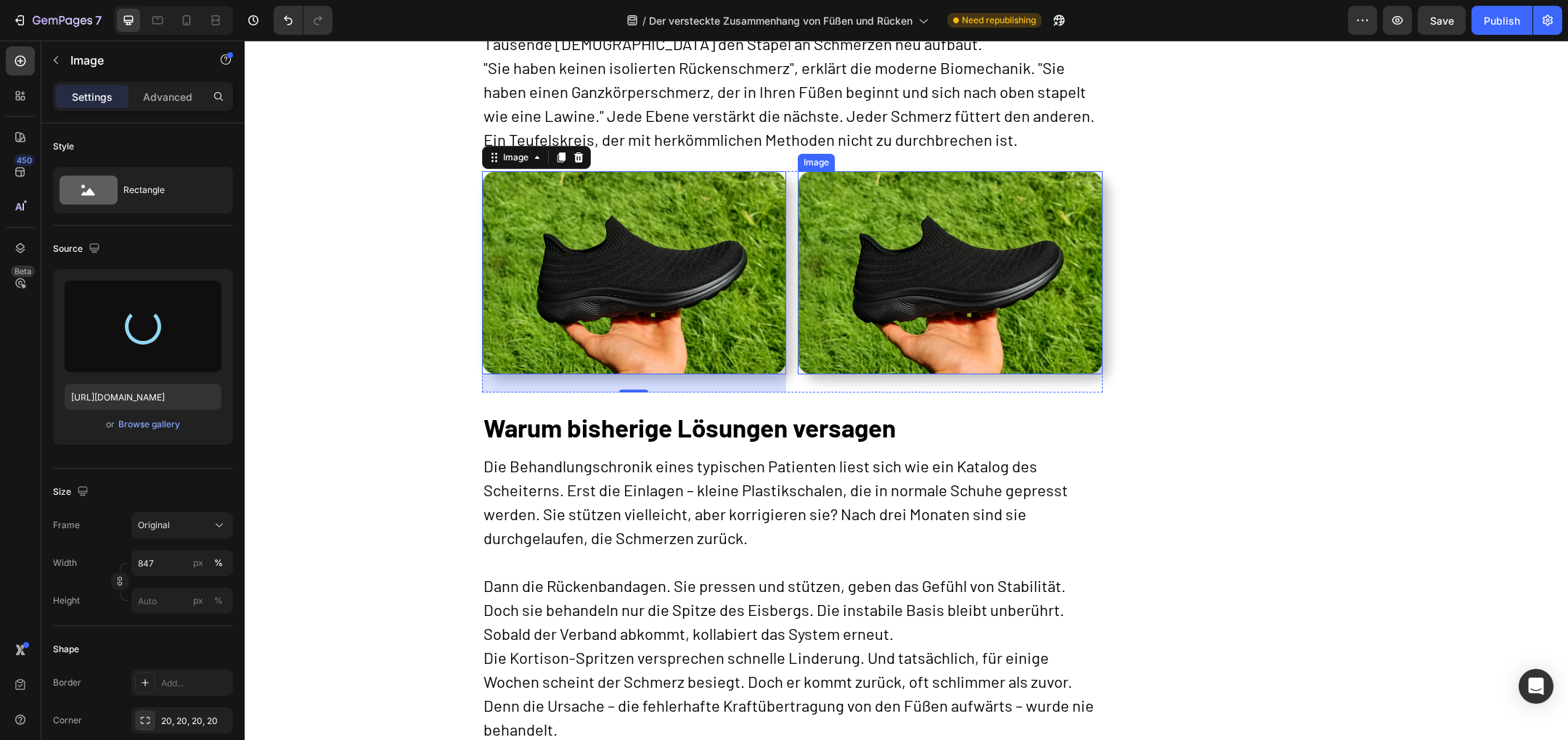
type input "https://cdn.shopify.com/s/files/1/0673/7182/7441/files/gempages_501617521984537…"
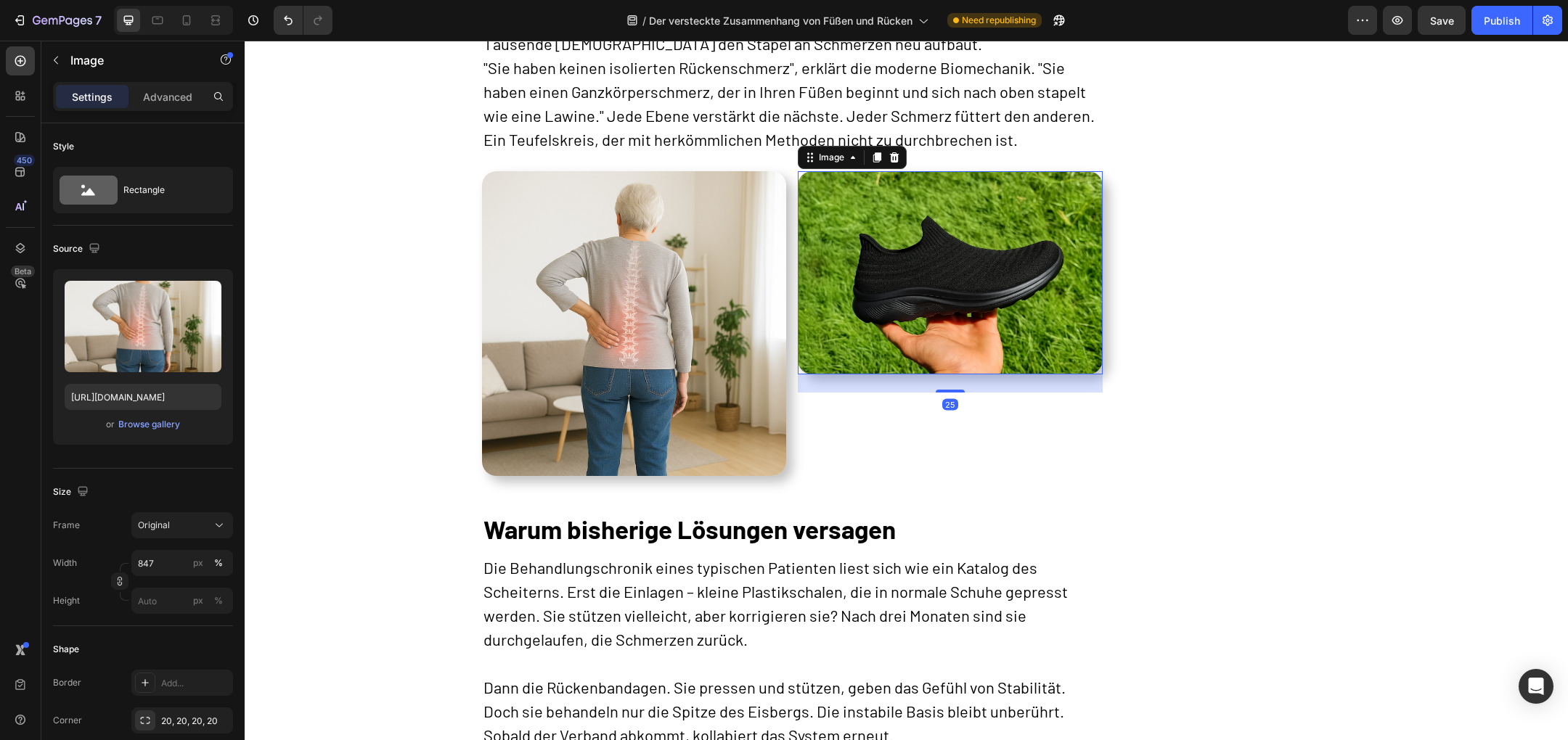
click at [935, 312] on img at bounding box center [950, 273] width 305 height 203
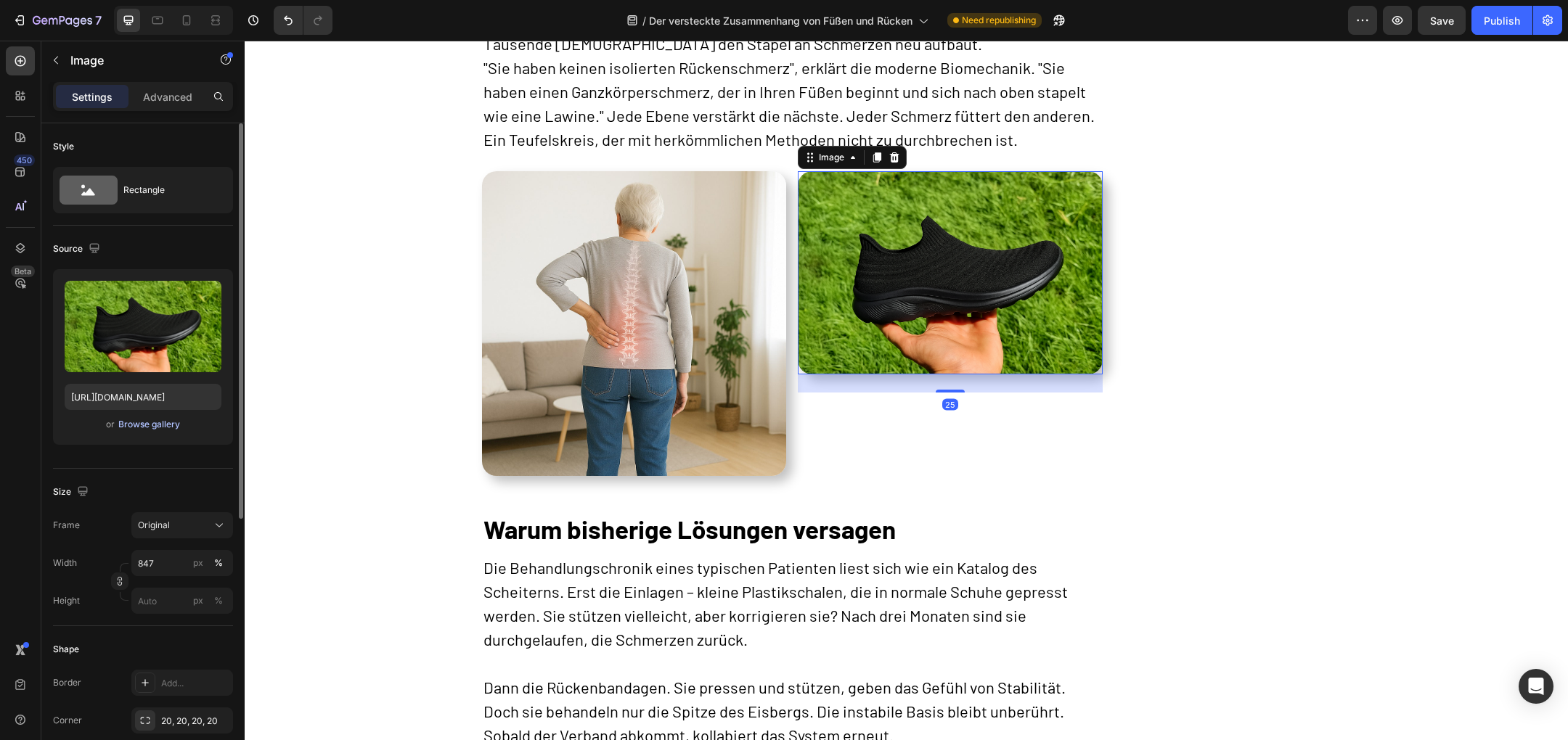
click at [151, 422] on div "Browse gallery" at bounding box center [149, 425] width 62 height 13
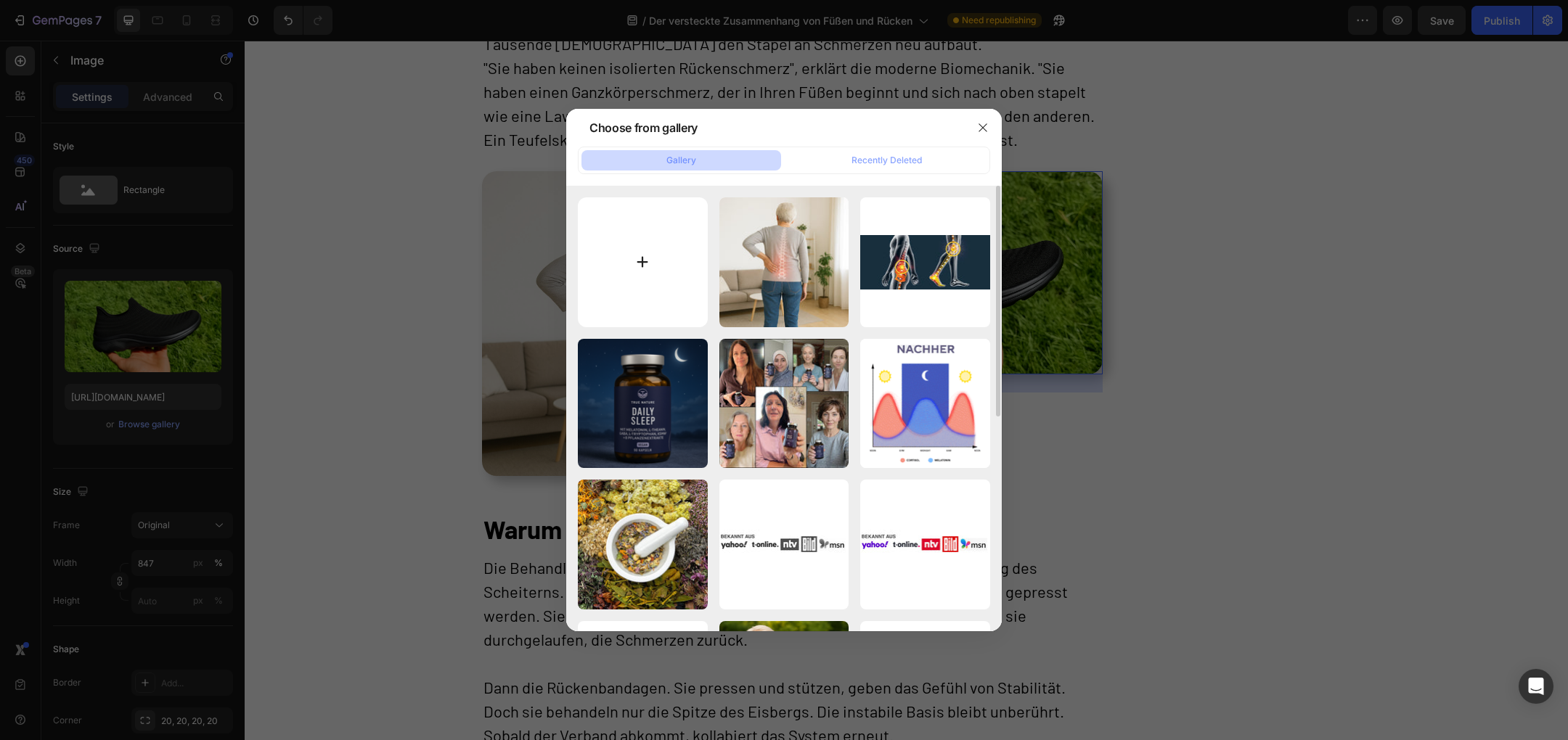
click at [674, 296] on input "file" at bounding box center [643, 262] width 130 height 130
type input "C:\fakepath\PHOTO-2025-07-17-21-00-39.jpg"
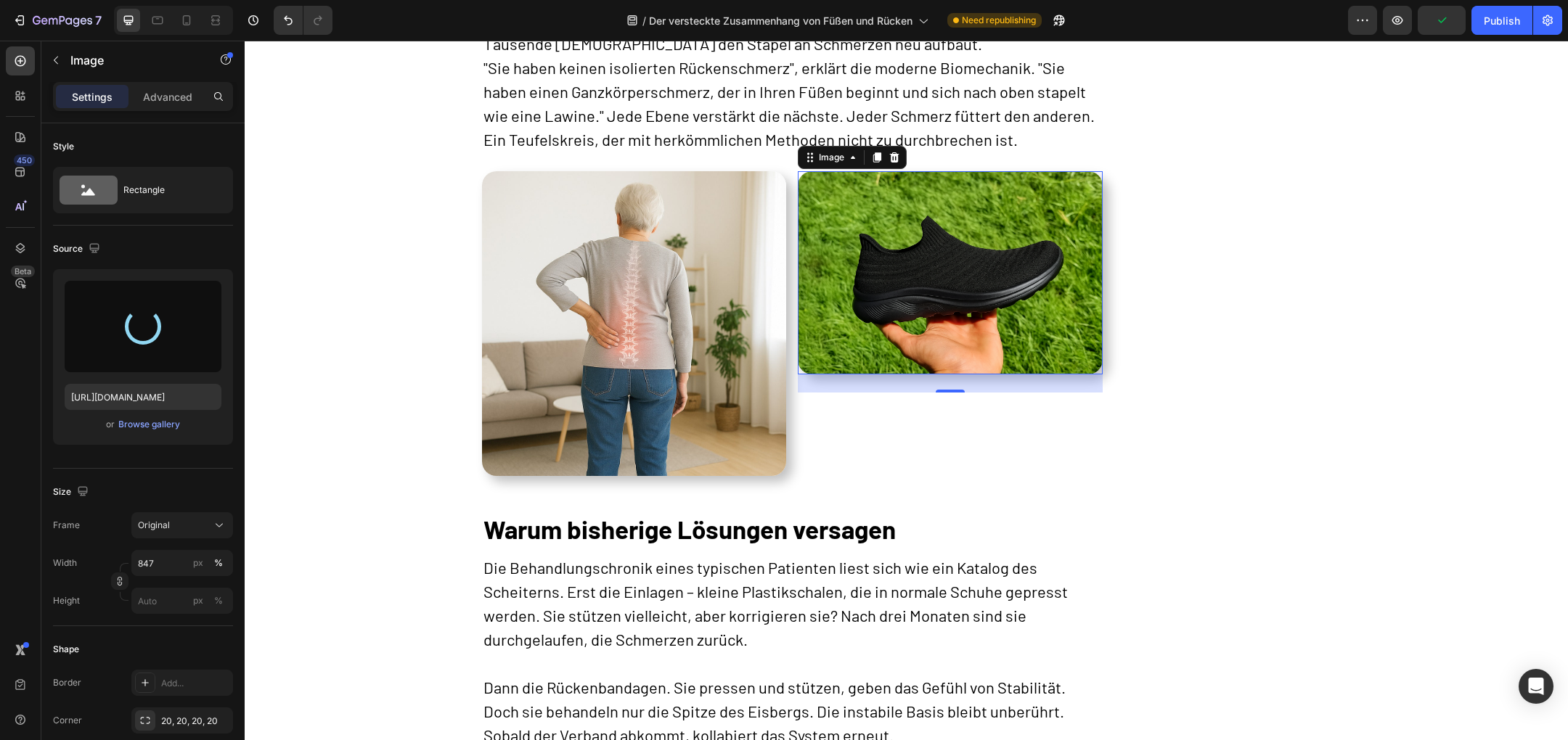
type input "https://cdn.shopify.com/s/files/1/0673/7182/7441/files/gempages_501617521984537…"
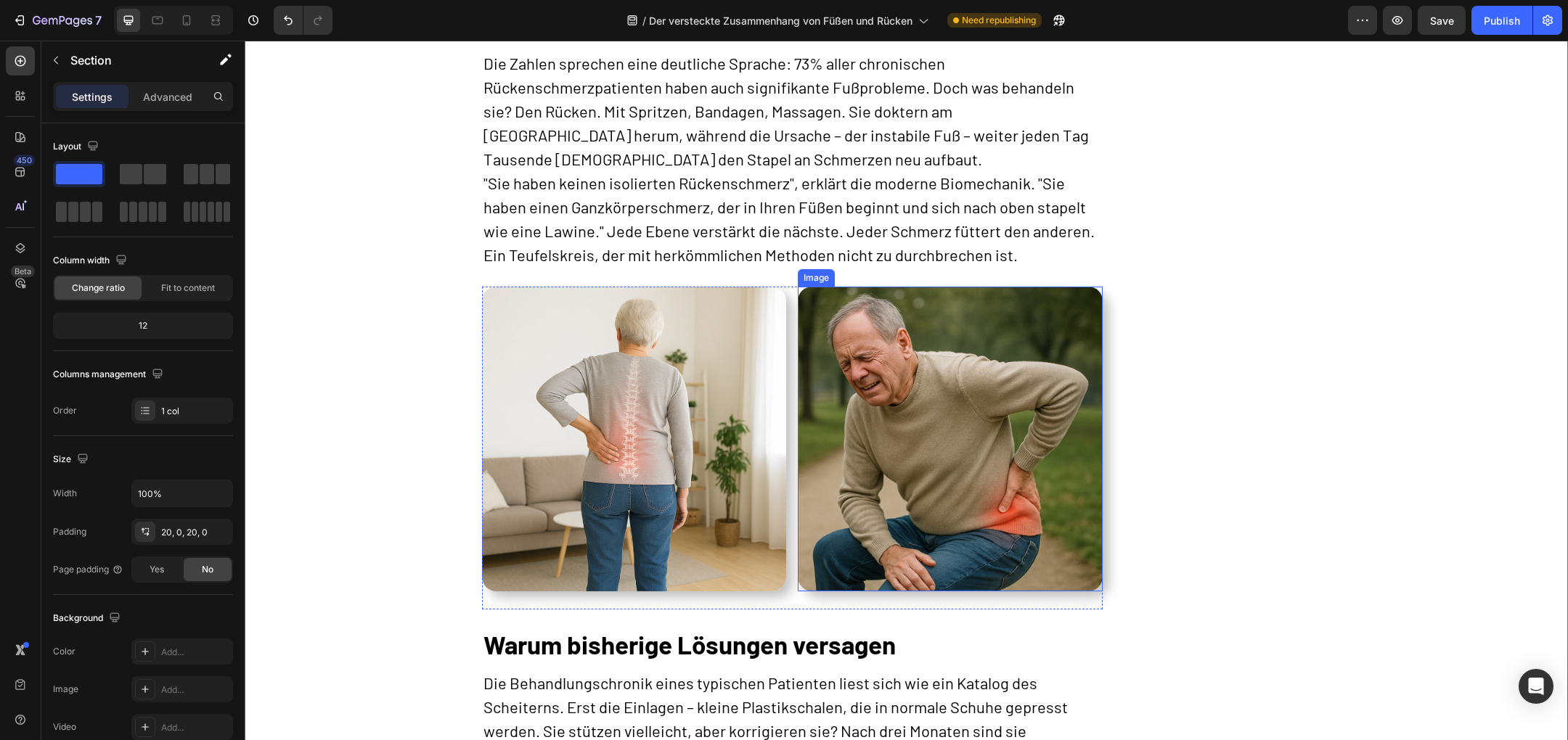
scroll to position [1456, 0]
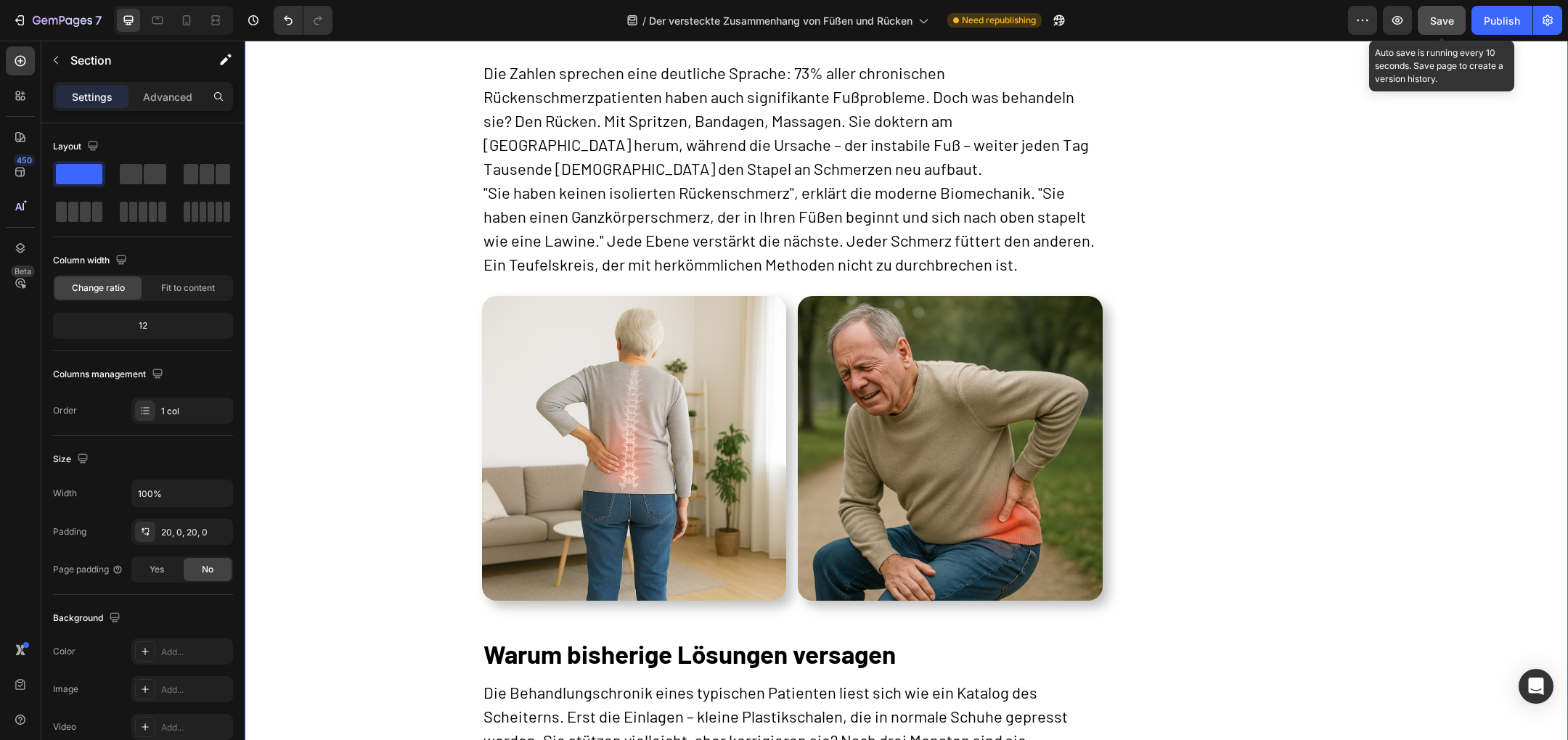
click at [1440, 16] on span "Save" at bounding box center [1442, 20] width 24 height 13
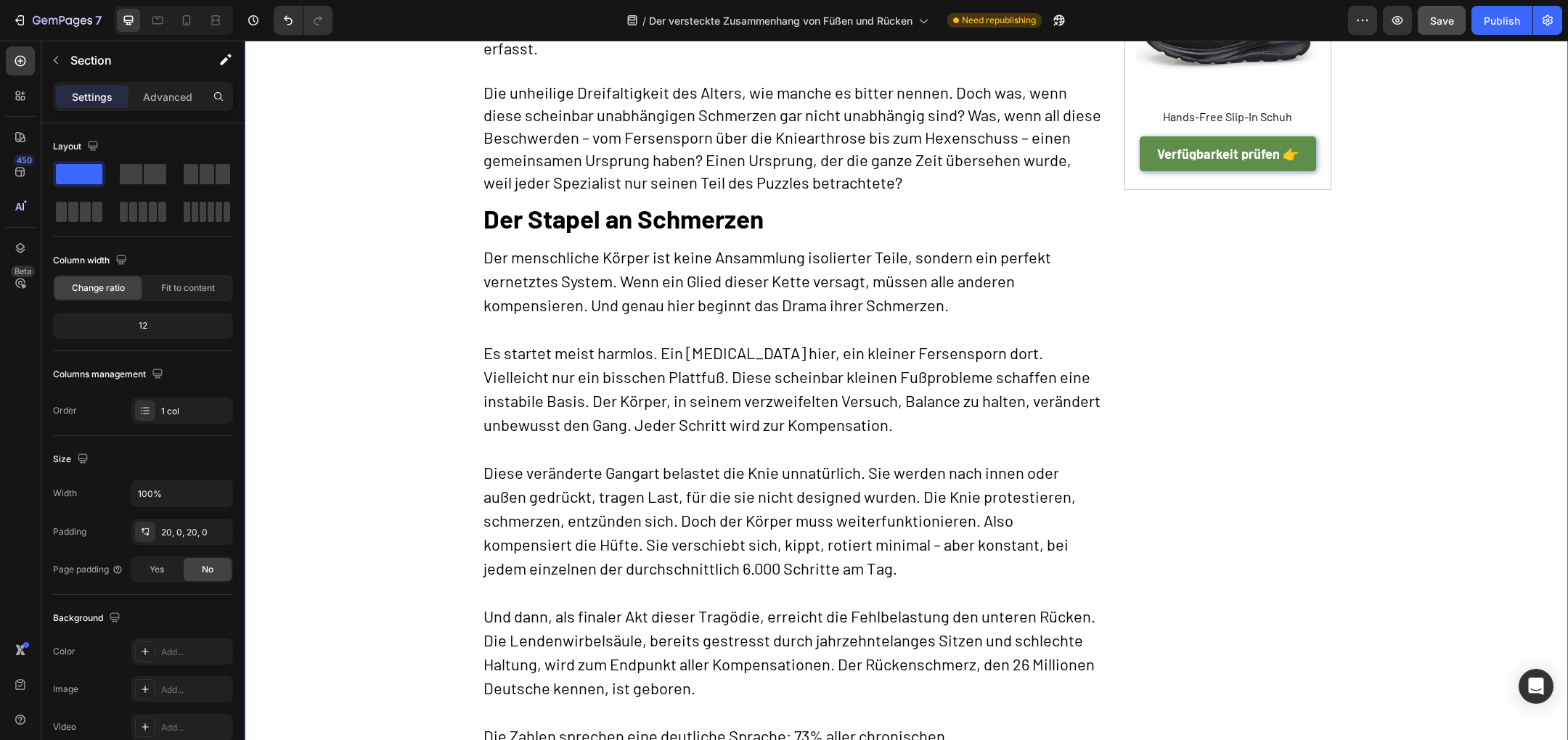
scroll to position [0, 0]
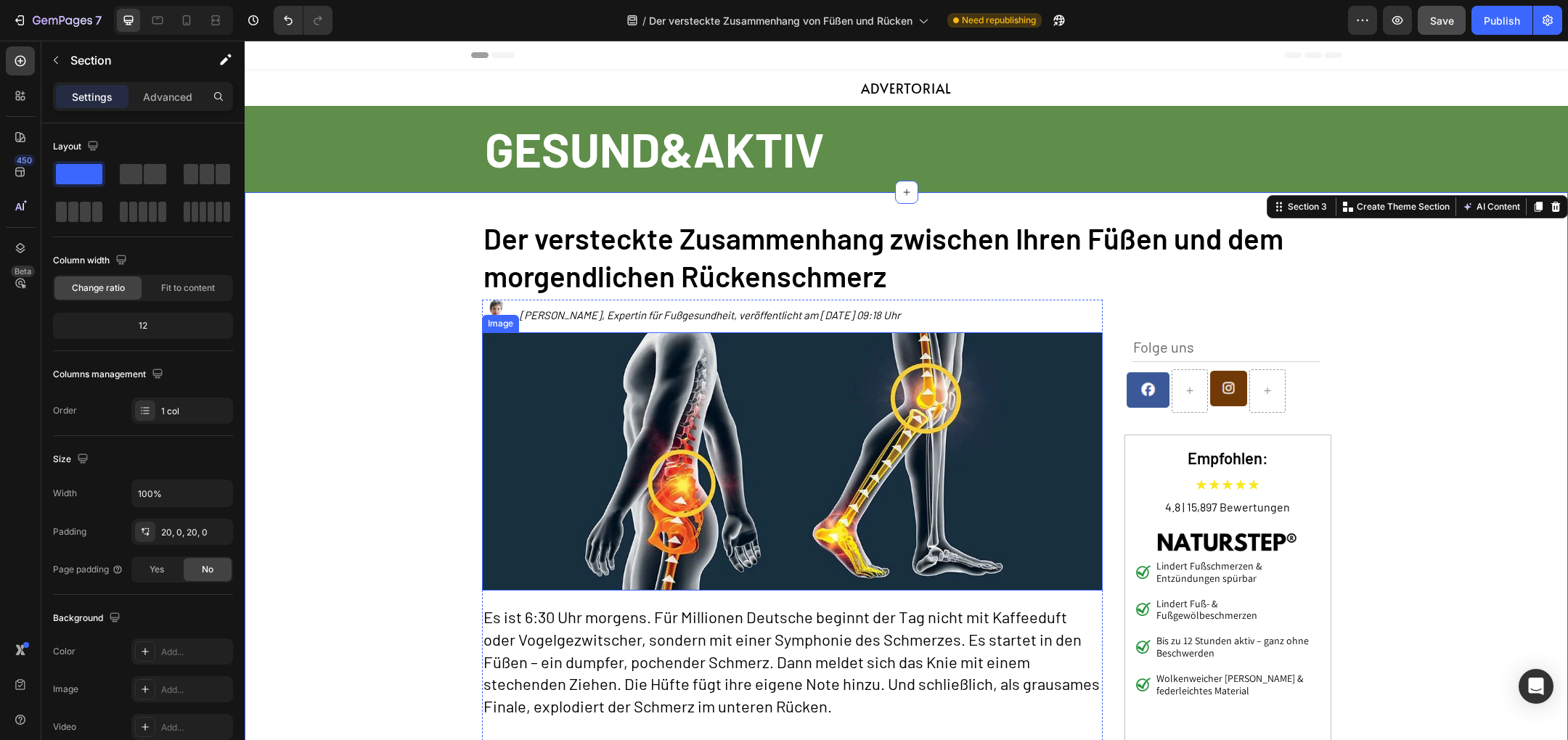
click at [839, 506] on img at bounding box center [792, 462] width 621 height 258
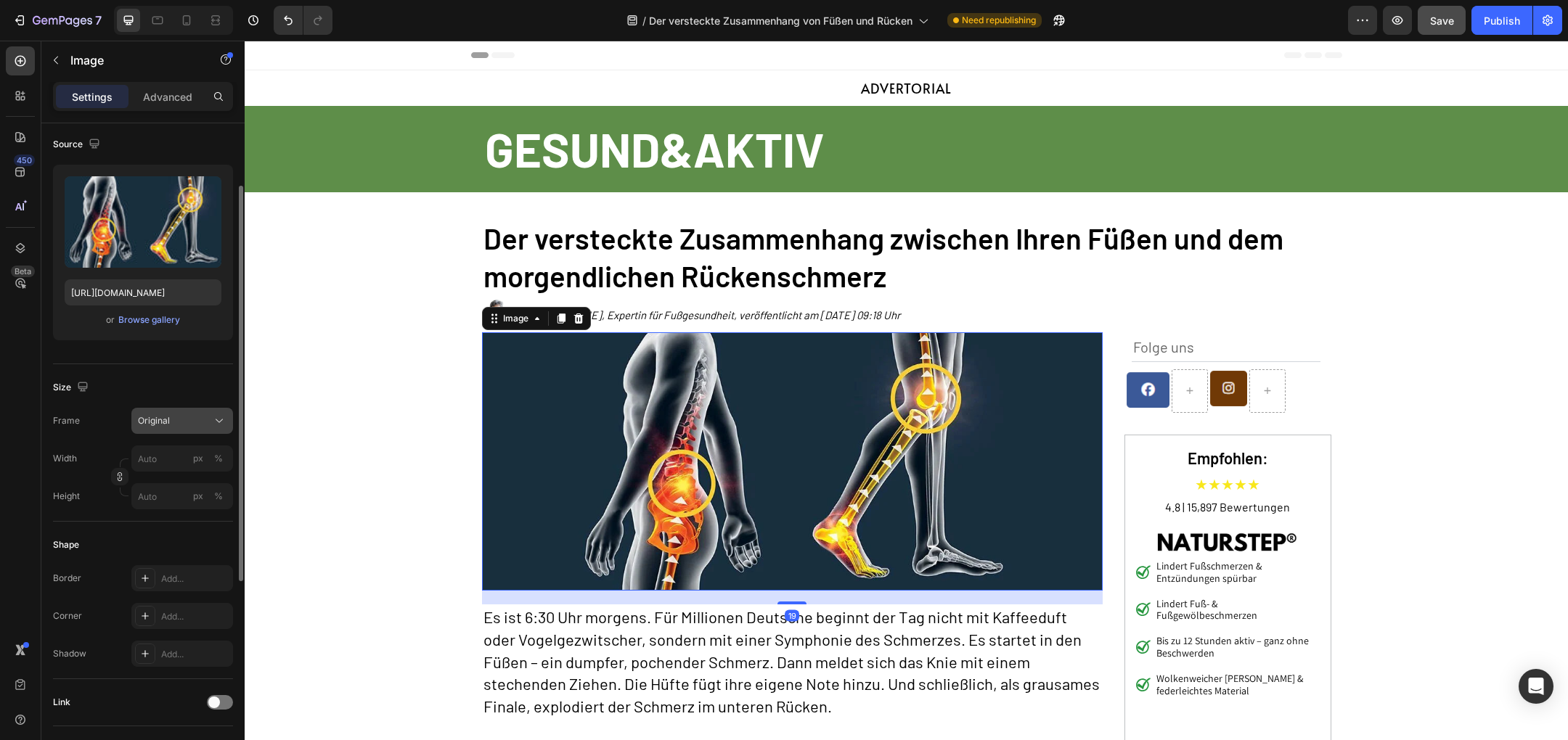
scroll to position [109, 0]
click at [173, 410] on div "Original" at bounding box center [173, 417] width 71 height 13
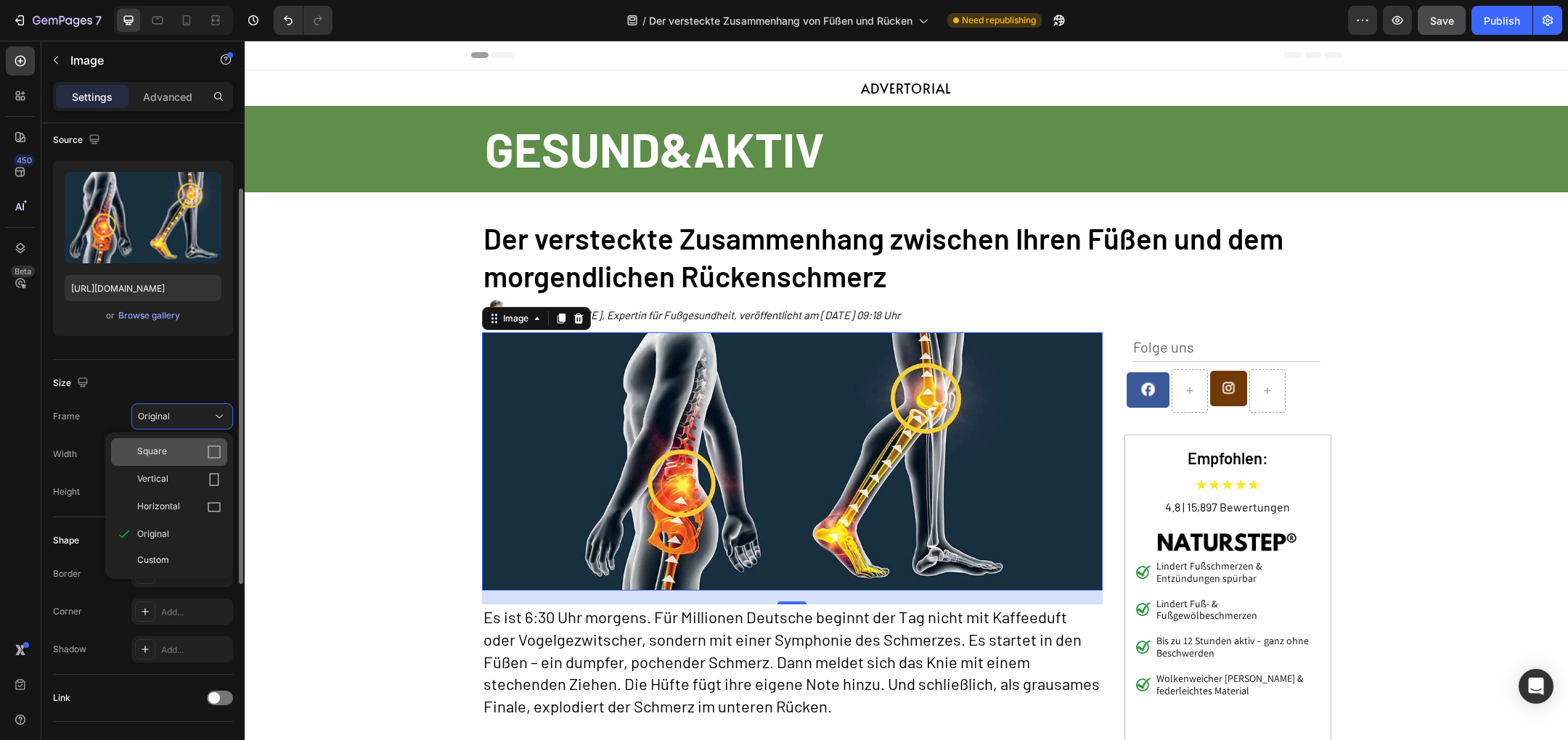
click at [173, 445] on div "Square" at bounding box center [178, 452] width 84 height 14
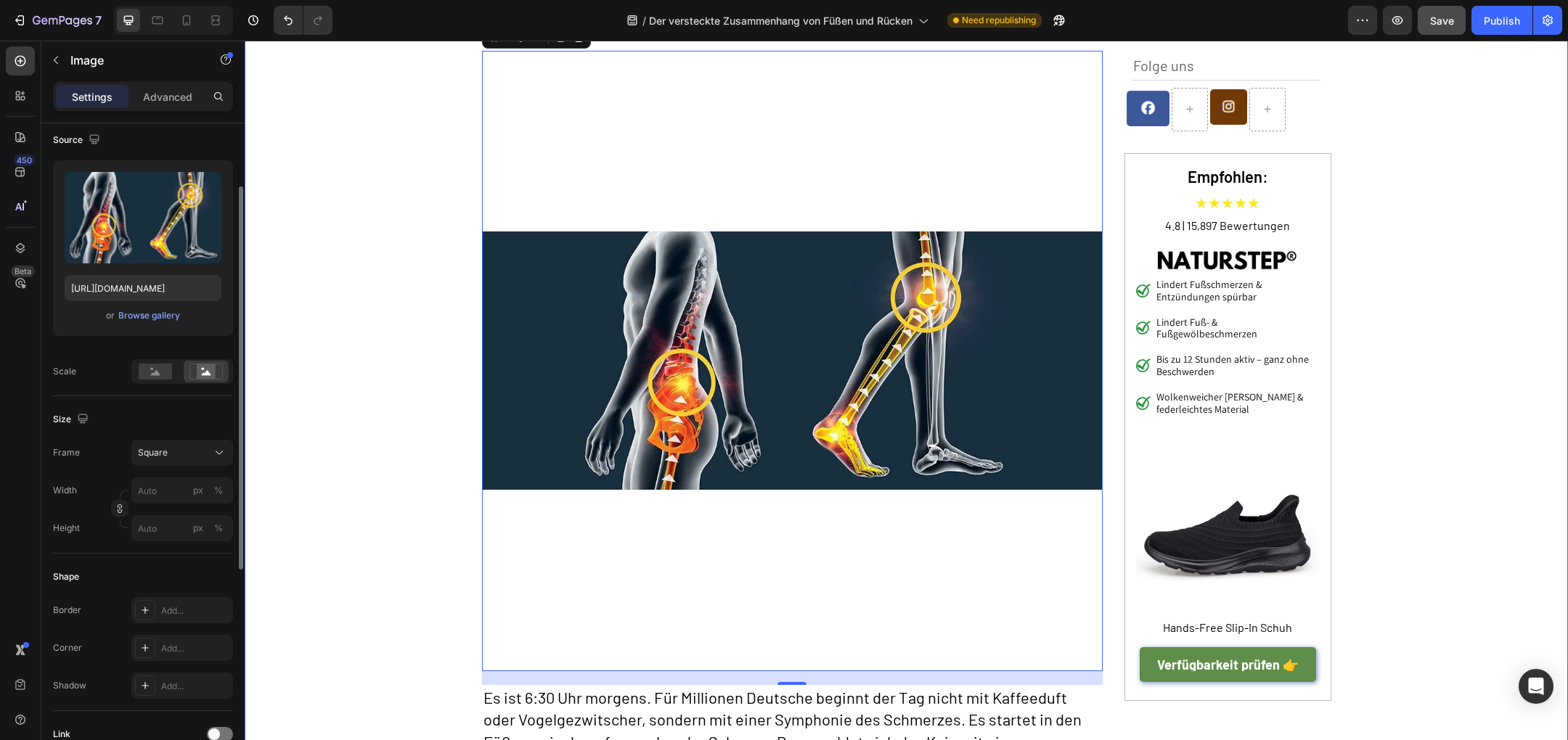
scroll to position [301, 0]
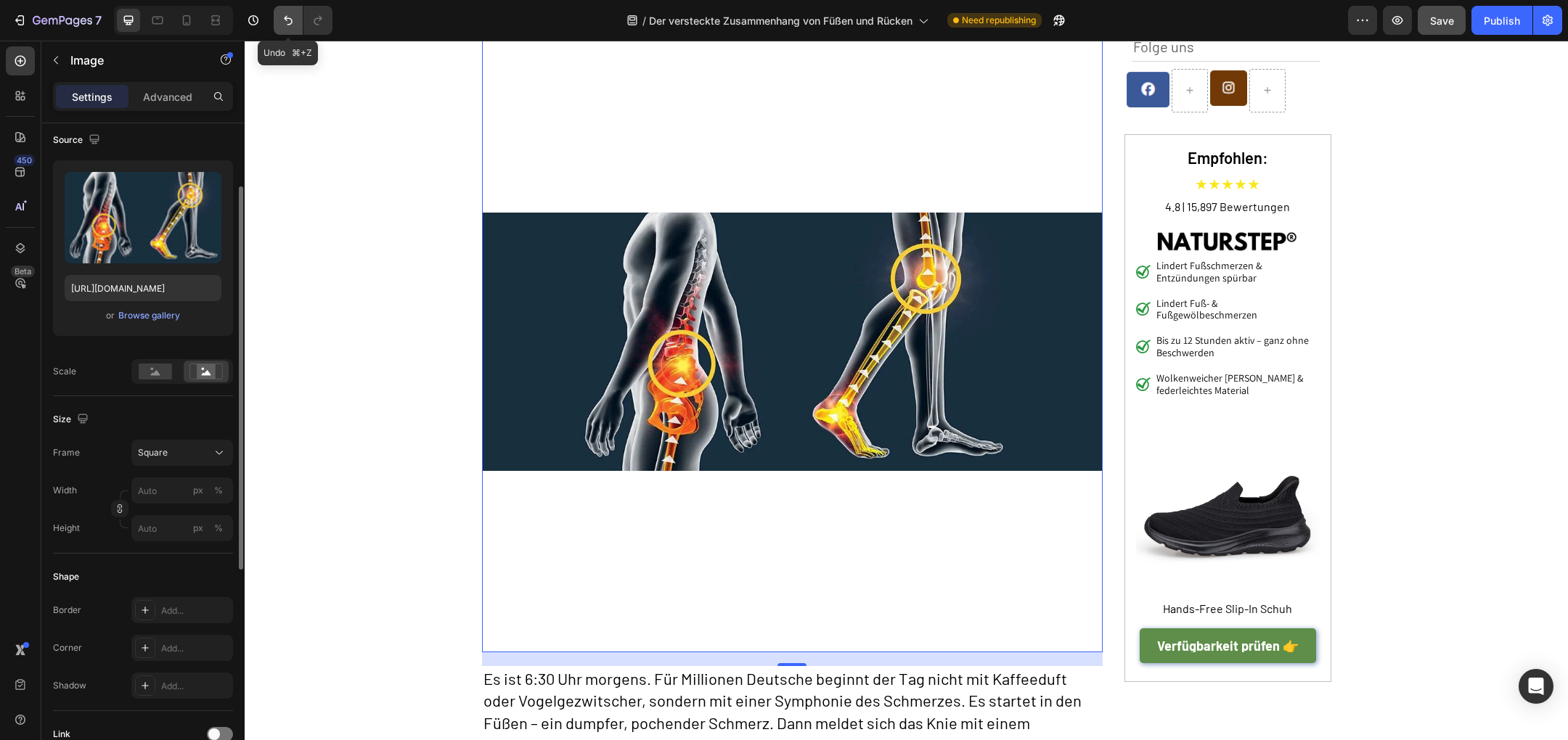
click at [285, 25] on icon "Undo/Redo" at bounding box center [287, 20] width 14 height 14
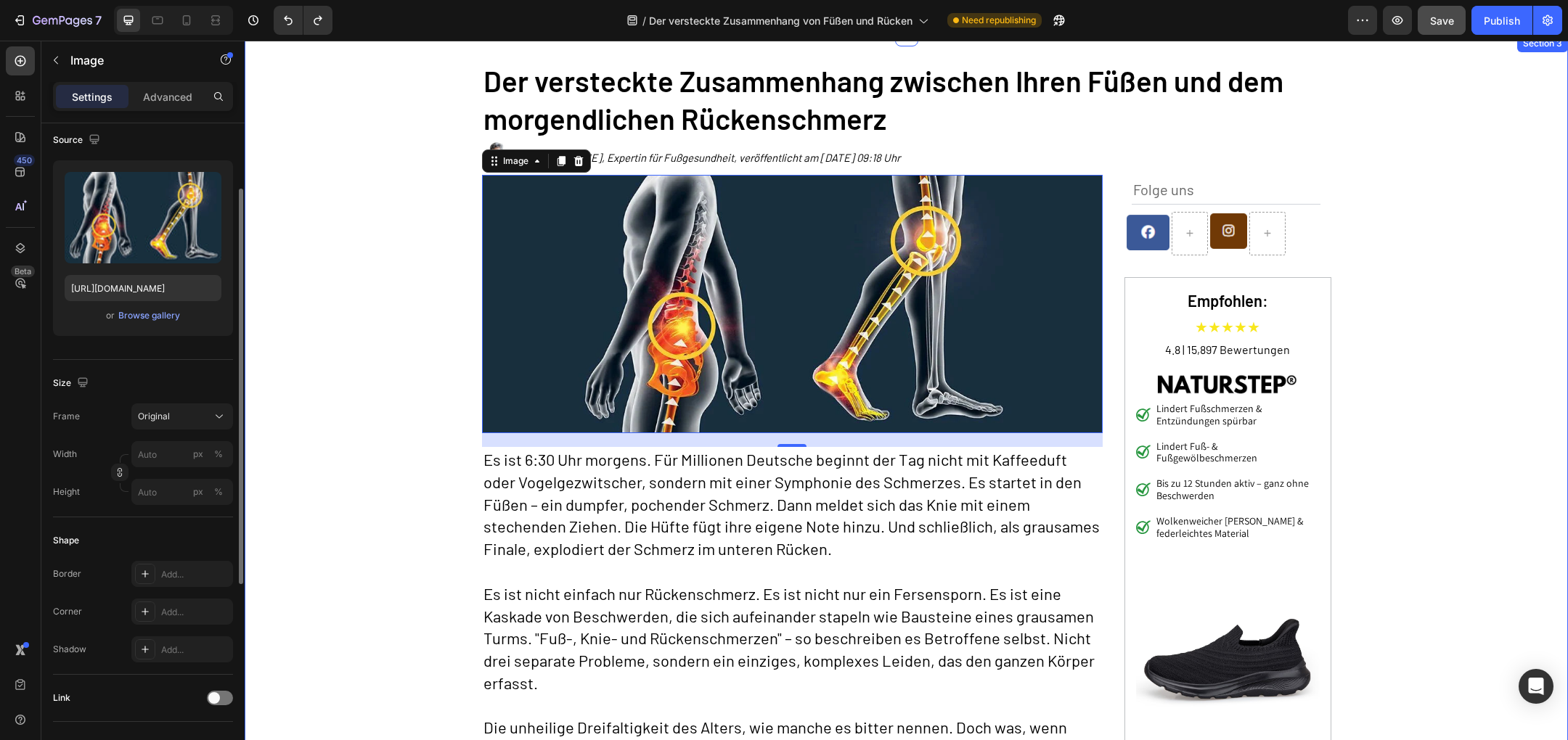
scroll to position [92, 0]
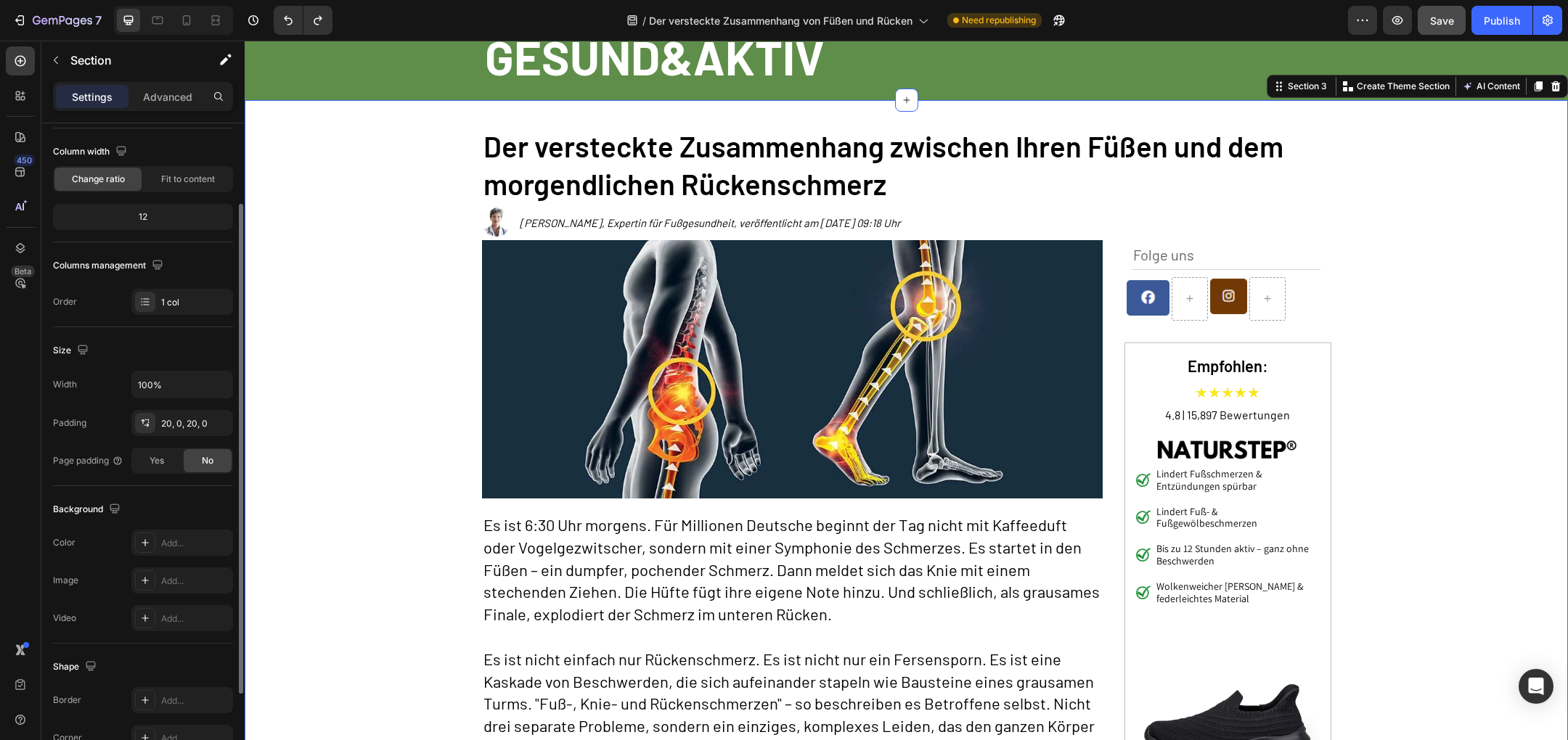
scroll to position [0, 0]
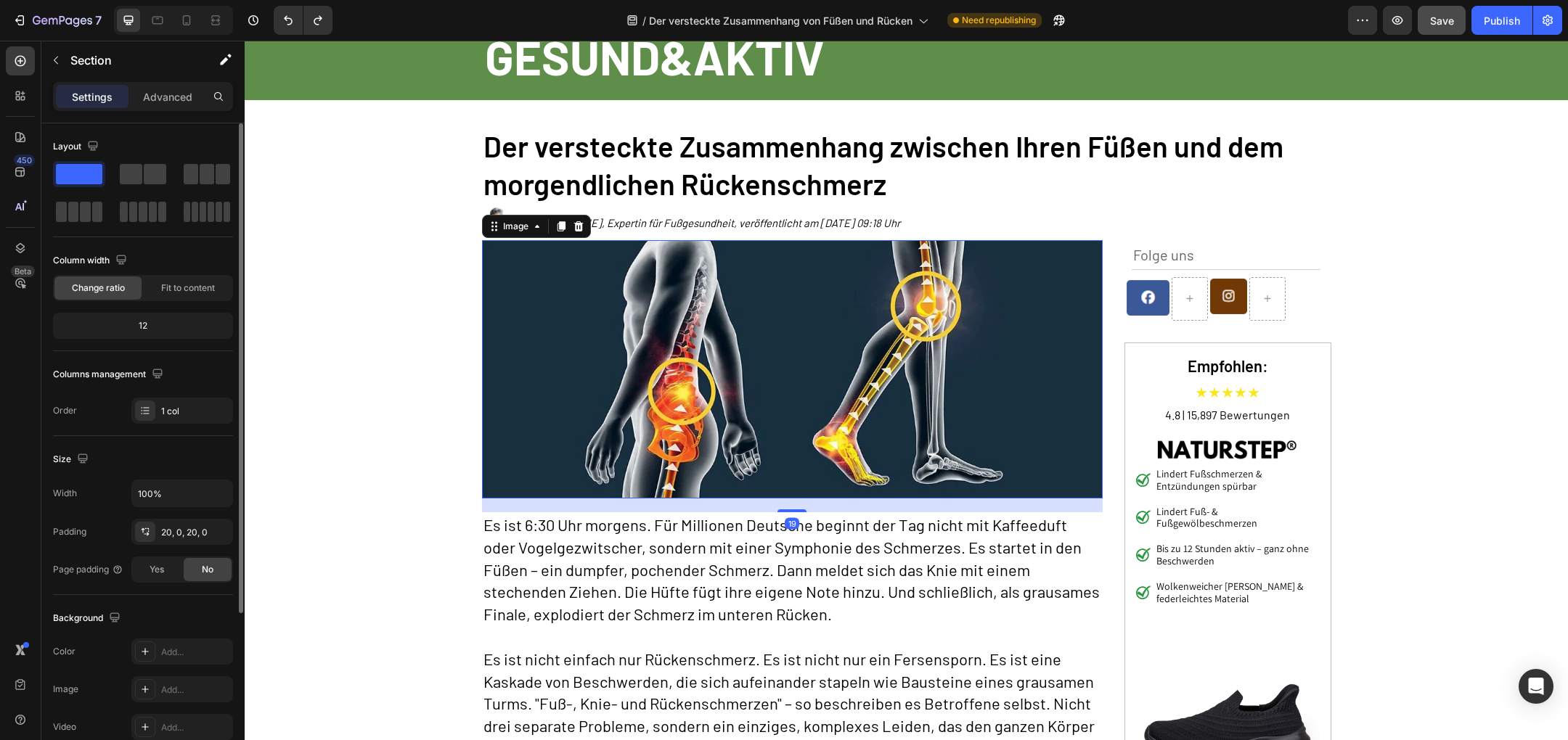
click at [587, 340] on img at bounding box center [792, 369] width 621 height 258
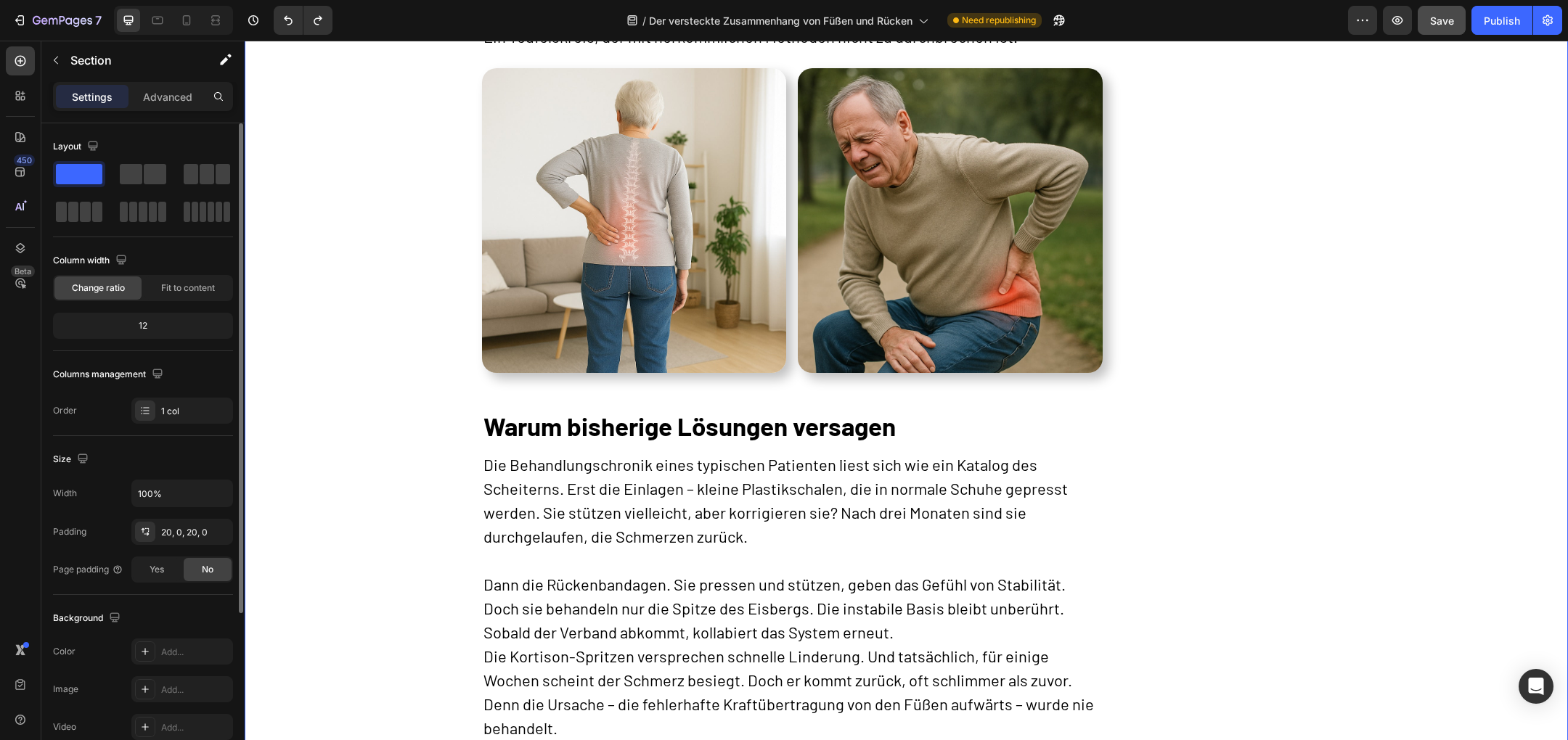
scroll to position [1714, 0]
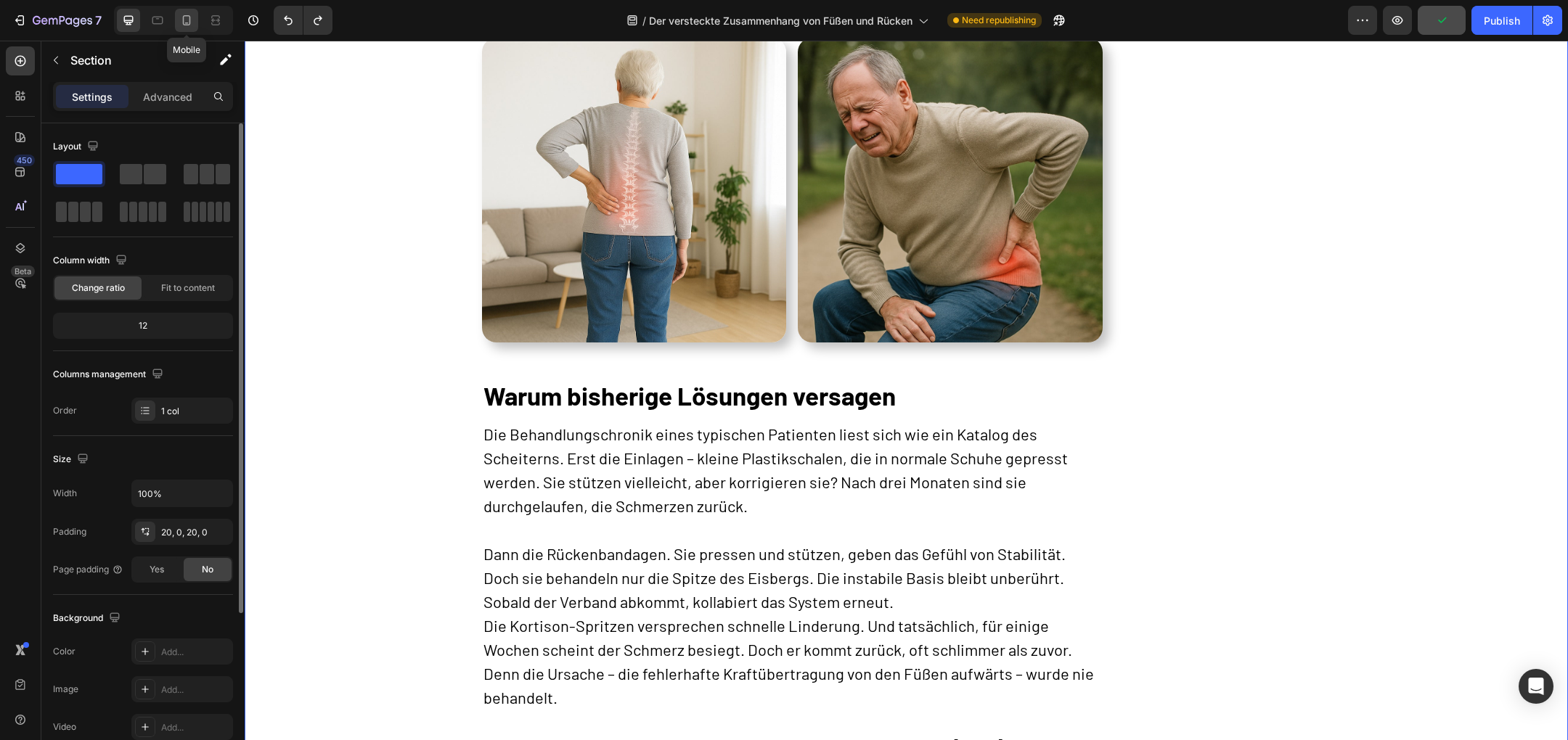
click at [195, 26] on div at bounding box center [187, 20] width 23 height 23
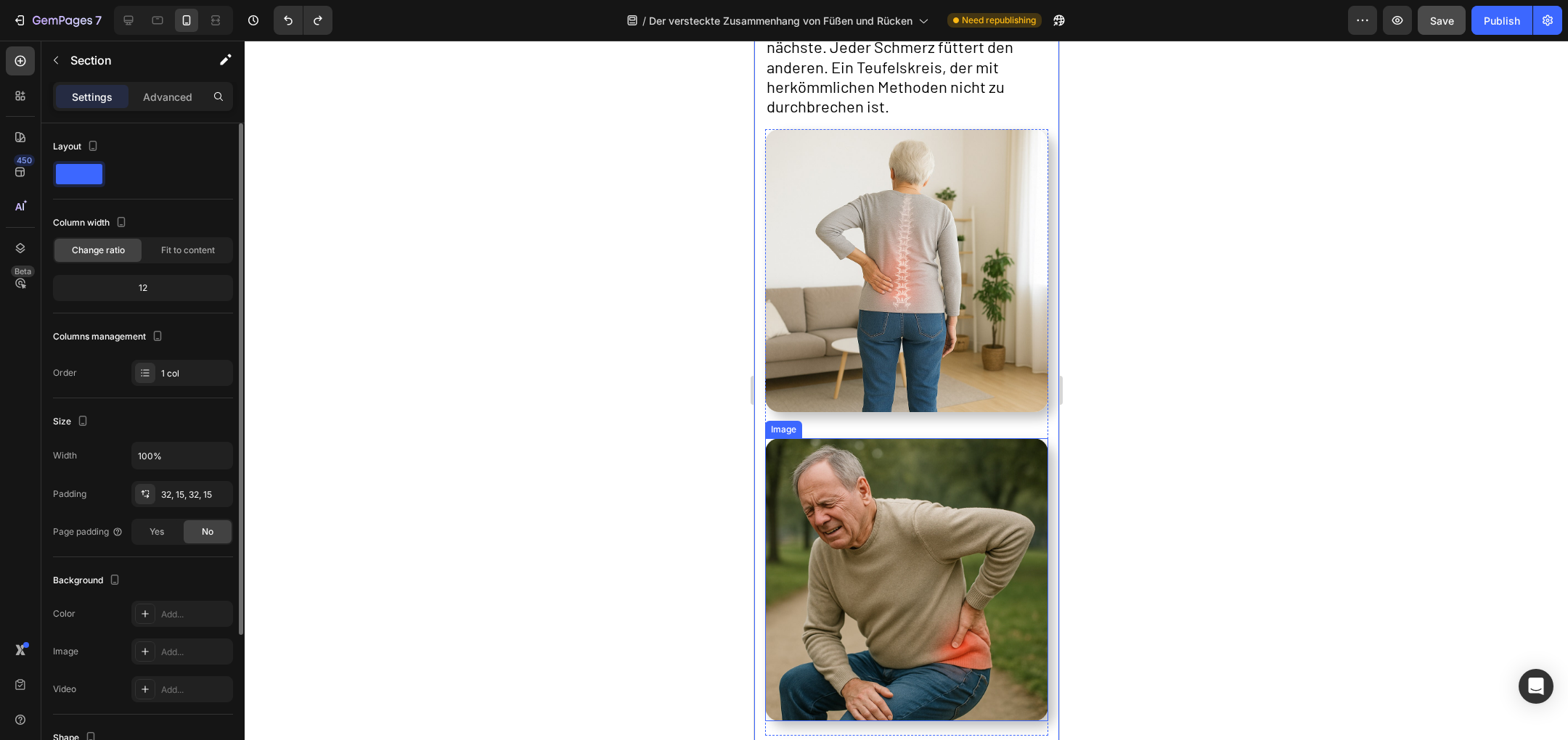
scroll to position [2221, 0]
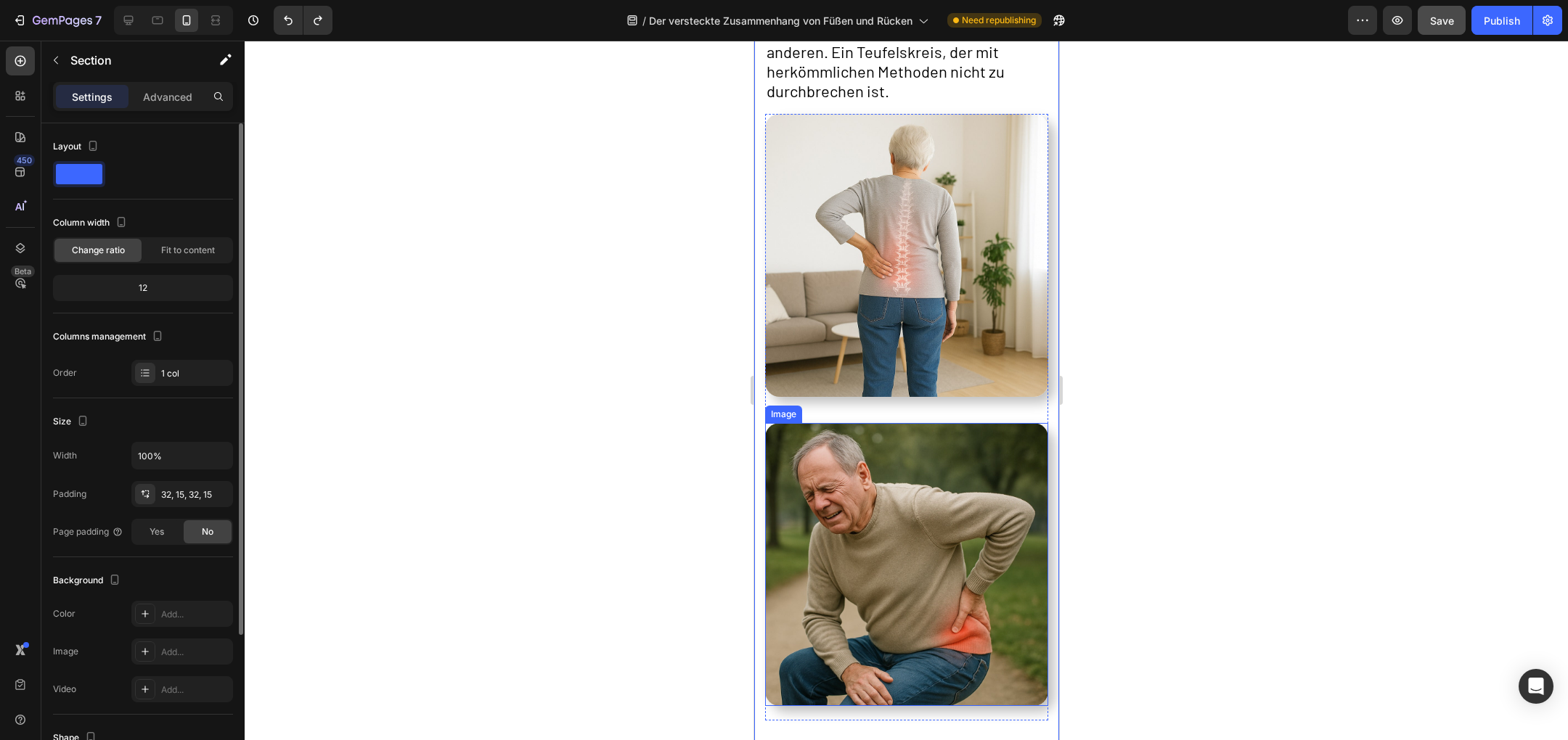
click at [963, 494] on img at bounding box center [906, 565] width 283 height 283
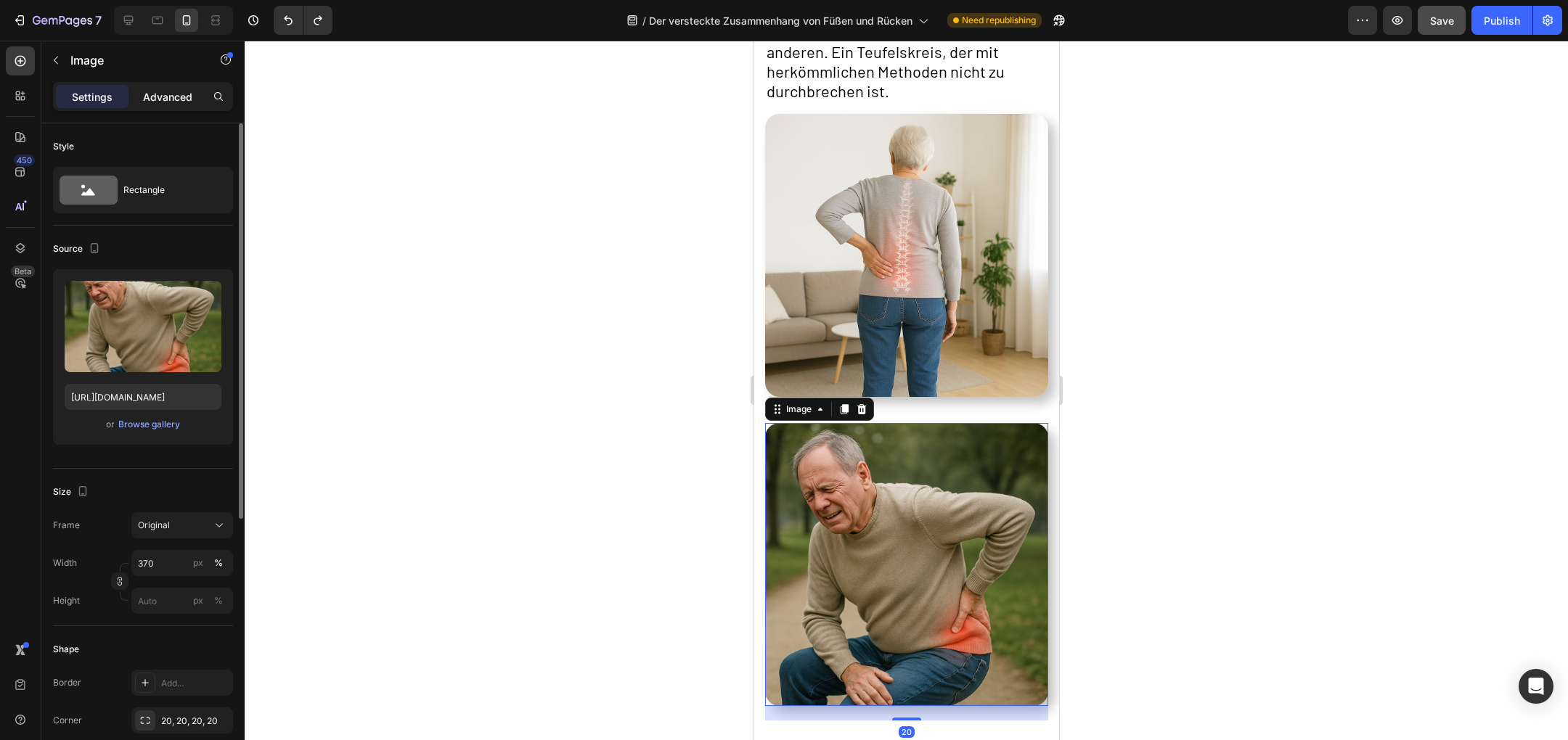
click at [177, 101] on p "Advanced" at bounding box center [167, 97] width 49 height 15
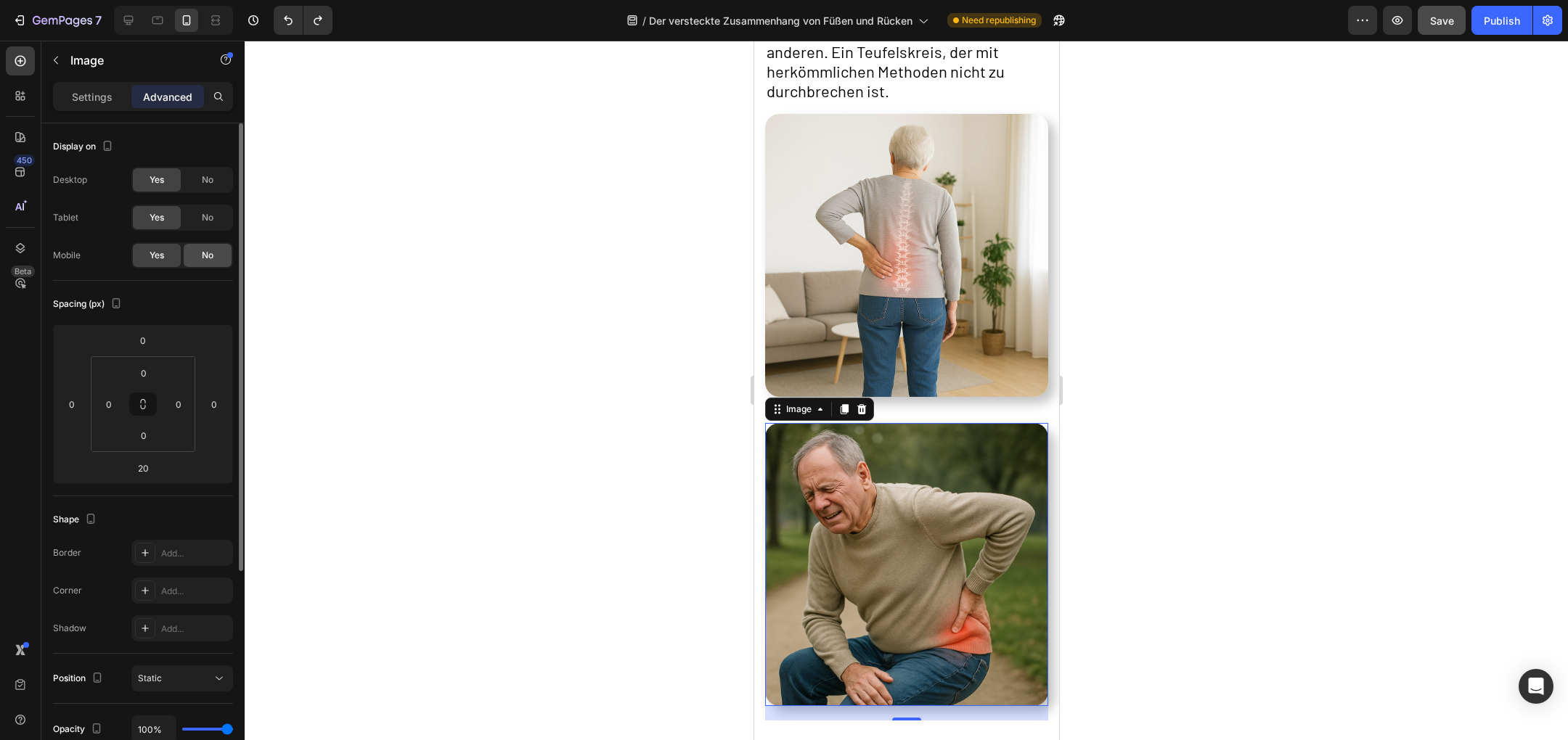
click at [203, 252] on span "No" at bounding box center [207, 255] width 12 height 13
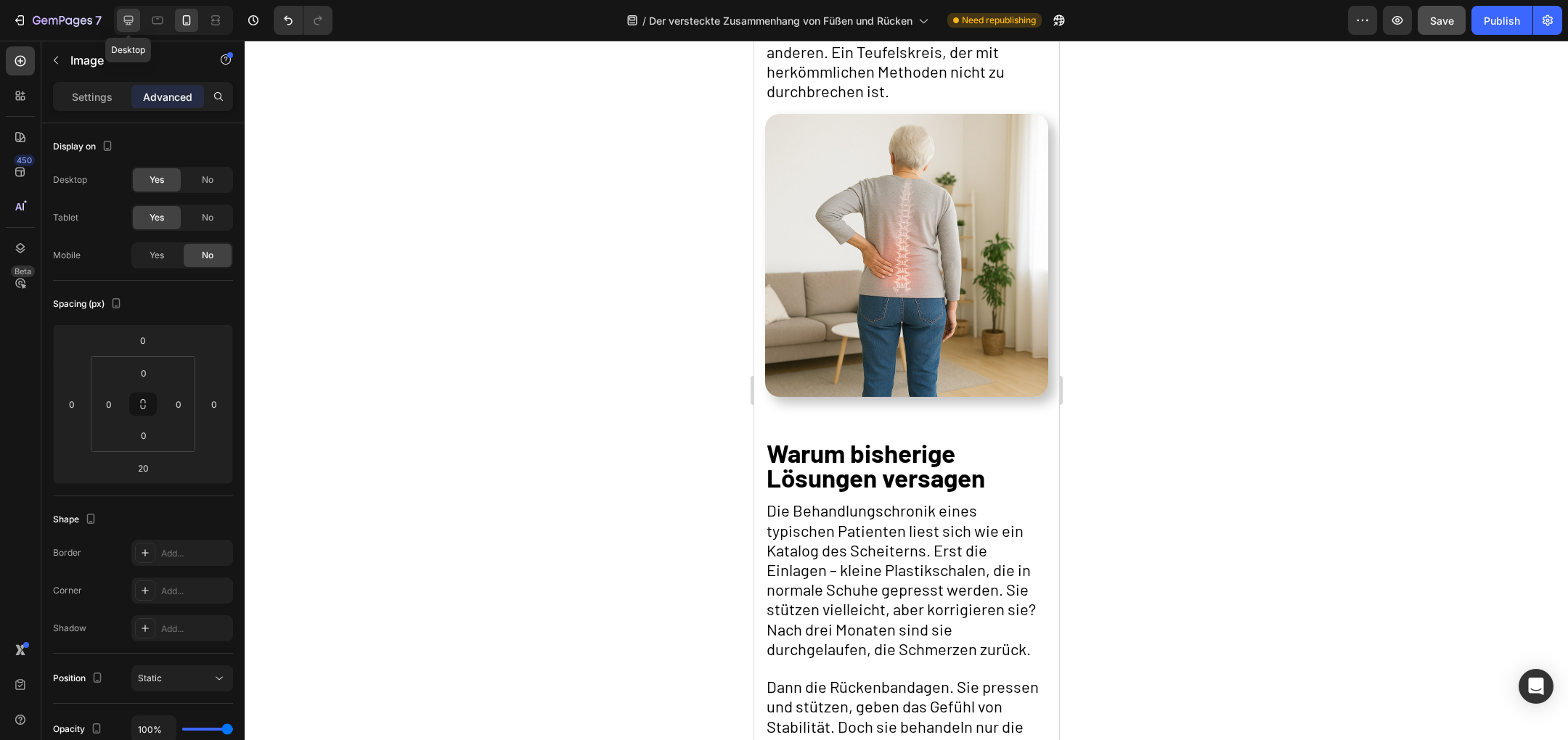
click at [133, 29] on div at bounding box center [128, 20] width 23 height 23
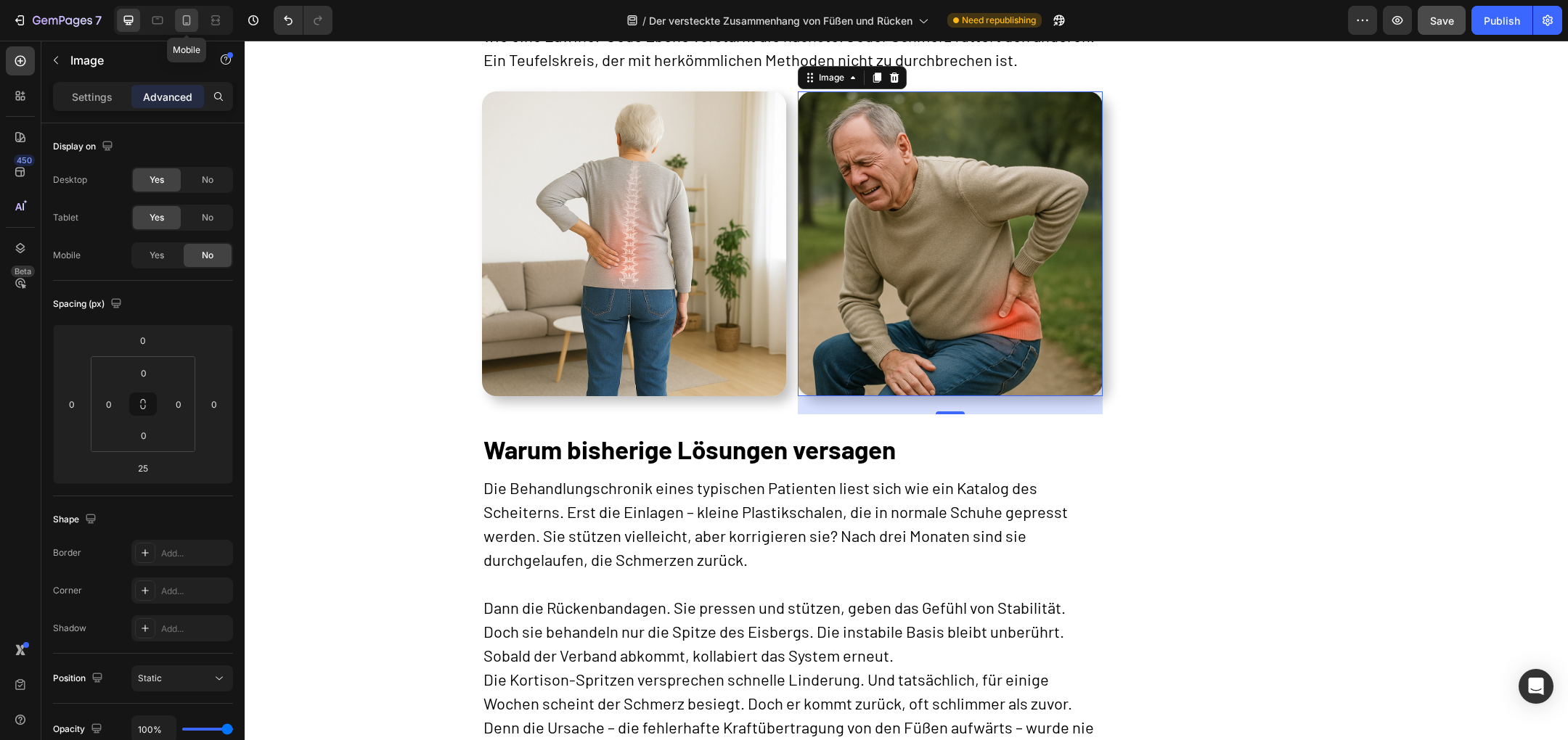
click at [181, 22] on icon at bounding box center [186, 20] width 14 height 14
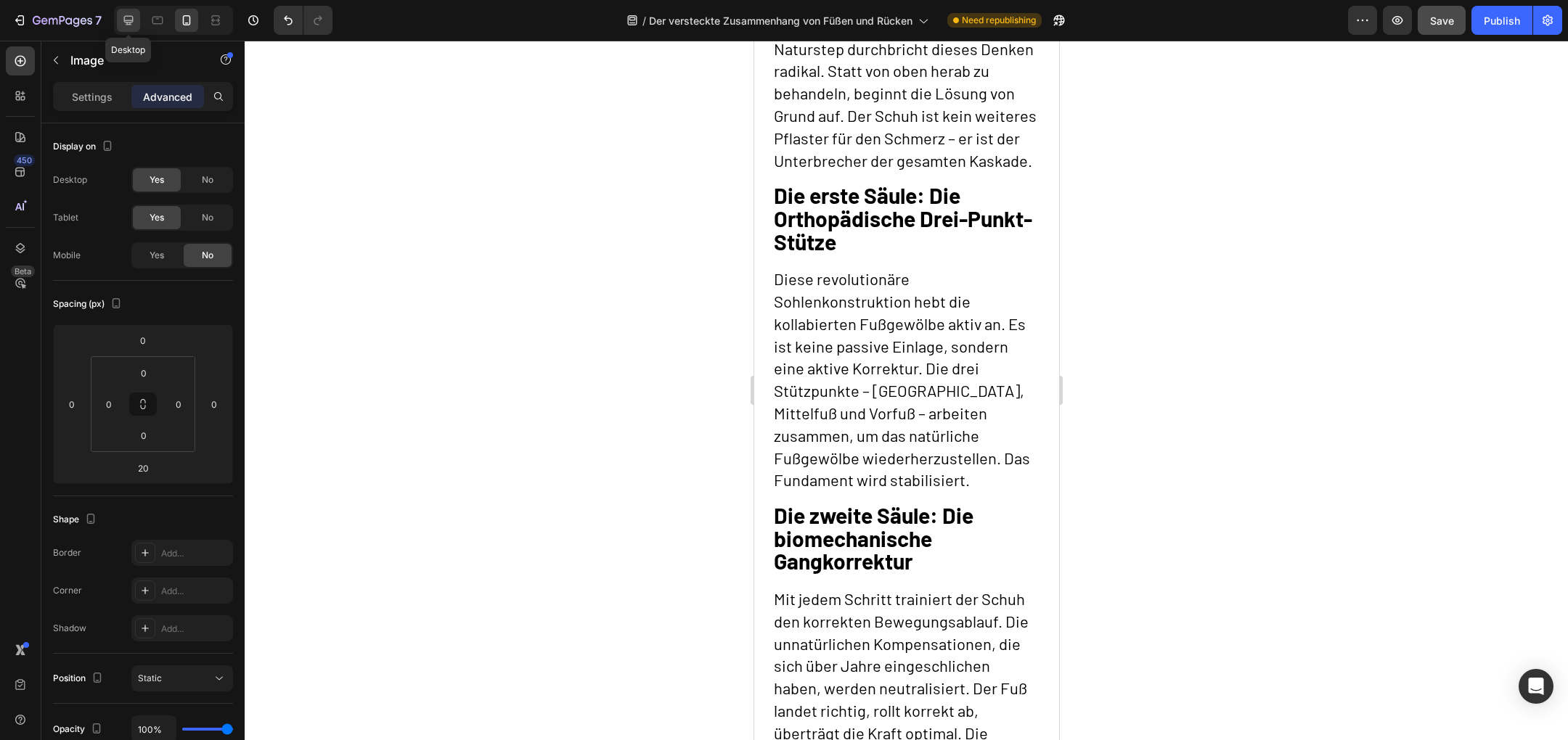
click at [128, 28] on div at bounding box center [128, 20] width 23 height 23
type input "25"
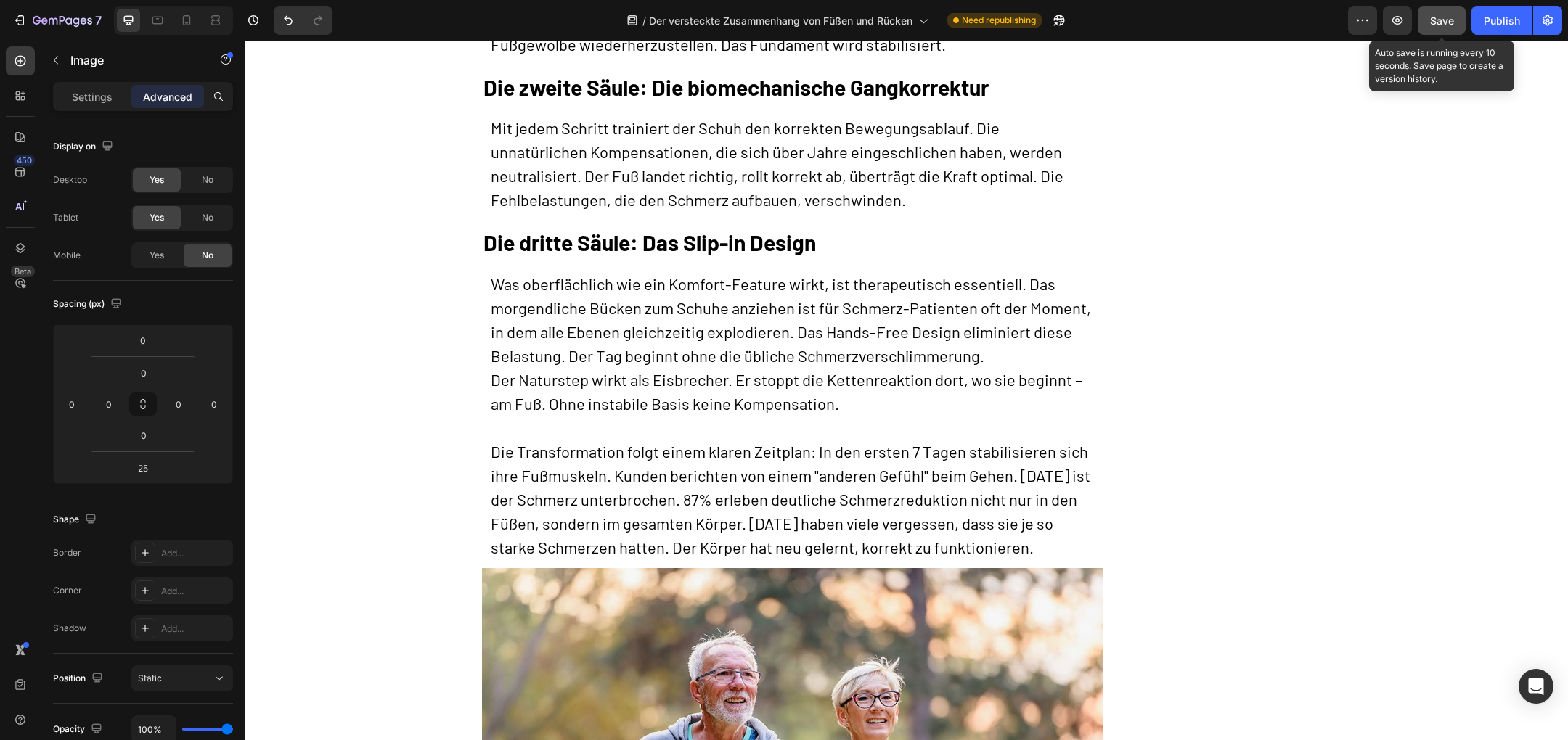
click at [1436, 21] on span "Save" at bounding box center [1442, 20] width 24 height 13
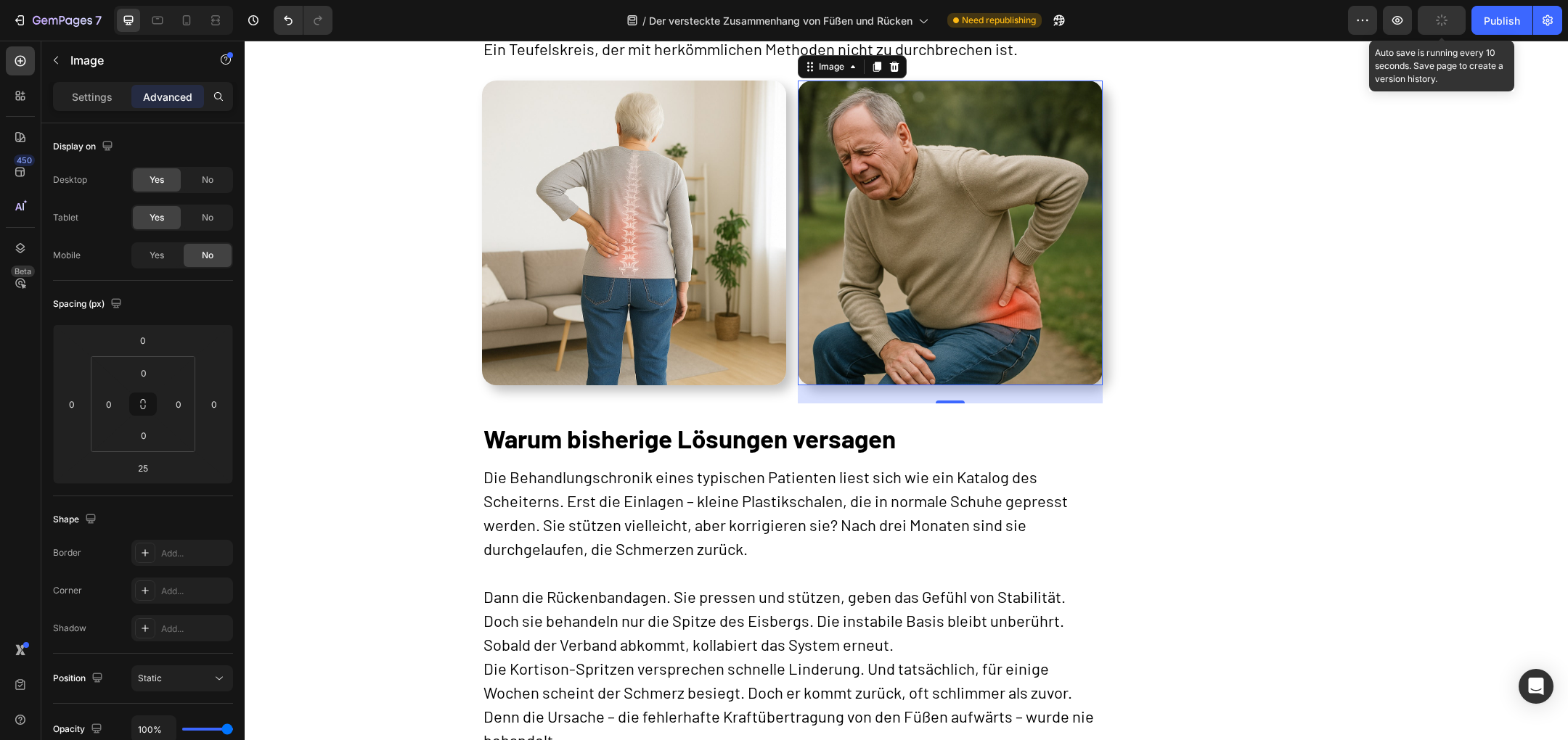
scroll to position [1616, 0]
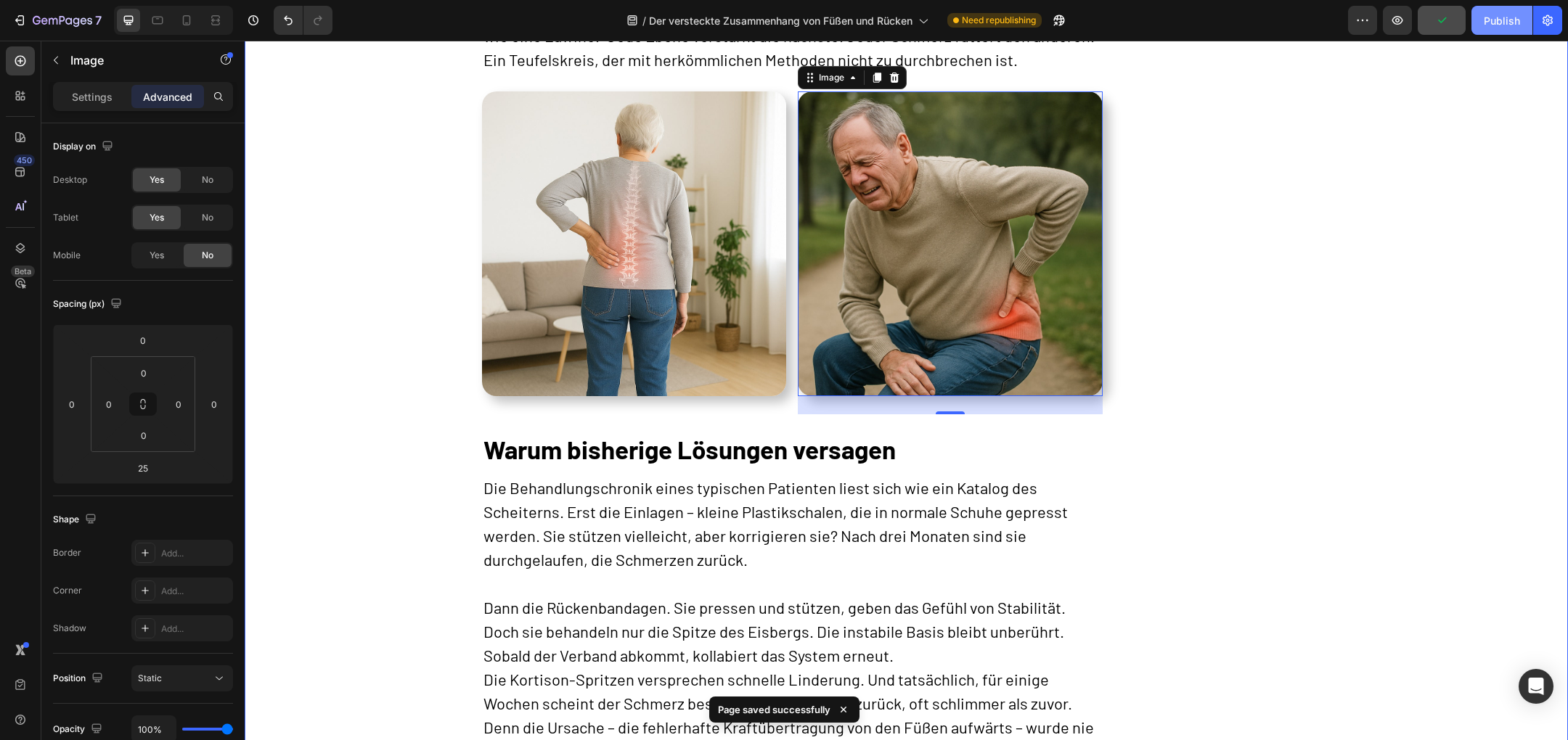
click at [1499, 17] on div "Publish" at bounding box center [1502, 21] width 37 height 15
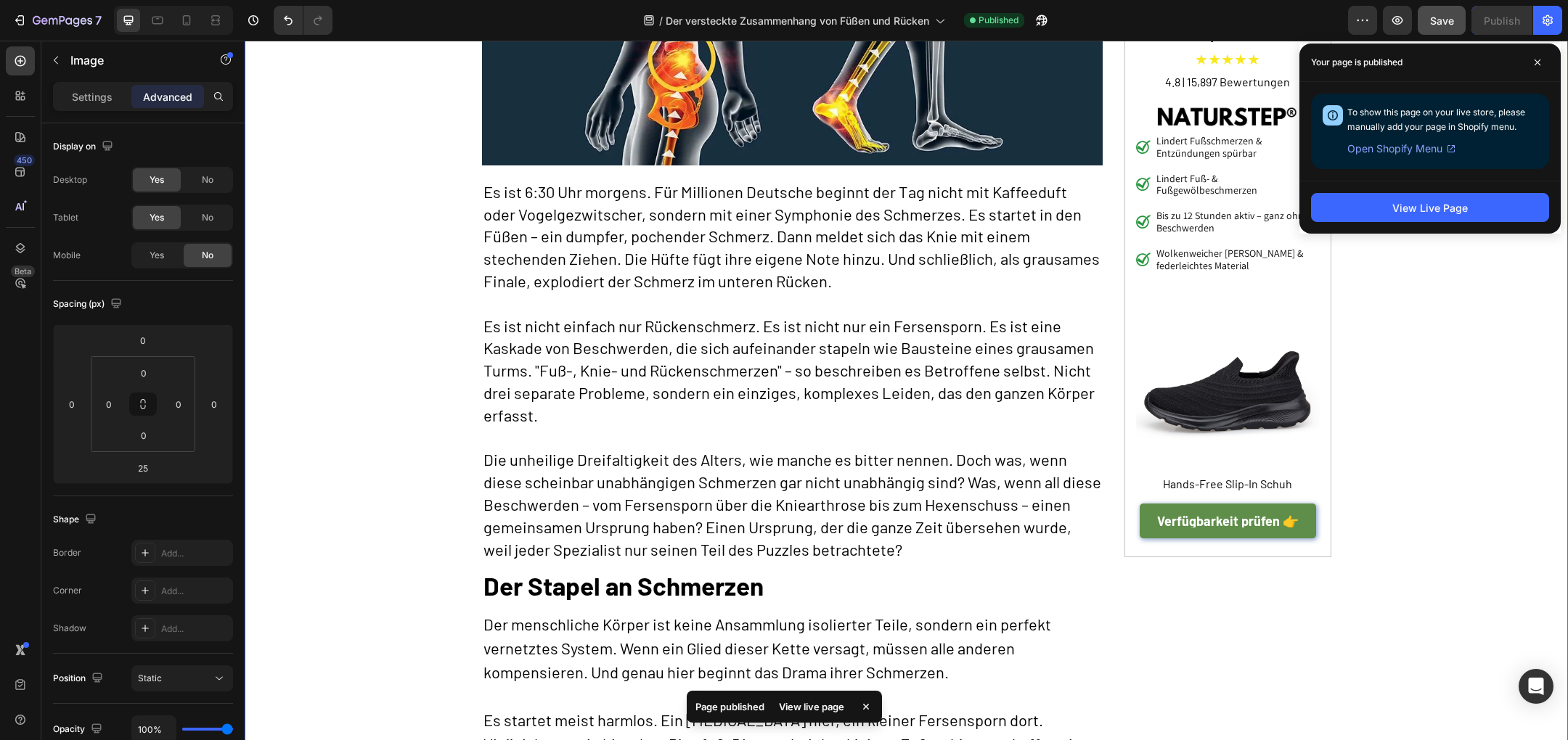
scroll to position [0, 0]
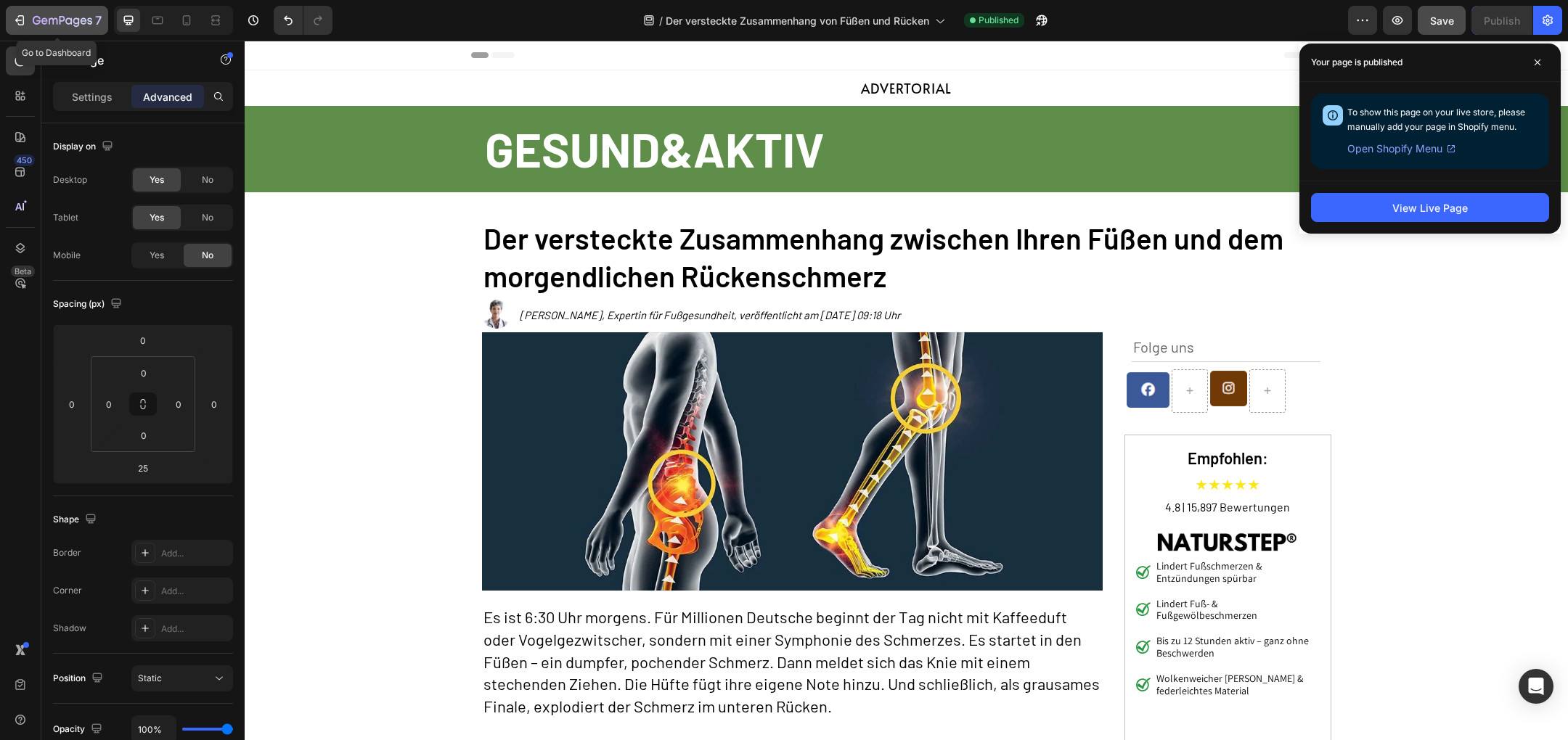
click at [25, 16] on icon "button" at bounding box center [19, 20] width 14 height 14
